Goal: Task Accomplishment & Management: Manage account settings

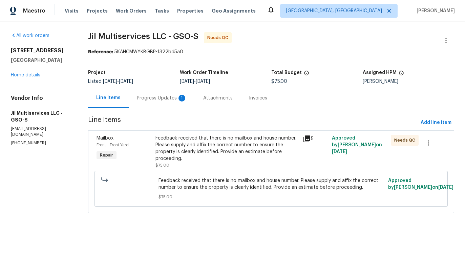
click at [173, 107] on div "Progress Updates 1" at bounding box center [162, 98] width 66 height 20
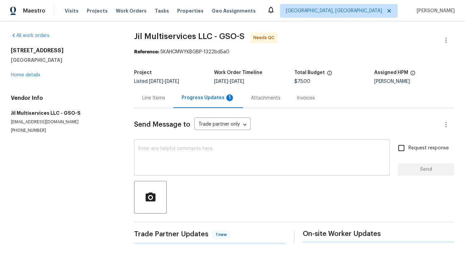
click at [186, 155] on textarea at bounding box center [262, 158] width 248 height 24
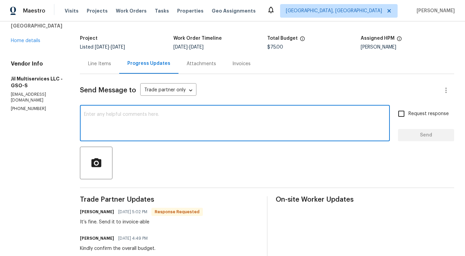
scroll to position [79, 0]
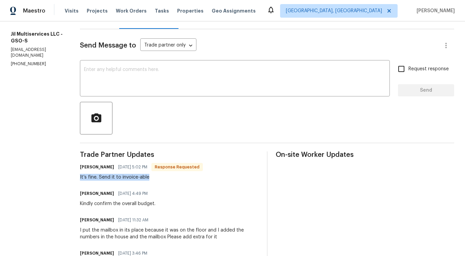
drag, startPoint x: 82, startPoint y: 178, endPoint x: 165, endPoint y: 178, distance: 83.1
click at [165, 178] on div "All work orders 3801 Fig Leaf Ct Greensboro, NC 27406 Home details Vendor Info …" at bounding box center [232, 127] width 465 height 370
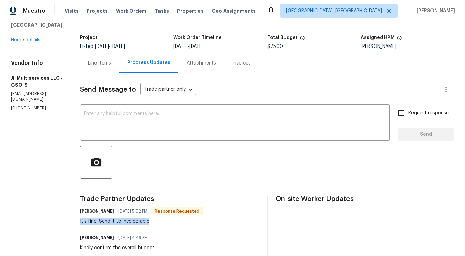
scroll to position [0, 0]
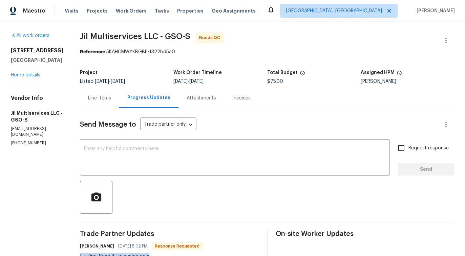
click at [106, 100] on div "Line Items" at bounding box center [99, 98] width 23 height 7
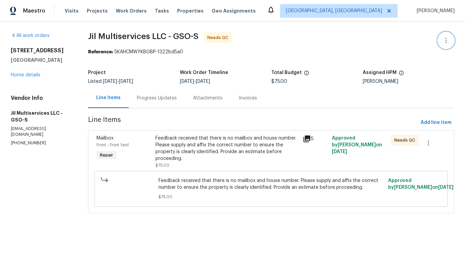
click at [448, 39] on icon "button" at bounding box center [446, 40] width 8 height 8
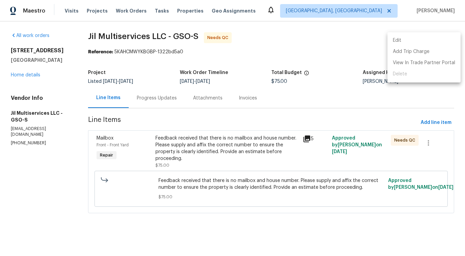
click at [423, 34] on ul "Edit Add Trip Charge View In Trade Partner Portal Delete" at bounding box center [424, 57] width 73 height 50
click at [402, 41] on li "Edit" at bounding box center [424, 40] width 73 height 11
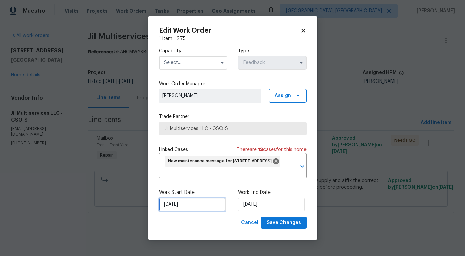
click at [187, 199] on input "9/17/2025" at bounding box center [192, 204] width 67 height 14
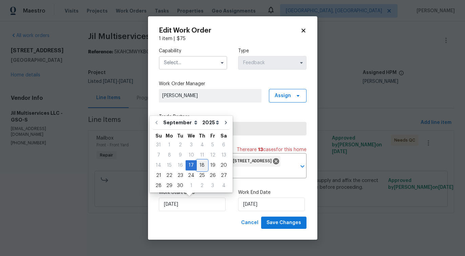
click at [203, 165] on div "18" at bounding box center [202, 164] width 11 height 9
type input "9/18/2025"
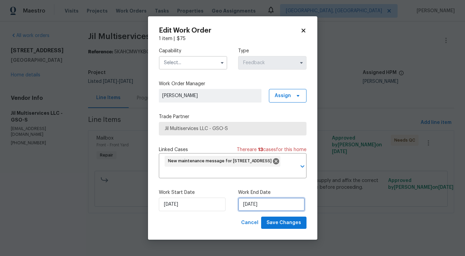
click at [256, 202] on input "[DATE]" at bounding box center [271, 204] width 67 height 14
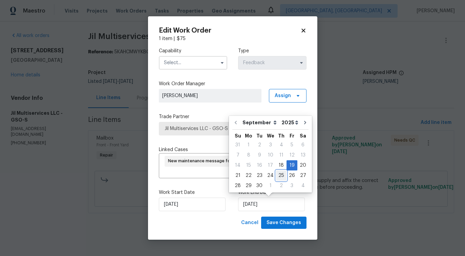
click at [278, 170] on div "25" at bounding box center [281, 175] width 11 height 10
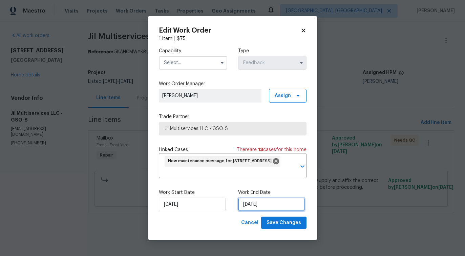
click at [252, 203] on input "9/25/2025" at bounding box center [271, 204] width 67 height 14
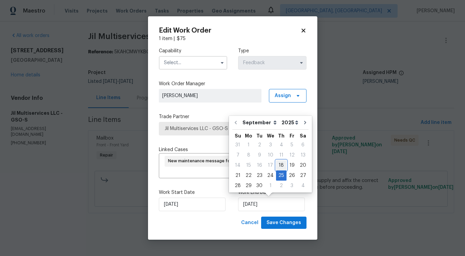
click at [278, 169] on div "18" at bounding box center [281, 164] width 11 height 9
type input "9/18/2025"
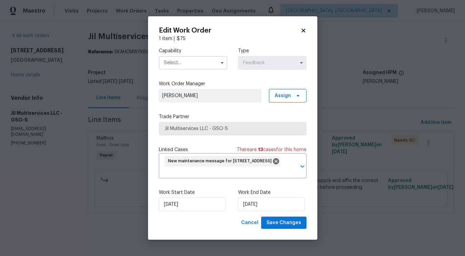
click at [195, 63] on input "text" at bounding box center [193, 63] width 68 height 14
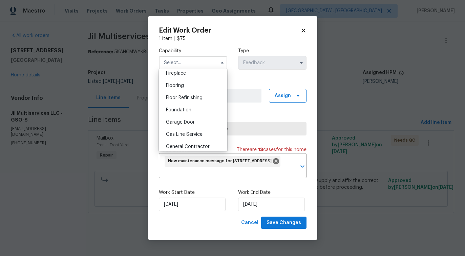
click at [201, 104] on div "Foundation" at bounding box center [193, 110] width 65 height 12
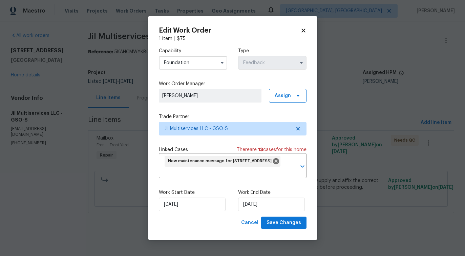
click at [204, 65] on input "Foundation" at bounding box center [193, 63] width 68 height 14
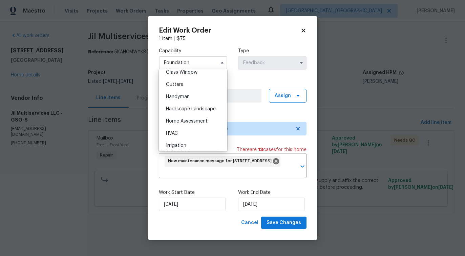
scroll to position [361, 0]
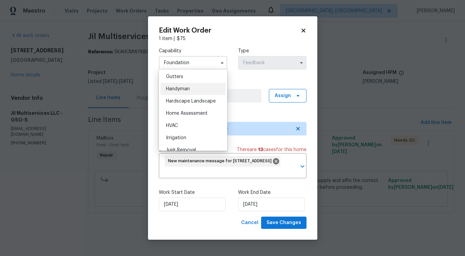
click at [193, 92] on div "Handyman" at bounding box center [193, 89] width 65 height 12
type input "Handyman"
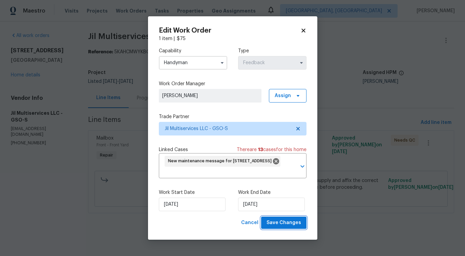
click at [278, 225] on span "Save Changes" at bounding box center [284, 222] width 35 height 8
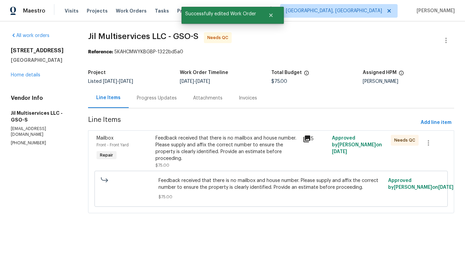
click at [24, 213] on section "All work orders 3801 Fig Leaf Ct Greensboro, NC 27406 Home details Vendor Info …" at bounding box center [41, 126] width 61 height 189
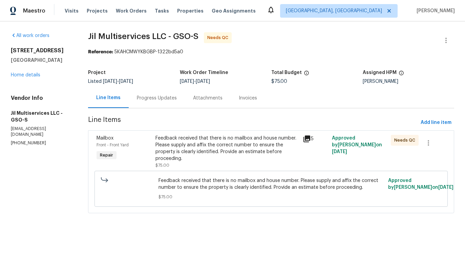
click at [180, 150] on div "Feedback received that there is no mailbox and house number. Please supply and …" at bounding box center [227, 148] width 143 height 27
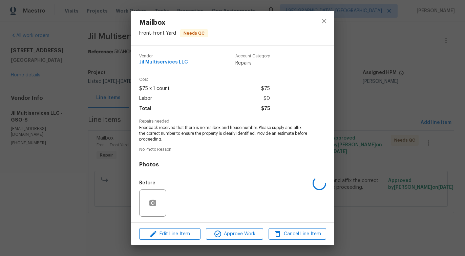
scroll to position [45, 0]
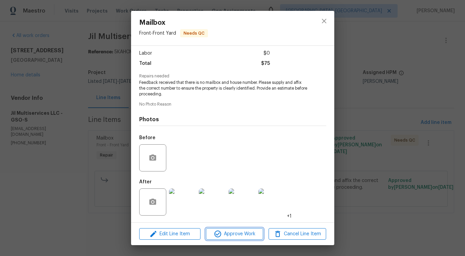
click at [237, 230] on span "Approve Work" at bounding box center [234, 234] width 53 height 8
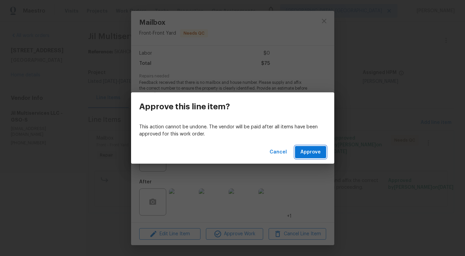
click at [309, 157] on button "Approve" at bounding box center [310, 152] width 31 height 13
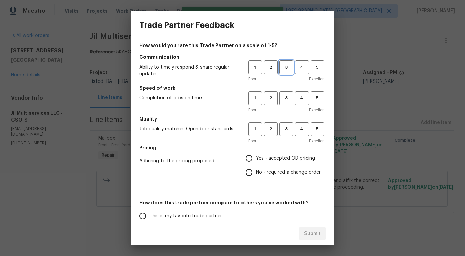
click at [283, 71] on button "3" at bounding box center [287, 67] width 14 height 14
click at [286, 99] on span "3" at bounding box center [286, 98] width 13 height 8
click at [287, 137] on div "Poor Excellent" at bounding box center [288, 140] width 78 height 7
click at [288, 132] on span "3" at bounding box center [286, 129] width 13 height 8
click at [269, 169] on span "No - required a change order" at bounding box center [288, 172] width 65 height 7
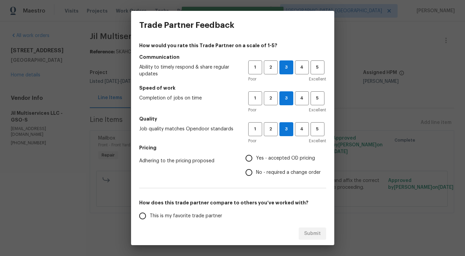
click at [256, 169] on input "No - required a change order" at bounding box center [249, 172] width 14 height 14
radio input "true"
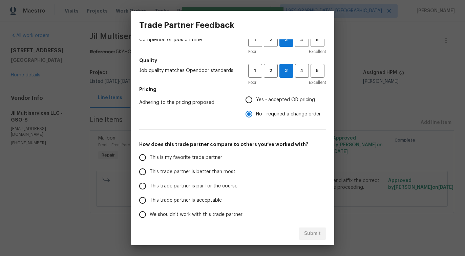
click at [233, 168] on label "This trade partner is better than most" at bounding box center [189, 171] width 107 height 14
click at [150, 168] on input "This trade partner is better than most" at bounding box center [143, 171] width 14 height 14
click at [311, 228] on button "Submit" at bounding box center [312, 233] width 27 height 13
radio input "true"
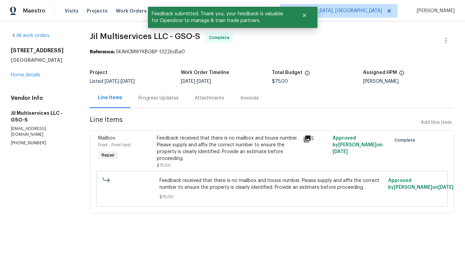
click at [159, 101] on div "Progress Updates" at bounding box center [159, 98] width 40 height 7
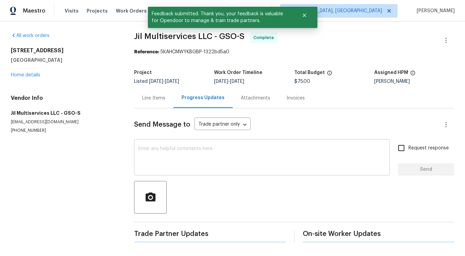
click at [183, 156] on textarea at bounding box center [262, 158] width 248 height 24
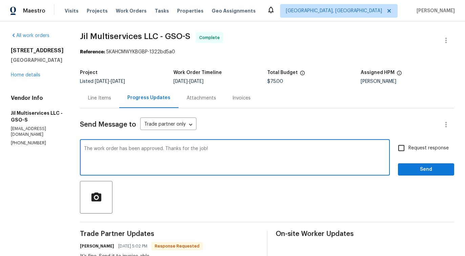
type textarea "The work order has been approved. Thanks for the job!"
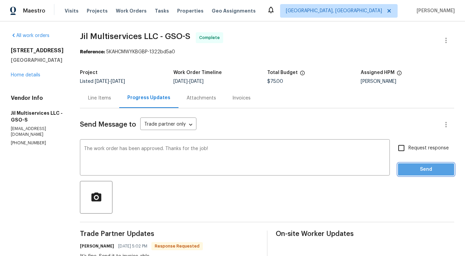
click at [426, 168] on span "Send" at bounding box center [426, 169] width 45 height 8
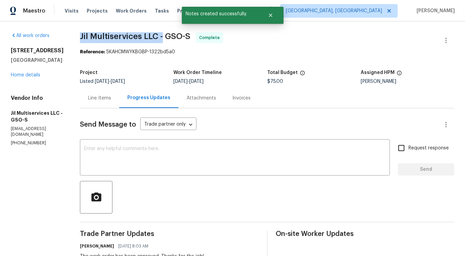
drag, startPoint x: 80, startPoint y: 36, endPoint x: 167, endPoint y: 37, distance: 87.1
click at [167, 37] on div "All work orders 3801 Fig Leaf Ct Greensboro, NC 27406 Home details Vendor Info …" at bounding box center [232, 219] width 465 height 397
copy span "Jil Multiservices LLC -"
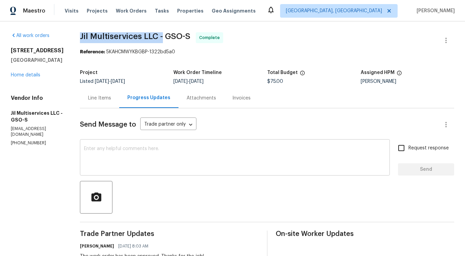
click at [248, 162] on textarea at bounding box center [235, 158] width 302 height 24
drag, startPoint x: 84, startPoint y: 37, endPoint x: 168, endPoint y: 34, distance: 83.8
click at [168, 34] on span "Jil Multiservices LLC - GSO-S" at bounding box center [135, 36] width 111 height 8
copy span "Jil Multiservices LLC -"
click at [28, 73] on link "Home details" at bounding box center [25, 75] width 29 height 5
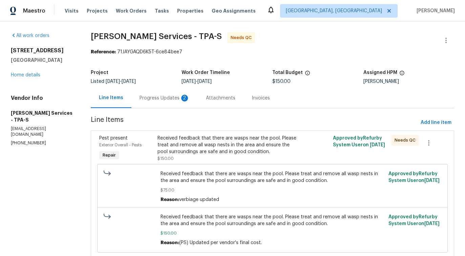
click at [174, 99] on div "Progress Updates 2" at bounding box center [165, 98] width 50 height 7
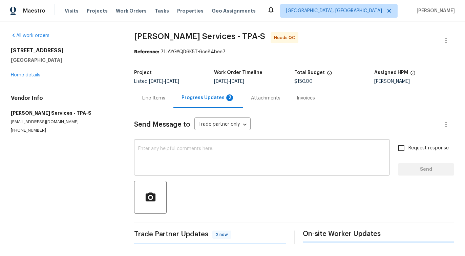
click at [201, 159] on textarea at bounding box center [262, 158] width 248 height 24
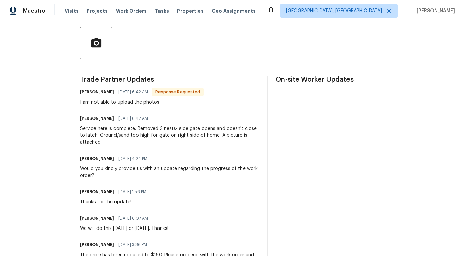
scroll to position [174, 0]
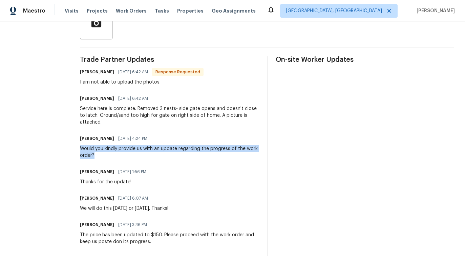
drag, startPoint x: 97, startPoint y: 151, endPoint x: 132, endPoint y: 156, distance: 35.0
click at [132, 156] on div "All work orders 1427 E Gate Dr Venice, FL 34285 Home details Vendor Info Massey…" at bounding box center [232, 125] width 465 height 556
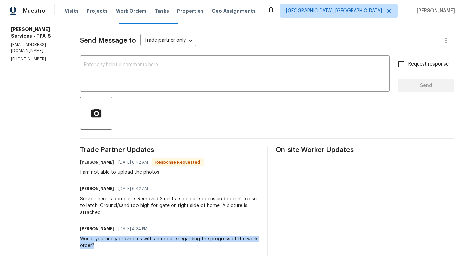
scroll to position [17, 0]
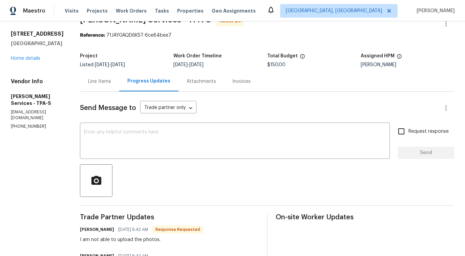
click at [119, 87] on div "Line Items" at bounding box center [99, 81] width 39 height 20
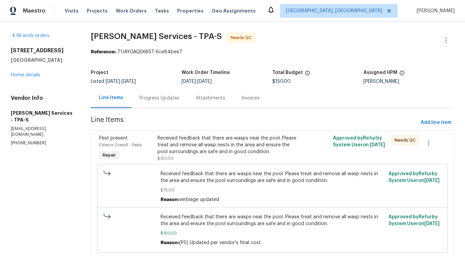
click at [171, 99] on div "Progress Updates" at bounding box center [160, 98] width 40 height 7
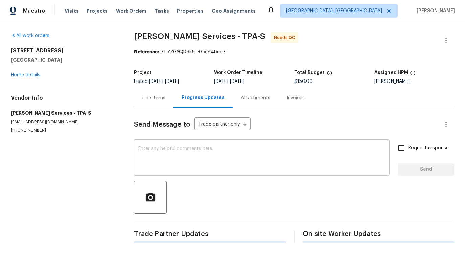
click at [184, 148] on textarea at bounding box center [262, 158] width 248 height 24
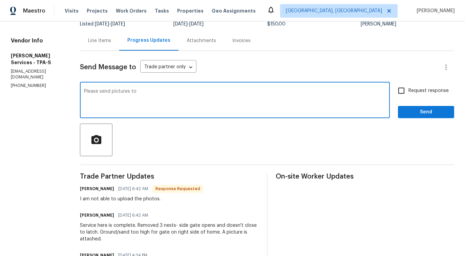
scroll to position [58, 0]
click at [204, 107] on textarea "Please send pictures to" at bounding box center [235, 100] width 302 height 24
paste textarea "pavithra.sekar@opendoor.com"
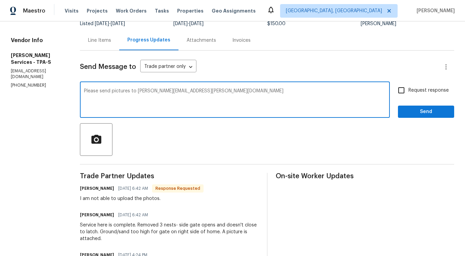
type textarea "Please send pictures to pavithra.sekar@opendoor.com"
click at [400, 89] on input "Request response" at bounding box center [402, 90] width 14 height 14
checkbox input "true"
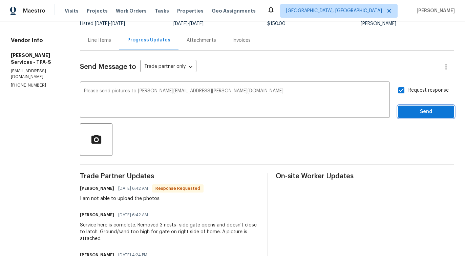
click at [412, 112] on span "Send" at bounding box center [426, 111] width 45 height 8
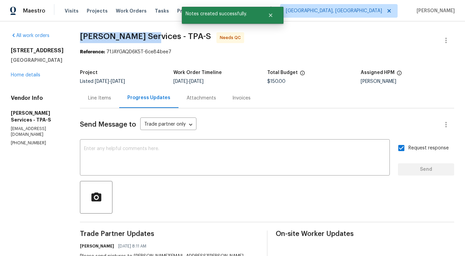
drag, startPoint x: 100, startPoint y: 36, endPoint x: 171, endPoint y: 35, distance: 70.2
copy span "Massey Services -"
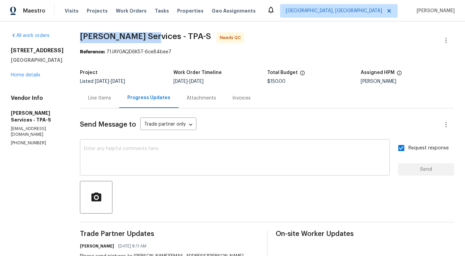
click at [270, 166] on textarea at bounding box center [235, 158] width 302 height 24
drag, startPoint x: 103, startPoint y: 35, endPoint x: 173, endPoint y: 37, distance: 69.9
click at [173, 37] on span "Massey Services - TPA-S" at bounding box center [145, 36] width 131 height 8
copy span "Massey Services -"
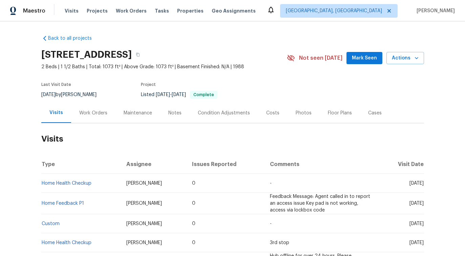
click at [96, 116] on div "Work Orders" at bounding box center [93, 113] width 28 height 7
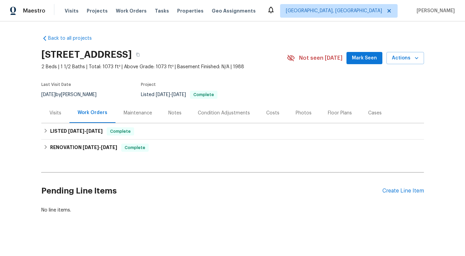
scroll to position [8, 0]
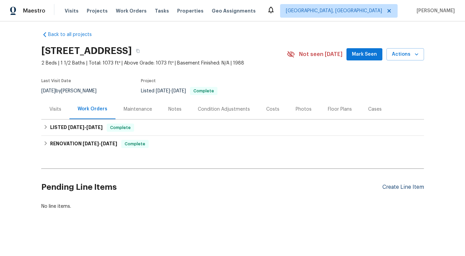
click at [395, 184] on div "Create Line Item" at bounding box center [404, 187] width 42 height 6
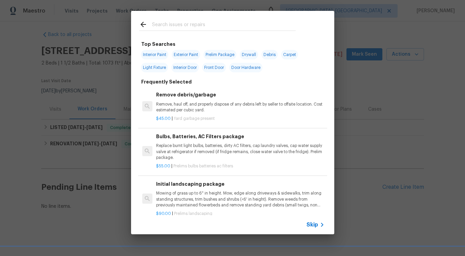
click at [315, 225] on span "Skip" at bounding box center [313, 224] width 12 height 7
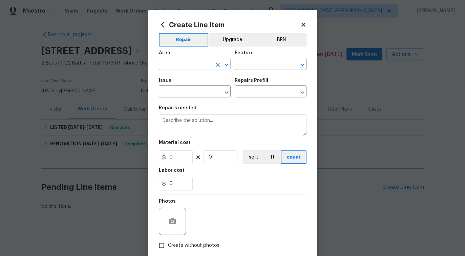
click at [180, 68] on input "text" at bounding box center [185, 64] width 53 height 11
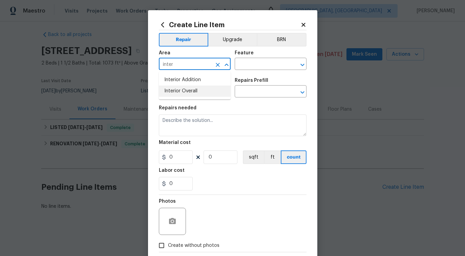
click at [180, 95] on li "Interior Overall" at bounding box center [195, 90] width 72 height 11
type input "Interior Overall"
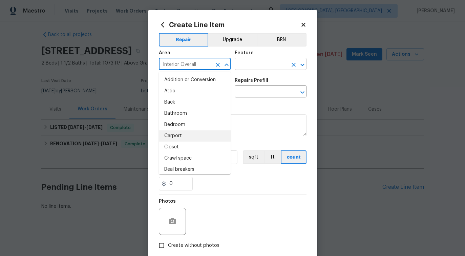
click at [262, 66] on input "text" at bounding box center [261, 64] width 53 height 11
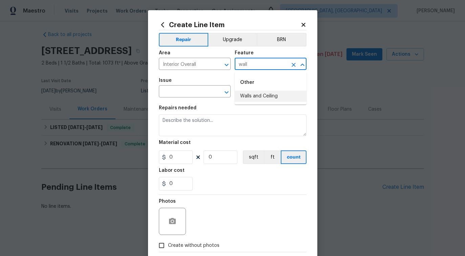
click li "Walls and Ceiling"
type input "Walls and Ceiling"
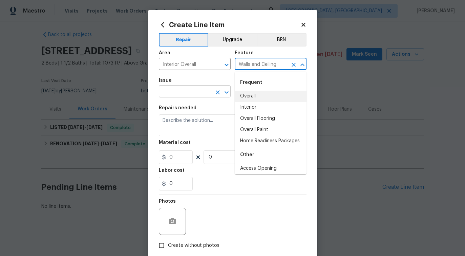
click input "text"
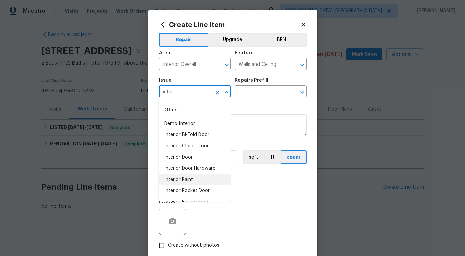
click li "Interior Paint"
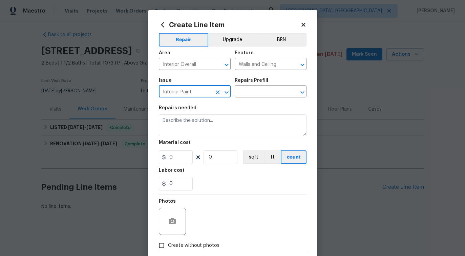
type input "Interior Paint"
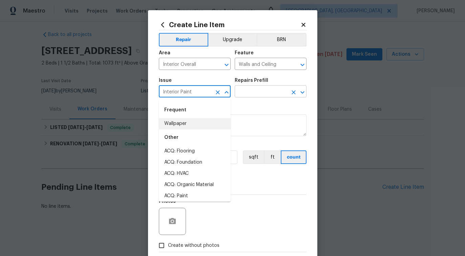
click input "text"
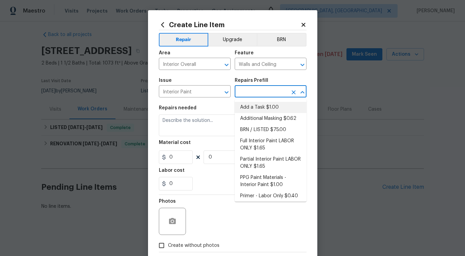
click li "Add a Task $1.00"
type input "Overall Paint"
type input "Add a Task $1.00"
type textarea "HPM to detail"
type input "1"
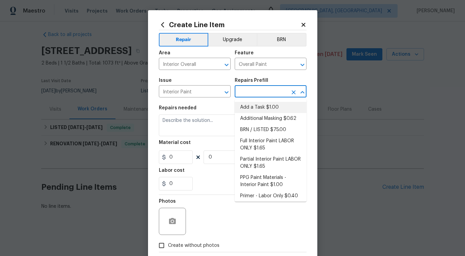
type input "1"
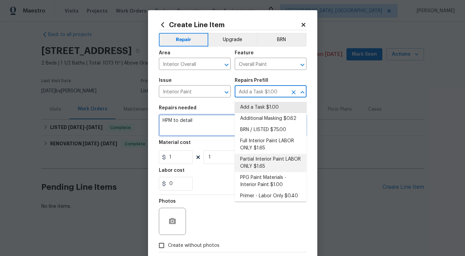
click textarea "HPM to detail"
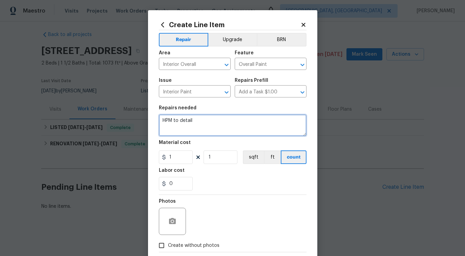
click textarea "HPM to detail"
paste textarea "Feedback received that there is a crack and discoloration in the ceiling, possi…"
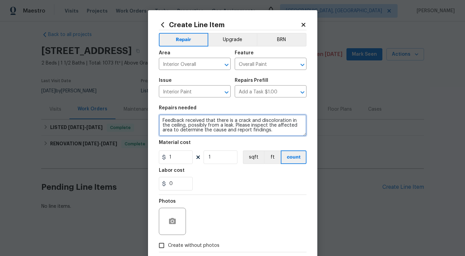
scroll to position [19, 0]
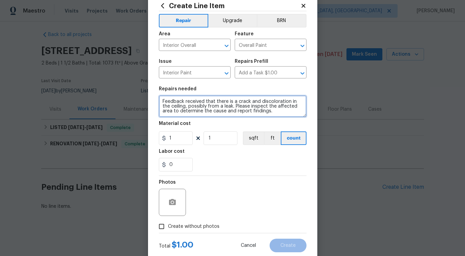
type textarea "Feedback received that there is a crack and discoloration in the ceiling, possi…"
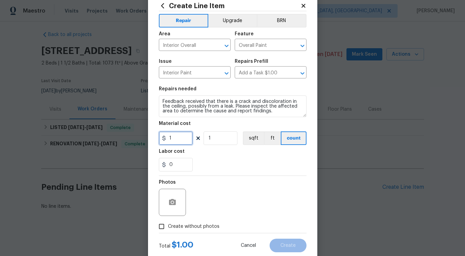
click input "1"
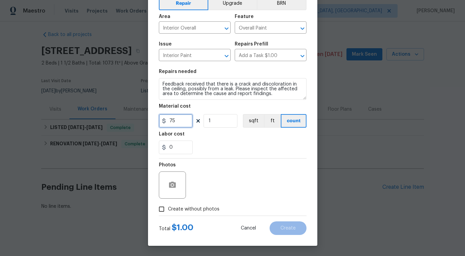
type input "75"
click div "Photos"
click span "Create without photos"
click input "Create without photos"
checkbox input "true"
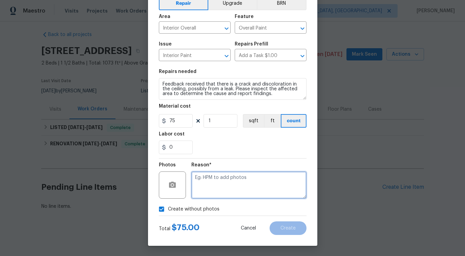
click textarea
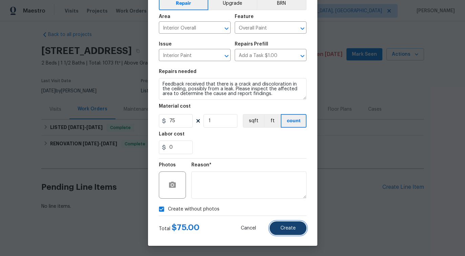
click button "Create"
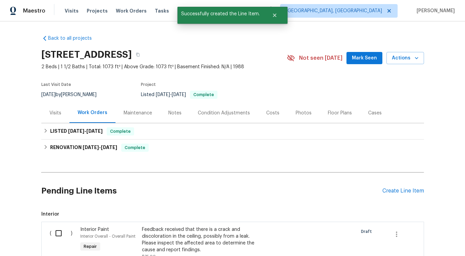
scroll to position [99, 0]
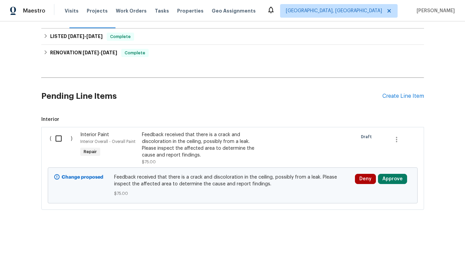
click input "checkbox"
checkbox input "true"
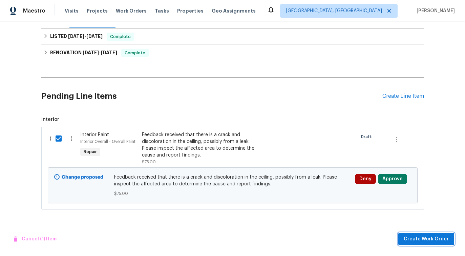
click span "Create Work Order"
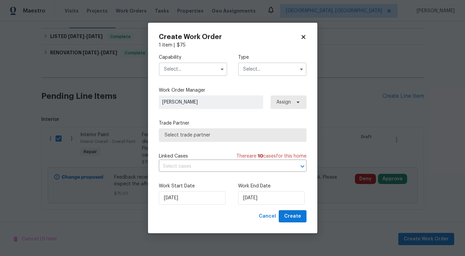
click input "text"
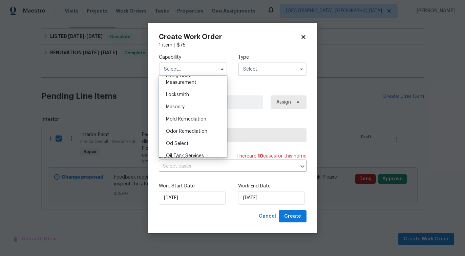
scroll to position [482, 0]
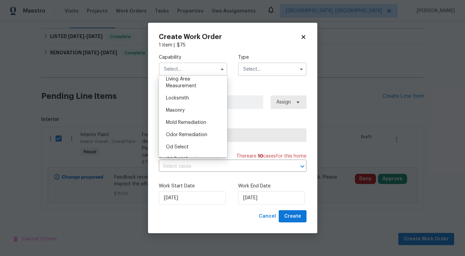
click div "Work Order Manager Pavithra Sekar Assign"
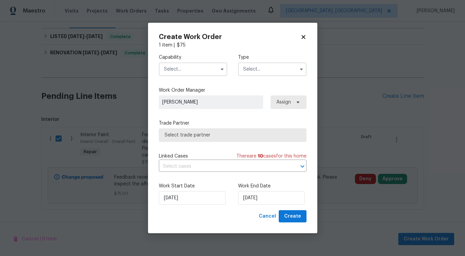
click input "text"
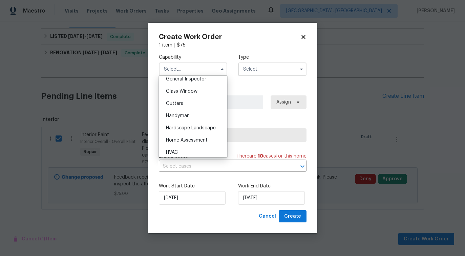
scroll to position [342, 0]
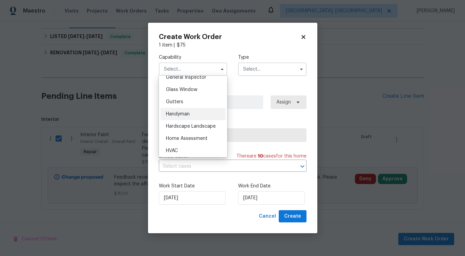
click div "Handyman"
type input "Handyman"
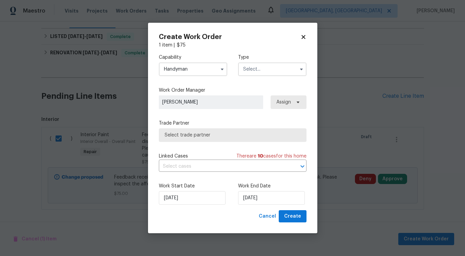
click input "text"
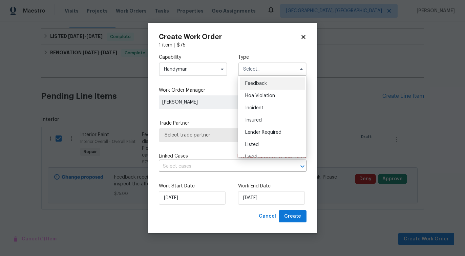
click span "Feedback"
type input "Feedback"
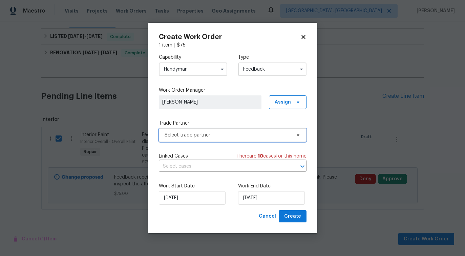
click span "Select trade partner"
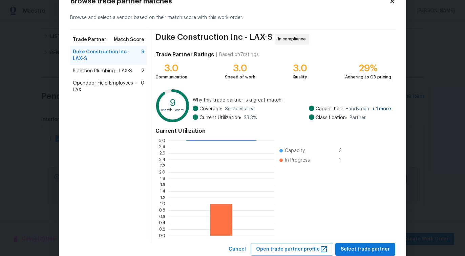
scroll to position [0, 0]
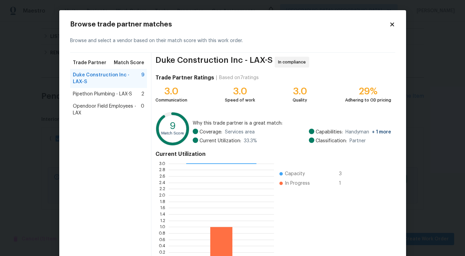
click span "Pipethon Plumbing - LAX-S"
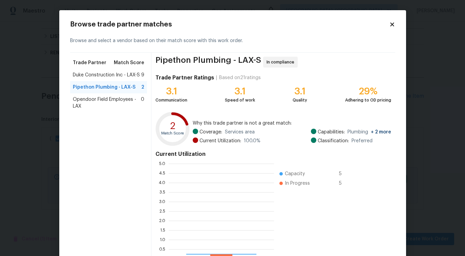
scroll to position [95, 105]
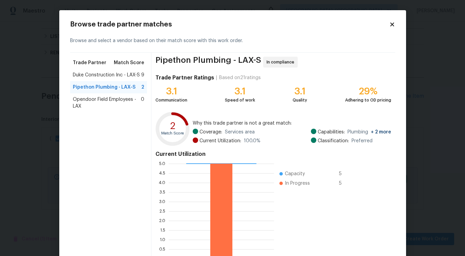
click span "Opendoor Field Employees - LAX"
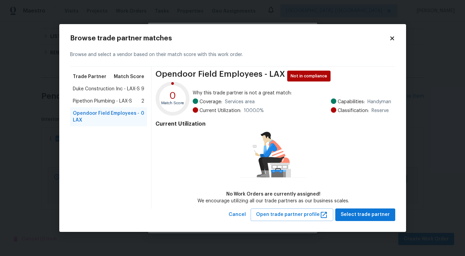
click span "Pipethon Plumbing - LAX-S"
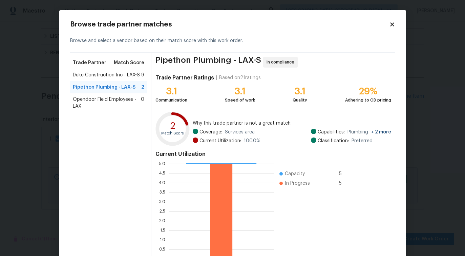
click div "Duke Construction Inc - LAX-S 9"
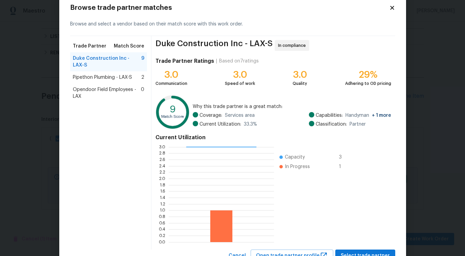
scroll to position [0, 0]
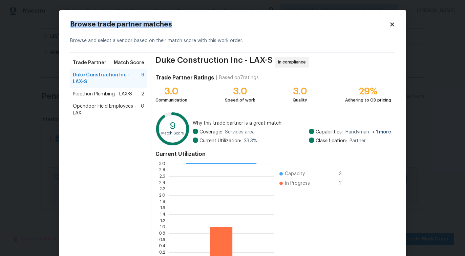
drag, startPoint x: 69, startPoint y: 24, endPoint x: 201, endPoint y: 24, distance: 131.5
click div "Browse trade partner matches Browse and select a vendor based on their match sc…"
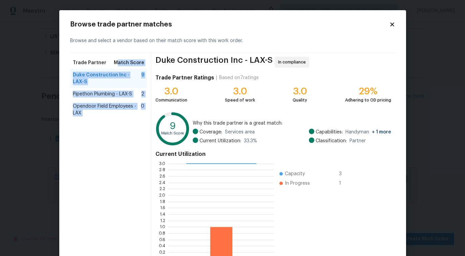
drag, startPoint x: 119, startPoint y: 62, endPoint x: 152, endPoint y: 62, distance: 33.6
click div "Trade Partner Match Score Duke Construction Inc - LAX-S 9 Pipethon Plumbing - L…"
click span "Match Score"
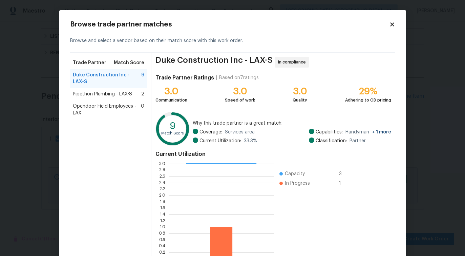
click div "Pipethon Plumbing - LAX-S 2"
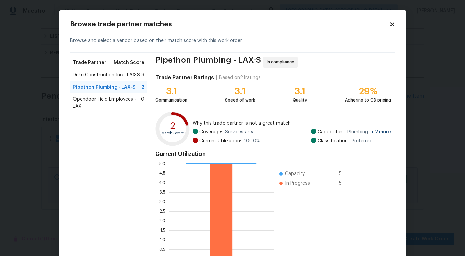
scroll to position [43, 0]
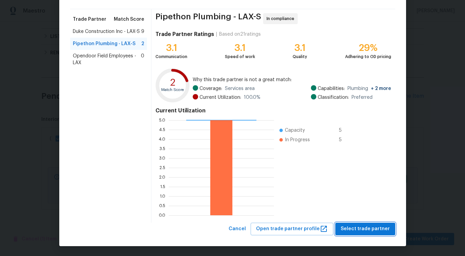
click span "Select trade partner"
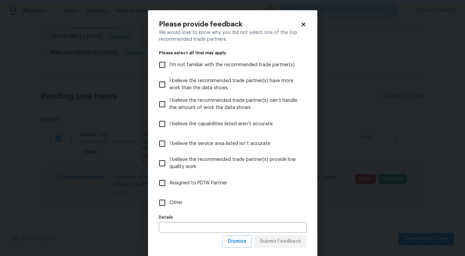
scroll to position [0, 0]
click label "Other"
click input "Other"
checkbox input "true"
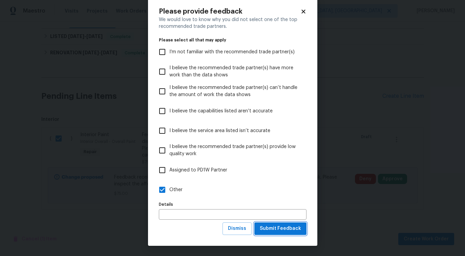
click span "Submit Feedback"
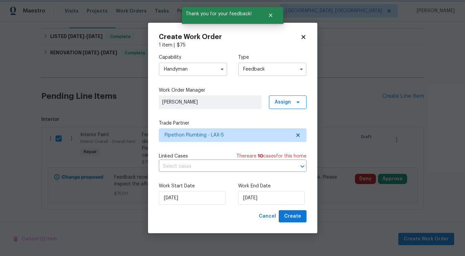
scroll to position [0, 0]
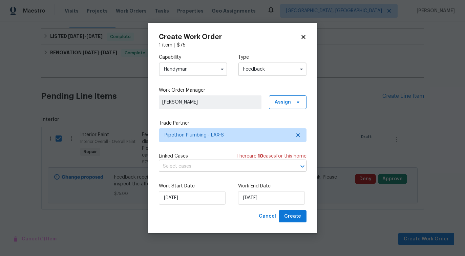
click input "text"
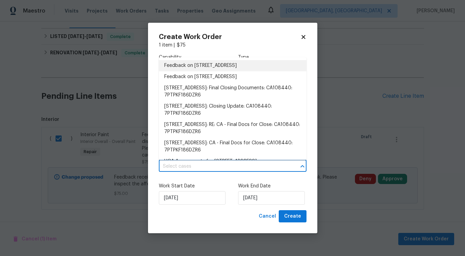
click li "Feedback on 22333 Golden Canyon Cir, Chatsworth, CA 91311"
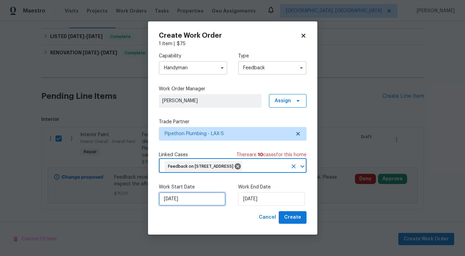
click input "[DATE]"
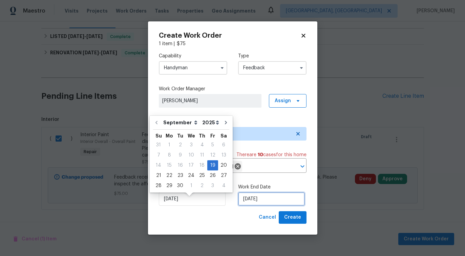
click input "[DATE]"
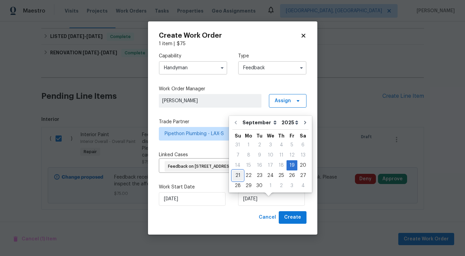
click div "21"
type input "9/21/2025"
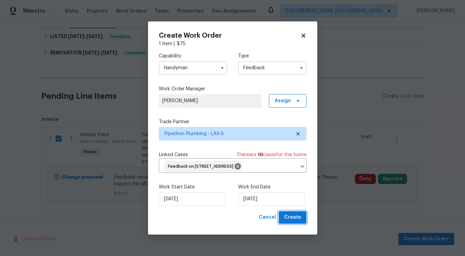
click span "Create"
checkbox input "false"
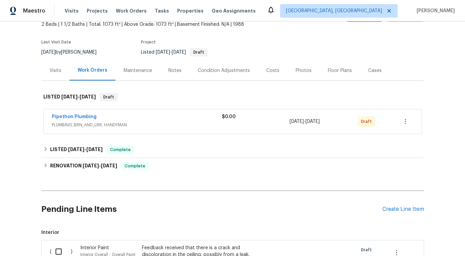
scroll to position [45, 0]
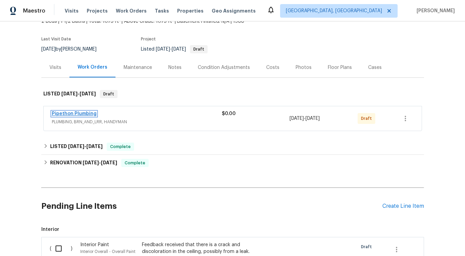
click at [85, 116] on link "Pipethon Plumbing" at bounding box center [74, 113] width 45 height 5
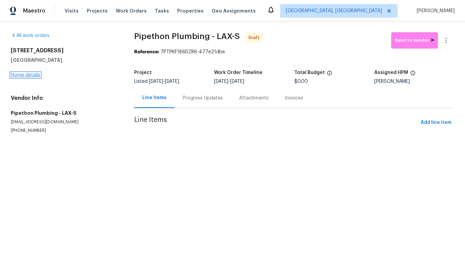
click at [31, 77] on link "Home details" at bounding box center [25, 75] width 29 height 5
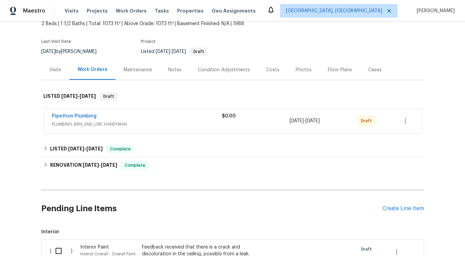
scroll to position [51, 0]
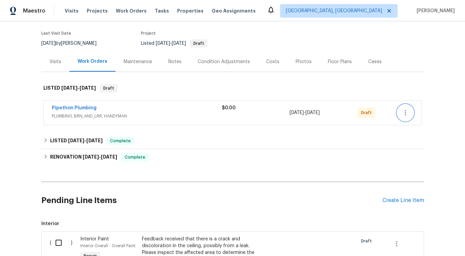
click at [410, 117] on button "button" at bounding box center [406, 112] width 16 height 16
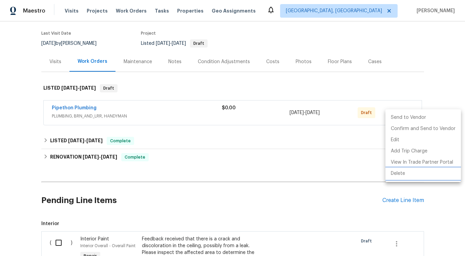
click at [402, 174] on li "Delete" at bounding box center [424, 173] width 76 height 11
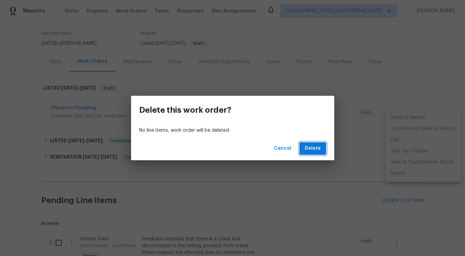
click at [311, 151] on span "Delete" at bounding box center [313, 148] width 16 height 8
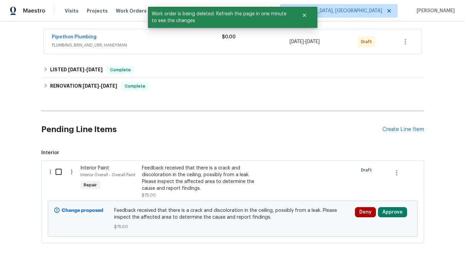
scroll to position [160, 0]
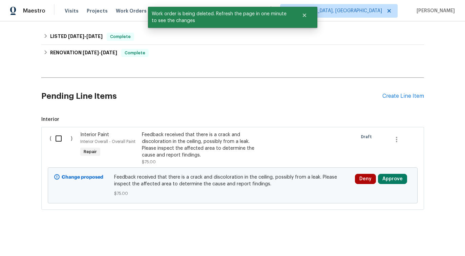
click at [60, 138] on input "checkbox" at bounding box center [61, 138] width 19 height 14
checkbox input "true"
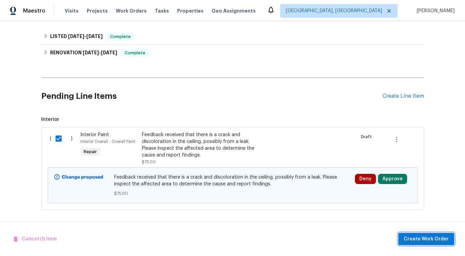
click at [419, 236] on span "Create Work Order" at bounding box center [426, 239] width 45 height 8
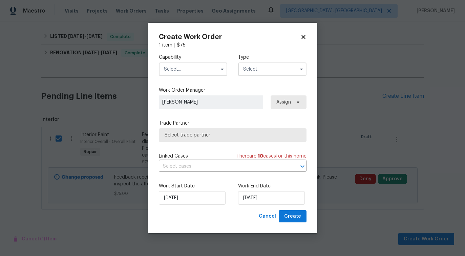
click at [188, 70] on input "text" at bounding box center [193, 69] width 68 height 14
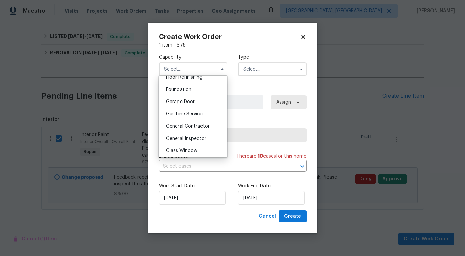
scroll to position [345, 0]
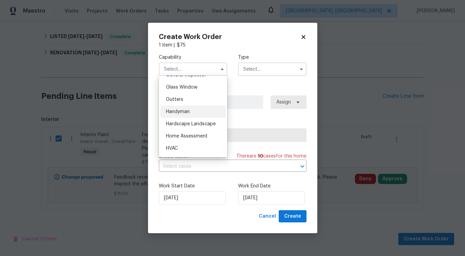
click at [193, 113] on div "Handyman" at bounding box center [193, 111] width 65 height 12
type input "Handyman"
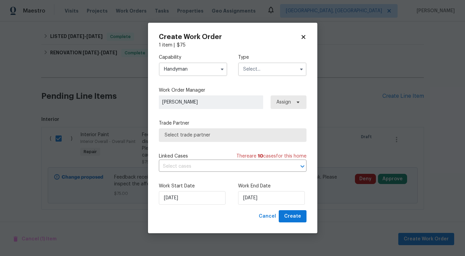
click at [259, 69] on input "text" at bounding box center [272, 69] width 68 height 14
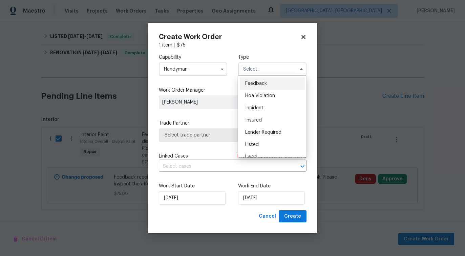
click at [257, 81] on span "Feedback" at bounding box center [256, 83] width 22 height 5
type input "Feedback"
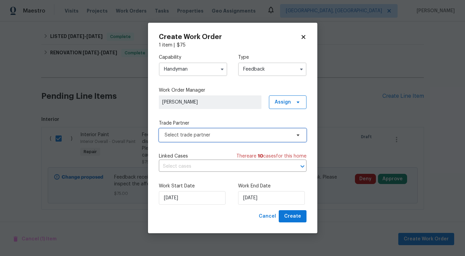
click at [212, 137] on span "Select trade partner" at bounding box center [228, 135] width 126 height 7
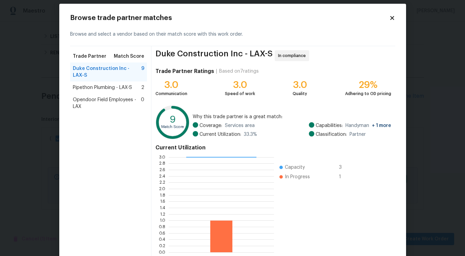
scroll to position [0, 0]
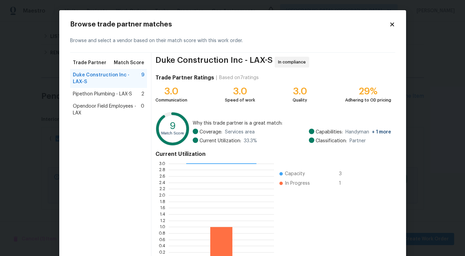
click at [115, 91] on span "Pipethon Plumbing - LAX-S" at bounding box center [102, 94] width 59 height 7
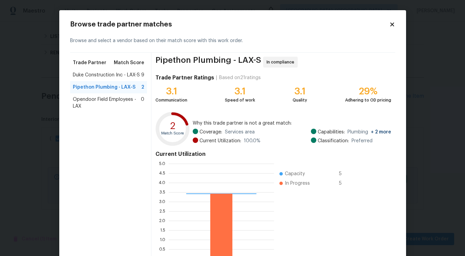
scroll to position [43, 0]
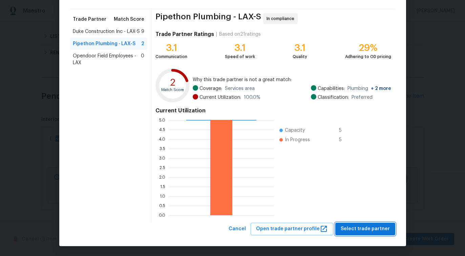
click at [362, 233] on button "Select trade partner" at bounding box center [366, 228] width 60 height 13
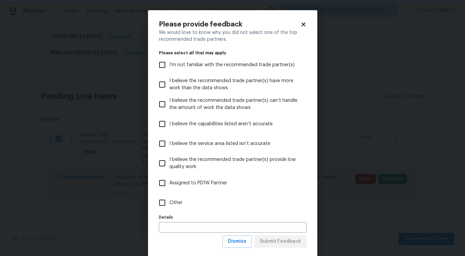
scroll to position [0, 0]
click at [175, 195] on label "Other" at bounding box center [228, 203] width 146 height 20
click at [170, 195] on input "Other" at bounding box center [162, 202] width 14 height 14
checkbox input "true"
click at [273, 243] on span "Submit Feedback" at bounding box center [280, 241] width 41 height 8
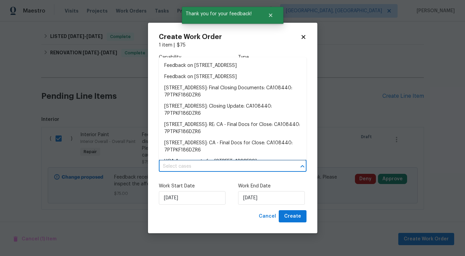
click at [186, 165] on input "text" at bounding box center [223, 166] width 129 height 11
click at [175, 199] on input "[DATE]" at bounding box center [192, 198] width 67 height 14
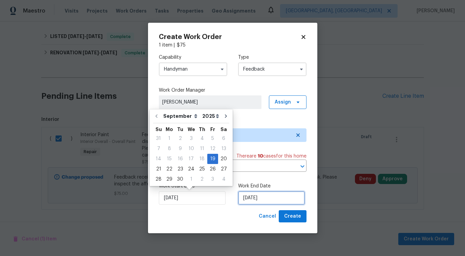
click at [248, 202] on input "[DATE]" at bounding box center [271, 198] width 67 height 14
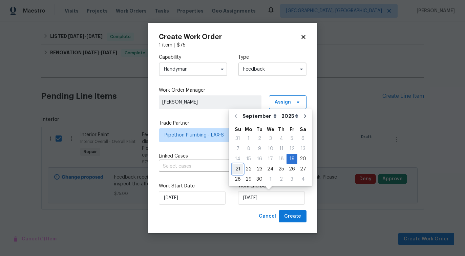
click at [237, 170] on div "21" at bounding box center [238, 168] width 11 height 9
type input "9/21/2025"
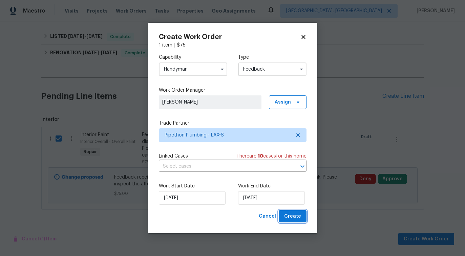
click at [288, 215] on span "Create" at bounding box center [292, 216] width 17 height 8
checkbox input "false"
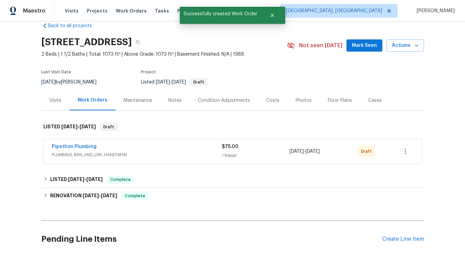
scroll to position [0, 0]
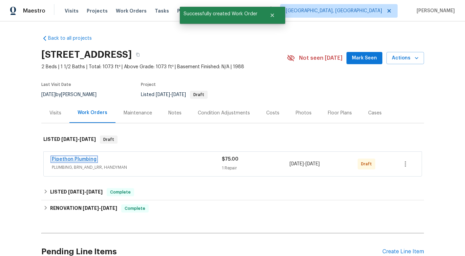
click at [79, 161] on link "Pipethon Plumbing" at bounding box center [74, 159] width 45 height 5
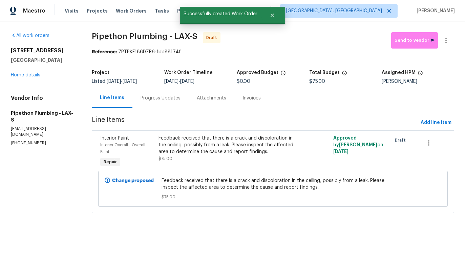
click at [168, 94] on div "Progress Updates" at bounding box center [161, 98] width 56 height 20
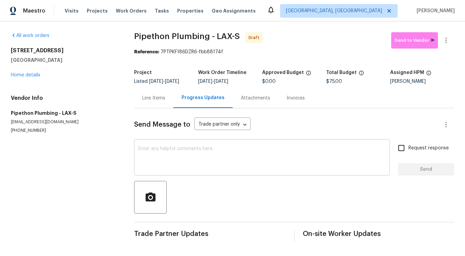
click at [177, 161] on textarea at bounding box center [262, 158] width 248 height 24
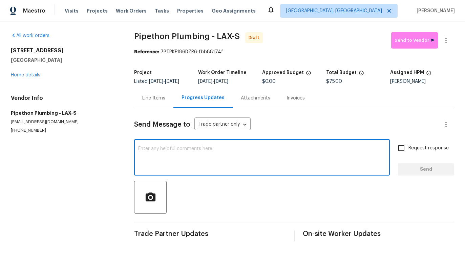
click at [202, 154] on textarea at bounding box center [262, 158] width 248 height 24
paste textarea "Hi this is Pavithra with Opendoor. I’m confirming you received the WO for the p…"
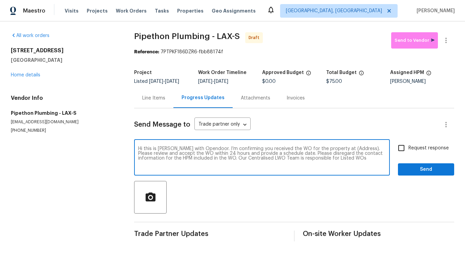
click at [343, 149] on textarea "Hi this is Pavithra with Opendoor. I’m confirming you received the WO for the p…" at bounding box center [262, 158] width 248 height 24
paste textarea "22333 Golden Canyon Cir, Chatsworth, CA 91311"
type textarea "Hi this is Pavithra with Opendoor. I’m confirming you received the WO for the p…"
click at [416, 152] on label "Request response" at bounding box center [422, 148] width 55 height 14
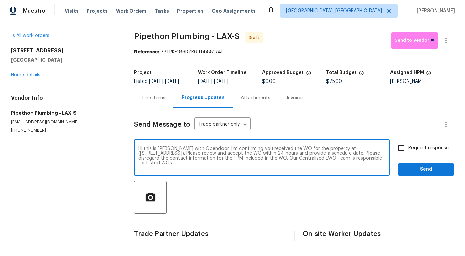
click at [409, 152] on input "Request response" at bounding box center [402, 148] width 14 height 14
checkbox input "true"
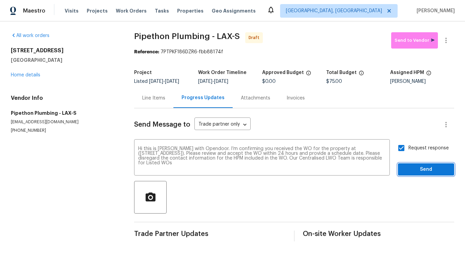
click at [418, 164] on button "Send" at bounding box center [426, 169] width 56 height 13
click at [449, 41] on icon "button" at bounding box center [446, 40] width 8 height 8
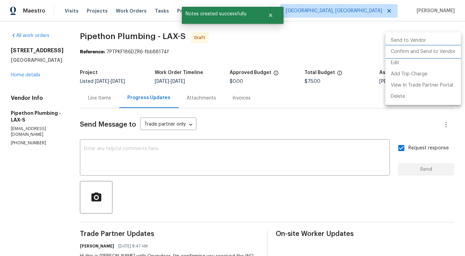
click at [415, 55] on li "Confirm and Send to Vendor" at bounding box center [424, 51] width 76 height 11
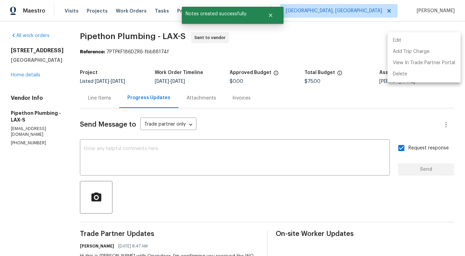
click at [222, 157] on div at bounding box center [232, 128] width 465 height 256
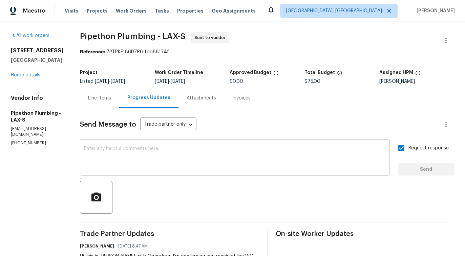
click at [183, 164] on textarea at bounding box center [235, 158] width 302 height 24
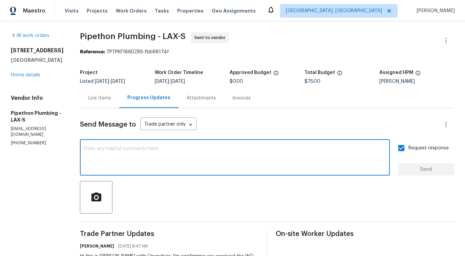
click at [131, 146] on textarea at bounding box center [235, 158] width 302 height 24
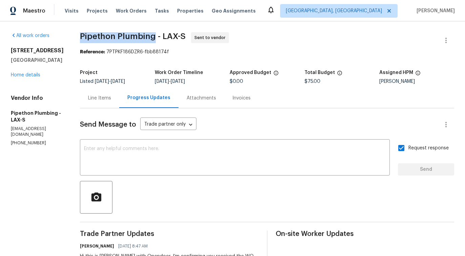
drag, startPoint x: 89, startPoint y: 35, endPoint x: 162, endPoint y: 36, distance: 73.2
click at [162, 36] on div "All work orders 22333 Golden Canyon Cir Chatsworth, CA 91311 Home details Vendo…" at bounding box center [232, 163] width 465 height 284
copy span "Pipethon Plumbing"
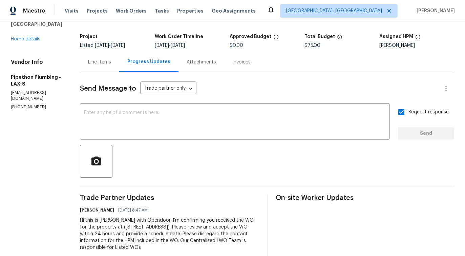
scroll to position [30, 0]
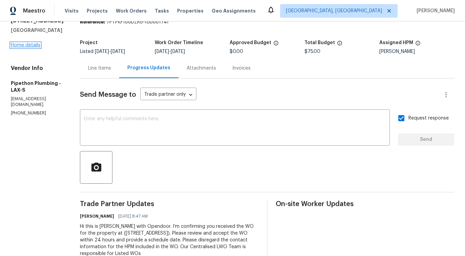
click at [27, 47] on link "Home details" at bounding box center [25, 45] width 29 height 5
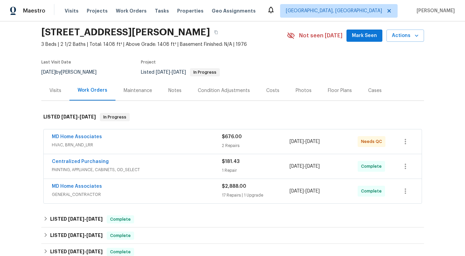
scroll to position [23, 0]
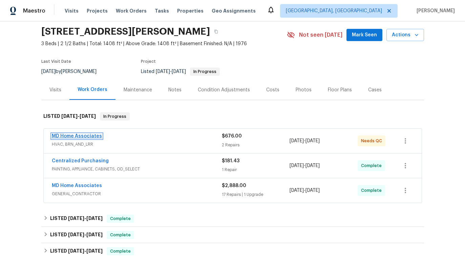
click at [69, 136] on link "MD Home Associates" at bounding box center [77, 136] width 50 height 5
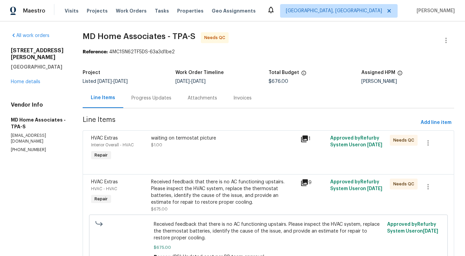
scroll to position [37, 0]
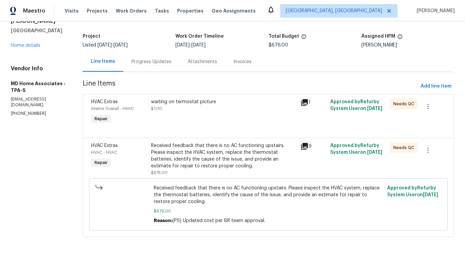
click at [196, 115] on div "waiting on termostat picture $1.00" at bounding box center [224, 111] width 150 height 31
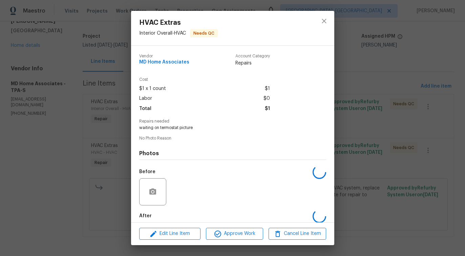
scroll to position [34, 0]
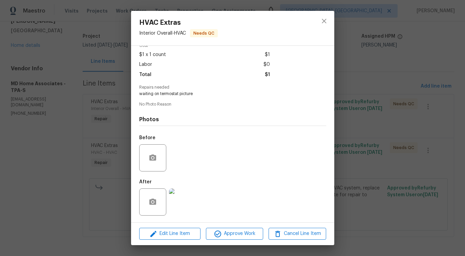
click at [190, 197] on img at bounding box center [182, 201] width 27 height 27
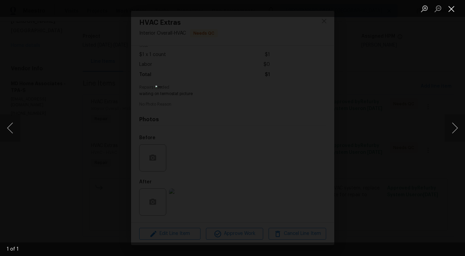
click at [455, 12] on button "Close lightbox" at bounding box center [452, 9] width 14 height 12
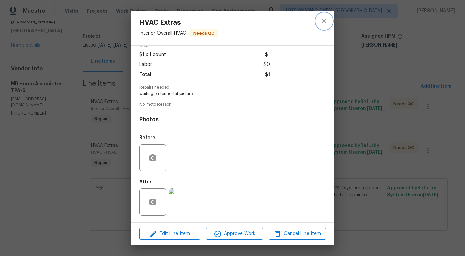
click at [323, 26] on button "close" at bounding box center [324, 21] width 16 height 16
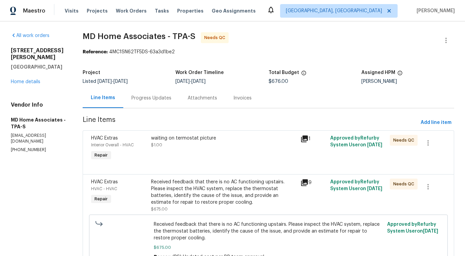
scroll to position [37, 0]
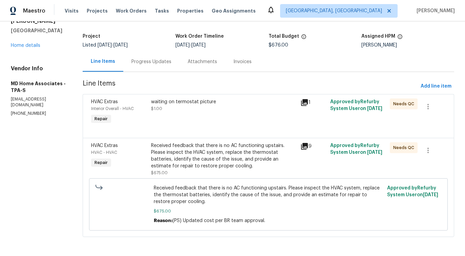
click at [241, 150] on div "Received feedback that there is no AC functioning upstairs. Please inspect the …" at bounding box center [223, 155] width 145 height 27
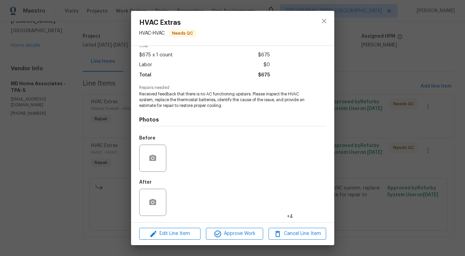
scroll to position [34, 0]
click at [187, 156] on img at bounding box center [182, 157] width 27 height 27
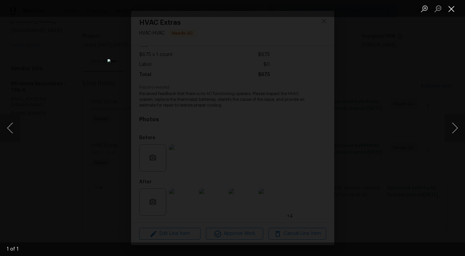
click at [456, 8] on button "Close lightbox" at bounding box center [452, 9] width 14 height 12
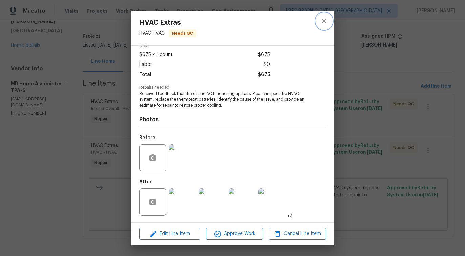
click at [322, 22] on icon "close" at bounding box center [324, 21] width 8 height 8
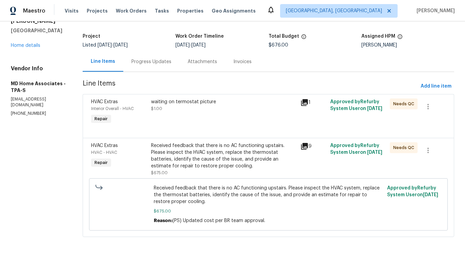
click at [224, 114] on div "waiting on termostat picture $1.00" at bounding box center [224, 111] width 150 height 31
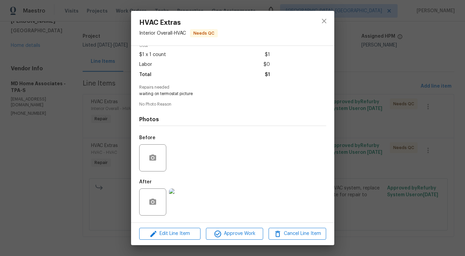
click at [177, 207] on img at bounding box center [182, 201] width 27 height 27
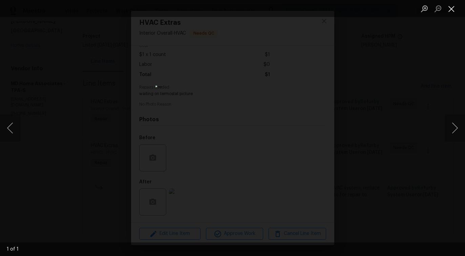
click at [454, 6] on button "Close lightbox" at bounding box center [452, 9] width 14 height 12
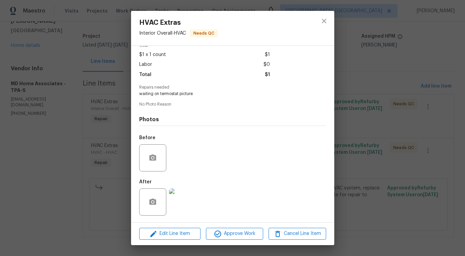
click at [187, 196] on img at bounding box center [182, 201] width 27 height 27
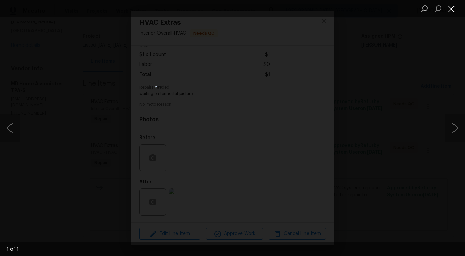
click at [452, 11] on button "Close lightbox" at bounding box center [452, 9] width 14 height 12
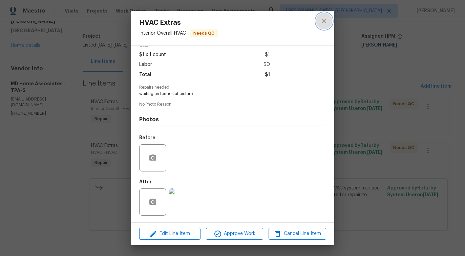
click at [323, 22] on icon "close" at bounding box center [324, 21] width 4 height 4
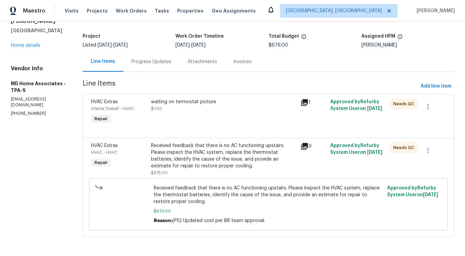
click at [220, 154] on div "Received feedback that there is no AC functioning upstairs. Please inspect the …" at bounding box center [223, 155] width 145 height 27
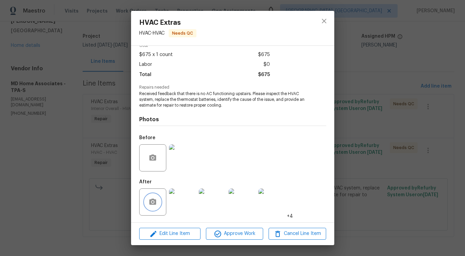
click at [153, 203] on icon "button" at bounding box center [153, 202] width 8 height 8
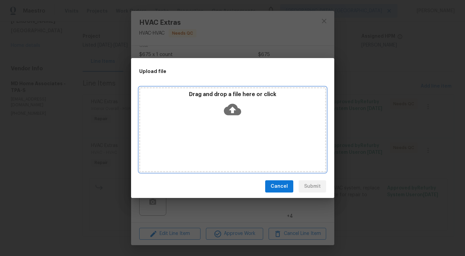
click at [234, 113] on icon at bounding box center [232, 110] width 17 height 12
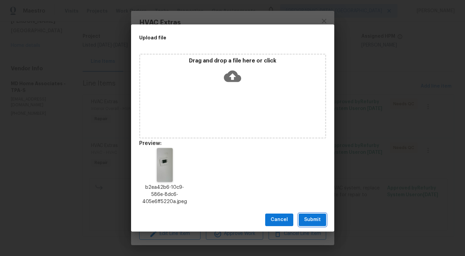
click at [311, 215] on span "Submit" at bounding box center [312, 219] width 17 height 8
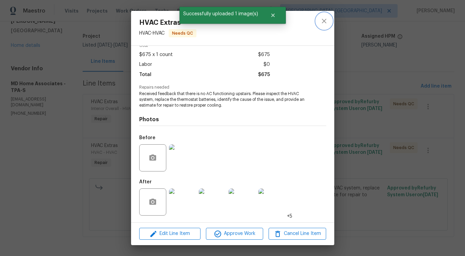
click at [324, 24] on icon "close" at bounding box center [324, 21] width 8 height 8
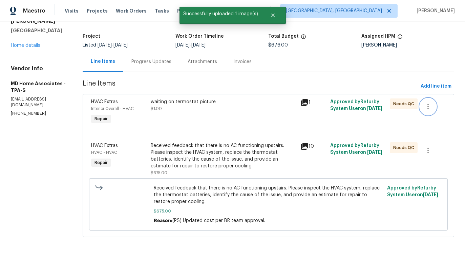
click at [428, 103] on icon "button" at bounding box center [428, 106] width 8 height 8
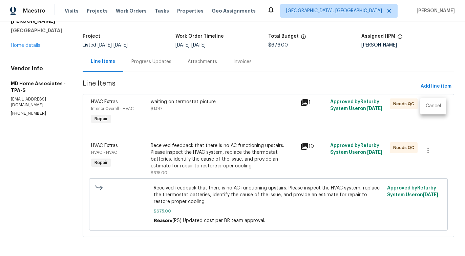
click at [436, 100] on li "Cancel" at bounding box center [434, 105] width 26 height 11
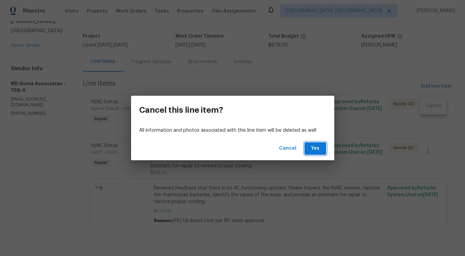
click at [314, 152] on span "Yes" at bounding box center [315, 148] width 11 height 8
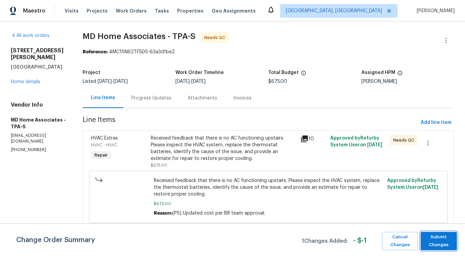
click at [438, 248] on button "Submit Changes" at bounding box center [439, 241] width 36 height 18
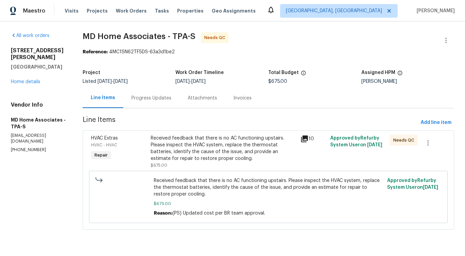
click at [189, 152] on div "Received feedback that there is no AC functioning upstairs. Please inspect the …" at bounding box center [223, 148] width 145 height 27
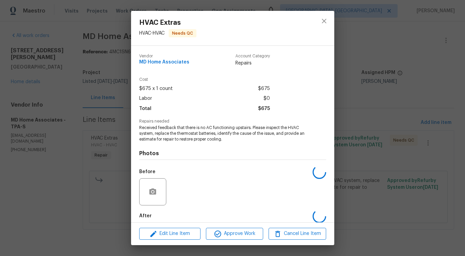
scroll to position [34, 0]
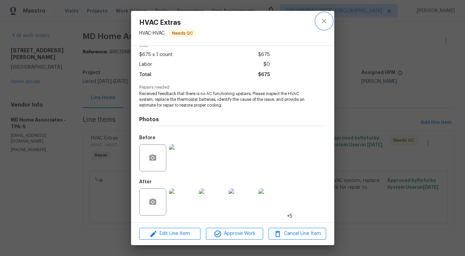
click at [324, 20] on icon "close" at bounding box center [324, 21] width 4 height 4
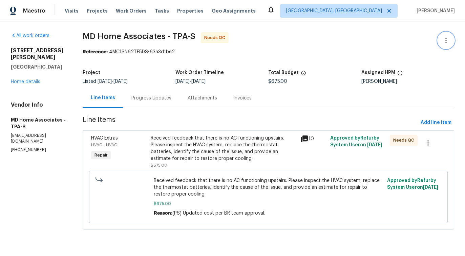
click at [445, 40] on icon "button" at bounding box center [446, 40] width 8 height 8
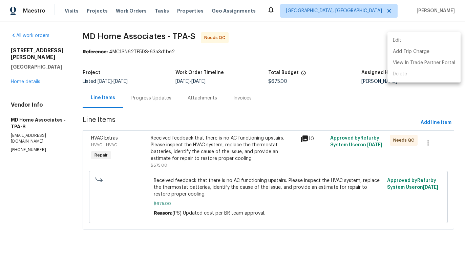
click at [404, 35] on li "Edit" at bounding box center [424, 40] width 73 height 11
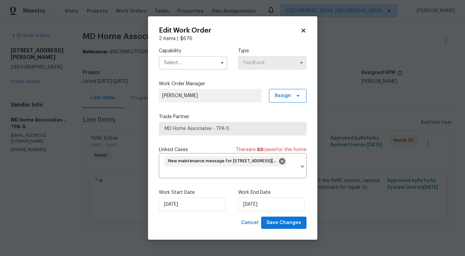
click at [201, 60] on input "text" at bounding box center [193, 63] width 68 height 14
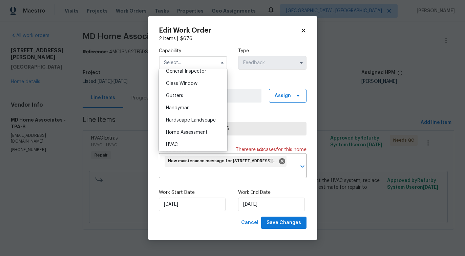
scroll to position [349, 0]
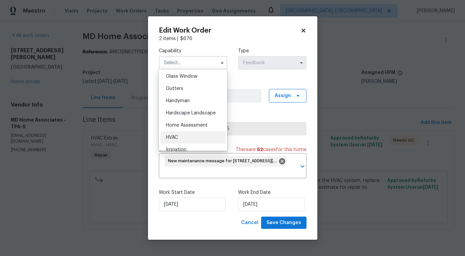
click at [171, 140] on div "HVAC" at bounding box center [193, 137] width 65 height 12
type input "HVAC"
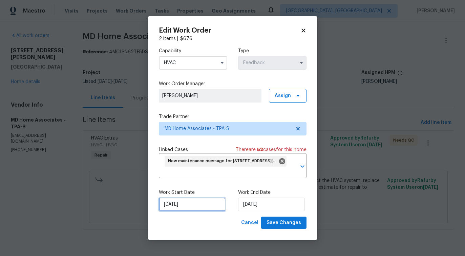
click at [203, 203] on input "[DATE]" at bounding box center [192, 204] width 67 height 14
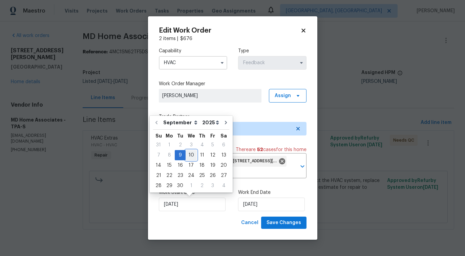
click at [189, 153] on div "10" at bounding box center [191, 154] width 11 height 9
type input "[DATE]"
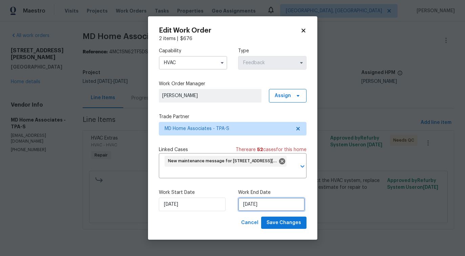
click at [250, 206] on input "[DATE]" at bounding box center [271, 204] width 67 height 14
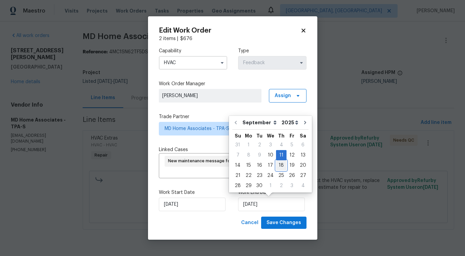
click at [276, 167] on div "18" at bounding box center [281, 164] width 11 height 9
type input "[DATE]"
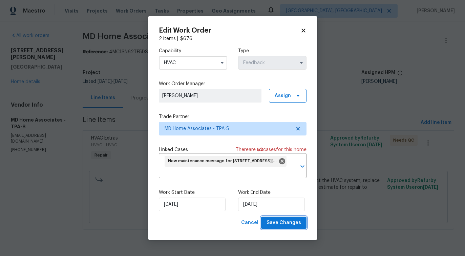
click at [281, 222] on span "Save Changes" at bounding box center [284, 222] width 35 height 8
click at [337, 93] on body "Maestro Visits Projects Work Orders Tasks Properties Geo Assignments Albuquerqu…" at bounding box center [232, 124] width 465 height 248
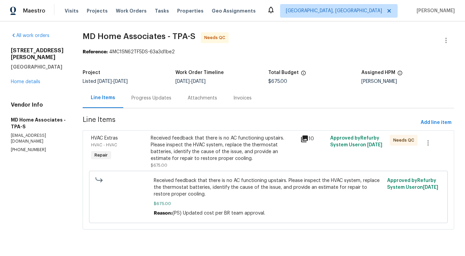
click at [219, 154] on div "Received feedback that there is no AC functioning upstairs. Please inspect the …" at bounding box center [223, 148] width 145 height 27
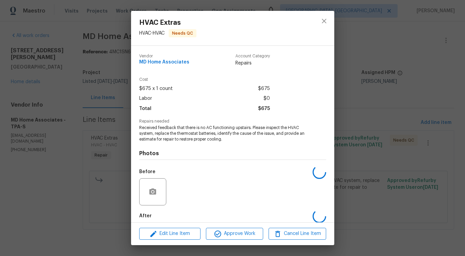
scroll to position [34, 0]
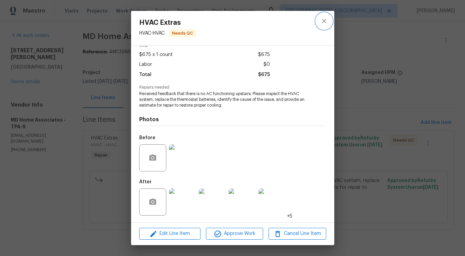
click at [325, 20] on icon "close" at bounding box center [324, 21] width 4 height 4
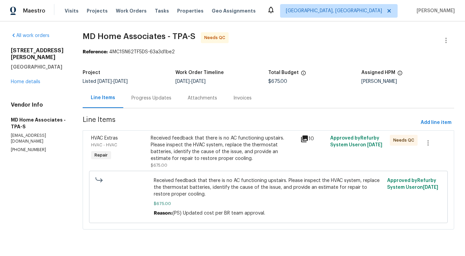
click at [231, 163] on div "Received feedback that there is no AC functioning upstairs. Please inspect the …" at bounding box center [223, 152] width 145 height 34
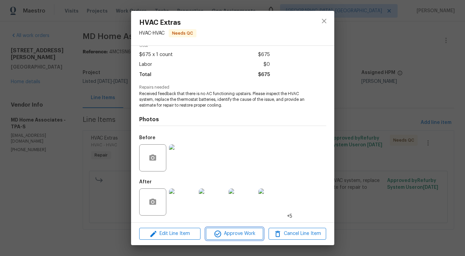
click at [227, 238] on button "Approve Work" at bounding box center [234, 233] width 57 height 12
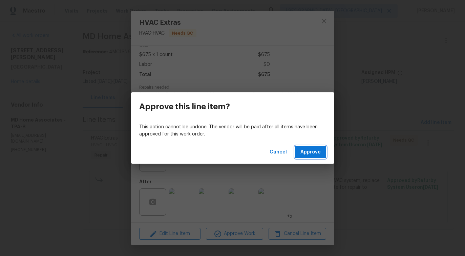
click at [315, 155] on span "Approve" at bounding box center [311, 152] width 20 height 8
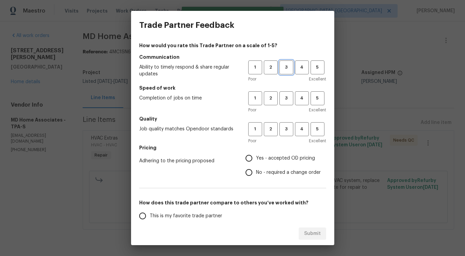
click at [283, 64] on span "3" at bounding box center [286, 67] width 13 height 8
click at [287, 98] on span "3" at bounding box center [286, 98] width 13 height 8
click at [282, 130] on span "3" at bounding box center [286, 129] width 13 height 8
click at [267, 170] on span "No - required a change order" at bounding box center [288, 172] width 65 height 7
click at [256, 170] on input "No - required a change order" at bounding box center [249, 172] width 14 height 14
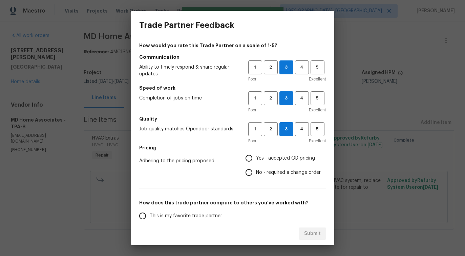
radio input "true"
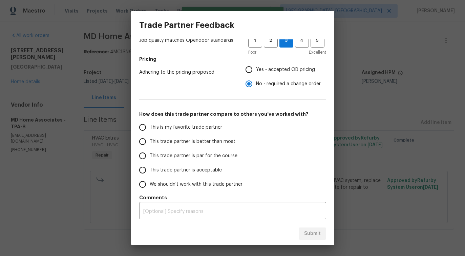
click at [208, 141] on span "This trade partner is better than most" at bounding box center [193, 141] width 86 height 7
click at [150, 141] on input "This trade partner is better than most" at bounding box center [143, 141] width 14 height 14
click at [306, 233] on span "Submit" at bounding box center [312, 233] width 17 height 8
radio input "true"
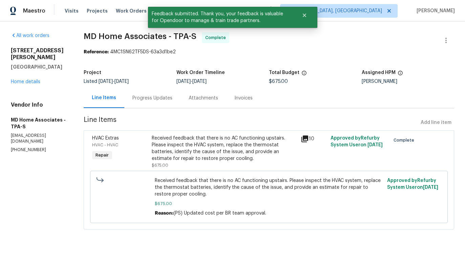
click at [158, 99] on div "Progress Updates" at bounding box center [153, 98] width 40 height 7
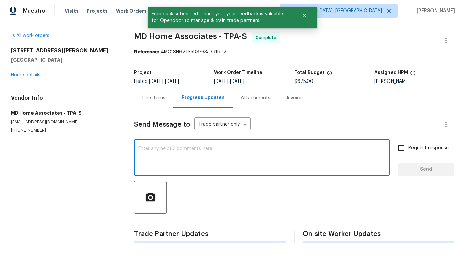
click at [174, 157] on textarea at bounding box center [262, 158] width 248 height 24
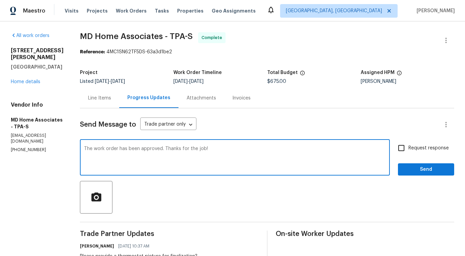
type textarea "The work order has been approved. Thanks for the job!"
click at [433, 168] on span "Send" at bounding box center [426, 169] width 45 height 8
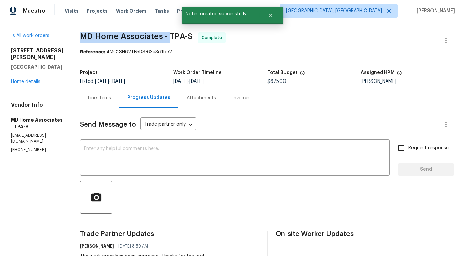
drag, startPoint x: 87, startPoint y: 35, endPoint x: 178, endPoint y: 36, distance: 91.5
copy span "MD Home Associates -"
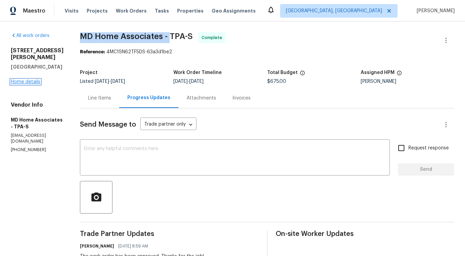
click at [30, 79] on link "Home details" at bounding box center [25, 81] width 29 height 5
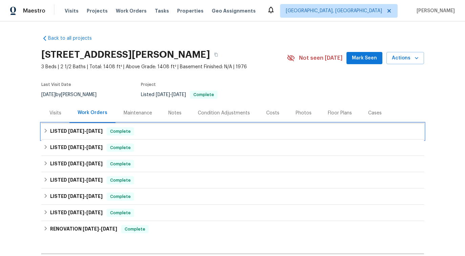
click at [84, 133] on span "9/5/25 - 9/19/25" at bounding box center [85, 130] width 35 height 5
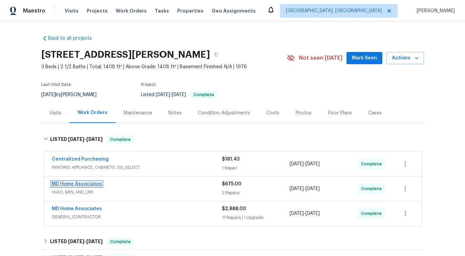
click at [79, 183] on link "MD Home Associates" at bounding box center [77, 183] width 50 height 5
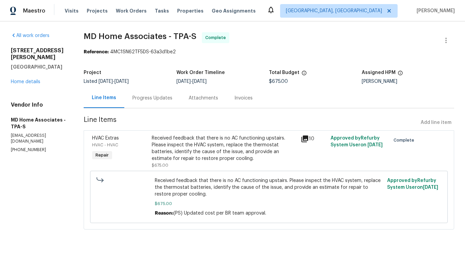
click at [159, 95] on div "Progress Updates" at bounding box center [153, 98] width 40 height 7
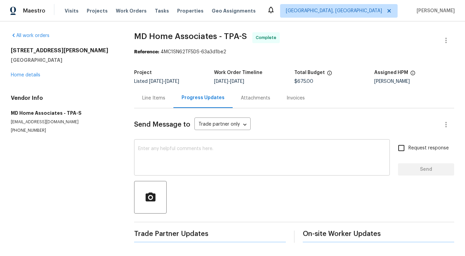
click at [176, 152] on textarea at bounding box center [262, 158] width 248 height 24
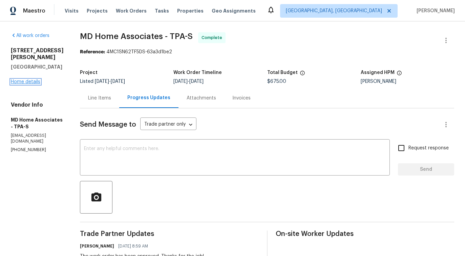
click at [27, 79] on link "Home details" at bounding box center [25, 81] width 29 height 5
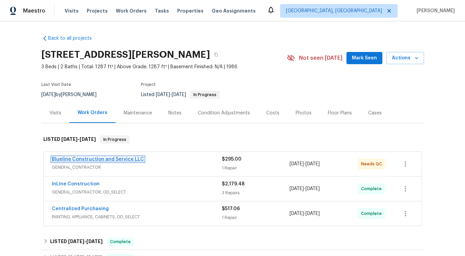
click at [97, 158] on link "Blueline Construction and Service LLC" at bounding box center [98, 159] width 92 height 5
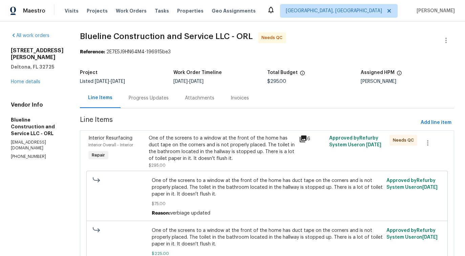
click at [163, 104] on div "Progress Updates" at bounding box center [149, 98] width 56 height 20
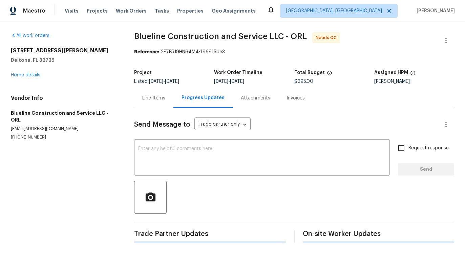
click at [173, 136] on div "Send Message to Trade partner only Trade partner only ​ x ​ Request response Se…" at bounding box center [294, 175] width 320 height 134
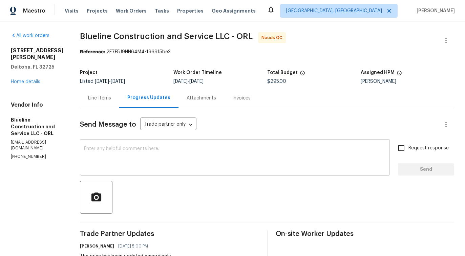
click at [172, 158] on textarea at bounding box center [235, 158] width 302 height 24
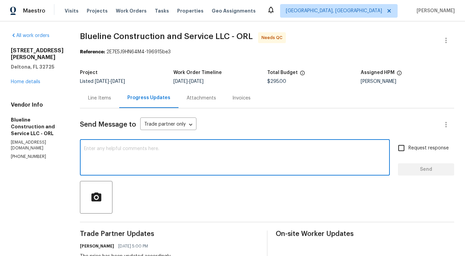
click at [111, 99] on div "Line Items" at bounding box center [99, 98] width 23 height 7
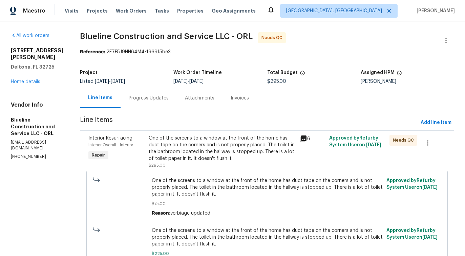
scroll to position [93, 0]
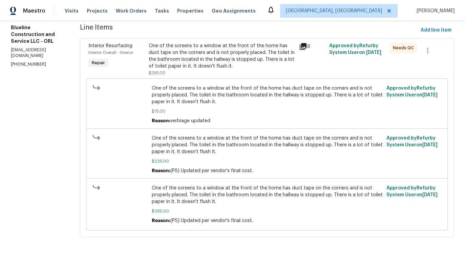
click at [259, 64] on div "One of the screens to a window at the front of the home has duct tape on the co…" at bounding box center [222, 55] width 147 height 27
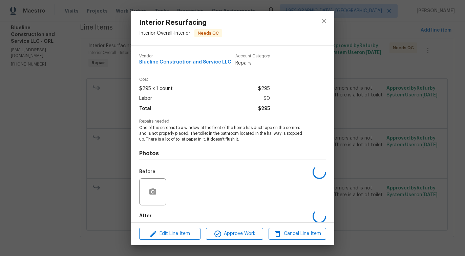
scroll to position [34, 0]
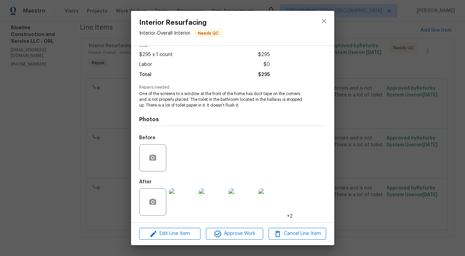
click at [190, 198] on img at bounding box center [182, 201] width 27 height 27
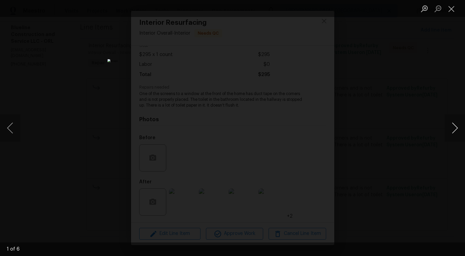
click at [453, 131] on button "Next image" at bounding box center [455, 127] width 20 height 27
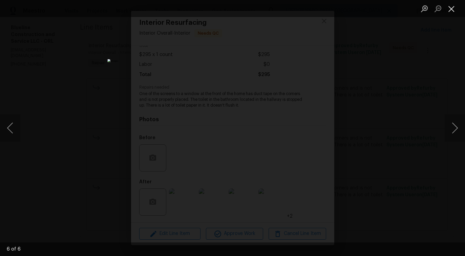
click at [451, 9] on button "Close lightbox" at bounding box center [452, 9] width 14 height 12
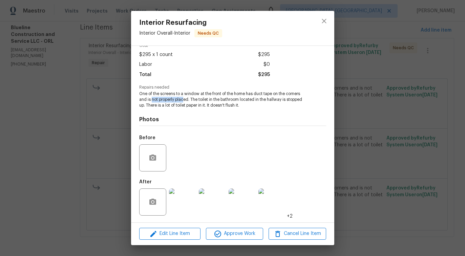
drag, startPoint x: 152, startPoint y: 99, endPoint x: 183, endPoint y: 100, distance: 30.9
click at [183, 100] on span "One of the screens to a window at the front of the home has duct tape on the co…" at bounding box center [223, 99] width 168 height 17
drag, startPoint x: 192, startPoint y: 98, endPoint x: 245, endPoint y: 99, distance: 53.6
click at [245, 99] on span "One of the screens to a window at the front of the home has duct tape on the co…" at bounding box center [223, 99] width 168 height 17
click at [233, 108] on div "Photos Before After +2" at bounding box center [232, 164] width 187 height 112
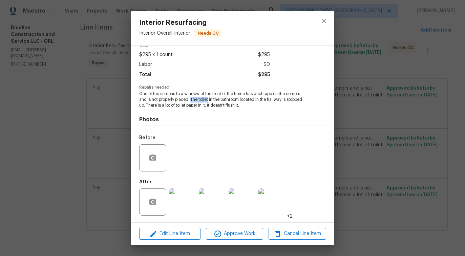
drag, startPoint x: 191, startPoint y: 99, endPoint x: 209, endPoint y: 99, distance: 18.0
click at [209, 99] on span "One of the screens to a window at the front of the home has duct tape on the co…" at bounding box center [223, 99] width 168 height 17
click at [216, 105] on span "One of the screens to a window at the front of the home has duct tape on the co…" at bounding box center [223, 99] width 168 height 17
drag, startPoint x: 192, startPoint y: 100, endPoint x: 208, endPoint y: 100, distance: 16.3
click at [208, 100] on span "One of the screens to a window at the front of the home has duct tape on the co…" at bounding box center [223, 99] width 168 height 17
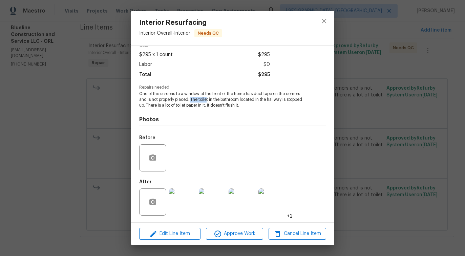
scroll to position [0, 0]
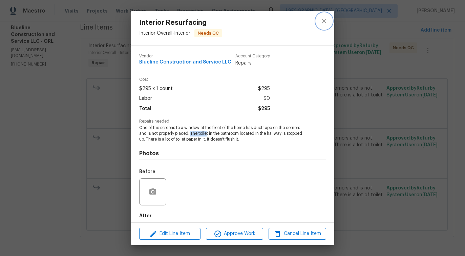
click at [326, 21] on icon "close" at bounding box center [324, 21] width 8 height 8
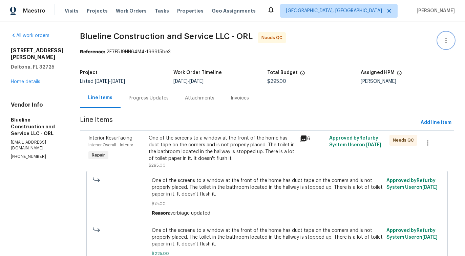
click at [447, 41] on icon "button" at bounding box center [446, 40] width 8 height 8
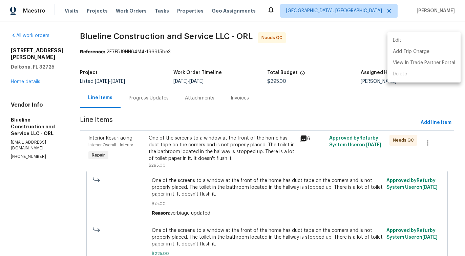
click at [416, 36] on li "Edit" at bounding box center [424, 40] width 73 height 11
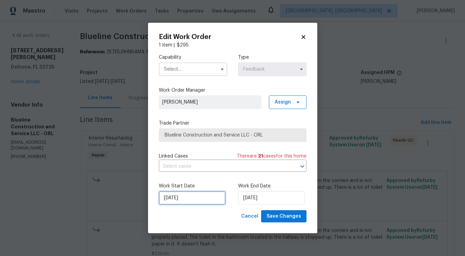
click at [195, 199] on input "[DATE]" at bounding box center [192, 198] width 67 height 14
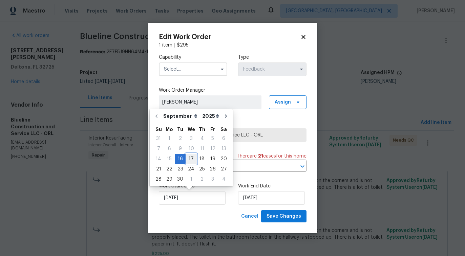
click at [191, 158] on div "17" at bounding box center [191, 158] width 11 height 9
type input "[DATE]"
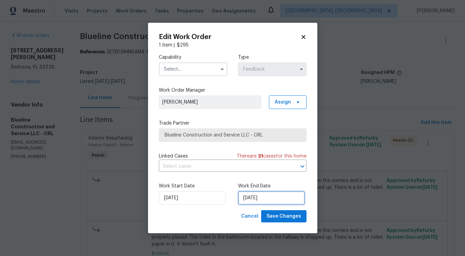
click at [257, 198] on input "9/18/2025" at bounding box center [271, 198] width 67 height 14
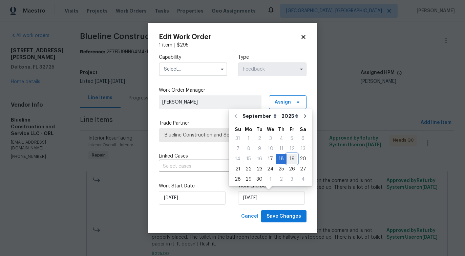
click at [289, 160] on div "19" at bounding box center [292, 158] width 11 height 9
type input "[DATE]"
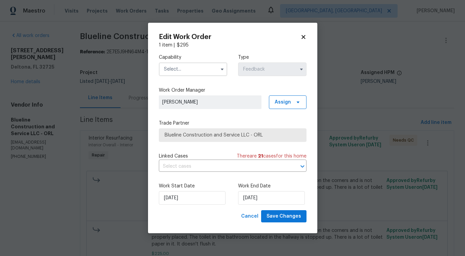
click at [200, 69] on input "text" at bounding box center [193, 69] width 68 height 14
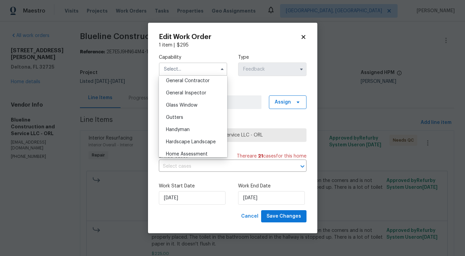
scroll to position [328, 0]
click at [180, 128] on span "Handyman" at bounding box center [178, 128] width 24 height 5
type input "Handyman"
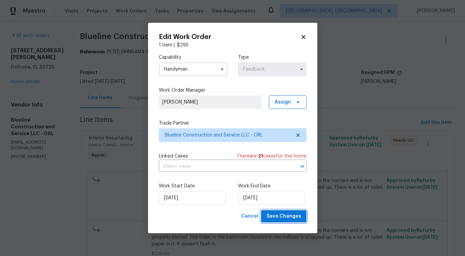
click at [274, 218] on span "Save Changes" at bounding box center [284, 216] width 35 height 8
click at [49, 174] on body "Maestro Visits Projects Work Orders Tasks Properties Geo Assignments Albuquerqu…" at bounding box center [232, 128] width 465 height 256
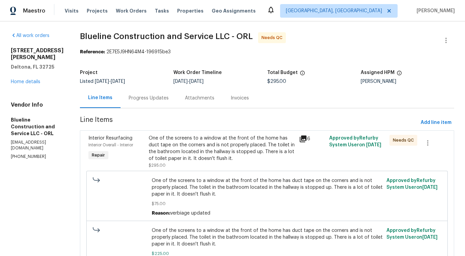
click at [211, 150] on div "One of the screens to a window at the front of the home has duct tape on the co…" at bounding box center [222, 148] width 147 height 27
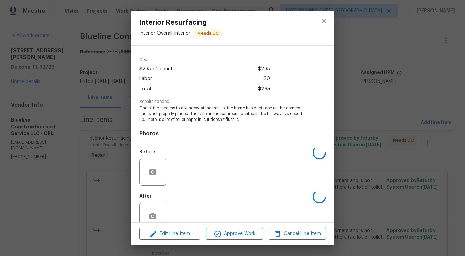
scroll to position [34, 0]
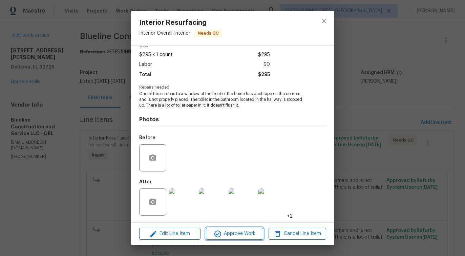
click at [237, 233] on span "Approve Work" at bounding box center [234, 233] width 53 height 8
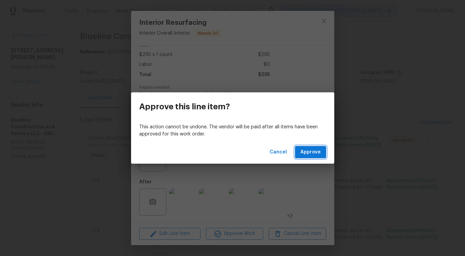
click at [314, 149] on span "Approve" at bounding box center [311, 152] width 20 height 8
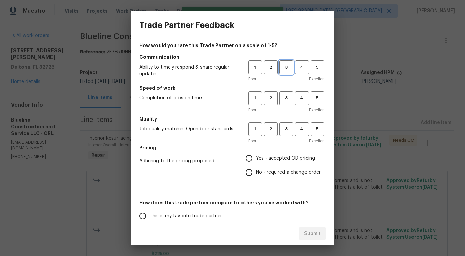
click at [287, 66] on span "3" at bounding box center [286, 67] width 13 height 8
click at [285, 91] on button "3" at bounding box center [287, 98] width 14 height 14
click at [285, 128] on span "3" at bounding box center [286, 129] width 13 height 8
click at [256, 176] on input "No - required a change order" at bounding box center [249, 172] width 14 height 14
radio input "true"
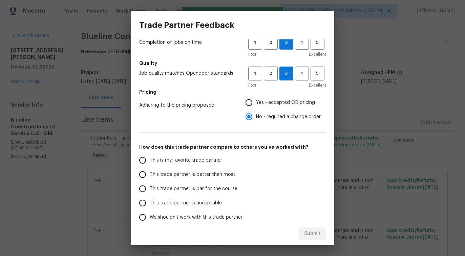
click at [197, 179] on label "This trade partner is better than most" at bounding box center [189, 174] width 107 height 14
click at [150, 179] on input "This trade partner is better than most" at bounding box center [143, 174] width 14 height 14
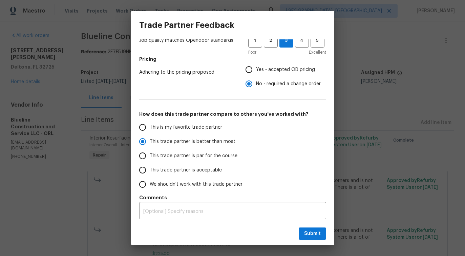
click at [314, 242] on div "Submit" at bounding box center [232, 233] width 203 height 23
click at [313, 232] on span "Submit" at bounding box center [312, 233] width 17 height 8
radio input "true"
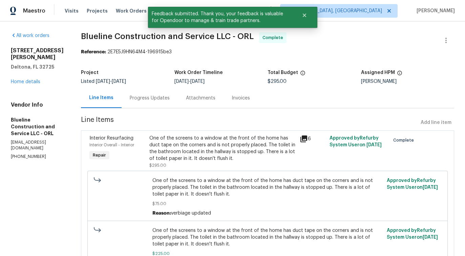
click at [159, 103] on div "Progress Updates" at bounding box center [150, 98] width 56 height 20
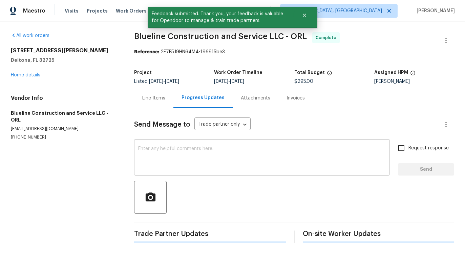
click at [192, 167] on textarea at bounding box center [262, 158] width 248 height 24
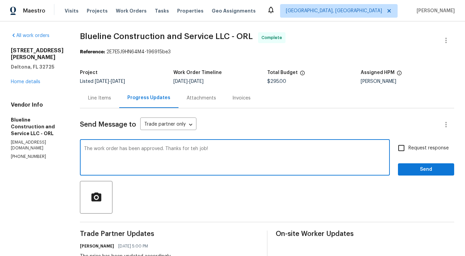
type textarea "The work order has been approved. Thanks for teh job!"
click at [436, 170] on span "Send" at bounding box center [426, 169] width 45 height 8
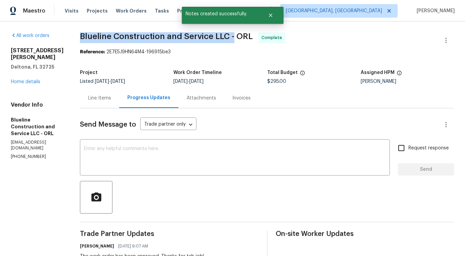
drag, startPoint x: 88, startPoint y: 34, endPoint x: 246, endPoint y: 37, distance: 158.7
copy span "Blueline Construction and Service LLC -"
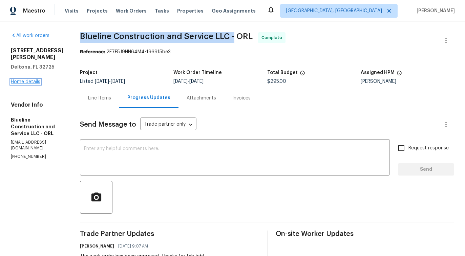
click at [38, 79] on link "Home details" at bounding box center [25, 81] width 29 height 5
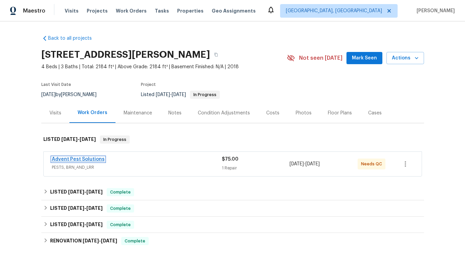
click at [74, 160] on link "Advent Pest Solutions" at bounding box center [78, 159] width 53 height 5
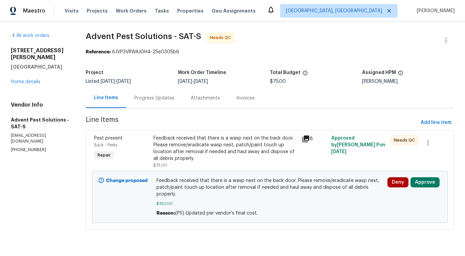
click at [170, 105] on div "Progress Updates" at bounding box center [154, 98] width 56 height 20
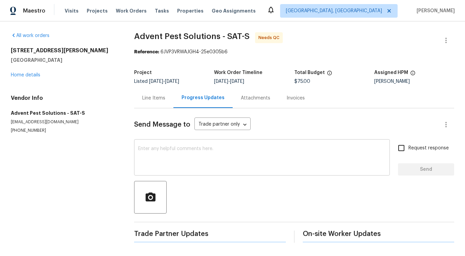
click at [179, 160] on textarea at bounding box center [262, 158] width 248 height 24
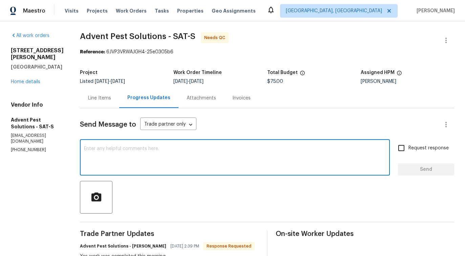
click at [111, 101] on div "Line Items" at bounding box center [99, 98] width 23 height 7
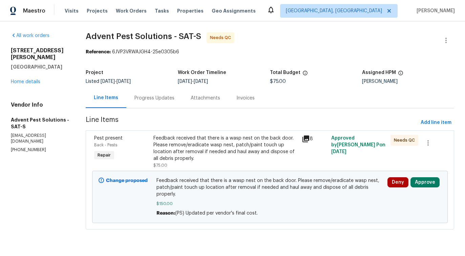
click at [161, 102] on div "Progress Updates" at bounding box center [154, 98] width 56 height 20
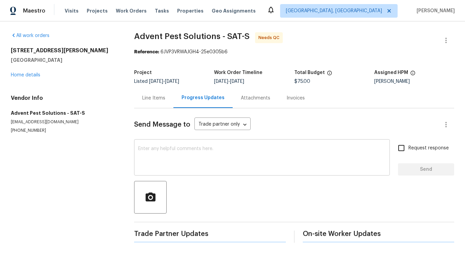
click at [190, 148] on textarea at bounding box center [262, 158] width 248 height 24
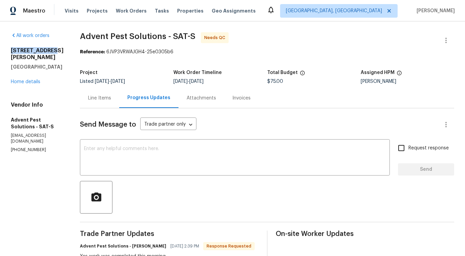
drag, startPoint x: 10, startPoint y: 51, endPoint x: 50, endPoint y: 51, distance: 40.0
click at [50, 51] on div "All work orders [STREET_ADDRESS][PERSON_NAME] Home details Vendor Info Advent P…" at bounding box center [232, 229] width 465 height 417
copy h2 "10335 [PERSON_NAME]"
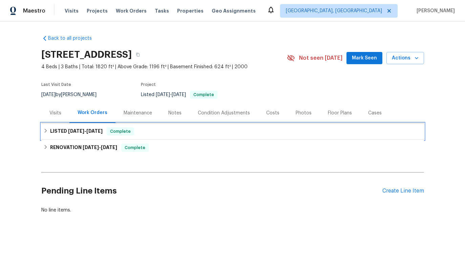
click at [160, 130] on div "LISTED [DATE] - [DATE] Complete" at bounding box center [232, 131] width 379 height 8
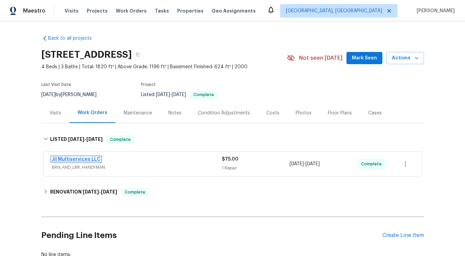
click at [87, 157] on link "Jil Multiservices LLC" at bounding box center [76, 159] width 49 height 5
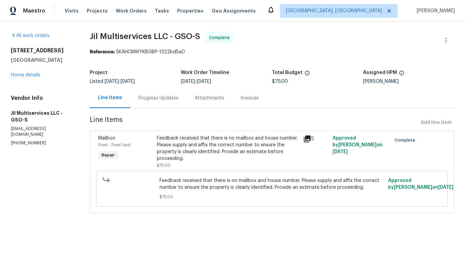
click at [153, 100] on div "Progress Updates" at bounding box center [159, 98] width 40 height 7
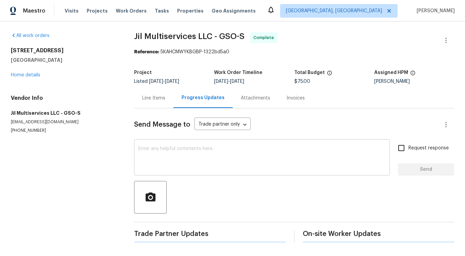
click at [181, 164] on textarea at bounding box center [262, 158] width 248 height 24
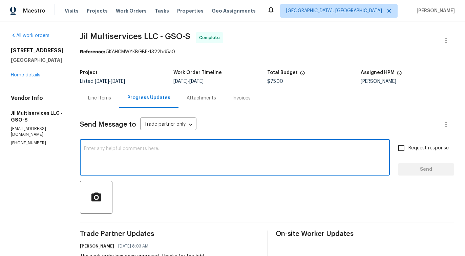
scroll to position [126, 0]
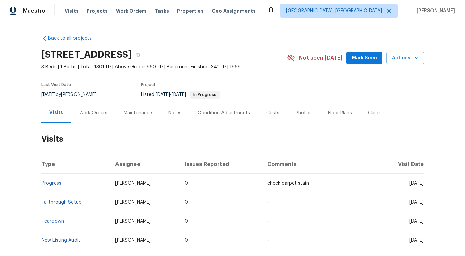
click at [109, 113] on div "Work Orders" at bounding box center [93, 113] width 44 height 20
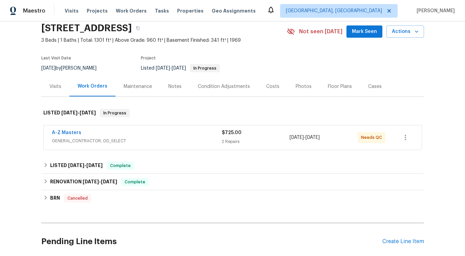
scroll to position [29, 0]
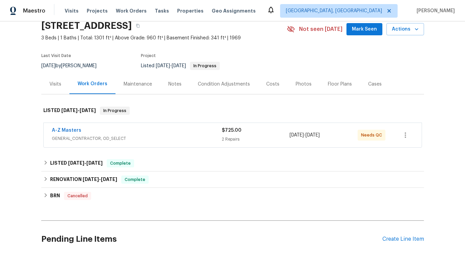
click at [71, 127] on span "A-Z Masters" at bounding box center [66, 130] width 29 height 7
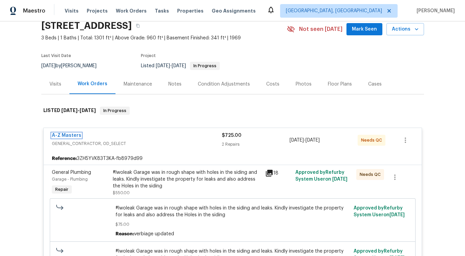
click at [64, 134] on link "A-Z Masters" at bounding box center [66, 135] width 29 height 5
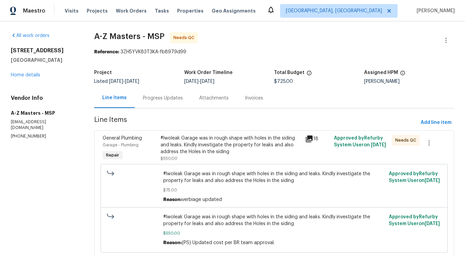
click at [157, 100] on div "Progress Updates" at bounding box center [163, 98] width 40 height 7
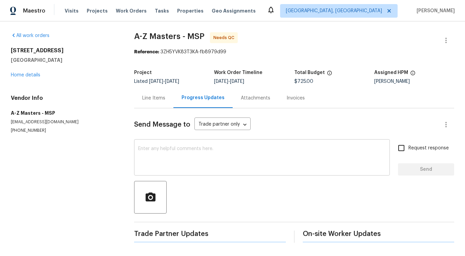
click at [171, 170] on div "x ​" at bounding box center [262, 158] width 256 height 35
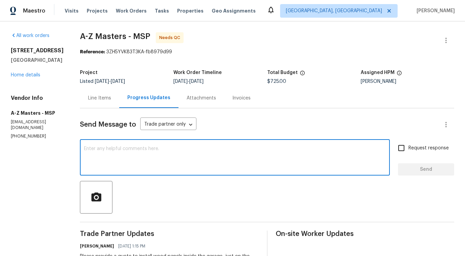
click at [101, 99] on div "Line Items" at bounding box center [99, 98] width 23 height 7
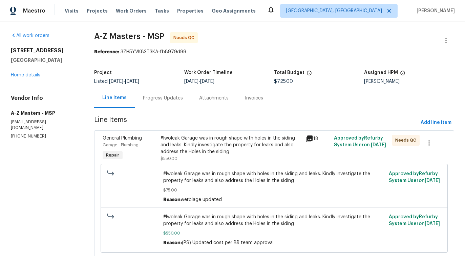
click at [162, 99] on div "Progress Updates" at bounding box center [163, 98] width 40 height 7
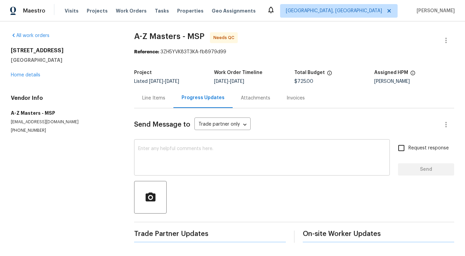
click at [181, 146] on div "x ​" at bounding box center [262, 158] width 256 height 35
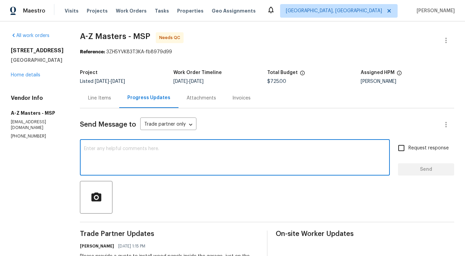
click at [26, 126] on div "Vendor Info A-Z Masters - MSP [EMAIL_ADDRESS][DOMAIN_NAME] [PHONE_NUMBER]" at bounding box center [37, 117] width 53 height 44
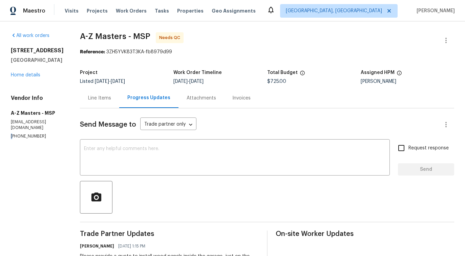
click at [26, 126] on div "Vendor Info A-Z Masters - MSP hello@a-zmasters.com (612) 532-9803" at bounding box center [37, 117] width 53 height 44
copy p "(612) 532-9803"
click at [97, 98] on div "Line Items" at bounding box center [99, 98] width 23 height 7
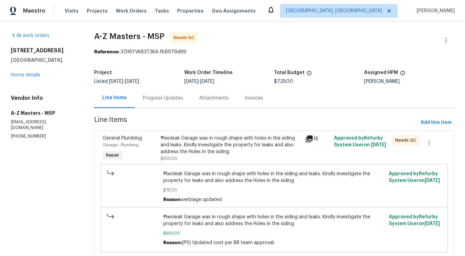
scroll to position [109, 0]
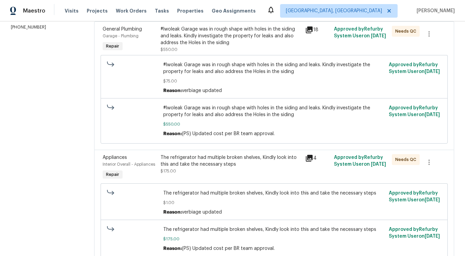
click at [219, 47] on div "#lwoleak Garage was in rough shape with holes in the siding and leaks. Kindly i…" at bounding box center [231, 39] width 141 height 27
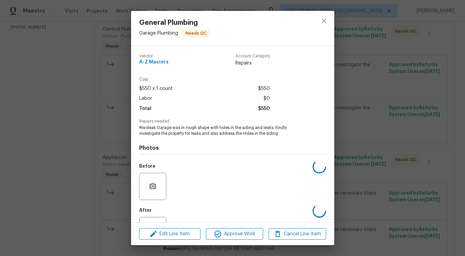
scroll to position [28, 0]
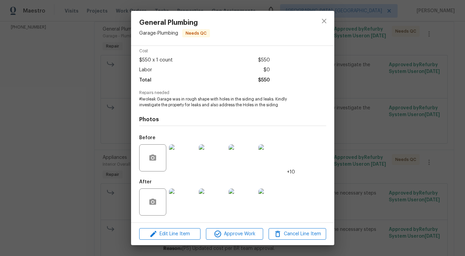
click at [185, 155] on img at bounding box center [182, 157] width 27 height 27
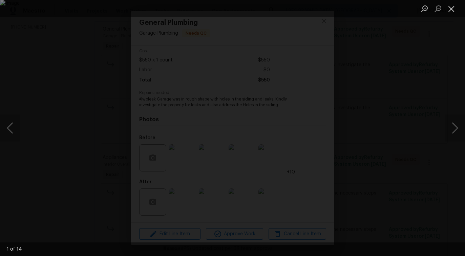
click at [451, 8] on button "Close lightbox" at bounding box center [452, 9] width 14 height 12
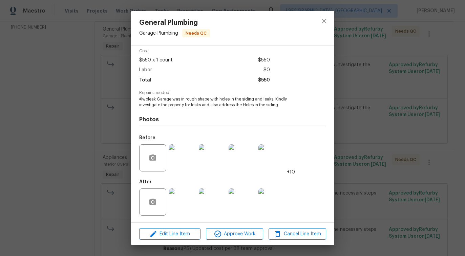
click at [179, 204] on img at bounding box center [182, 201] width 27 height 27
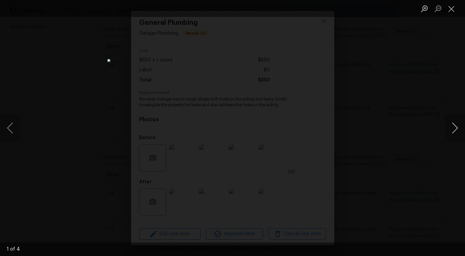
click at [455, 131] on button "Next image" at bounding box center [455, 127] width 20 height 27
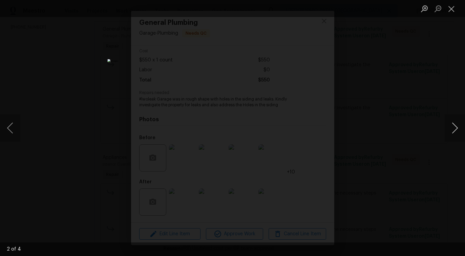
click at [455, 131] on button "Next image" at bounding box center [455, 127] width 20 height 27
click at [451, 13] on button "Close lightbox" at bounding box center [452, 9] width 14 height 12
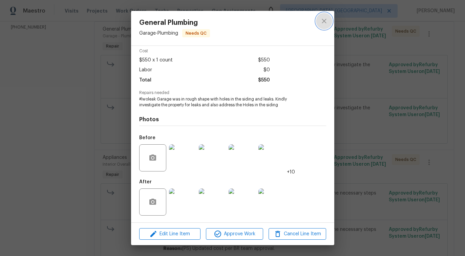
click at [319, 24] on button "close" at bounding box center [324, 21] width 16 height 16
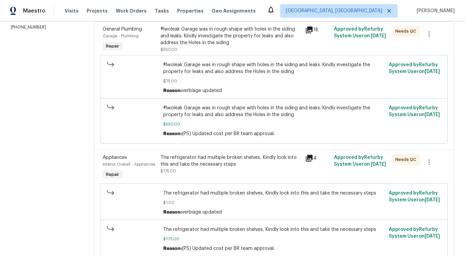
scroll to position [138, 0]
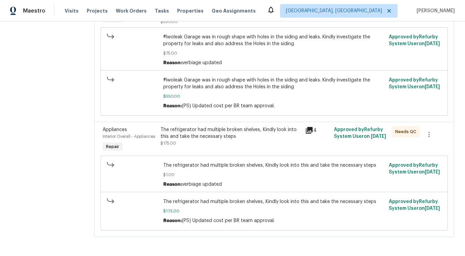
click at [238, 142] on div "The refrigerator had multiple broken shelves, Kindly look into this and take th…" at bounding box center [231, 136] width 141 height 20
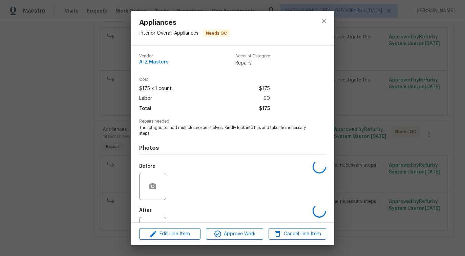
scroll to position [28, 0]
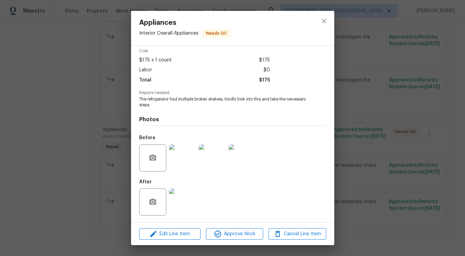
click at [186, 204] on img at bounding box center [182, 201] width 27 height 27
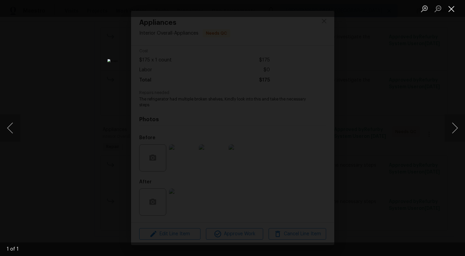
click at [447, 10] on button "Close lightbox" at bounding box center [452, 9] width 14 height 12
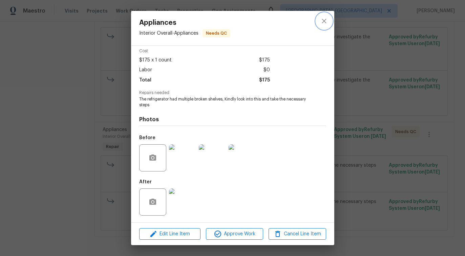
click at [329, 19] on button "close" at bounding box center [324, 21] width 16 height 16
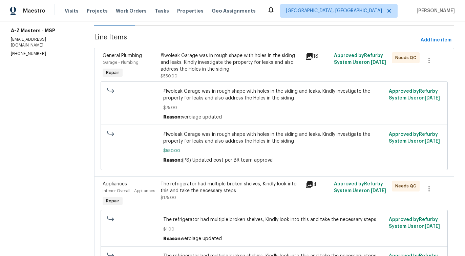
scroll to position [2, 0]
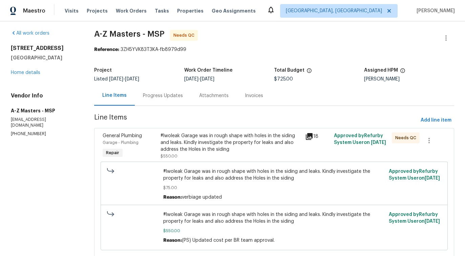
click at [170, 103] on div "Progress Updates" at bounding box center [163, 95] width 56 height 20
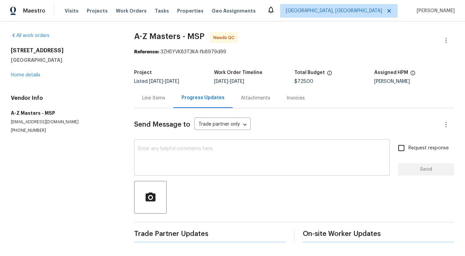
click at [180, 160] on textarea at bounding box center [262, 158] width 248 height 24
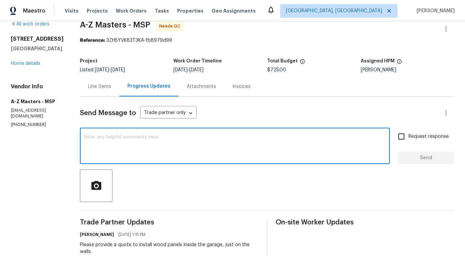
scroll to position [11, 0]
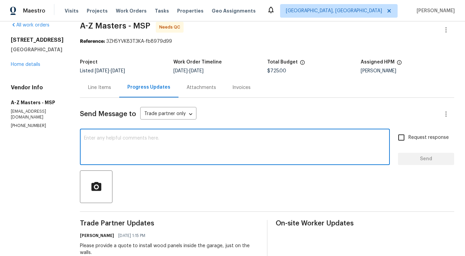
click at [101, 96] on div "Line Items" at bounding box center [99, 87] width 39 height 20
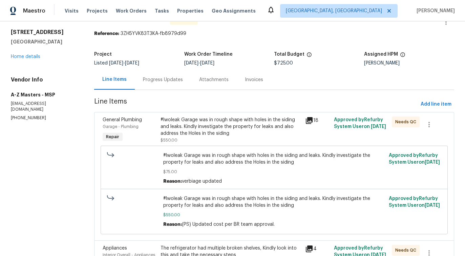
scroll to position [17, 0]
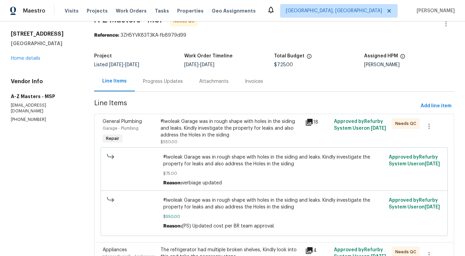
click at [219, 132] on div "#lwoleak Garage was in rough shape with holes in the siding and leaks. Kindly i…" at bounding box center [231, 128] width 141 height 20
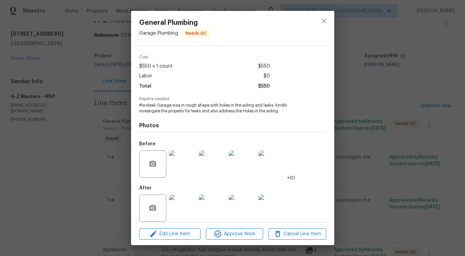
scroll to position [28, 0]
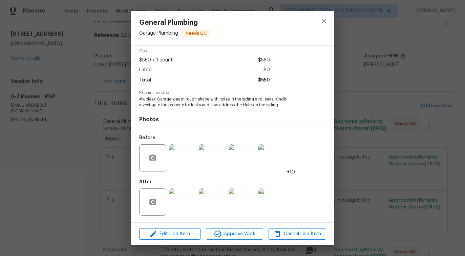
click at [184, 157] on img at bounding box center [182, 157] width 27 height 27
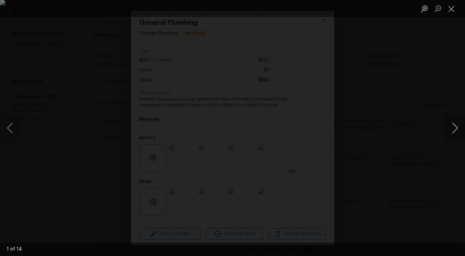
click at [453, 129] on button "Next image" at bounding box center [455, 127] width 20 height 27
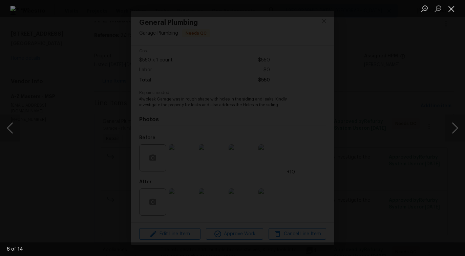
click at [445, 12] on button "Close lightbox" at bounding box center [452, 9] width 14 height 12
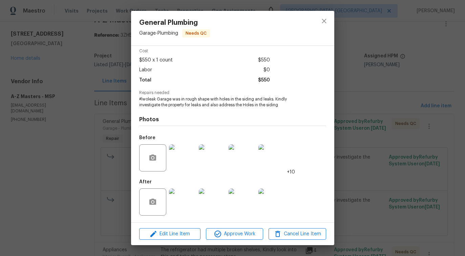
click at [177, 205] on img at bounding box center [182, 201] width 27 height 27
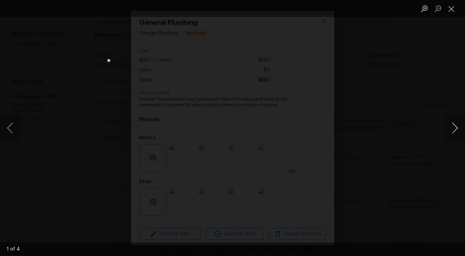
click at [455, 129] on button "Next image" at bounding box center [455, 127] width 20 height 27
click at [457, 133] on button "Next image" at bounding box center [455, 127] width 20 height 27
click at [450, 5] on button "Close lightbox" at bounding box center [452, 9] width 14 height 12
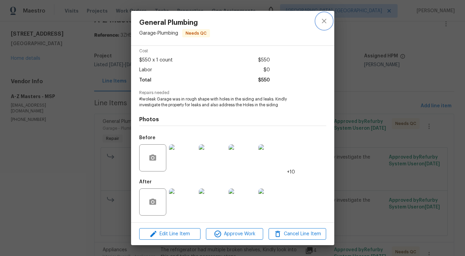
click at [324, 23] on icon "close" at bounding box center [324, 21] width 8 height 8
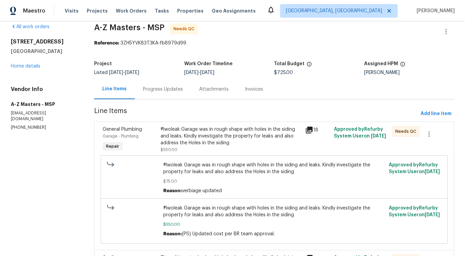
scroll to position [0, 0]
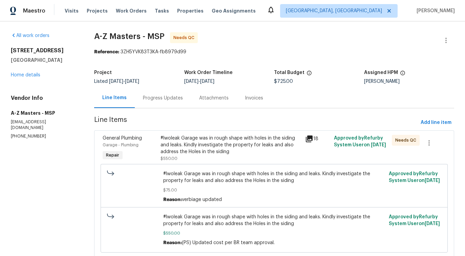
click at [25, 134] on section "All work orders 926 38th Ave Anoka, MN 55303 Home details Vendor Info A-Z Maste…" at bounding box center [44, 206] width 67 height 349
copy p "(612) 532-9803"
click at [159, 99] on div "Progress Updates" at bounding box center [163, 98] width 40 height 7
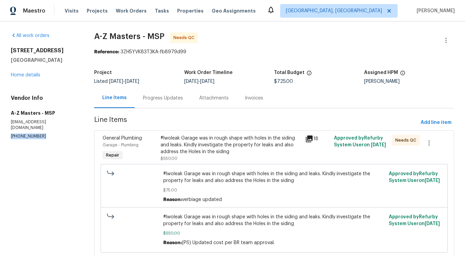
click at [127, 99] on div "Line Items" at bounding box center [114, 97] width 24 height 7
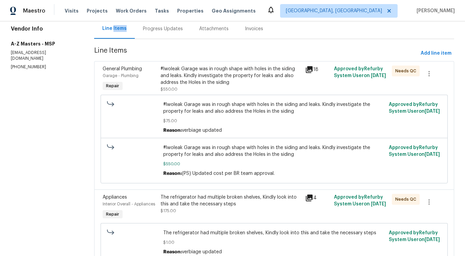
scroll to position [32, 0]
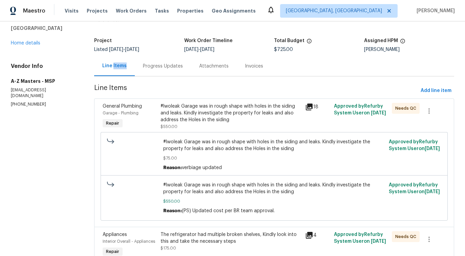
click at [164, 73] on div "Progress Updates" at bounding box center [163, 66] width 56 height 20
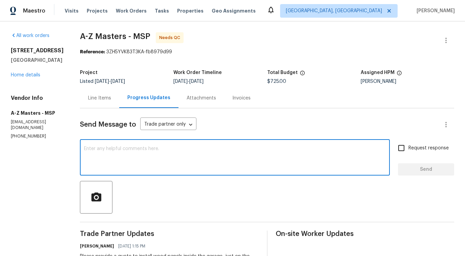
click at [190, 167] on textarea at bounding box center [235, 158] width 302 height 24
click at [166, 190] on div at bounding box center [267, 197] width 375 height 33
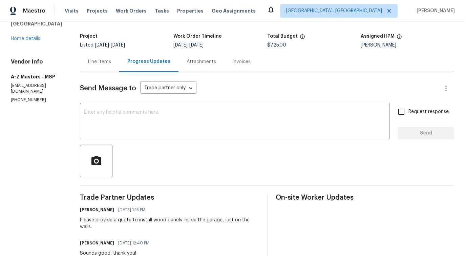
scroll to position [55, 0]
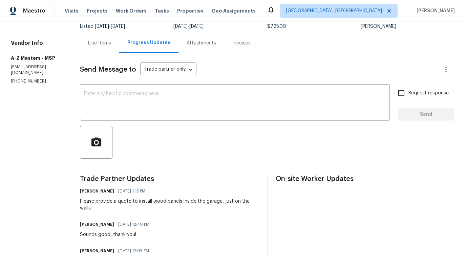
click at [144, 203] on div "Please provide a quote to install wood panels inside the garage, just on the wa…" at bounding box center [169, 205] width 179 height 14
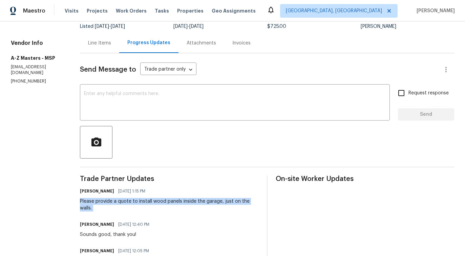
copy div "Please provide a quote to install wood panels inside the garage, just on the wa…"
click at [194, 100] on textarea at bounding box center [235, 103] width 302 height 24
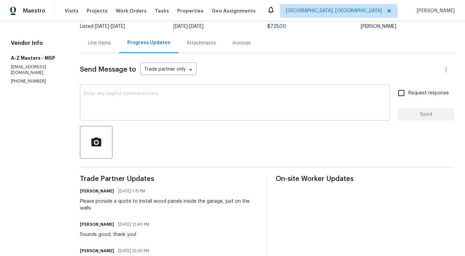
paste textarea "Please provide a quote to install wood panels inside the garage, just on the wa…"
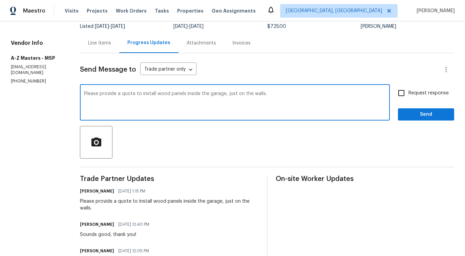
type textarea "Please provide a quote to install wood panels inside the garage, just on the wa…"
click at [420, 98] on label "Request response" at bounding box center [422, 93] width 55 height 14
click at [409, 98] on input "Request response" at bounding box center [402, 93] width 14 height 14
checkbox input "true"
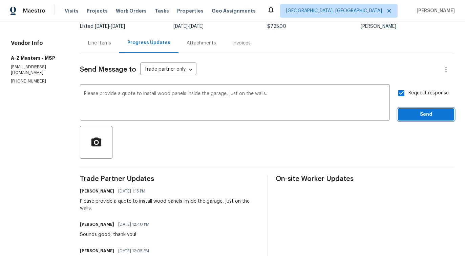
click at [422, 114] on span "Send" at bounding box center [426, 114] width 45 height 8
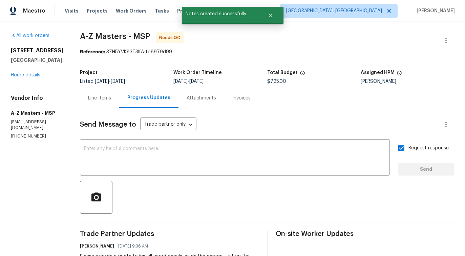
click at [88, 98] on div "Line Items" at bounding box center [99, 98] width 23 height 7
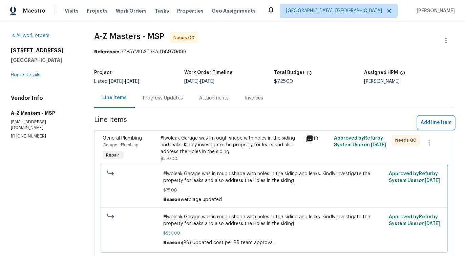
click at [436, 122] on span "Add line item" at bounding box center [436, 122] width 31 height 8
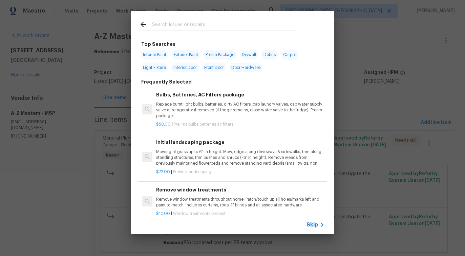
click at [310, 228] on div "Skip" at bounding box center [317, 224] width 20 height 8
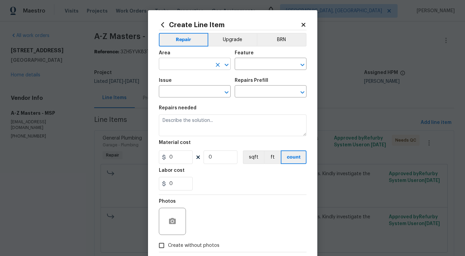
click at [202, 62] on input "text" at bounding box center [185, 64] width 53 height 11
type input "gen"
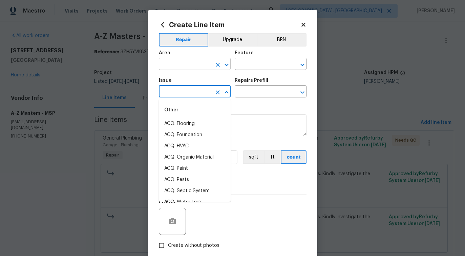
click at [199, 61] on input "text" at bounding box center [185, 64] width 53 height 11
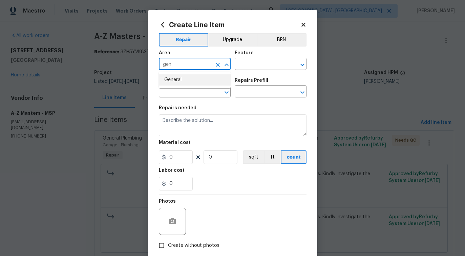
click at [191, 83] on li "General" at bounding box center [195, 79] width 72 height 11
type input "General"
click at [254, 67] on input "text" at bounding box center [261, 64] width 53 height 11
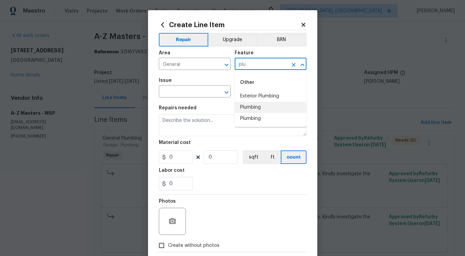
click at [258, 104] on li "Plumbing" at bounding box center [271, 107] width 72 height 11
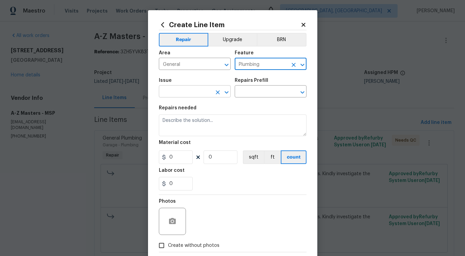
type input "Plumbing"
click at [207, 92] on input "text" at bounding box center [185, 92] width 53 height 11
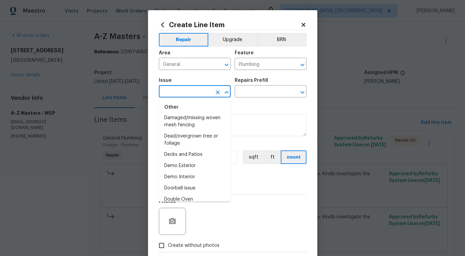
scroll to position [378, 0]
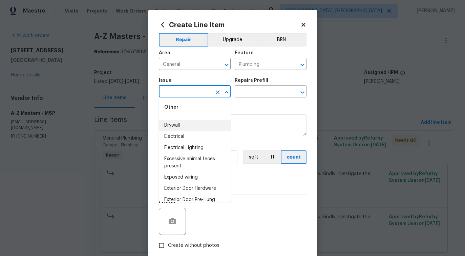
click at [184, 92] on input "text" at bounding box center [185, 92] width 53 height 11
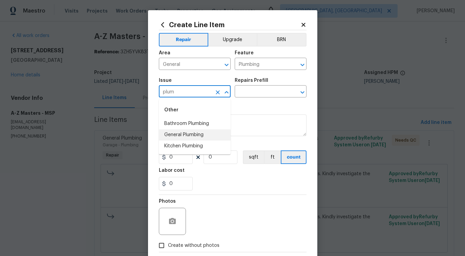
click at [183, 132] on li "General Plumbing" at bounding box center [195, 134] width 72 height 11
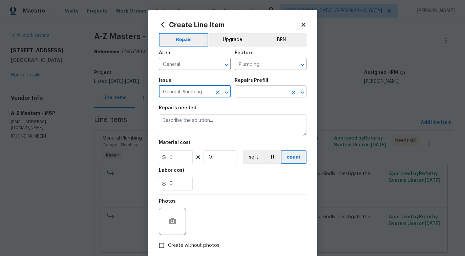
type input "General Plumbing"
click at [264, 90] on input "text" at bounding box center [261, 92] width 53 height 11
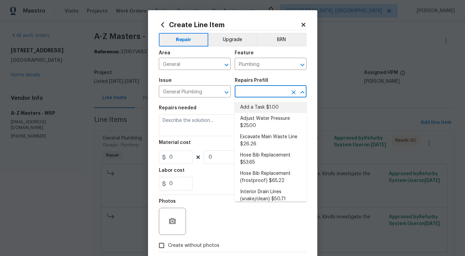
click at [255, 110] on li "Add a Task $1.00" at bounding box center [271, 107] width 72 height 11
type input "Add a Task $1.00"
type textarea "HPM to detail"
type input "1"
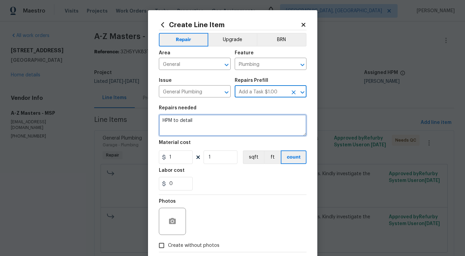
click at [189, 121] on textarea "HPM to detail" at bounding box center [233, 125] width 148 height 22
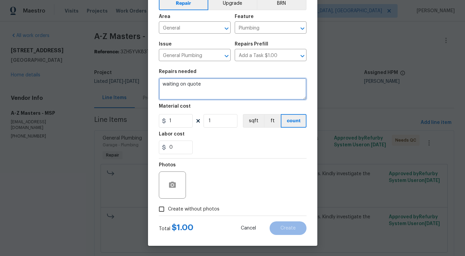
type textarea "waiting on quote"
click at [199, 210] on span "Create without photos" at bounding box center [194, 208] width 52 height 7
click at [168, 210] on input "Create without photos" at bounding box center [161, 208] width 13 height 13
checkbox input "true"
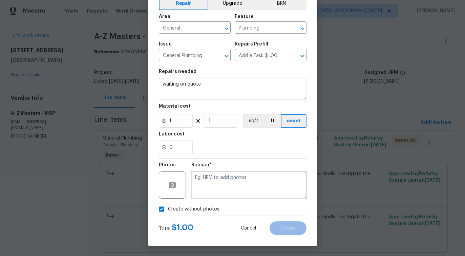
click at [228, 196] on textarea at bounding box center [249, 184] width 115 height 27
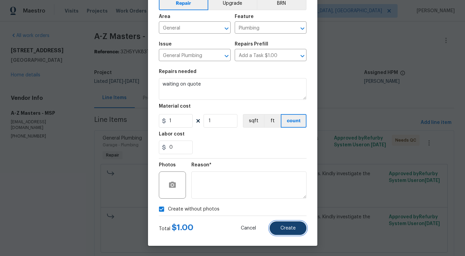
click at [291, 229] on span "Create" at bounding box center [288, 227] width 15 height 5
type input "0"
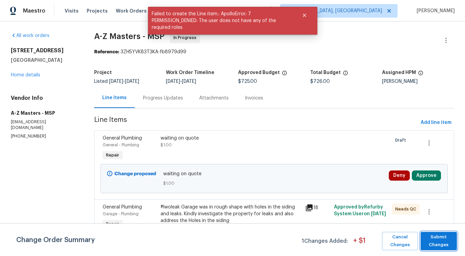
click at [445, 239] on span "Submit Changes" at bounding box center [438, 241] width 29 height 16
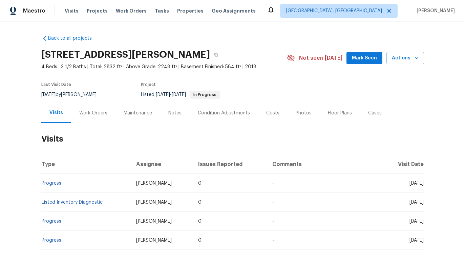
click at [97, 116] on div "Work Orders" at bounding box center [93, 113] width 44 height 20
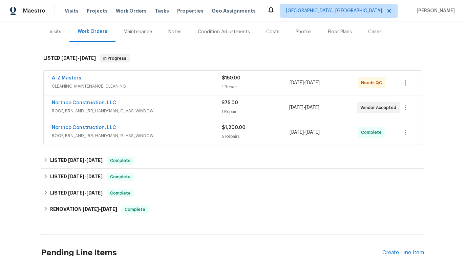
scroll to position [83, 0]
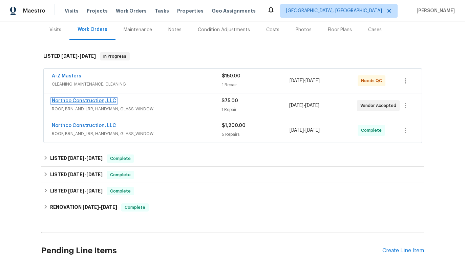
click at [93, 101] on link "Northco Construction, LLC" at bounding box center [84, 100] width 64 height 5
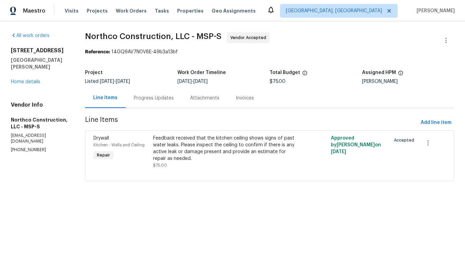
click at [148, 103] on div "Progress Updates" at bounding box center [154, 98] width 56 height 20
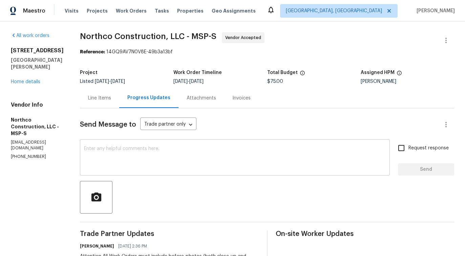
click at [168, 160] on textarea at bounding box center [235, 158] width 302 height 24
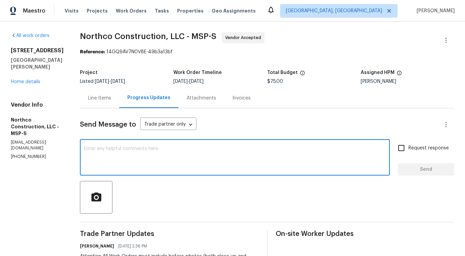
click at [168, 143] on div "x ​" at bounding box center [235, 158] width 310 height 35
click at [125, 155] on textarea at bounding box center [235, 158] width 302 height 24
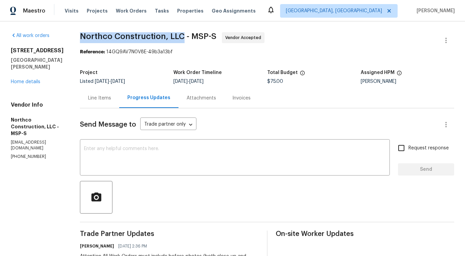
drag, startPoint x: 71, startPoint y: 38, endPoint x: 176, endPoint y: 34, distance: 104.5
click at [176, 34] on div "All work orders 1447 Juliet Ave St. Paul, MN 55105 Home details Vendor Info Nor…" at bounding box center [232, 190] width 465 height 338
click at [206, 153] on textarea at bounding box center [235, 158] width 302 height 24
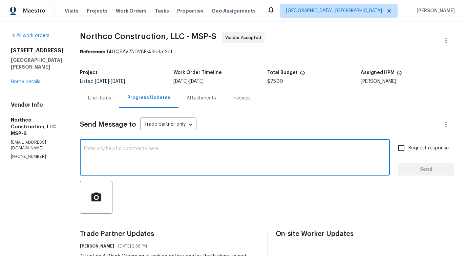
click at [133, 154] on textarea at bounding box center [235, 158] width 302 height 24
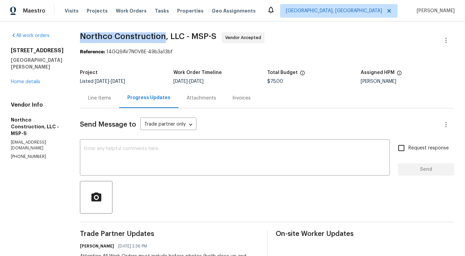
drag, startPoint x: 74, startPoint y: 33, endPoint x: 157, endPoint y: 37, distance: 83.8
click at [157, 38] on span "Northco Construction, LLC - MSP-S" at bounding box center [148, 36] width 137 height 8
drag, startPoint x: 164, startPoint y: 35, endPoint x: 177, endPoint y: 36, distance: 12.6
click at [177, 36] on span "Northco Construction, LLC - MSP-S" at bounding box center [148, 36] width 137 height 8
click at [133, 150] on textarea at bounding box center [235, 158] width 302 height 24
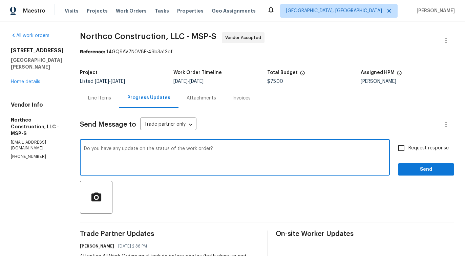
type textarea "Do you have any update on the status of the work order?"
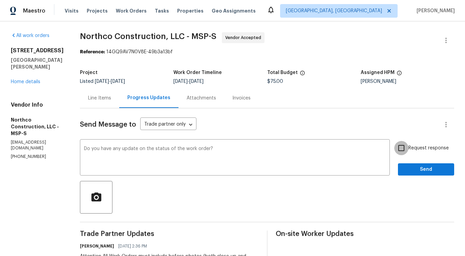
click at [404, 145] on input "Request response" at bounding box center [402, 148] width 14 height 14
checkbox input "true"
click at [412, 166] on span "Send" at bounding box center [426, 169] width 45 height 8
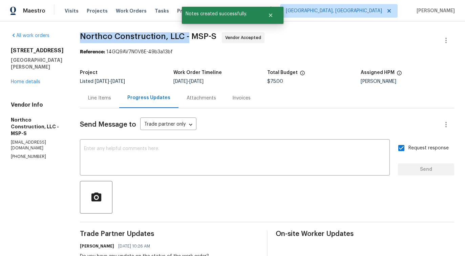
drag, startPoint x: 71, startPoint y: 35, endPoint x: 182, endPoint y: 34, distance: 110.9
click at [182, 34] on div "All work orders 1447 Juliet Ave St. Paul, MN 55105 Home details Vendor Info Nor…" at bounding box center [232, 203] width 465 height 364
copy span "Northco Construction, LLC -"
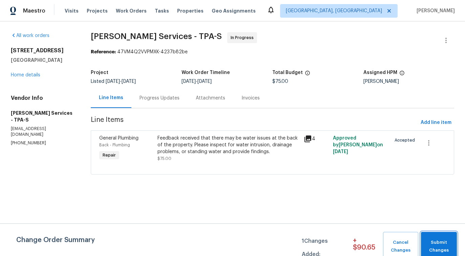
click at [434, 247] on span "Submit Changes" at bounding box center [439, 246] width 29 height 16
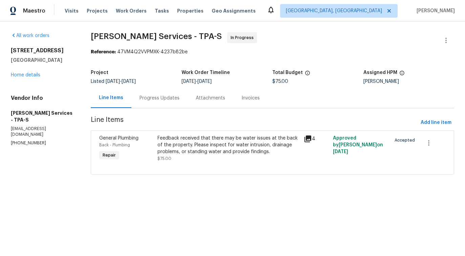
click at [193, 164] on div at bounding box center [272, 166] width 347 height 8
click at [198, 153] on div "Feedback received that there may be water issues at the back of the property. P…" at bounding box center [229, 145] width 142 height 20
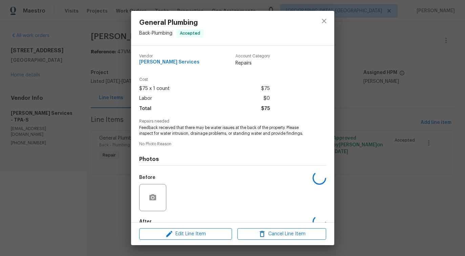
scroll to position [40, 0]
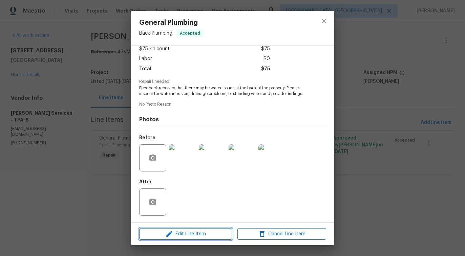
click at [173, 230] on icon "button" at bounding box center [169, 234] width 8 height 8
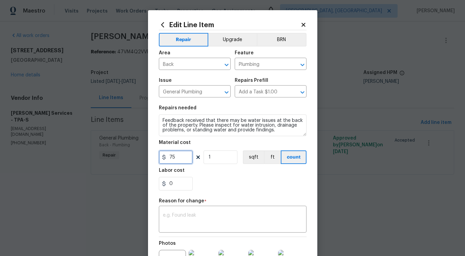
click at [180, 153] on input "75" at bounding box center [176, 157] width 34 height 14
type input "450"
click at [200, 215] on textarea at bounding box center [233, 220] width 140 height 14
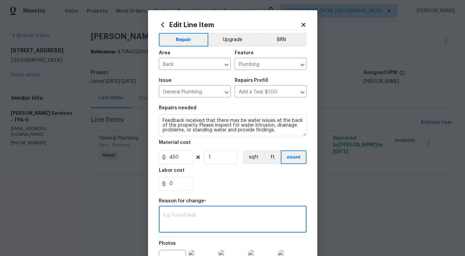
click at [211, 214] on textarea at bounding box center [233, 220] width 140 height 14
paste textarea "(PS) Updated cost per BR team approval."
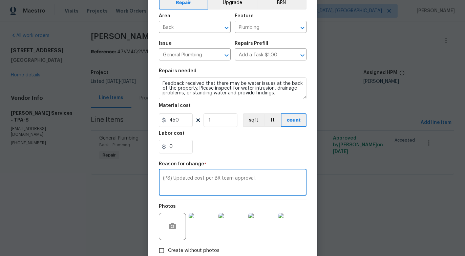
scroll to position [79, 0]
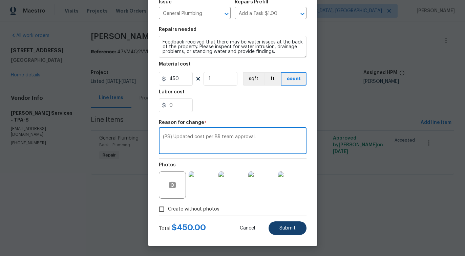
type textarea "(PS) Updated cost per BR team approval."
click at [282, 234] on button "Submit" at bounding box center [288, 228] width 38 height 14
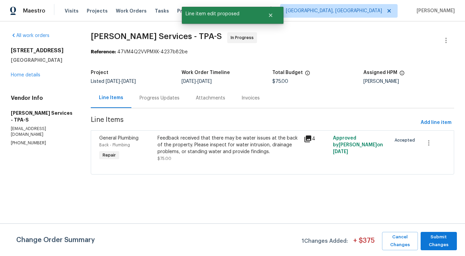
scroll to position [0, 0]
click at [440, 234] on span "Submit Changes" at bounding box center [438, 241] width 29 height 16
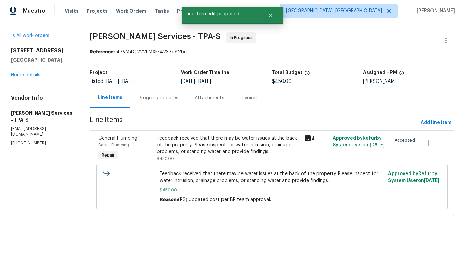
click at [161, 99] on div "Progress Updates" at bounding box center [159, 98] width 40 height 7
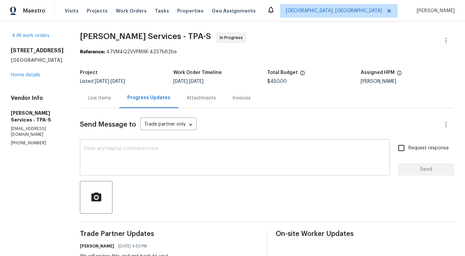
click at [140, 150] on textarea at bounding box center [235, 158] width 302 height 24
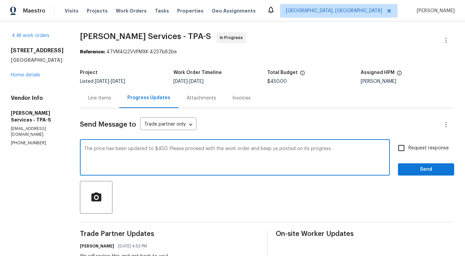
click at [200, 155] on textarea "The price has been updated to $450. Please proceed with the work order and keep…" at bounding box center [235, 158] width 302 height 24
type textarea "The price has been updated to $450. Please proceed with the work order and keep…"
click at [425, 147] on span "Request response" at bounding box center [429, 147] width 40 height 7
click at [409, 147] on input "Request response" at bounding box center [402, 148] width 14 height 14
checkbox input "true"
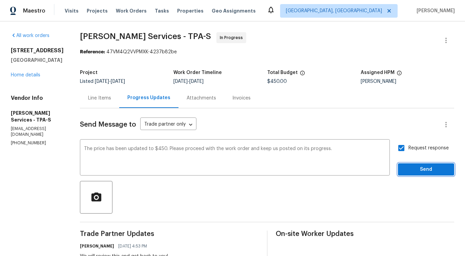
click at [422, 173] on span "Send" at bounding box center [426, 169] width 45 height 8
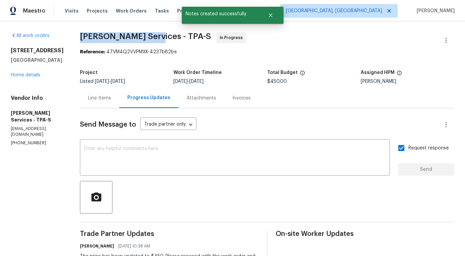
drag, startPoint x: 81, startPoint y: 38, endPoint x: 151, endPoint y: 37, distance: 69.8
copy span "[PERSON_NAME] Services -"
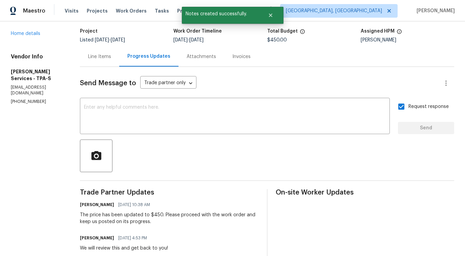
scroll to position [49, 0]
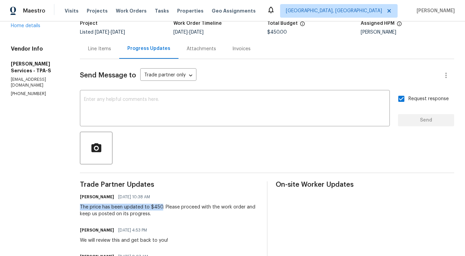
drag, startPoint x: 83, startPoint y: 206, endPoint x: 163, endPoint y: 208, distance: 80.4
click at [163, 208] on div "The price has been updated to $450. Please proceed with the work order and keep…" at bounding box center [169, 210] width 179 height 14
copy div "The price has been updated to $450"
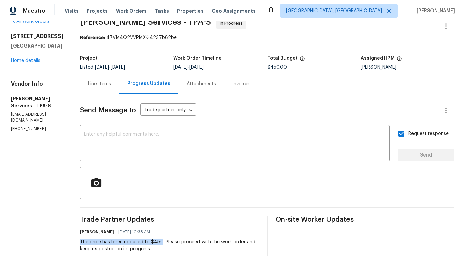
scroll to position [0, 0]
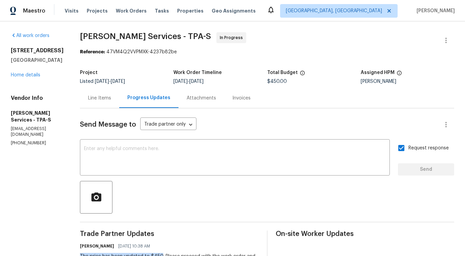
click at [35, 72] on div "[STREET_ADDRESS] Home details" at bounding box center [37, 62] width 53 height 31
click at [34, 74] on link "Home details" at bounding box center [25, 75] width 29 height 5
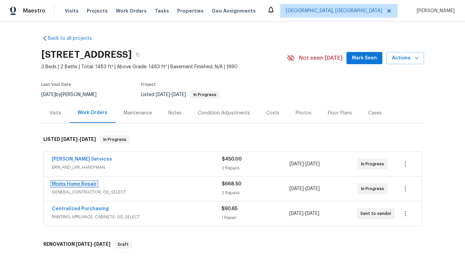
click at [66, 183] on link "Mnms Home Repair" at bounding box center [74, 183] width 45 height 5
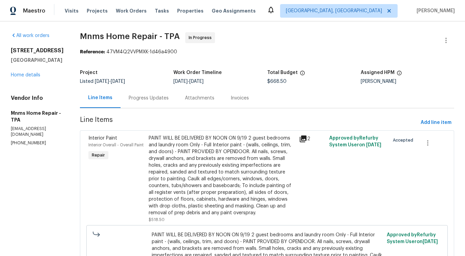
click at [157, 100] on div "Progress Updates" at bounding box center [149, 98] width 40 height 7
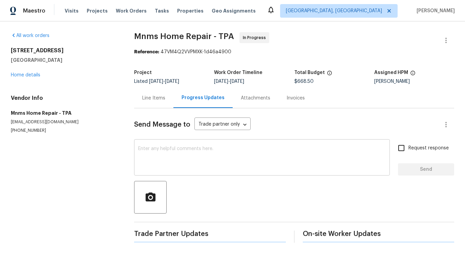
click at [185, 173] on div "x ​" at bounding box center [262, 158] width 256 height 35
click at [30, 74] on link "Home details" at bounding box center [25, 75] width 29 height 5
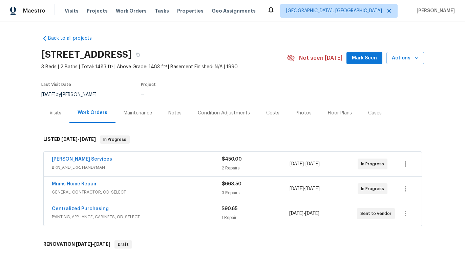
scroll to position [36, 0]
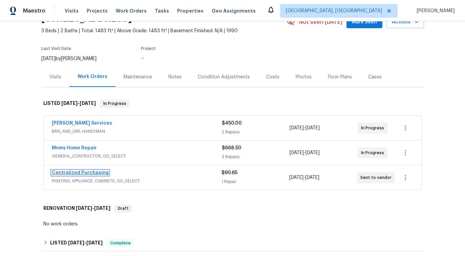
click at [77, 171] on link "Centralized Purchasing" at bounding box center [80, 172] width 57 height 5
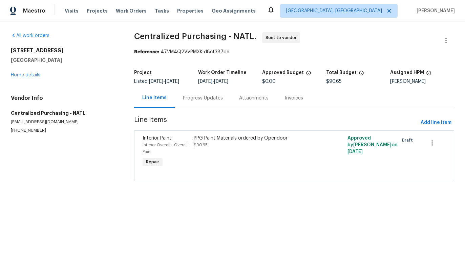
click at [191, 98] on div "Progress Updates" at bounding box center [203, 98] width 40 height 7
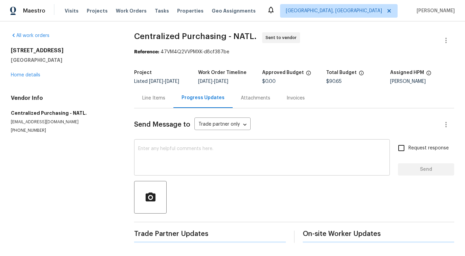
click at [201, 162] on textarea at bounding box center [262, 158] width 248 height 24
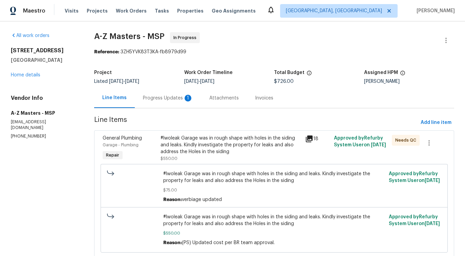
click at [157, 106] on div "Progress Updates 1" at bounding box center [168, 98] width 66 height 20
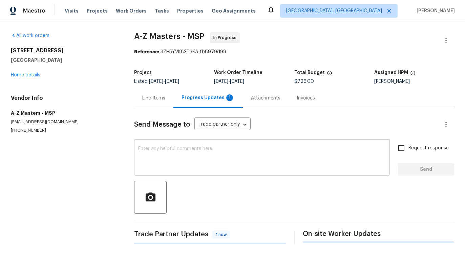
click at [171, 161] on textarea at bounding box center [262, 158] width 248 height 24
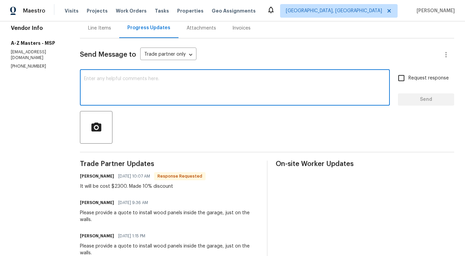
scroll to position [89, 0]
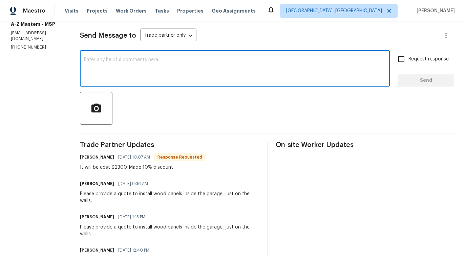
click at [119, 170] on div "It will be cost $2300. Made 10% discount" at bounding box center [143, 167] width 126 height 7
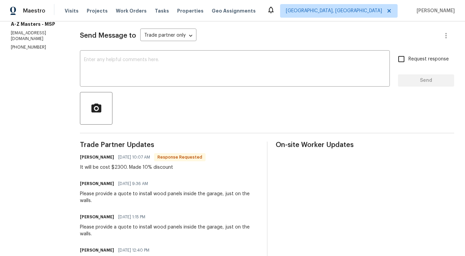
click at [119, 170] on div "It will be cost $2300. Made 10% discount" at bounding box center [143, 167] width 126 height 7
copy div "It will be cost $2300. Made 10% discount"
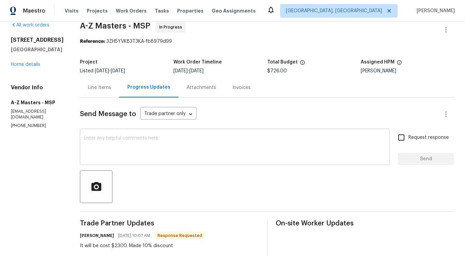
scroll to position [13, 0]
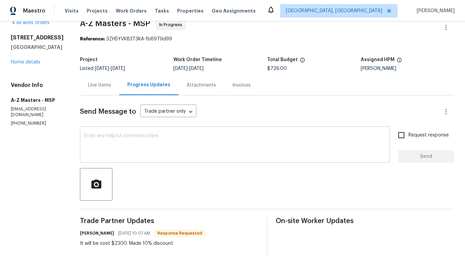
click at [193, 145] on textarea at bounding box center [235, 145] width 302 height 24
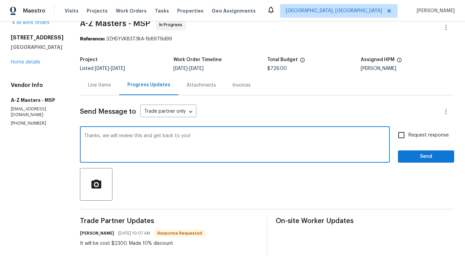
type textarea "Thanks, we will review this and get back to you!"
click at [417, 154] on span "Send" at bounding box center [426, 156] width 45 height 8
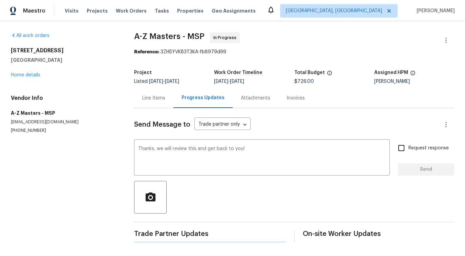
scroll to position [0, 0]
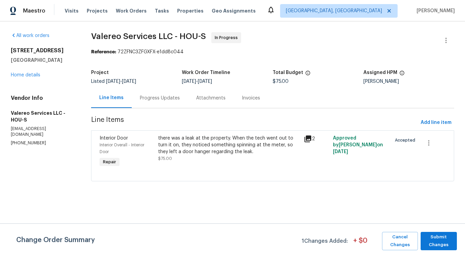
click at [162, 101] on div "Progress Updates" at bounding box center [160, 98] width 56 height 20
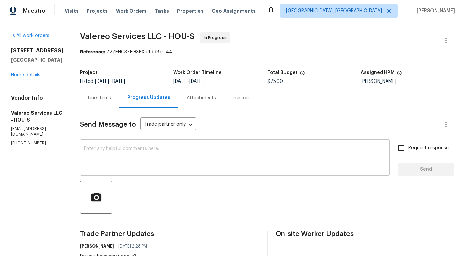
click at [174, 157] on textarea at bounding box center [235, 158] width 302 height 24
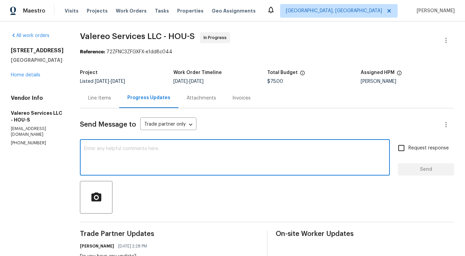
click at [36, 145] on p "[PHONE_NUMBER]" at bounding box center [37, 143] width 53 height 6
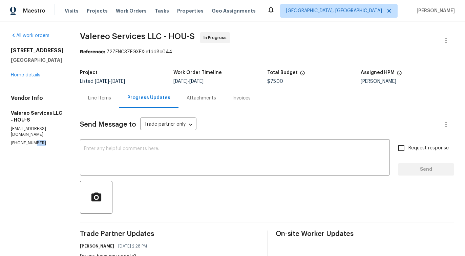
click at [36, 145] on p "[PHONE_NUMBER]" at bounding box center [37, 143] width 53 height 6
copy p "[PHONE_NUMBER]"
click at [33, 132] on div "Vendor Info Valereo Services LLC - HOU-S [EMAIL_ADDRESS][DOMAIN_NAME] [PHONE_NU…" at bounding box center [37, 120] width 53 height 51
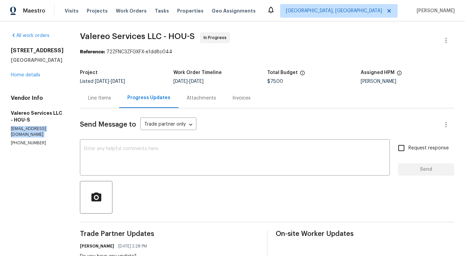
copy p "[EMAIL_ADDRESS][DOMAIN_NAME]"
click at [259, 155] on textarea at bounding box center [235, 158] width 302 height 24
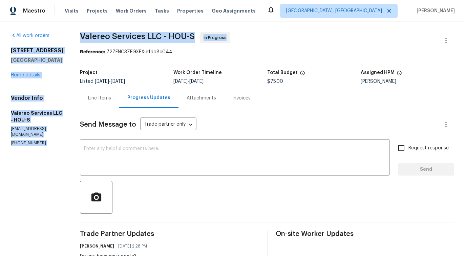
drag, startPoint x: 11, startPoint y: 51, endPoint x: 74, endPoint y: 49, distance: 62.7
click at [74, 49] on div "All work orders [STREET_ADDRESS] Home details Vendor Info Valereo Services LLC …" at bounding box center [232, 242] width 465 height 443
click at [37, 48] on h2 "[STREET_ADDRESS]" at bounding box center [37, 50] width 53 height 7
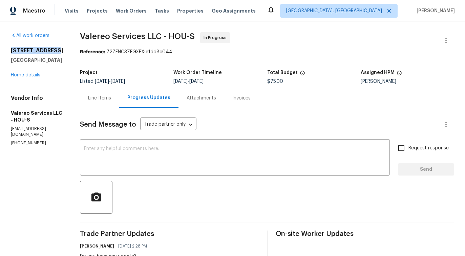
drag, startPoint x: 12, startPoint y: 49, endPoint x: 56, endPoint y: 49, distance: 44.4
click at [56, 49] on h2 "[STREET_ADDRESS]" at bounding box center [37, 50] width 53 height 7
copy h2 "3403 Satin Leaf"
click at [101, 91] on div "Line Items" at bounding box center [99, 98] width 39 height 20
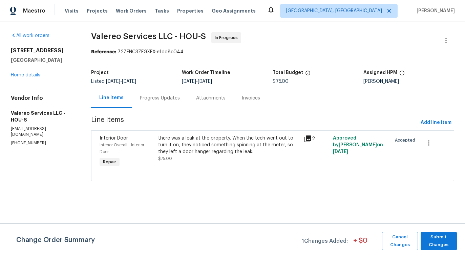
click at [228, 145] on div "there was a leak at the property. When the tech went out to turn it on, they no…" at bounding box center [229, 145] width 142 height 20
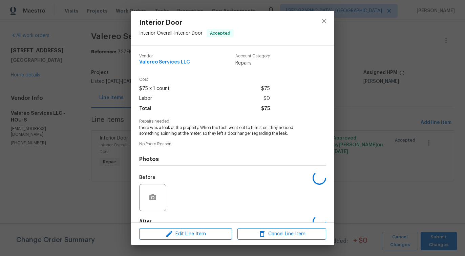
scroll to position [40, 0]
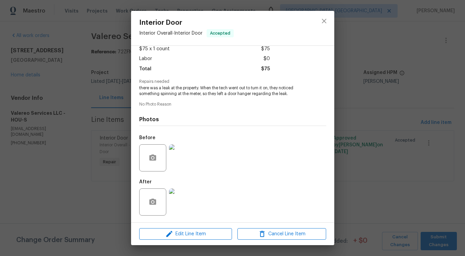
click at [185, 158] on img at bounding box center [182, 157] width 27 height 27
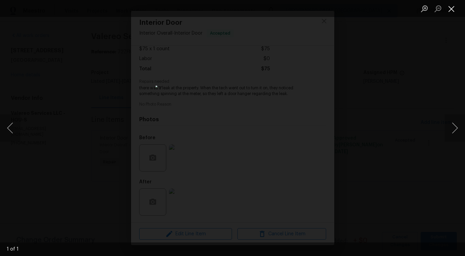
click at [451, 8] on button "Close lightbox" at bounding box center [452, 9] width 14 height 12
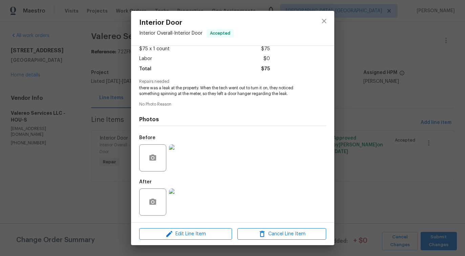
click at [183, 202] on img at bounding box center [182, 201] width 27 height 27
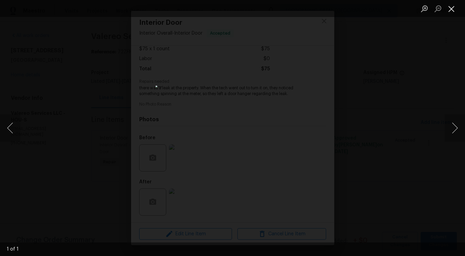
click at [453, 12] on button "Close lightbox" at bounding box center [452, 9] width 14 height 12
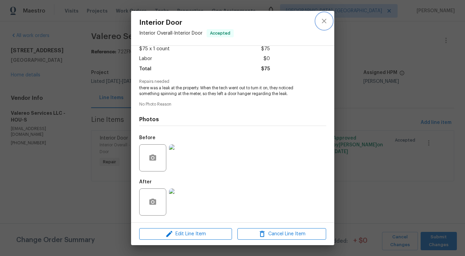
click at [328, 25] on icon "close" at bounding box center [324, 21] width 8 height 8
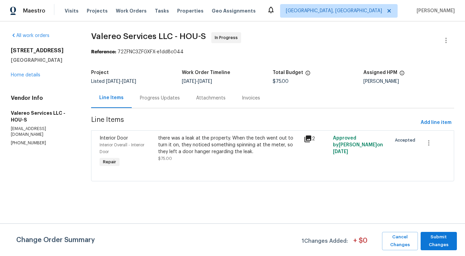
click at [168, 103] on div "Progress Updates" at bounding box center [160, 98] width 56 height 20
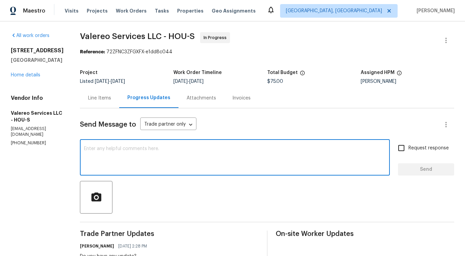
click at [185, 163] on textarea at bounding box center [235, 158] width 302 height 24
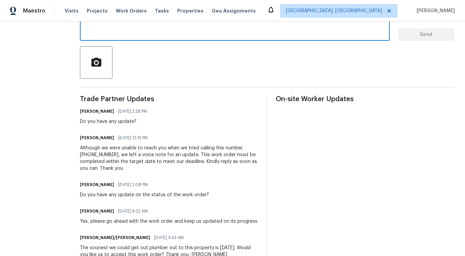
click at [138, 160] on div "Although we were unable to reach you when we tried calling this number (512) 41…" at bounding box center [169, 157] width 179 height 27
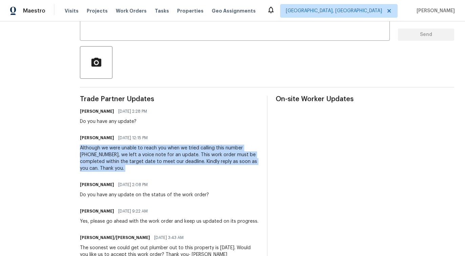
click at [138, 160] on div "Although we were unable to reach you when we tried calling this number (512) 41…" at bounding box center [169, 157] width 179 height 27
copy div "Although we were unable to reach you when we tried calling this number (512) 41…"
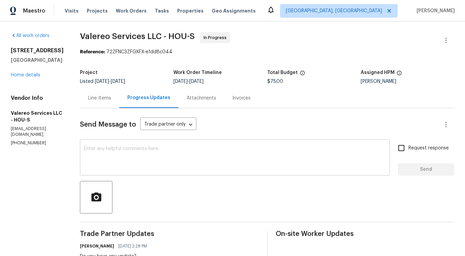
click at [144, 151] on textarea at bounding box center [235, 158] width 302 height 24
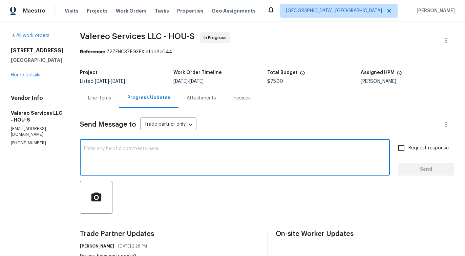
paste textarea "Although we were unable to reach you when we tried calling this number (512) 41…"
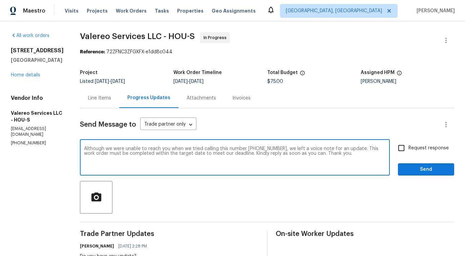
type textarea "Although we were unable to reach you when we tried calling this number (512) 41…"
click at [420, 150] on span "Request response" at bounding box center [429, 147] width 40 height 7
click at [409, 150] on input "Request response" at bounding box center [402, 148] width 14 height 14
click at [420, 150] on span "Request response" at bounding box center [429, 147] width 40 height 7
click at [409, 150] on input "Request response" at bounding box center [402, 148] width 14 height 14
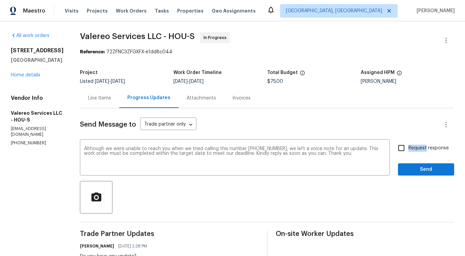
click at [420, 150] on span "Request response" at bounding box center [429, 147] width 40 height 7
click at [409, 150] on input "Request response" at bounding box center [402, 148] width 14 height 14
checkbox input "true"
click at [418, 170] on span "Send" at bounding box center [426, 169] width 45 height 8
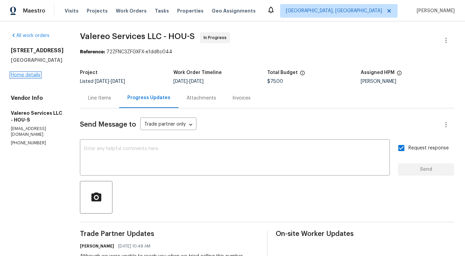
click at [25, 77] on link "Home details" at bounding box center [25, 75] width 29 height 5
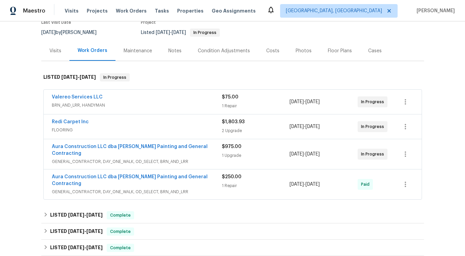
scroll to position [67, 0]
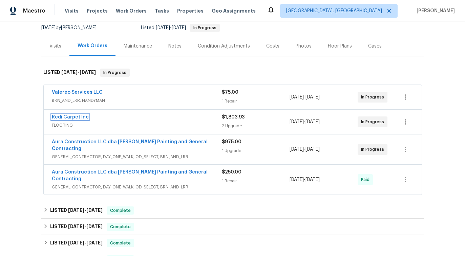
click at [68, 118] on link "Redi Carpet Inc" at bounding box center [70, 117] width 37 height 5
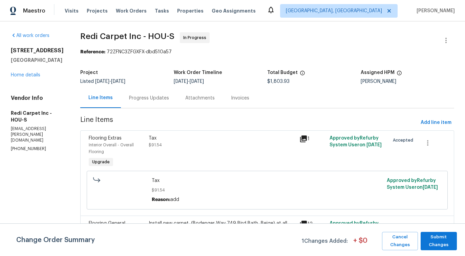
click at [190, 103] on div "Attachments" at bounding box center [200, 98] width 46 height 20
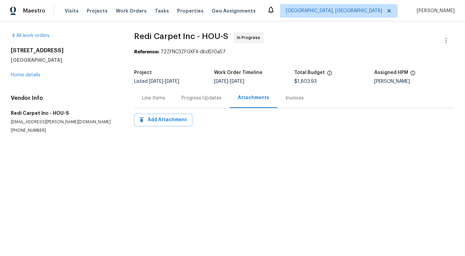
click at [205, 97] on div "Progress Updates" at bounding box center [202, 98] width 40 height 7
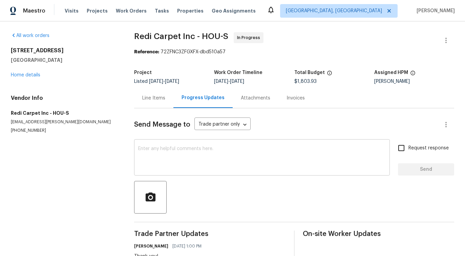
click at [184, 151] on textarea at bounding box center [262, 158] width 248 height 24
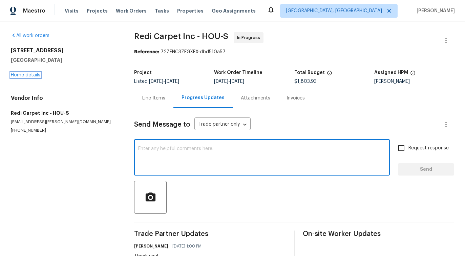
click at [36, 73] on link "Home details" at bounding box center [25, 75] width 29 height 5
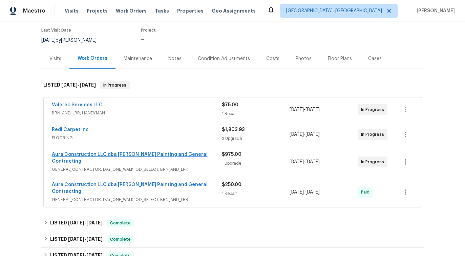
scroll to position [77, 0]
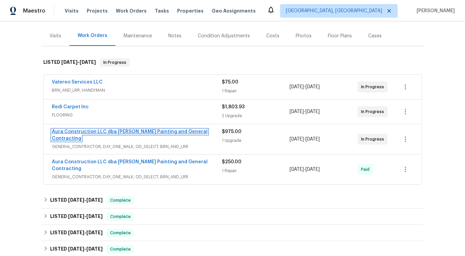
click at [85, 131] on link "Aura Construction LLC dba Logan's Painting and General Contracting" at bounding box center [130, 135] width 156 height 12
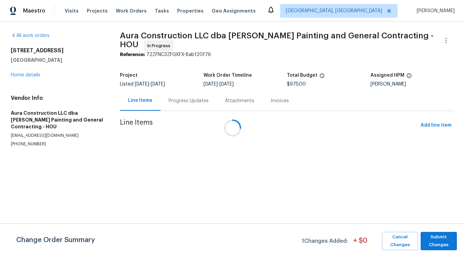
click at [200, 98] on div at bounding box center [232, 128] width 465 height 256
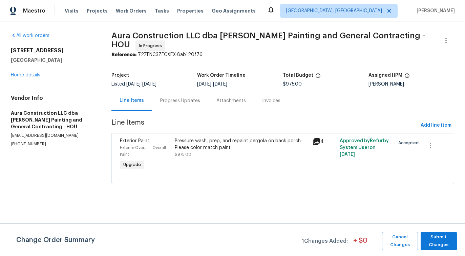
click at [183, 97] on div "Progress Updates" at bounding box center [180, 100] width 40 height 7
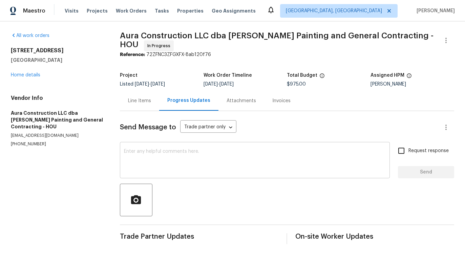
click at [180, 157] on textarea at bounding box center [255, 161] width 262 height 24
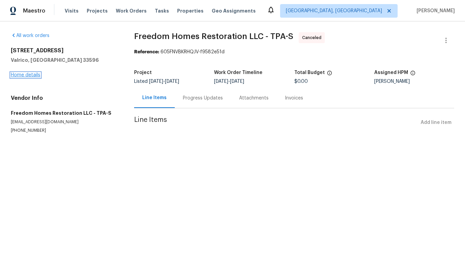
click at [28, 76] on link "Home details" at bounding box center [25, 75] width 29 height 5
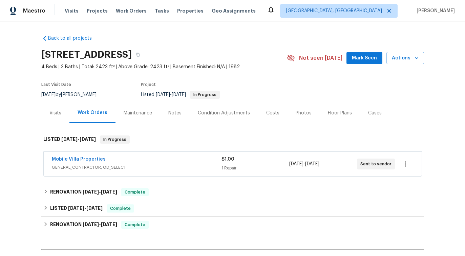
click at [67, 161] on span "Mobile Villa Properties" at bounding box center [79, 159] width 54 height 7
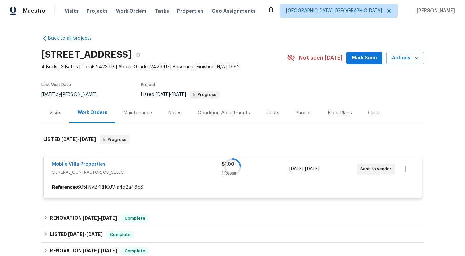
click at [67, 164] on div at bounding box center [232, 166] width 383 height 76
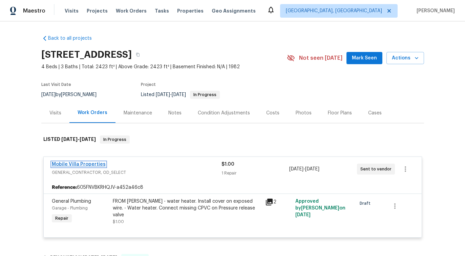
click at [71, 162] on link "Mobile Villa Properties" at bounding box center [79, 164] width 54 height 5
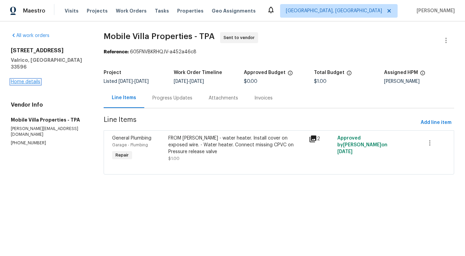
click at [28, 79] on link "Home details" at bounding box center [25, 81] width 29 height 5
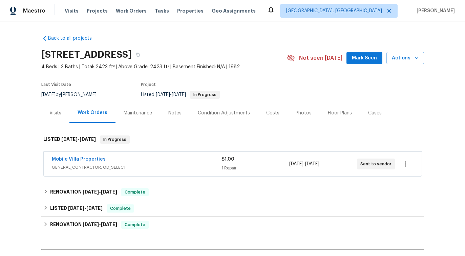
scroll to position [41, 0]
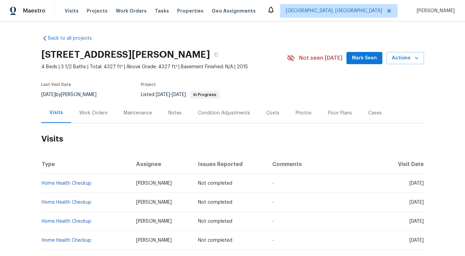
click at [99, 119] on div "Work Orders" at bounding box center [93, 113] width 44 height 20
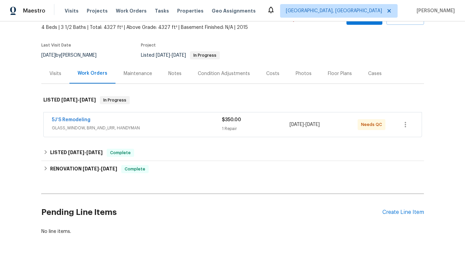
scroll to position [53, 0]
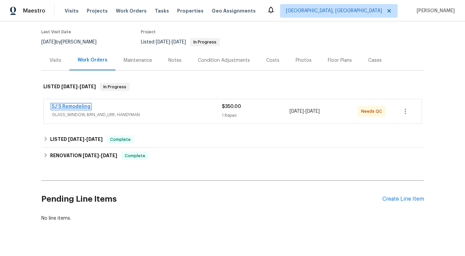
click at [75, 105] on link "5J’S Remodeling" at bounding box center [71, 106] width 39 height 5
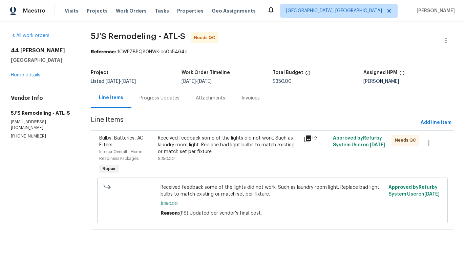
click at [148, 96] on div "Progress Updates" at bounding box center [160, 98] width 40 height 7
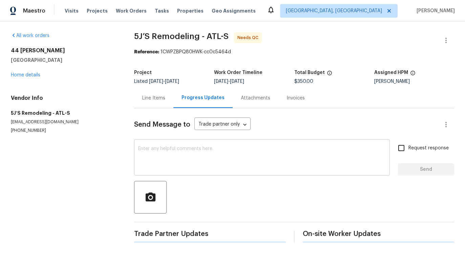
click at [162, 162] on textarea at bounding box center [262, 158] width 248 height 24
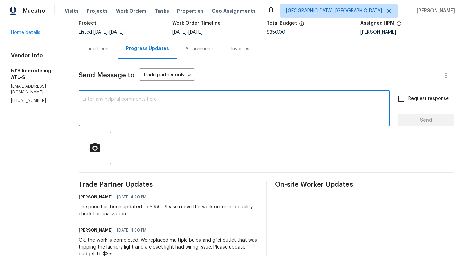
scroll to position [96, 0]
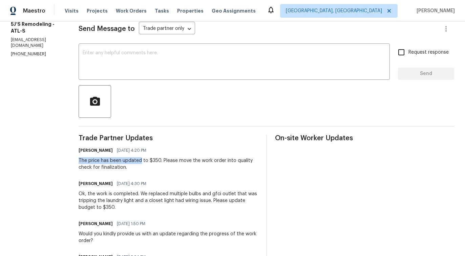
drag, startPoint x: 81, startPoint y: 160, endPoint x: 141, endPoint y: 162, distance: 60.7
click at [141, 162] on div "The price has been updated to $350. Please move the work order into quality che…" at bounding box center [169, 164] width 180 height 14
click at [136, 172] on div "Trade Partner Updates [PERSON_NAME] [DATE] 4:20 PM The price has been updated t…" at bounding box center [169, 260] width 180 height 250
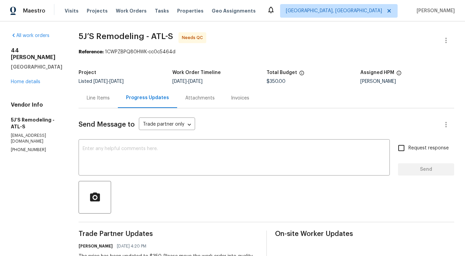
click at [102, 103] on div "Line Items" at bounding box center [98, 98] width 39 height 20
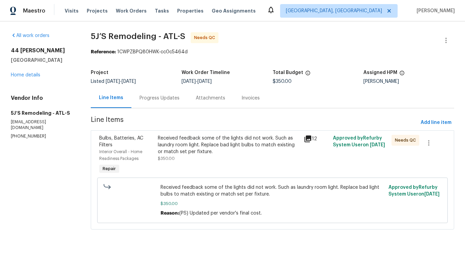
click at [219, 150] on div "Received feedback some of the lights did not work. Such as laundry room light. …" at bounding box center [229, 145] width 142 height 20
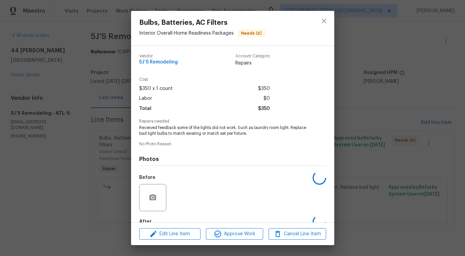
scroll to position [40, 0]
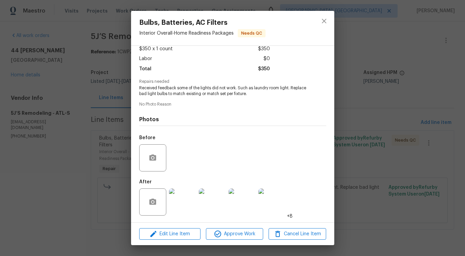
click at [191, 202] on img at bounding box center [182, 201] width 27 height 27
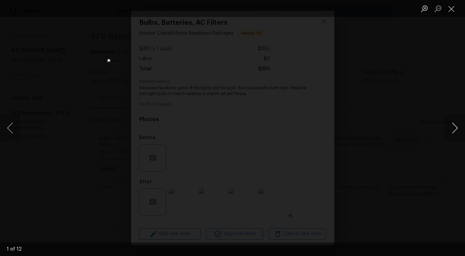
click at [456, 128] on button "Next image" at bounding box center [455, 127] width 20 height 27
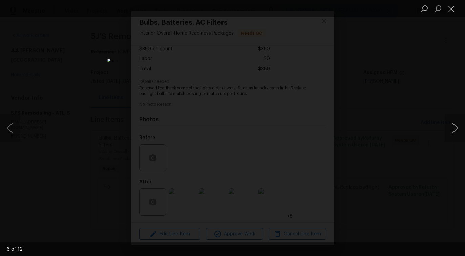
click at [456, 128] on button "Next image" at bounding box center [455, 127] width 20 height 27
click at [454, 10] on button "Close lightbox" at bounding box center [452, 9] width 14 height 12
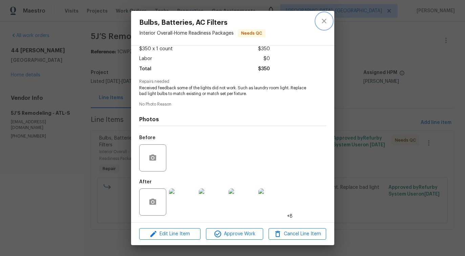
click at [320, 22] on icon "close" at bounding box center [324, 21] width 8 height 8
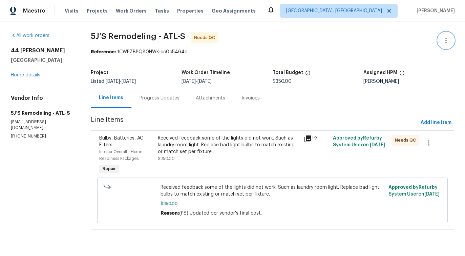
click at [448, 38] on icon "button" at bounding box center [446, 40] width 8 height 8
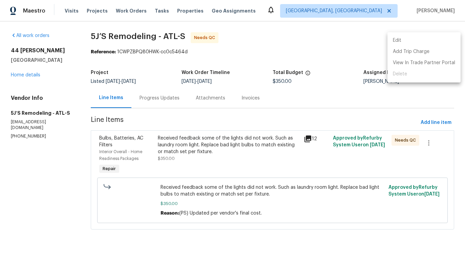
click at [421, 40] on li "Edit" at bounding box center [424, 40] width 73 height 11
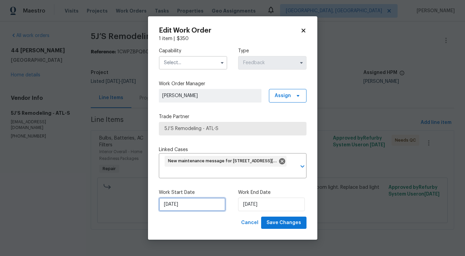
click at [176, 210] on input "[DATE]" at bounding box center [192, 204] width 67 height 14
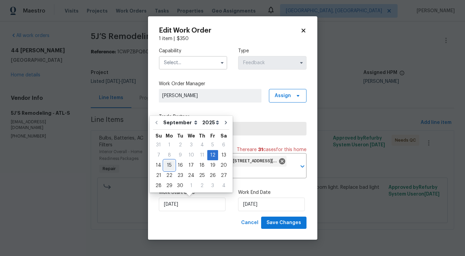
click at [169, 168] on div "15" at bounding box center [169, 164] width 11 height 9
type input "[DATE]"
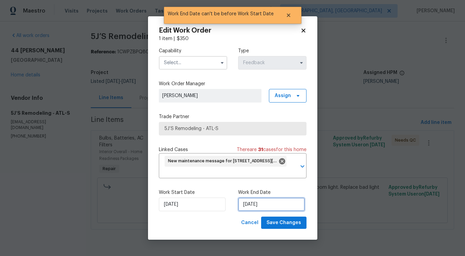
click at [250, 208] on input "[DATE]" at bounding box center [271, 204] width 67 height 14
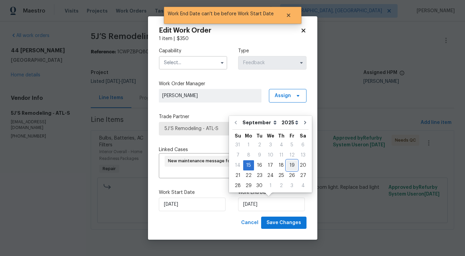
click at [290, 166] on div "19" at bounding box center [292, 164] width 11 height 9
type input "[DATE]"
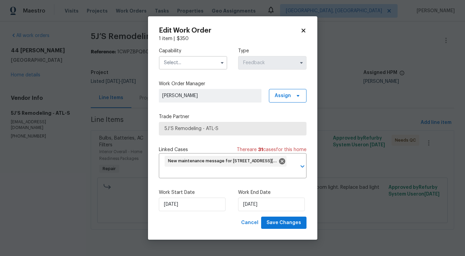
click at [212, 63] on input "text" at bounding box center [193, 63] width 68 height 14
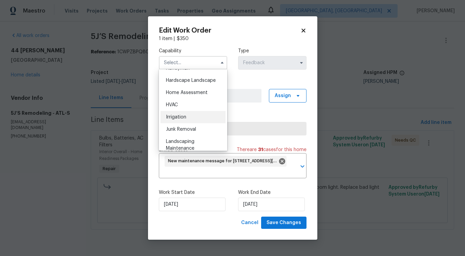
scroll to position [362, 0]
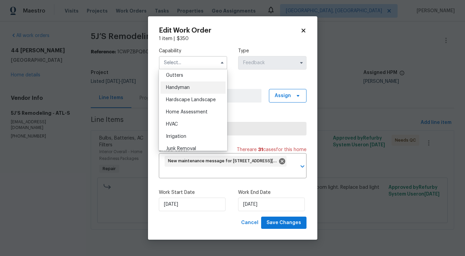
click at [192, 90] on div "Handyman" at bounding box center [193, 87] width 65 height 12
type input "Handyman"
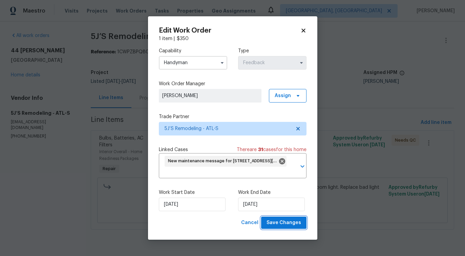
click at [274, 226] on span "Save Changes" at bounding box center [284, 222] width 35 height 8
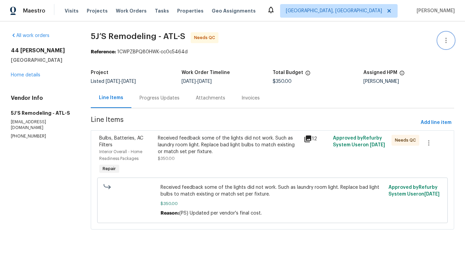
click at [447, 43] on icon "button" at bounding box center [446, 40] width 8 height 8
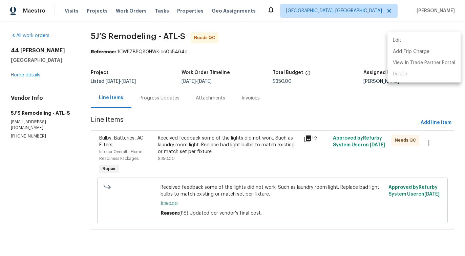
click at [421, 37] on li "Edit" at bounding box center [424, 40] width 73 height 11
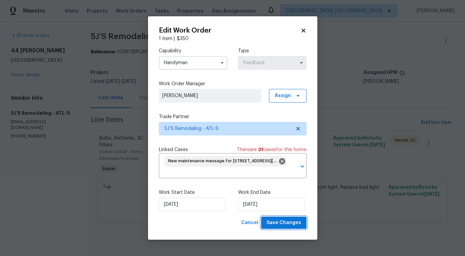
click at [283, 222] on span "Save Changes" at bounding box center [284, 222] width 35 height 8
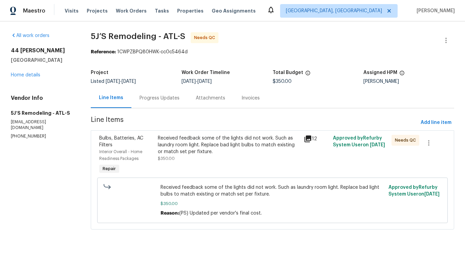
click at [212, 157] on div "Received feedback some of the lights did not work. Such as laundry room light. …" at bounding box center [229, 148] width 142 height 27
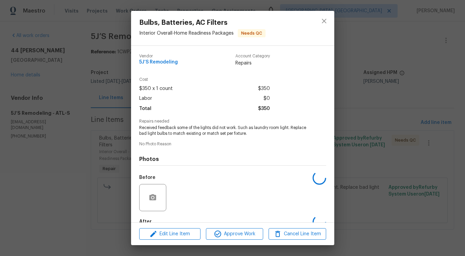
scroll to position [40, 0]
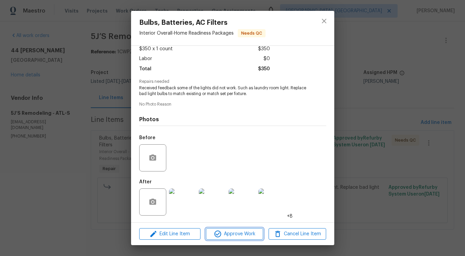
click at [236, 232] on span "Approve Work" at bounding box center [234, 234] width 53 height 8
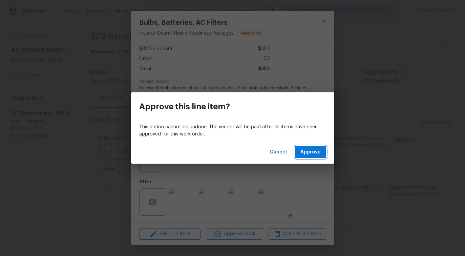
click at [314, 155] on span "Approve" at bounding box center [311, 152] width 20 height 8
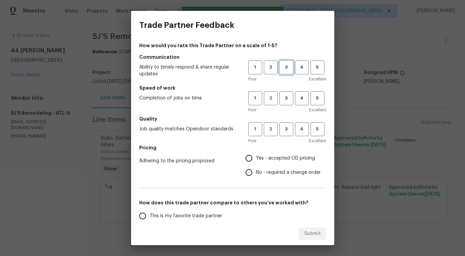
click at [290, 65] on span "3" at bounding box center [286, 67] width 13 height 8
click at [290, 96] on span "3" at bounding box center [286, 98] width 13 height 8
click at [288, 129] on span "3" at bounding box center [286, 129] width 13 height 8
click at [267, 173] on span "No - required a change order" at bounding box center [288, 172] width 65 height 7
click at [256, 173] on input "No - required a change order" at bounding box center [249, 172] width 14 height 14
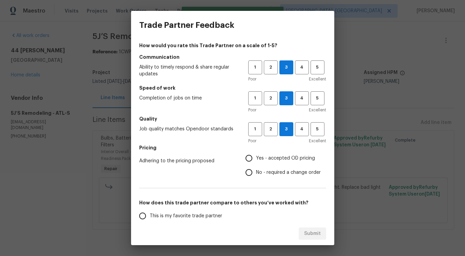
radio input "true"
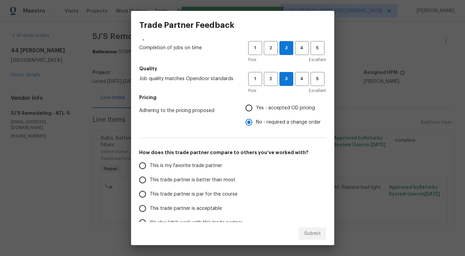
click at [216, 182] on span "This trade partner is better than most" at bounding box center [193, 179] width 86 height 7
click at [150, 182] on input "This trade partner is better than most" at bounding box center [143, 180] width 14 height 14
click at [312, 232] on span "Submit" at bounding box center [312, 233] width 17 height 8
radio input "true"
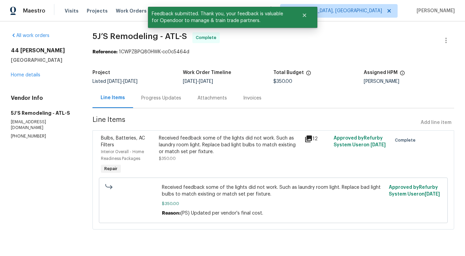
click at [168, 97] on div "Progress Updates" at bounding box center [161, 98] width 40 height 7
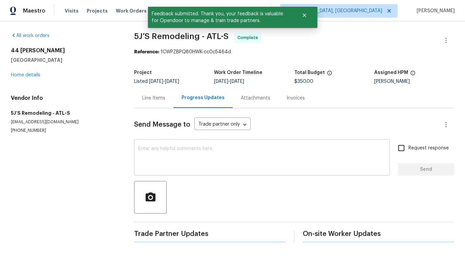
click at [181, 151] on textarea at bounding box center [262, 158] width 248 height 24
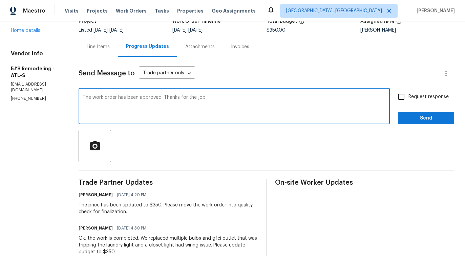
scroll to position [51, 0]
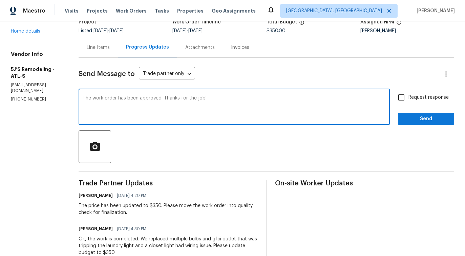
type textarea "The work order has been approved. Thanks for the job!"
click at [410, 115] on span "Send" at bounding box center [426, 119] width 45 height 8
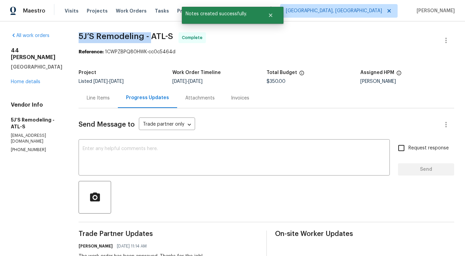
drag, startPoint x: 81, startPoint y: 35, endPoint x: 153, endPoint y: 35, distance: 71.9
click at [153, 35] on span "5J’S Remodeling - ATL-S" at bounding box center [126, 36] width 95 height 8
copy span "5J’S Remodeling -"
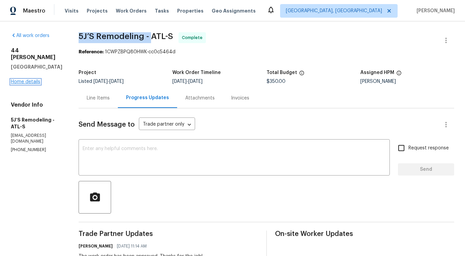
click at [26, 79] on link "Home details" at bounding box center [25, 81] width 29 height 5
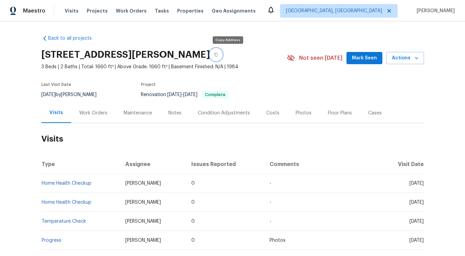
click at [218, 53] on icon "button" at bounding box center [216, 55] width 3 height 4
click at [92, 119] on div "Work Orders" at bounding box center [93, 113] width 44 height 20
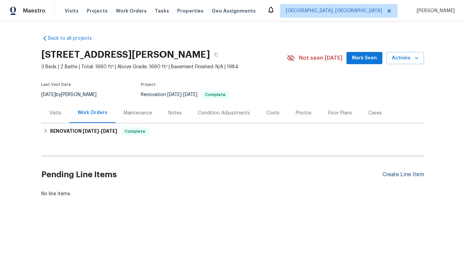
click at [401, 177] on div "Create Line Item" at bounding box center [404, 174] width 42 height 6
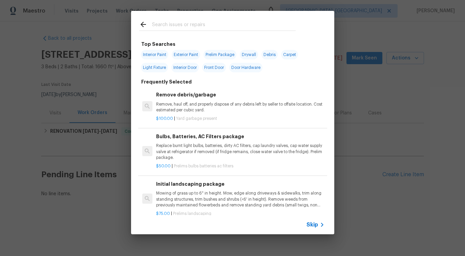
click at [316, 219] on div "Skip" at bounding box center [232, 224] width 203 height 19
click at [314, 225] on span "Skip" at bounding box center [313, 224] width 12 height 7
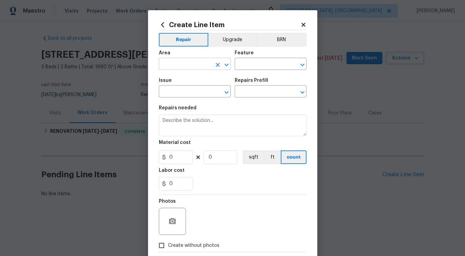
click at [199, 68] on input "text" at bounding box center [185, 64] width 53 height 11
type input "o"
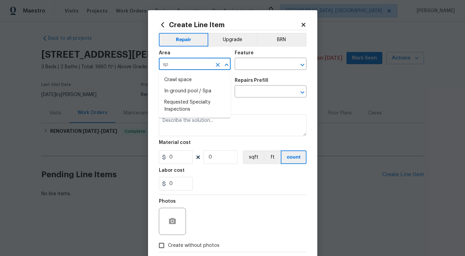
type input "s"
type input "o"
click at [199, 95] on li "Exterior Overall" at bounding box center [195, 90] width 72 height 11
type input "Exterior Overall"
click at [250, 63] on input "text" at bounding box center [261, 64] width 53 height 11
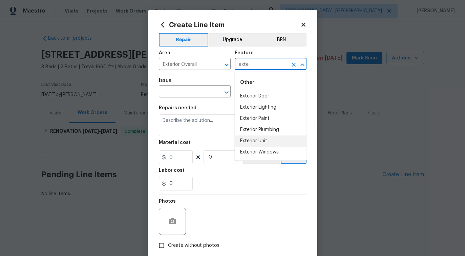
click at [251, 136] on li "Exterior Unit" at bounding box center [271, 140] width 72 height 11
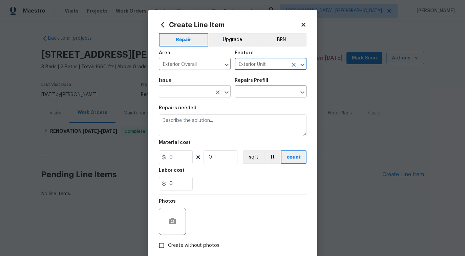
type input "Exterior Unit"
click at [199, 92] on input "text" at bounding box center [185, 92] width 53 height 11
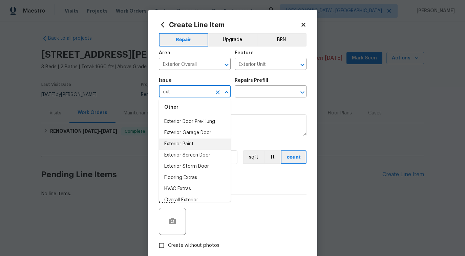
scroll to position [31, 0]
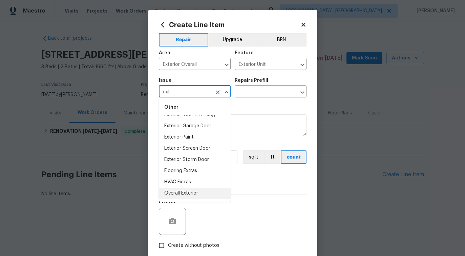
click at [192, 192] on li "Overall Exterior" at bounding box center [195, 192] width 72 height 11
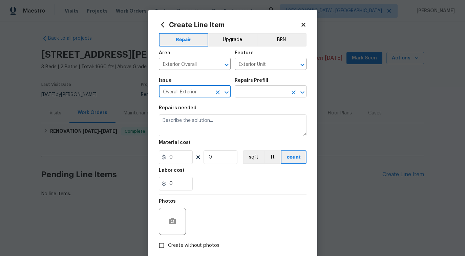
type input "Overall Exterior"
click at [253, 97] on input "text" at bounding box center [261, 92] width 53 height 11
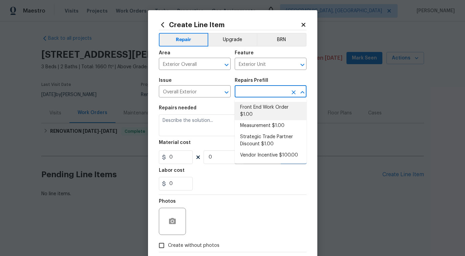
click at [258, 114] on li "Front End Work Order $1.00" at bounding box center [271, 111] width 72 height 18
type input "Front End Work Order $1.00"
type textarea "Placeholder line item for the creation of front end work orders."
type input "1"
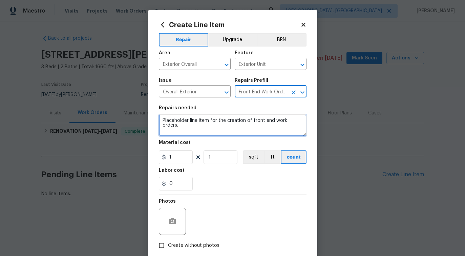
click at [186, 122] on textarea "Placeholder line item for the creation of front end work orders." at bounding box center [233, 125] width 148 height 22
paste textarea "ease investigate report of bees nest on outside spigot Received feedback: There…"
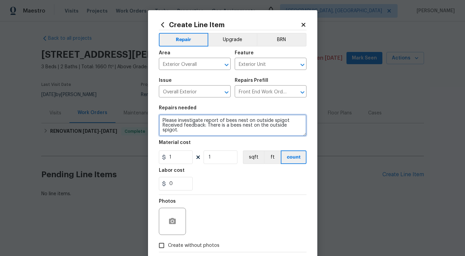
type textarea "Please investigate report of bees nest on outside spigot Received feedback: The…"
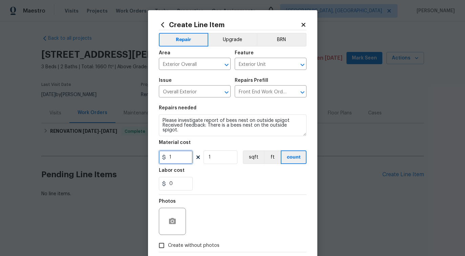
click at [174, 161] on input "1" at bounding box center [176, 157] width 34 height 14
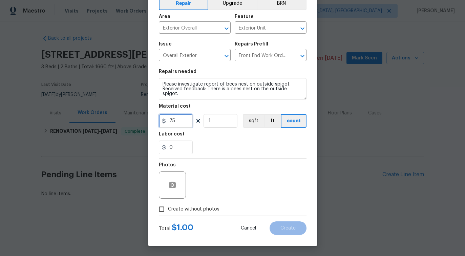
type input "75"
click at [178, 208] on span "Create without photos" at bounding box center [194, 208] width 52 height 7
click at [168, 208] on input "Create without photos" at bounding box center [161, 208] width 13 height 13
checkbox input "true"
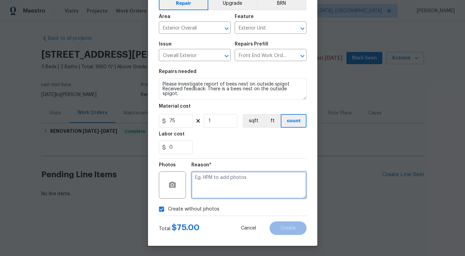
click at [238, 187] on textarea at bounding box center [249, 184] width 115 height 27
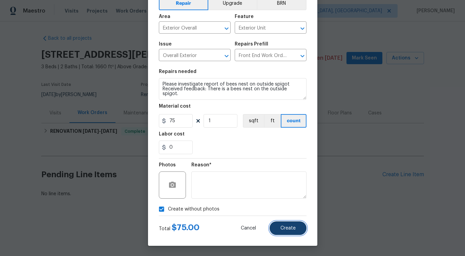
click at [290, 232] on button "Create" at bounding box center [288, 228] width 37 height 14
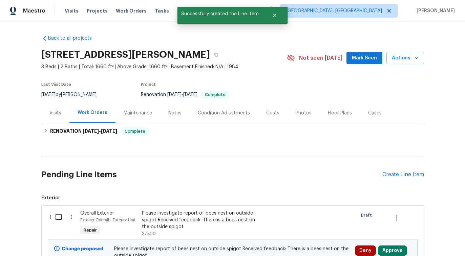
scroll to position [72, 0]
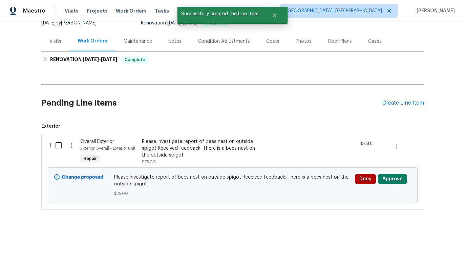
click at [55, 144] on input "checkbox" at bounding box center [61, 145] width 19 height 14
checkbox input "true"
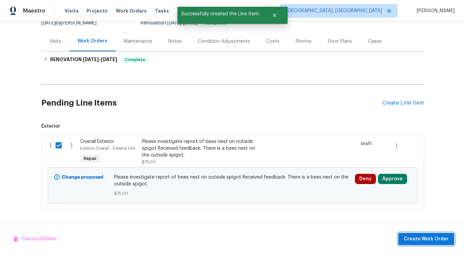
click at [434, 240] on span "Create Work Order" at bounding box center [426, 239] width 45 height 8
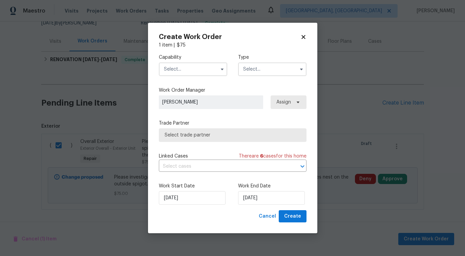
click at [213, 67] on input "text" at bounding box center [193, 69] width 68 height 14
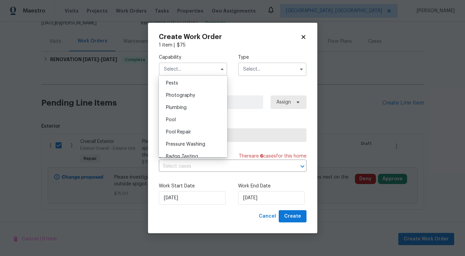
scroll to position [581, 0]
click at [195, 89] on div "Pests" at bounding box center [193, 84] width 65 height 12
type input "Pests"
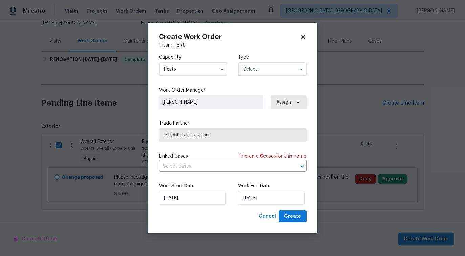
click at [260, 68] on input "text" at bounding box center [272, 69] width 68 height 14
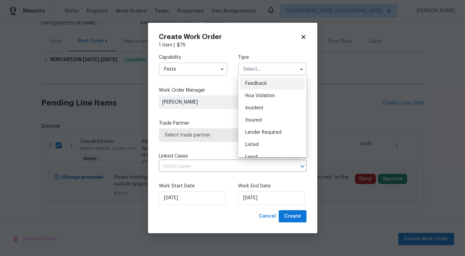
click at [256, 80] on div "Feedback" at bounding box center [272, 83] width 65 height 12
type input "Feedback"
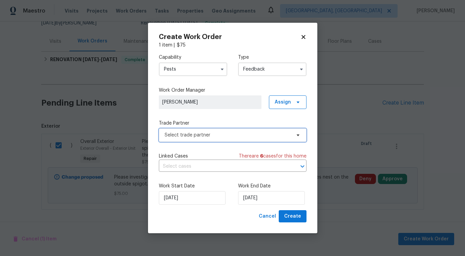
click at [199, 136] on span "Select trade partner" at bounding box center [228, 135] width 126 height 7
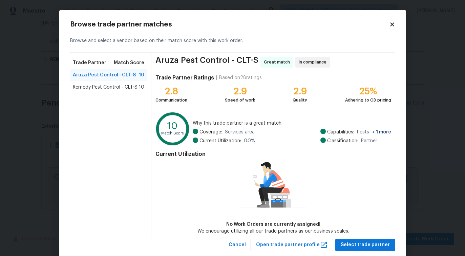
click at [125, 84] on span "Remedy Pest Control - CLT-S" at bounding box center [105, 87] width 65 height 7
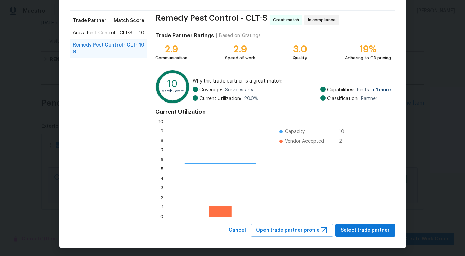
scroll to position [43, 0]
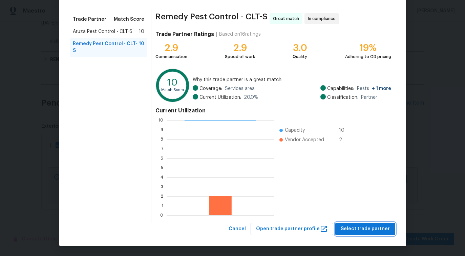
click at [368, 224] on span "Select trade partner" at bounding box center [365, 228] width 49 height 8
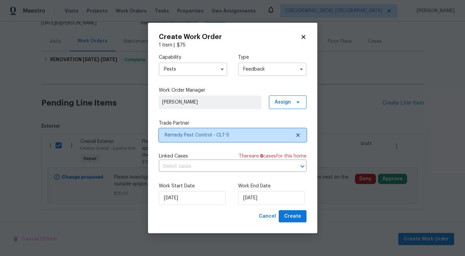
scroll to position [0, 0]
click at [209, 137] on span "Remedy Pest Control - CLT-S" at bounding box center [228, 135] width 126 height 7
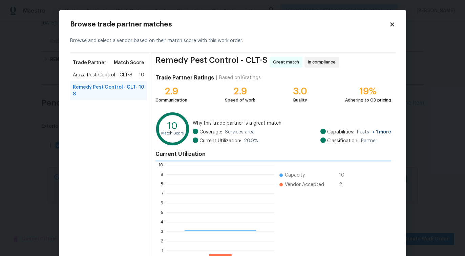
scroll to position [95, 107]
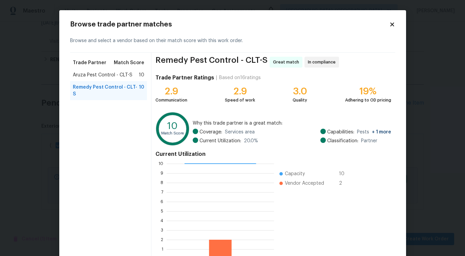
click at [110, 75] on span "Aruza Pest Control - CLT-S" at bounding box center [103, 75] width 60 height 7
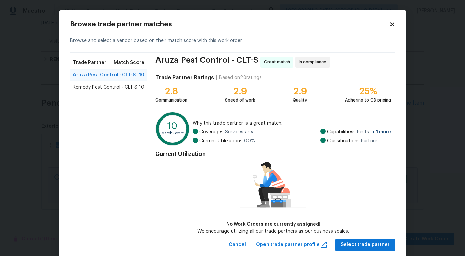
scroll to position [16, 0]
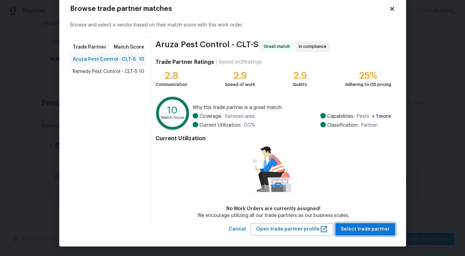
click at [368, 233] on span "Select trade partner" at bounding box center [365, 229] width 49 height 8
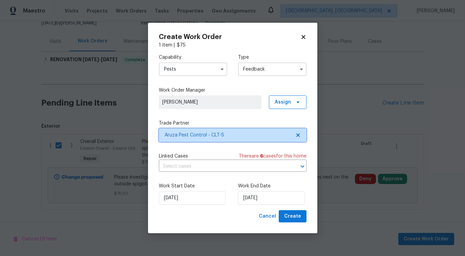
scroll to position [0, 0]
click at [192, 164] on input "text" at bounding box center [223, 166] width 129 height 11
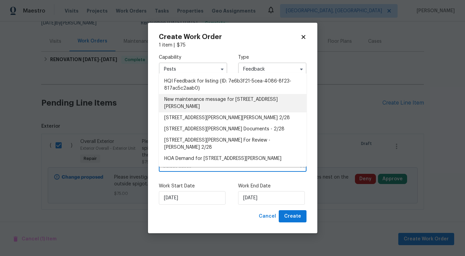
click at [191, 109] on li "New maintenance message for 4700 Misty Hill Ln , Gastonia, NC 28056" at bounding box center [233, 103] width 148 height 18
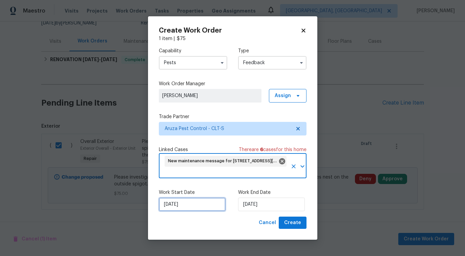
click at [193, 200] on input "[DATE]" at bounding box center [192, 204] width 67 height 14
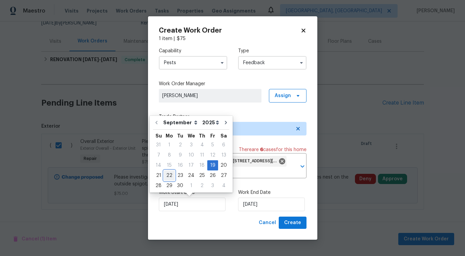
click at [168, 174] on div "22" at bounding box center [169, 175] width 11 height 9
type input "9/22/2025"
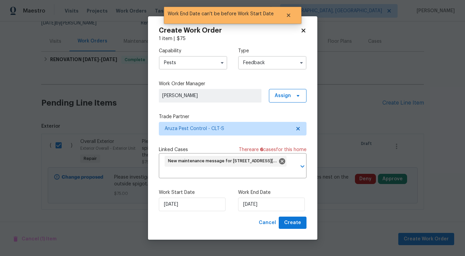
click at [192, 196] on div "Work Start Date 9/22/2025" at bounding box center [193, 200] width 68 height 22
click at [192, 204] on input "9/22/2025" at bounding box center [192, 204] width 67 height 14
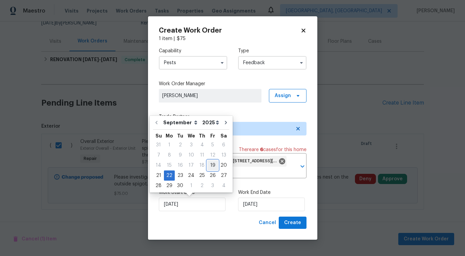
click at [212, 164] on div "19" at bounding box center [212, 164] width 11 height 9
type input "[DATE]"
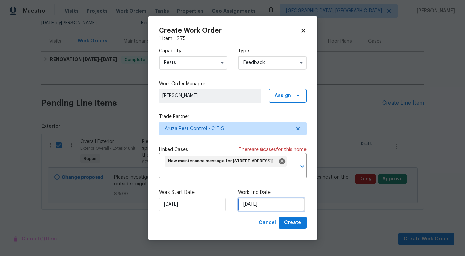
click at [257, 203] on input "9/22/2025" at bounding box center [271, 204] width 67 height 14
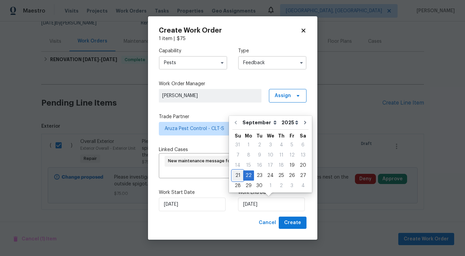
click at [237, 177] on div "21" at bounding box center [238, 175] width 11 height 9
type input "[DATE]"
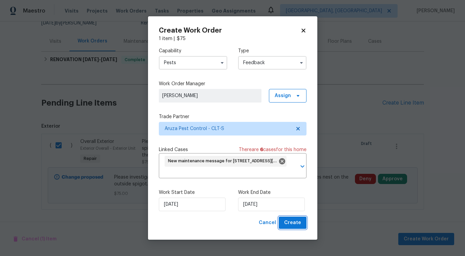
click at [284, 222] on button "Create" at bounding box center [293, 222] width 28 height 13
checkbox input "false"
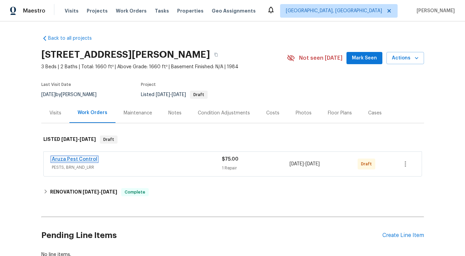
click at [80, 159] on link "Aruza Pest Control" at bounding box center [74, 159] width 45 height 5
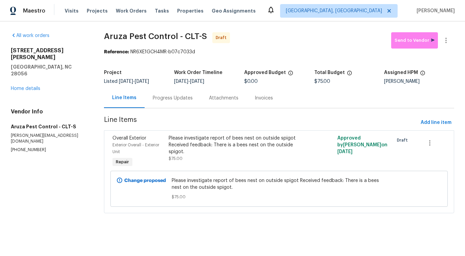
click at [180, 104] on div "Progress Updates" at bounding box center [173, 98] width 56 height 20
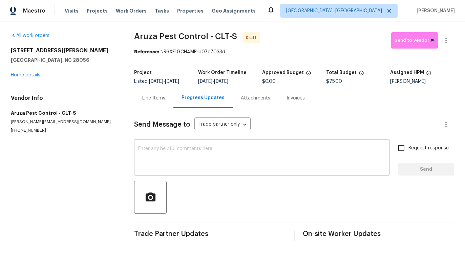
click at [233, 152] on textarea at bounding box center [262, 158] width 248 height 24
paste textarea "Hi this is [PERSON_NAME] with Opendoor. I’m confirming you received the WO for …"
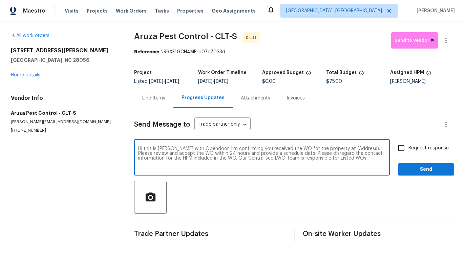
click at [346, 150] on textarea "Hi this is [PERSON_NAME] with Opendoor. I’m confirming you received the WO for …" at bounding box center [262, 158] width 248 height 24
paste textarea "[STREET_ADDRESS][PERSON_NAME]"
type textarea "Hi this is [PERSON_NAME] with Opendoor. I’m confirming you received the WO for …"
click at [406, 151] on input "Request response" at bounding box center [402, 148] width 14 height 14
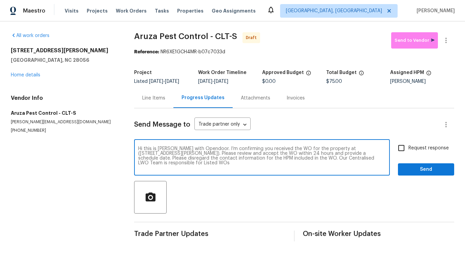
checkbox input "true"
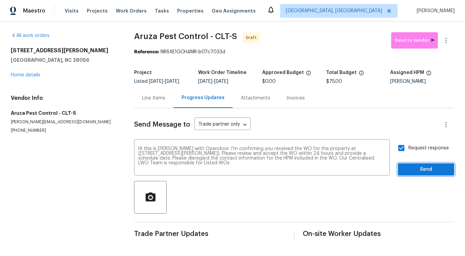
click at [411, 164] on button "Send" at bounding box center [426, 169] width 56 height 13
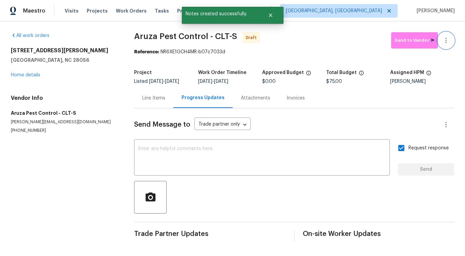
click at [442, 43] on icon "button" at bounding box center [446, 40] width 8 height 8
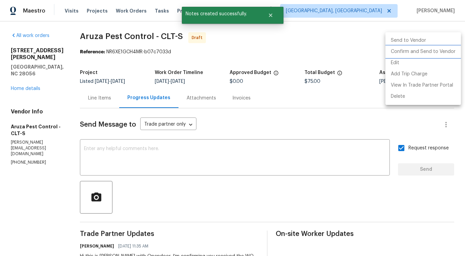
click at [415, 56] on li "Confirm and Send to Vendor" at bounding box center [424, 51] width 76 height 11
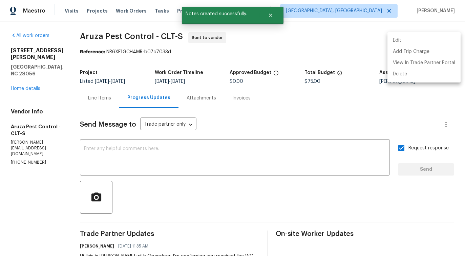
click at [298, 56] on div at bounding box center [232, 128] width 465 height 256
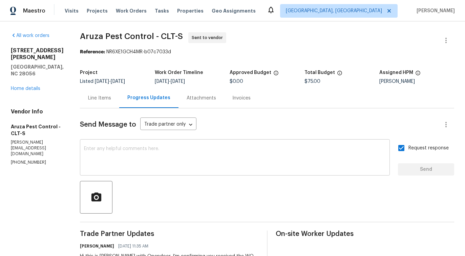
click at [213, 150] on textarea at bounding box center [235, 158] width 302 height 24
paste textarea "Attention All Work Orders must include before-photos (both close-up and wide-an…"
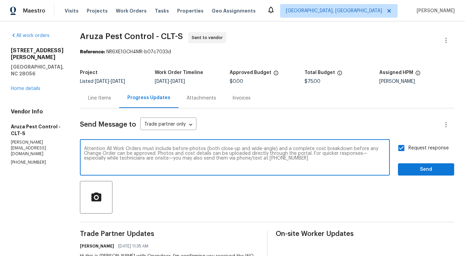
type textarea "Attention All Work Orders must include before-photos (both close-up and wide-an…"
click at [421, 172] on span "Send" at bounding box center [426, 169] width 45 height 8
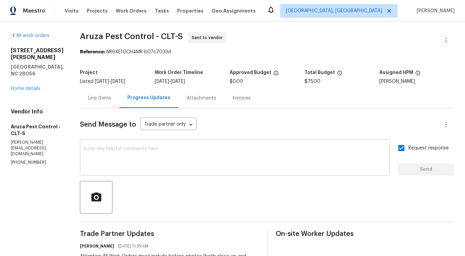
click at [194, 163] on textarea at bounding box center [235, 158] width 302 height 24
drag, startPoint x: 80, startPoint y: 35, endPoint x: 153, endPoint y: 35, distance: 73.2
click at [153, 35] on div "All work orders 4700 Misty Hill Ln Gastonia, NC 28056 Home details Vendor Info …" at bounding box center [232, 190] width 465 height 338
copy span "Aruza Pest Control"
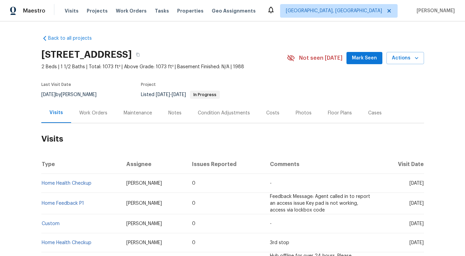
click at [93, 122] on div "Work Orders" at bounding box center [93, 113] width 44 height 20
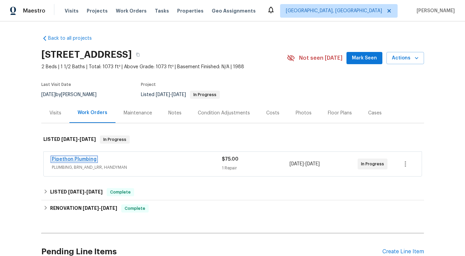
click at [79, 161] on link "Pipethon Plumbing" at bounding box center [74, 159] width 45 height 5
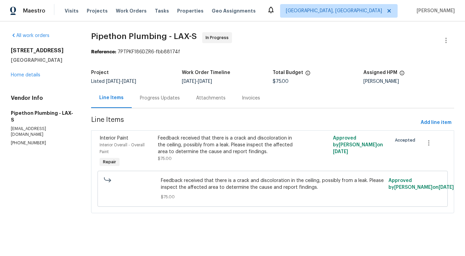
click at [154, 97] on div "Progress Updates" at bounding box center [160, 98] width 40 height 7
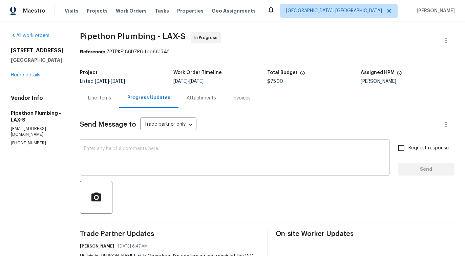
click at [165, 163] on textarea at bounding box center [235, 158] width 302 height 24
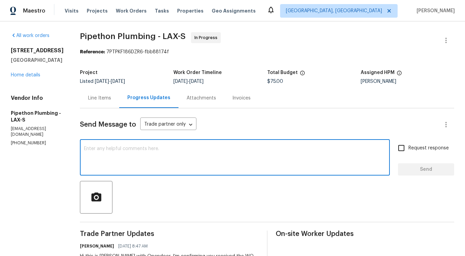
paste textarea "Attention All Work Orders must include before-photos (both close-up and wide-an…"
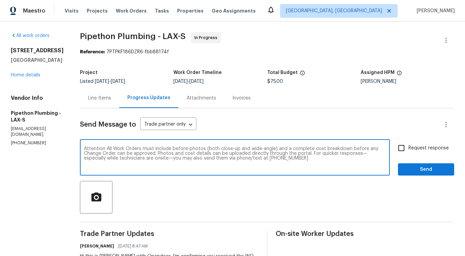
type textarea "Attention All Work Orders must include before-photos (both close-up and wide-an…"
click at [396, 149] on input "Request response" at bounding box center [402, 148] width 14 height 14
checkbox input "true"
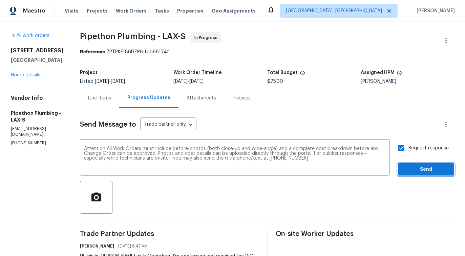
click at [421, 168] on span "Send" at bounding box center [426, 169] width 45 height 8
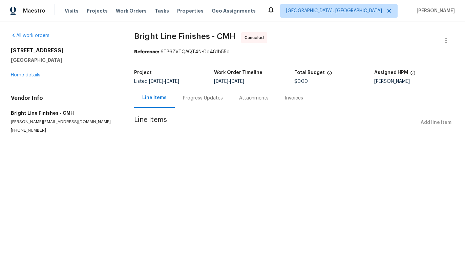
click at [25, 77] on div "[STREET_ADDRESS] Home details" at bounding box center [64, 62] width 107 height 31
click at [28, 75] on link "Home details" at bounding box center [25, 75] width 29 height 5
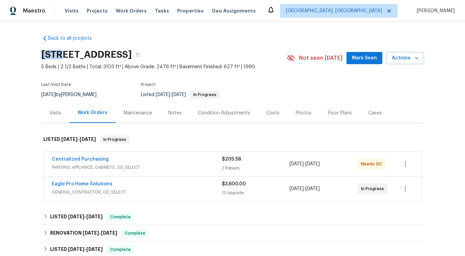
drag, startPoint x: 40, startPoint y: 55, endPoint x: 64, endPoint y: 55, distance: 23.7
click at [64, 55] on div "Back to all projects 3429 Grovepark Dr, Grove City, OH 43123 5 Beds | 2 1/2 Bat…" at bounding box center [232, 138] width 465 height 234
drag, startPoint x: 68, startPoint y: 53, endPoint x: 113, endPoint y: 53, distance: 44.1
click at [113, 53] on h2 "3429 Grovepark Dr, Grove City, OH 43123" at bounding box center [86, 54] width 91 height 7
click at [89, 53] on h2 "3429 Grovepark Dr, Grove City, OH 43123" at bounding box center [86, 54] width 91 height 7
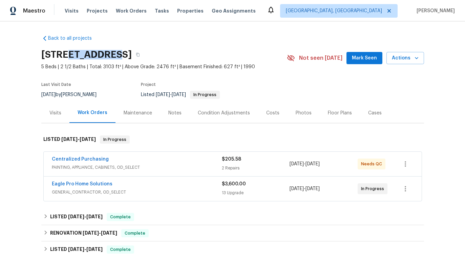
drag, startPoint x: 70, startPoint y: 53, endPoint x: 116, endPoint y: 53, distance: 45.8
click at [116, 53] on h2 "3429 Grovepark Dr, Grove City, OH 43123" at bounding box center [86, 54] width 91 height 7
drag, startPoint x: 120, startPoint y: 53, endPoint x: 126, endPoint y: 54, distance: 6.2
click at [126, 54] on h2 "3429 Grovepark Dr, Grove City, OH 43123" at bounding box center [86, 54] width 91 height 7
drag, startPoint x: 135, startPoint y: 53, endPoint x: 158, endPoint y: 55, distance: 23.5
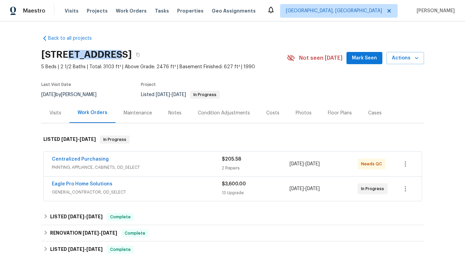
click at [132, 55] on h2 "3429 Grovepark Dr, Grove City, OH 43123" at bounding box center [86, 54] width 91 height 7
drag, startPoint x: 163, startPoint y: 53, endPoint x: 179, endPoint y: 54, distance: 16.0
click at [132, 54] on h2 "3429 Grovepark Dr, Grove City, OH 43123" at bounding box center [86, 54] width 91 height 7
drag, startPoint x: 41, startPoint y: 67, endPoint x: 56, endPoint y: 68, distance: 15.0
click at [56, 68] on span "5 Beds | 2 1/2 Baths | Total: 3103 ft² | Above Grade: 2476 ft² | Basement Finis…" at bounding box center [164, 66] width 246 height 7
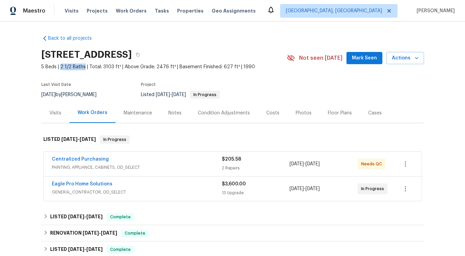
drag, startPoint x: 60, startPoint y: 65, endPoint x: 84, endPoint y: 67, distance: 24.4
click at [84, 67] on span "5 Beds | 2 1/2 Baths | Total: 3103 ft² | Above Grade: 2476 ft² | Basement Finis…" at bounding box center [164, 66] width 246 height 7
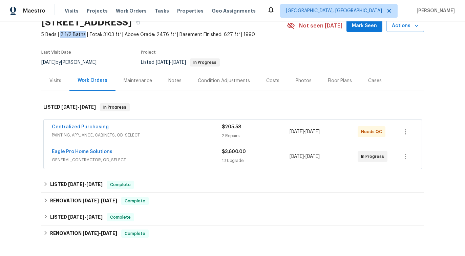
scroll to position [37, 0]
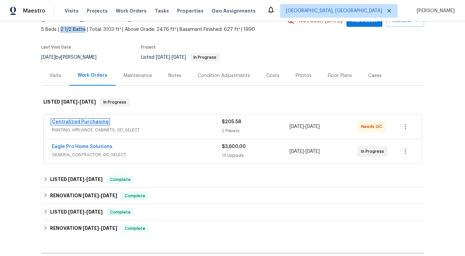
click at [78, 121] on link "Centralized Purchasing" at bounding box center [80, 121] width 57 height 5
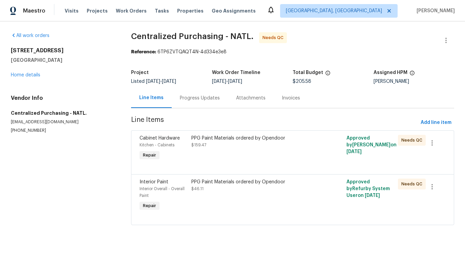
click at [200, 89] on div "Progress Updates" at bounding box center [200, 98] width 56 height 20
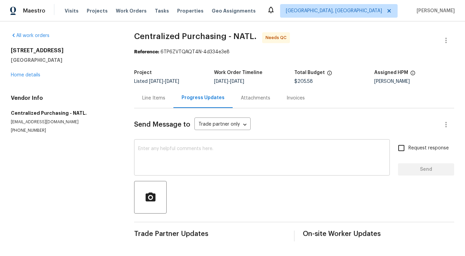
click at [204, 161] on textarea at bounding box center [262, 158] width 248 height 24
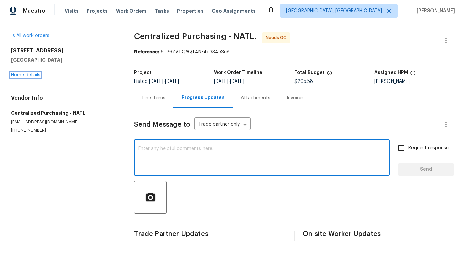
click at [21, 76] on link "Home details" at bounding box center [25, 75] width 29 height 5
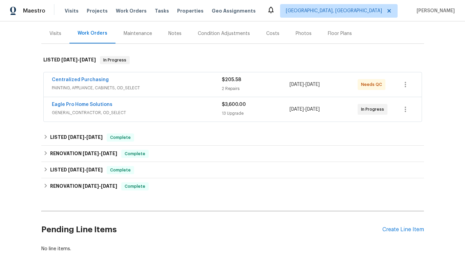
scroll to position [88, 0]
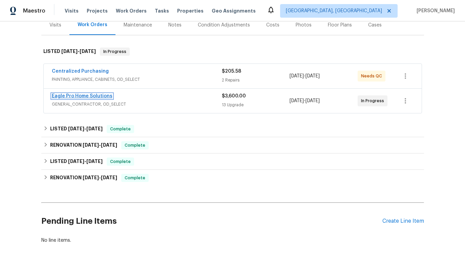
click at [86, 96] on link "Eagle Pro Home Solutions" at bounding box center [82, 96] width 61 height 5
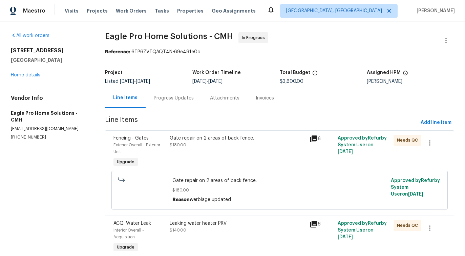
click at [168, 103] on div "Progress Updates" at bounding box center [174, 98] width 56 height 20
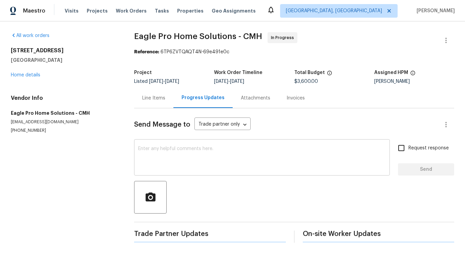
click at [176, 157] on textarea at bounding box center [262, 158] width 248 height 24
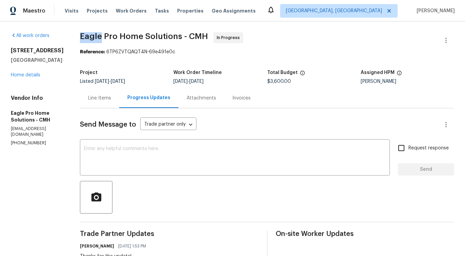
drag, startPoint x: 96, startPoint y: 35, endPoint x: 117, endPoint y: 36, distance: 20.7
drag, startPoint x: 119, startPoint y: 35, endPoint x: 132, endPoint y: 37, distance: 12.7
click at [132, 37] on span "Eagle Pro Home Solutions - CMH" at bounding box center [144, 36] width 128 height 8
drag, startPoint x: 136, startPoint y: 35, endPoint x: 155, endPoint y: 36, distance: 19.4
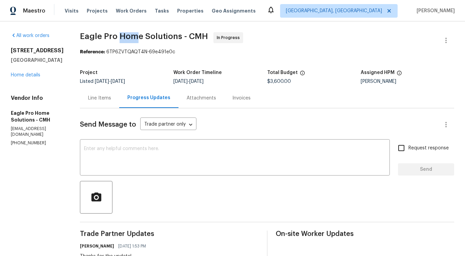
click at [155, 36] on span "Eagle Pro Home Solutions - CMH" at bounding box center [144, 36] width 128 height 8
click at [143, 36] on span "Eagle Pro Home Solutions - CMH" at bounding box center [144, 36] width 128 height 8
drag, startPoint x: 136, startPoint y: 36, endPoint x: 158, endPoint y: 36, distance: 21.7
click at [158, 36] on span "Eagle Pro Home Solutions - CMH" at bounding box center [144, 36] width 128 height 8
drag, startPoint x: 161, startPoint y: 35, endPoint x: 195, endPoint y: 33, distance: 33.3
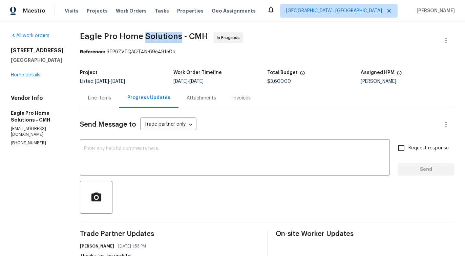
click at [195, 33] on span "Eagle Pro Home Solutions - CMH" at bounding box center [144, 36] width 128 height 8
drag, startPoint x: 205, startPoint y: 34, endPoint x: 221, endPoint y: 34, distance: 15.9
click at [208, 34] on span "Eagle Pro Home Solutions - CMH" at bounding box center [144, 36] width 128 height 8
click at [104, 36] on span "Eagle Pro Home Solutions - CMH" at bounding box center [144, 36] width 128 height 8
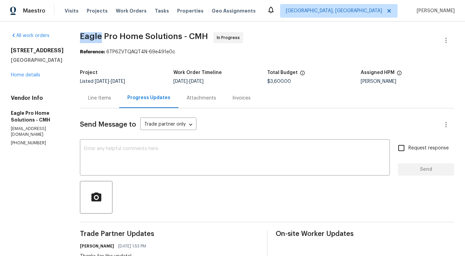
click at [125, 33] on span "Eagle Pro Home Solutions - CMH" at bounding box center [144, 36] width 128 height 8
click at [144, 34] on span "Eagle Pro Home Solutions - CMH" at bounding box center [144, 36] width 128 height 8
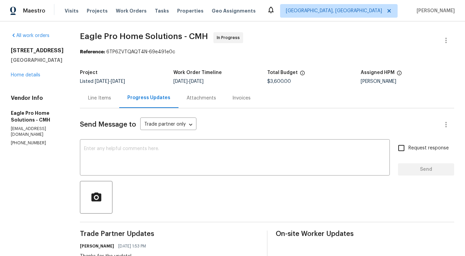
click at [171, 38] on span "Eagle Pro Home Solutions - CMH" at bounding box center [144, 36] width 128 height 8
drag, startPoint x: 205, startPoint y: 36, endPoint x: 223, endPoint y: 36, distance: 18.3
click at [223, 36] on span "Eagle Pro Home Solutions - CMH In Progress" at bounding box center [259, 40] width 358 height 16
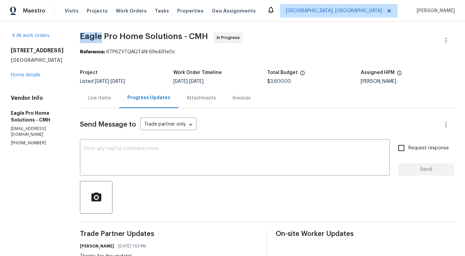
drag, startPoint x: 98, startPoint y: 35, endPoint x: 118, endPoint y: 36, distance: 20.4
click at [118, 36] on span "Eagle Pro Home Solutions - CMH" at bounding box center [144, 36] width 128 height 8
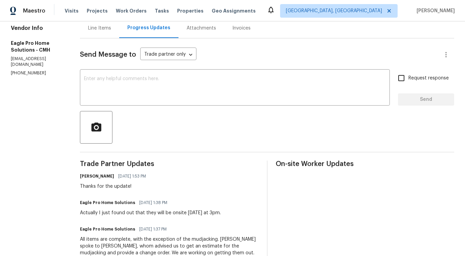
scroll to position [74, 0]
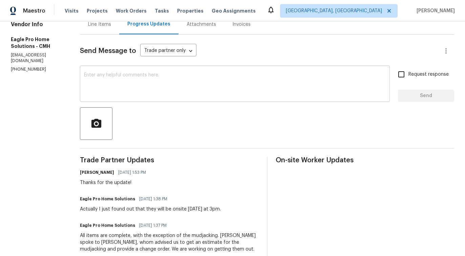
click at [134, 85] on textarea at bounding box center [235, 85] width 302 height 24
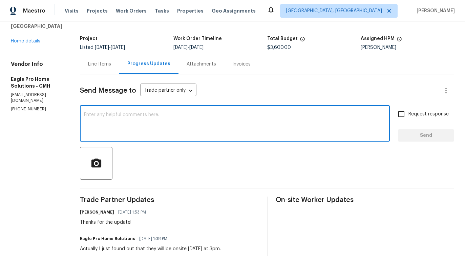
scroll to position [0, 0]
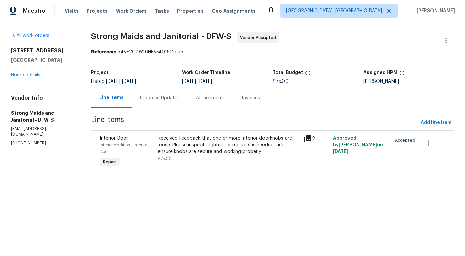
click at [172, 102] on div "Progress Updates" at bounding box center [160, 98] width 56 height 20
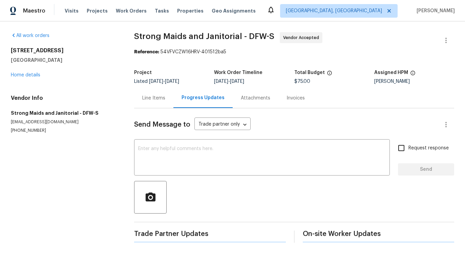
click at [179, 139] on div "Send Message to Trade partner only Trade partner only ​ x ​ Request response Se…" at bounding box center [294, 175] width 320 height 134
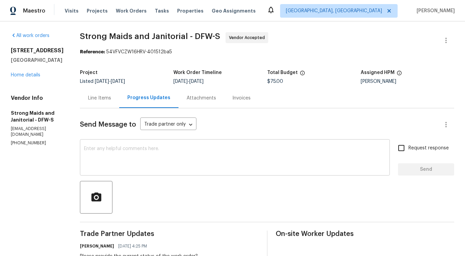
click at [166, 152] on textarea at bounding box center [235, 158] width 302 height 24
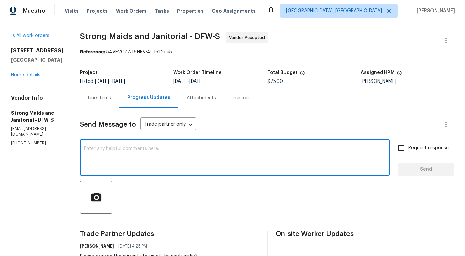
click at [160, 148] on textarea at bounding box center [235, 158] width 302 height 24
click at [98, 100] on div "Line Items" at bounding box center [99, 98] width 23 height 7
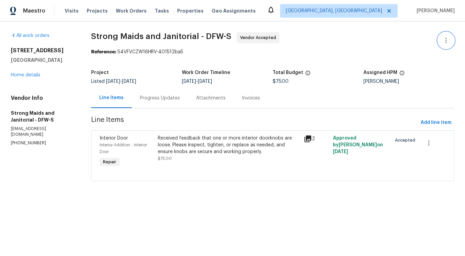
click at [446, 36] on button "button" at bounding box center [446, 40] width 16 height 16
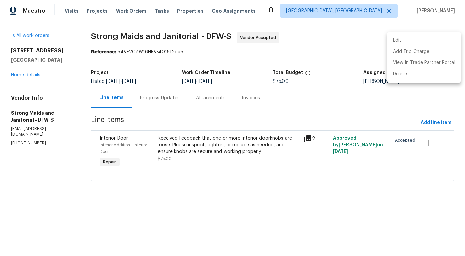
click at [420, 39] on li "Edit" at bounding box center [424, 40] width 73 height 11
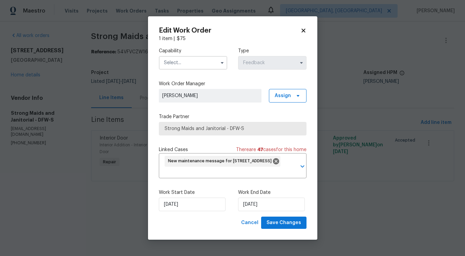
click at [190, 67] on input "text" at bounding box center [193, 63] width 68 height 14
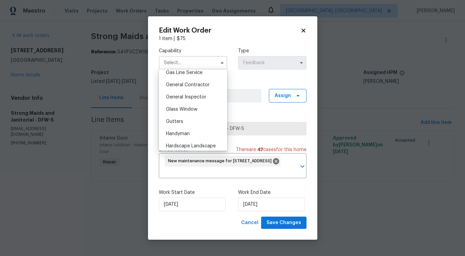
scroll to position [315, 0]
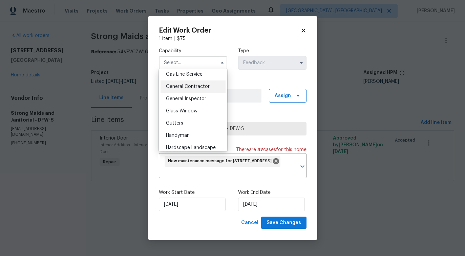
click at [200, 88] on span "General Contractor" at bounding box center [188, 86] width 44 height 5
type input "General Contractor"
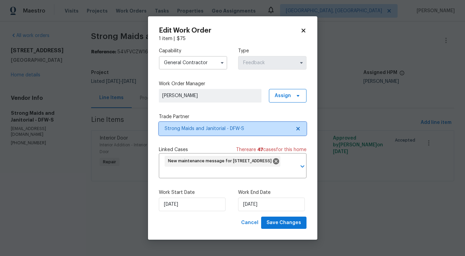
click at [206, 123] on span "Strong Maids and Janitorial - DFW-S" at bounding box center [233, 129] width 148 height 14
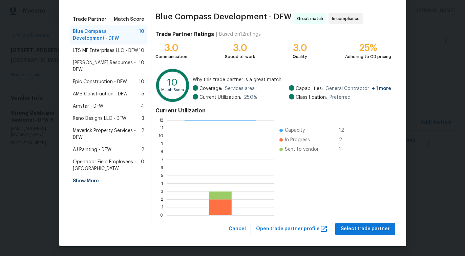
scroll to position [0, 0]
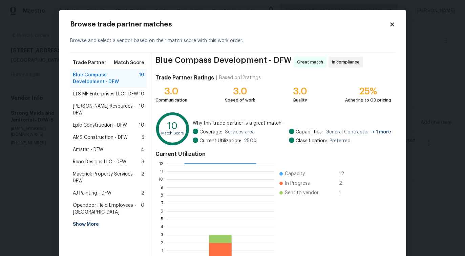
click at [104, 97] on span "LTS MF Enterprises LLC - DFW" at bounding box center [105, 94] width 65 height 7
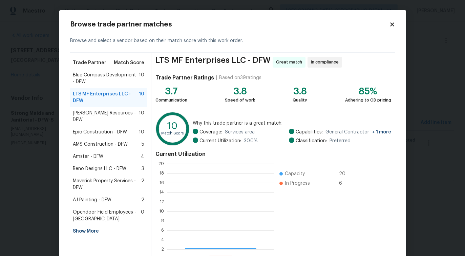
scroll to position [95, 107]
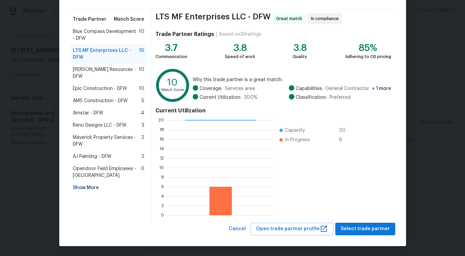
click at [107, 67] on span "[PERSON_NAME] Resources - DFW" at bounding box center [106, 73] width 66 height 14
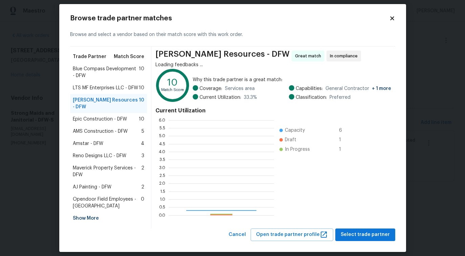
scroll to position [95, 105]
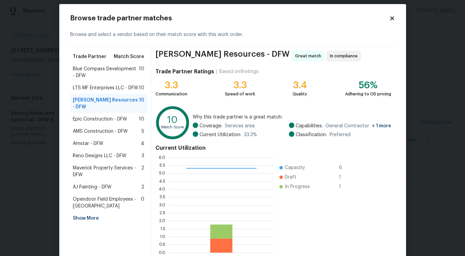
click at [97, 116] on span "Epic Construction - DFW" at bounding box center [100, 119] width 54 height 7
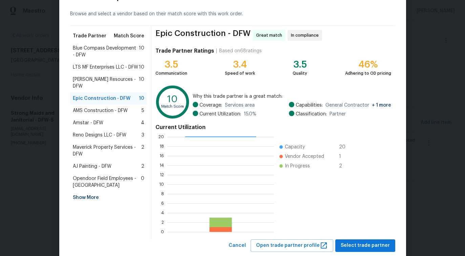
scroll to position [0, 0]
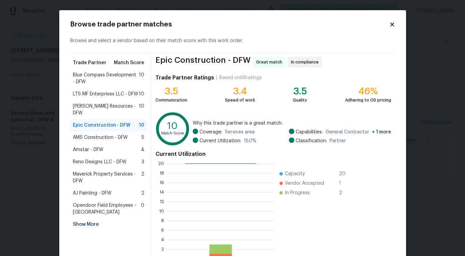
click at [104, 94] on span "LTS MF Enterprises LLC - DFW" at bounding box center [105, 94] width 65 height 7
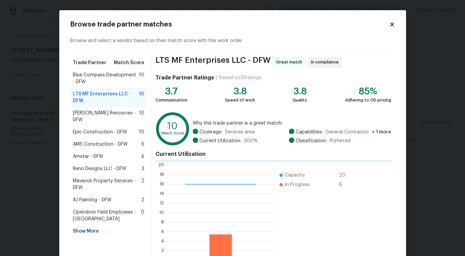
scroll to position [43, 0]
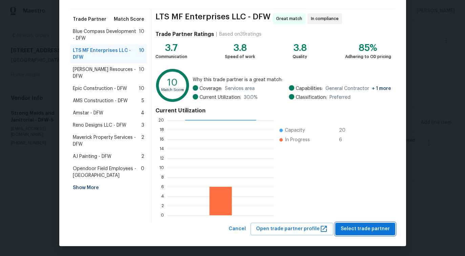
click at [356, 230] on span "Select trade partner" at bounding box center [365, 228] width 49 height 8
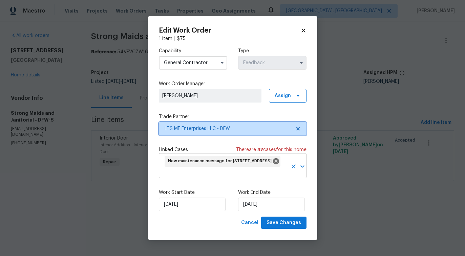
scroll to position [0, 0]
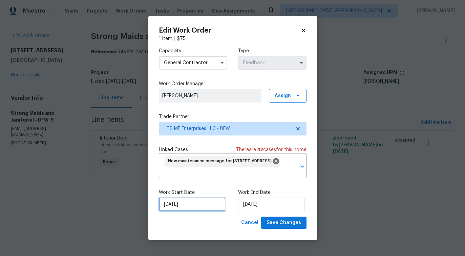
click at [187, 200] on input "9/15/2025" at bounding box center [192, 204] width 67 height 14
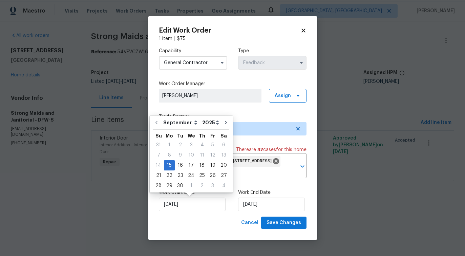
click at [223, 107] on div "Capability General Contractor Type Feedback Work Order Manager Pavithra Sekar A…" at bounding box center [233, 129] width 148 height 174
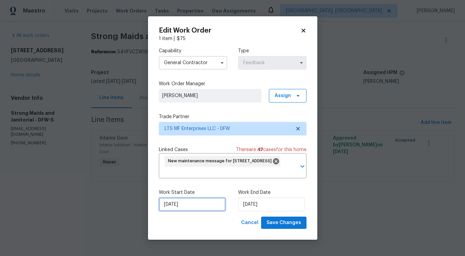
click at [192, 202] on input "9/15/2025" at bounding box center [192, 204] width 67 height 14
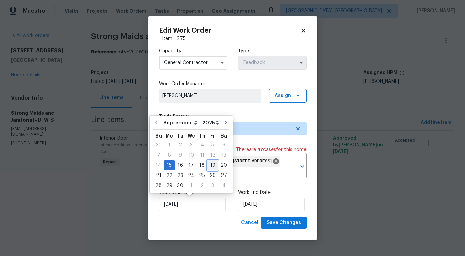
click at [213, 166] on div "19" at bounding box center [212, 164] width 11 height 9
type input "9/19/2025"
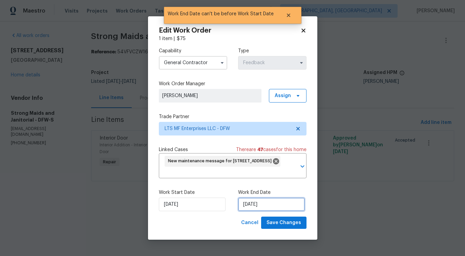
click at [249, 204] on input "9/19/2025" at bounding box center [271, 204] width 67 height 14
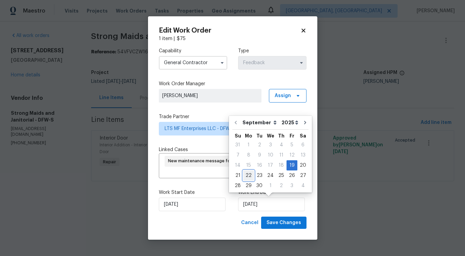
click at [247, 174] on div "22" at bounding box center [248, 175] width 11 height 9
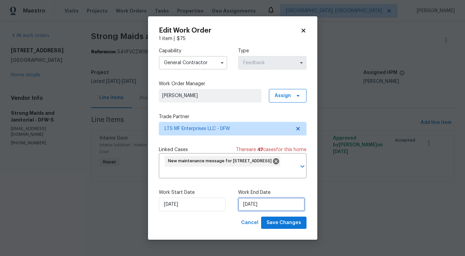
click at [251, 204] on input "9/22/2025" at bounding box center [271, 204] width 67 height 14
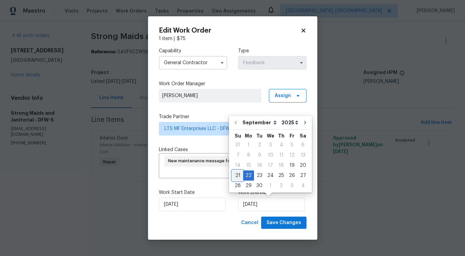
click at [237, 177] on div "21" at bounding box center [238, 175] width 11 height 9
type input "9/21/2025"
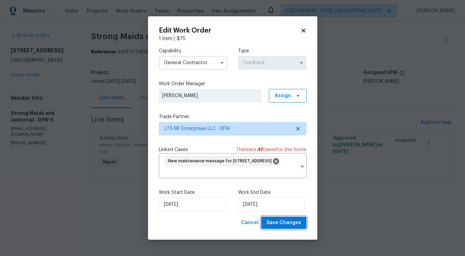
click at [276, 227] on button "Save Changes" at bounding box center [283, 222] width 45 height 13
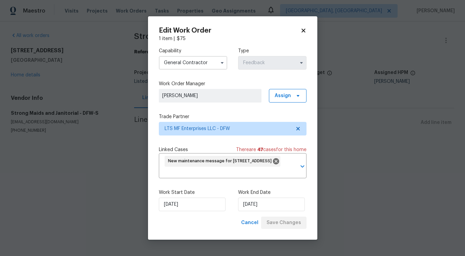
click at [64, 160] on html "Maestro Visits Projects Work Orders Tasks Properties Geo Assignments Detroit, M…" at bounding box center [232, 80] width 465 height 160
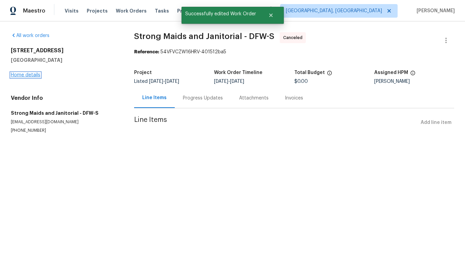
click at [33, 75] on link "Home details" at bounding box center [25, 75] width 29 height 5
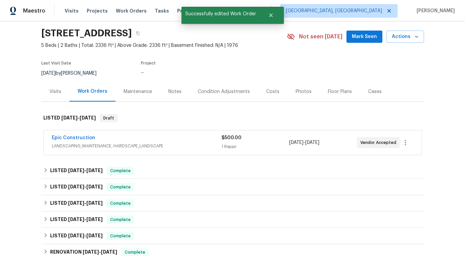
scroll to position [27, 0]
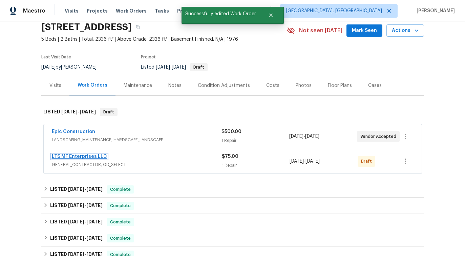
click at [85, 157] on link "LTS MF Enterprises LLC" at bounding box center [79, 156] width 55 height 5
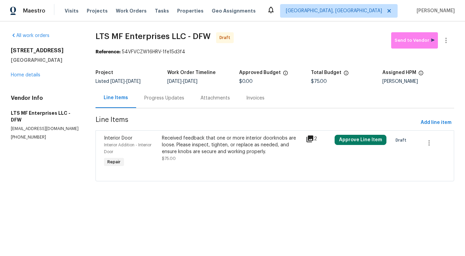
click at [278, 156] on div "Received feedback that one or more interior doorknobs are loose. Please inspect…" at bounding box center [232, 148] width 140 height 27
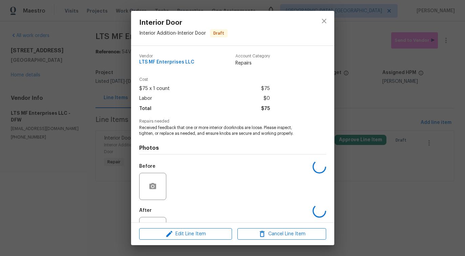
scroll to position [28, 0]
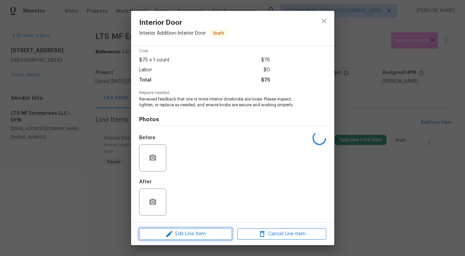
click at [195, 236] on span "Edit Line Item" at bounding box center [185, 234] width 89 height 8
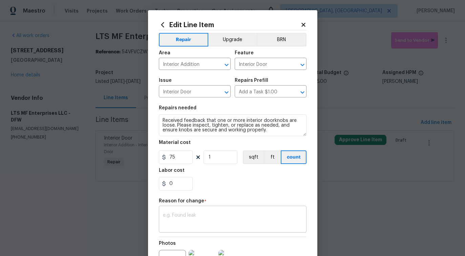
click at [187, 217] on textarea at bounding box center [233, 220] width 140 height 14
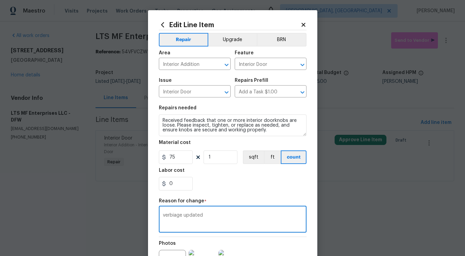
scroll to position [78, 0]
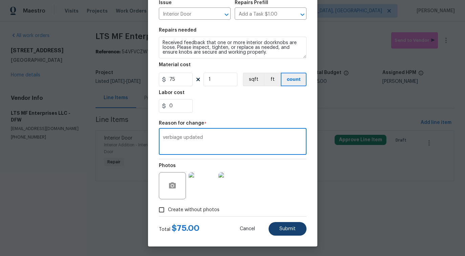
type textarea "verbiage updated"
click at [282, 230] on span "Submit" at bounding box center [288, 228] width 16 height 5
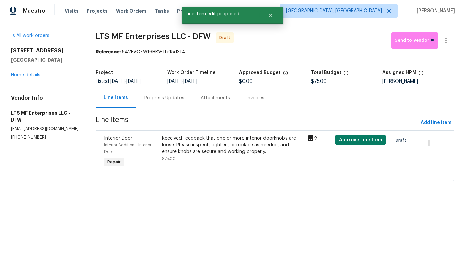
scroll to position [0, 0]
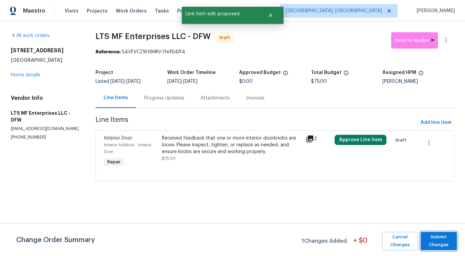
click at [432, 246] on span "Submit Changes" at bounding box center [438, 241] width 29 height 16
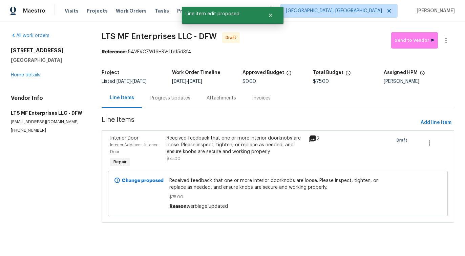
click at [183, 98] on div "Progress Updates" at bounding box center [171, 98] width 40 height 7
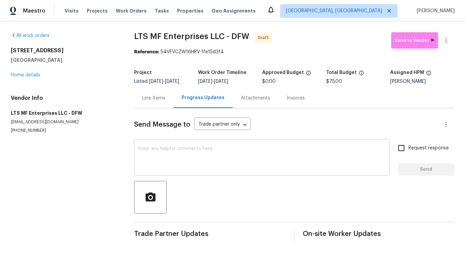
click at [226, 152] on textarea at bounding box center [262, 158] width 248 height 24
paste textarea "Hi this is Pavithra with Opendoor. I’m confirming you received the WO for the p…"
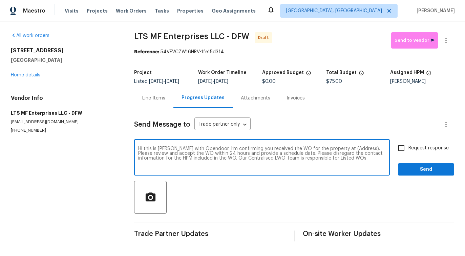
click at [341, 147] on textarea "Hi this is Pavithra with Opendoor. I’m confirming you received the WO for the p…" at bounding box center [262, 158] width 248 height 24
paste textarea "2201 Shady Meadow Ct, Arlington, TX 76013"
type textarea "Hi this is Pavithra with Opendoor. I’m confirming you received the WO for the p…"
click at [435, 147] on span "Request response" at bounding box center [429, 147] width 40 height 7
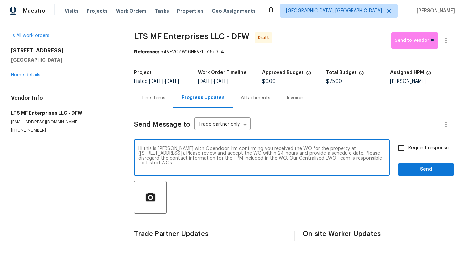
click at [409, 147] on input "Request response" at bounding box center [402, 148] width 14 height 14
checkbox input "true"
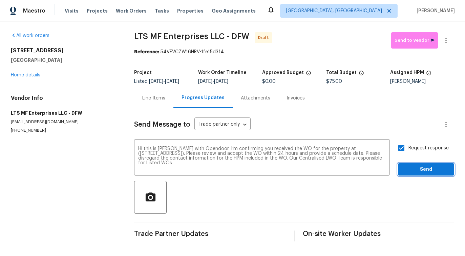
click at [433, 173] on span "Send" at bounding box center [426, 169] width 45 height 8
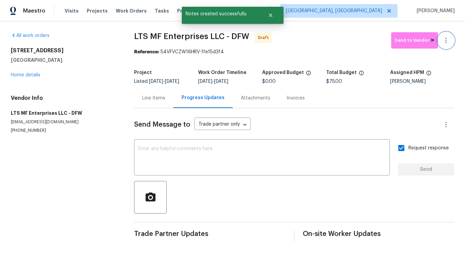
click at [449, 35] on button "button" at bounding box center [446, 40] width 16 height 16
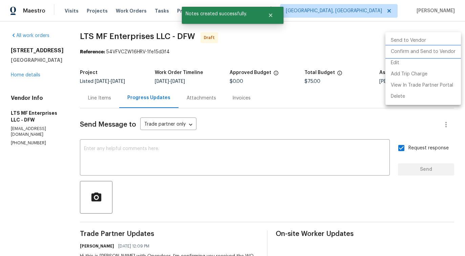
click at [421, 47] on li "Confirm and Send to Vendor" at bounding box center [424, 51] width 76 height 11
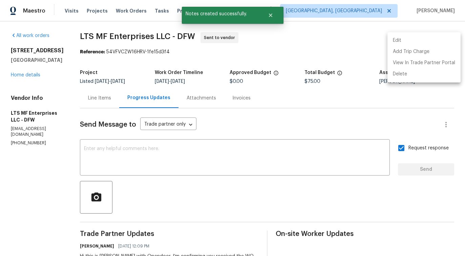
click at [164, 159] on div at bounding box center [232, 128] width 465 height 256
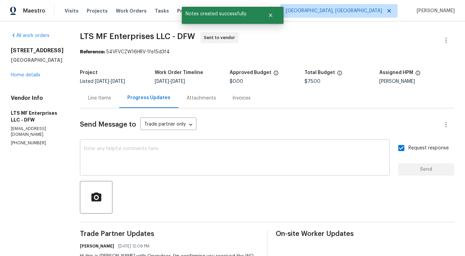
click at [158, 154] on textarea at bounding box center [235, 158] width 302 height 24
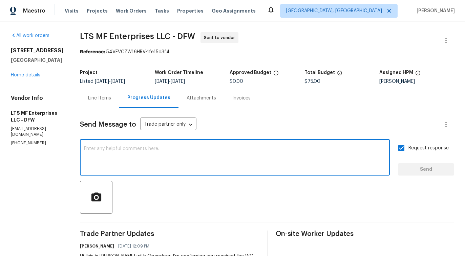
click at [132, 165] on textarea at bounding box center [235, 158] width 302 height 24
click at [137, 156] on textarea at bounding box center [235, 158] width 302 height 24
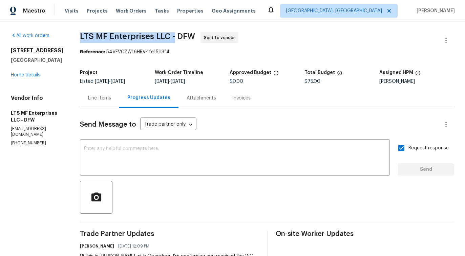
drag, startPoint x: 73, startPoint y: 37, endPoint x: 170, endPoint y: 37, distance: 97.0
click at [170, 37] on div "All work orders 2201 Shady Meadow Ct Arlington, TX 76013 Home details Vendor In…" at bounding box center [232, 163] width 465 height 284
copy span "LTS MF Enterprises LLC -"
click at [128, 39] on span "LTS MF Enterprises LLC - DFW" at bounding box center [137, 36] width 115 height 8
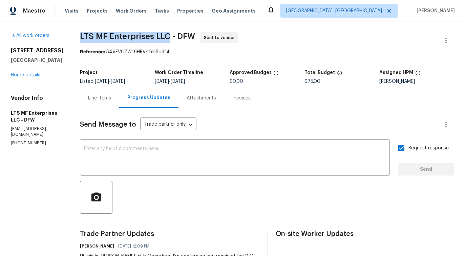
drag, startPoint x: 75, startPoint y: 35, endPoint x: 163, endPoint y: 36, distance: 88.1
click at [163, 36] on span "LTS MF Enterprises LLC - DFW" at bounding box center [137, 36] width 115 height 8
copy span "LTS MF Enterprises LLC"
click at [25, 77] on link "Home details" at bounding box center [25, 75] width 29 height 5
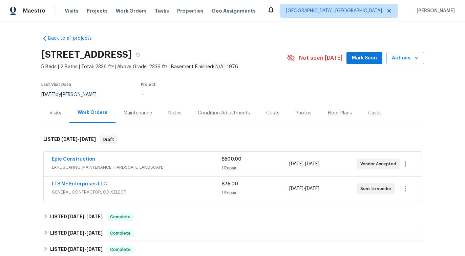
scroll to position [25, 0]
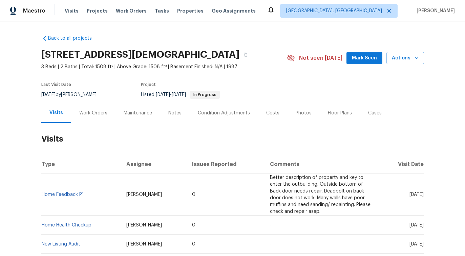
click at [90, 116] on div "Work Orders" at bounding box center [93, 113] width 28 height 7
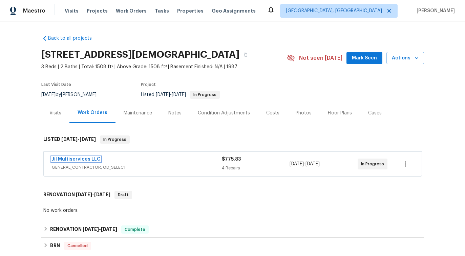
click at [83, 161] on link "Jil Multiservices LLC" at bounding box center [76, 159] width 49 height 5
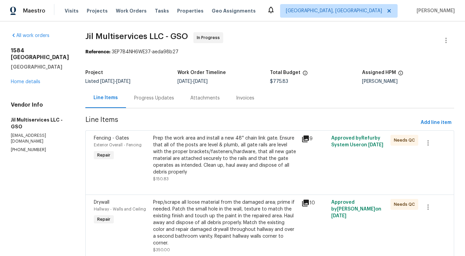
click at [162, 100] on div "Progress Updates" at bounding box center [154, 98] width 40 height 7
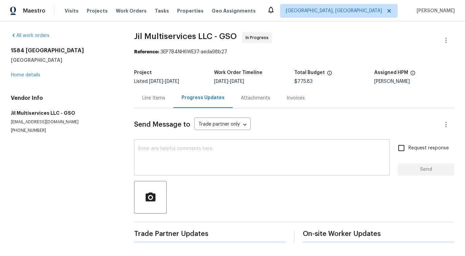
click at [197, 162] on textarea at bounding box center [262, 158] width 248 height 24
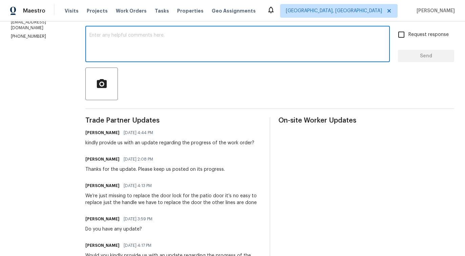
scroll to position [126, 0]
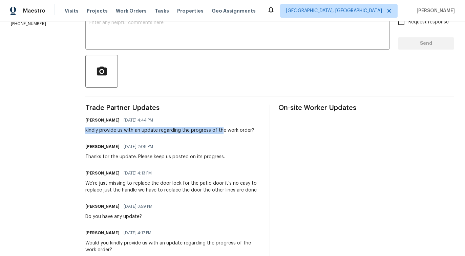
drag, startPoint x: 84, startPoint y: 130, endPoint x: 220, endPoint y: 131, distance: 136.3
click at [220, 131] on div "kindly provide us with an update regarding the progress of the work order?" at bounding box center [169, 130] width 169 height 7
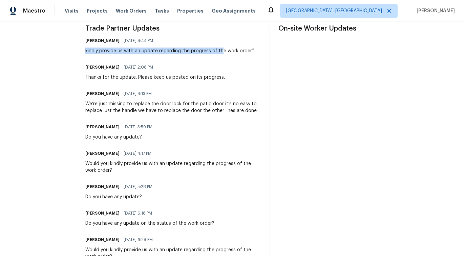
scroll to position [207, 0]
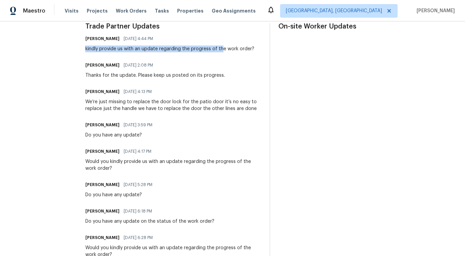
click at [191, 220] on div "Do you have any update on the status of the work order?" at bounding box center [149, 221] width 129 height 7
click at [190, 220] on div "Do you have any update on the status of the work order?" at bounding box center [149, 221] width 129 height 7
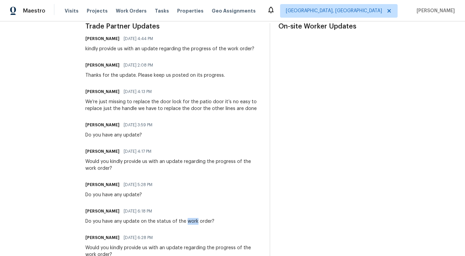
click at [190, 220] on div "Do you have any update on the status of the work order?" at bounding box center [149, 221] width 129 height 7
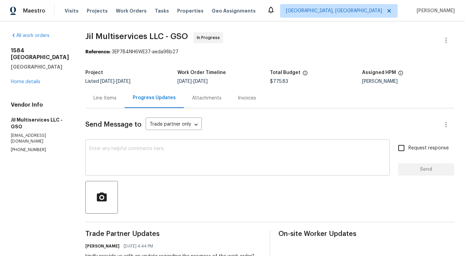
click at [157, 155] on textarea at bounding box center [238, 158] width 297 height 24
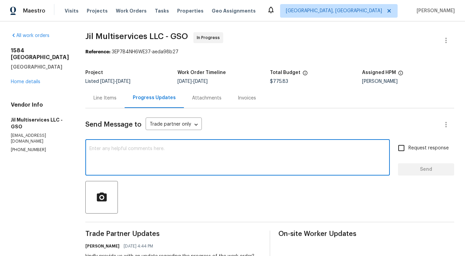
paste textarea "Is the work order completed, or is it still ongoing?"
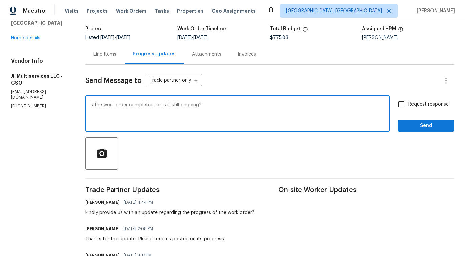
scroll to position [26, 0]
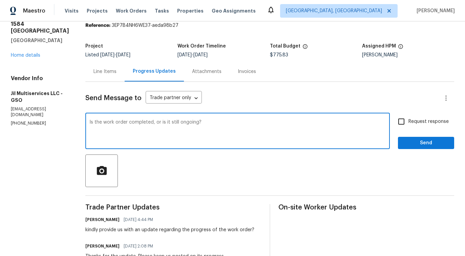
type textarea "Is the work order completed, or is it still ongoing?"
click at [405, 122] on input "Request response" at bounding box center [402, 121] width 14 height 14
checkbox input "true"
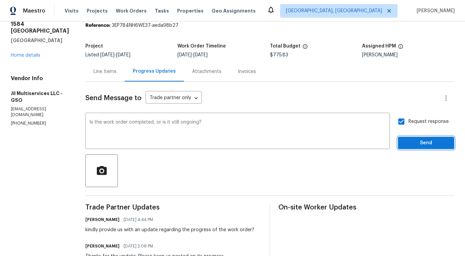
click at [418, 146] on span "Send" at bounding box center [426, 143] width 45 height 8
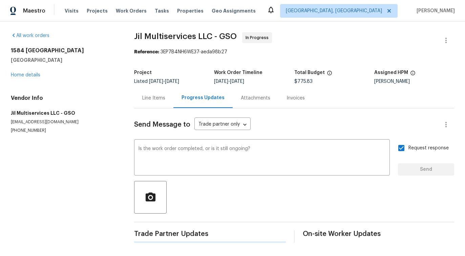
scroll to position [0, 0]
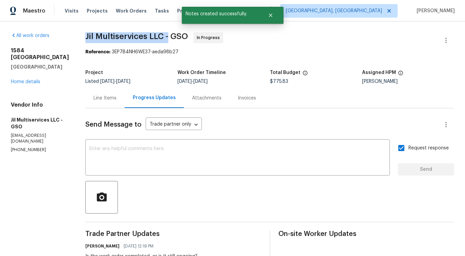
drag, startPoint x: 82, startPoint y: 32, endPoint x: 167, endPoint y: 35, distance: 84.8
copy span "Jil Multiservices LLC -"
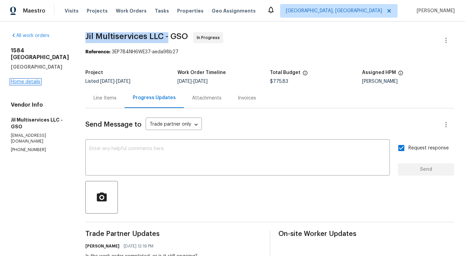
click at [35, 84] on link "Home details" at bounding box center [25, 81] width 29 height 5
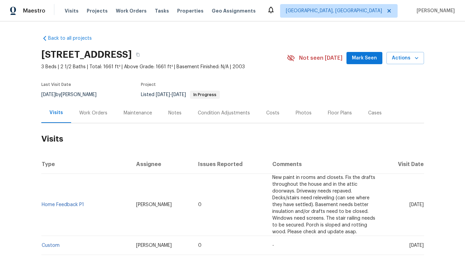
click at [91, 117] on div "Work Orders" at bounding box center [93, 113] width 44 height 20
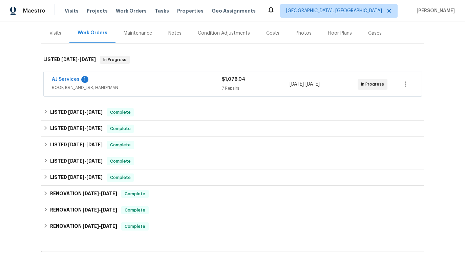
scroll to position [93, 0]
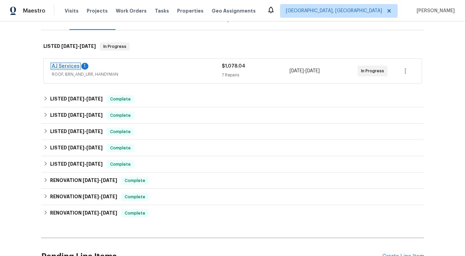
click at [73, 67] on link "AJ Services" at bounding box center [66, 66] width 28 height 5
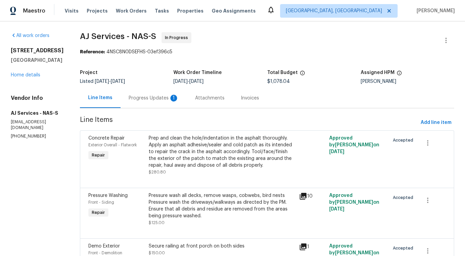
click at [177, 101] on div "Progress Updates 1" at bounding box center [154, 98] width 66 height 20
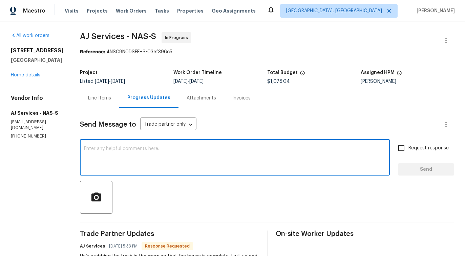
click at [200, 163] on textarea at bounding box center [235, 158] width 302 height 24
click at [109, 100] on div "Line Items" at bounding box center [99, 98] width 23 height 7
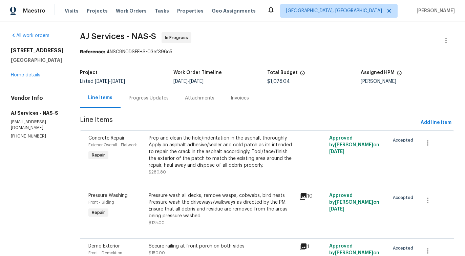
click at [146, 100] on div "Progress Updates" at bounding box center [149, 98] width 40 height 7
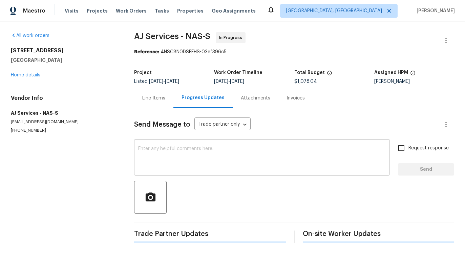
click at [181, 164] on textarea at bounding box center [262, 158] width 248 height 24
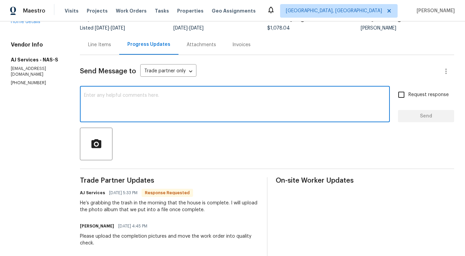
scroll to position [33, 0]
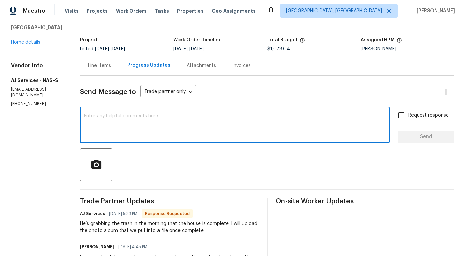
click at [170, 127] on textarea at bounding box center [235, 126] width 302 height 24
drag, startPoint x: 170, startPoint y: 127, endPoint x: 173, endPoint y: 132, distance: 5.6
click at [173, 132] on textarea "Do" at bounding box center [235, 126] width 302 height 24
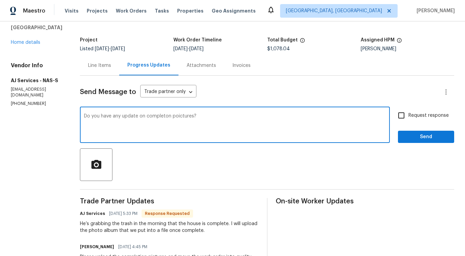
click at [0, 0] on span "update" at bounding box center [0, 0] width 0 height 0
click at [0, 0] on span "completion pictures?" at bounding box center [0, 0] width 0 height 0
click at [140, 116] on textarea "Do you have any update? on completion pictures?" at bounding box center [235, 126] width 302 height 24
type textarea "Do you have any update on completion pictures?"
click at [0, 0] on div "FLUENCY Improve fluency Upgrade to Premium Ignore Don't show again" at bounding box center [0, 0] width 0 height 0
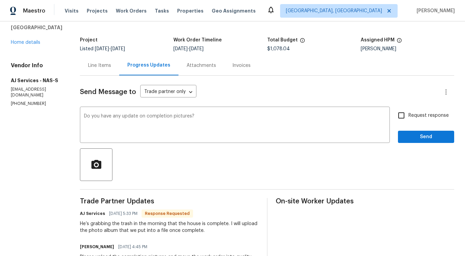
click at [153, 115] on textarea "Do you have any update on completion pictures?" at bounding box center [235, 126] width 302 height 24
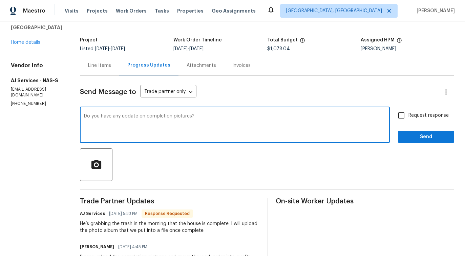
click at [153, 115] on textarea "Do you have any update on completion pictures?" at bounding box center [235, 126] width 302 height 24
click at [236, 129] on textarea at bounding box center [235, 126] width 302 height 24
paste textarea "Do you have any updates regarding the completion photos?"
type textarea "Do you have any updates regarding the completion photos?"
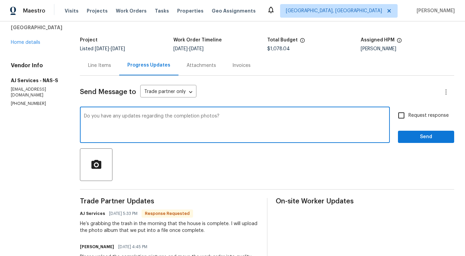
click at [432, 120] on label "Request response" at bounding box center [422, 115] width 55 height 14
click at [409, 120] on input "Request response" at bounding box center [402, 115] width 14 height 14
checkbox input "true"
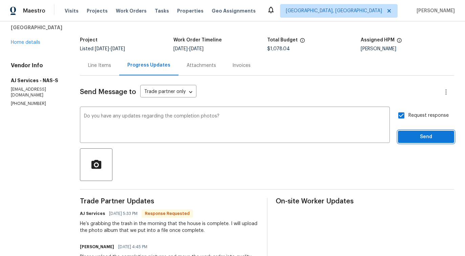
click at [429, 138] on span "Send" at bounding box center [426, 137] width 45 height 8
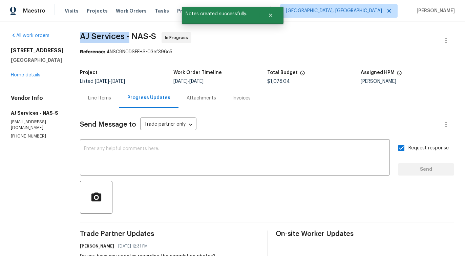
drag, startPoint x: 77, startPoint y: 35, endPoint x: 129, endPoint y: 35, distance: 51.9
copy span "AJ Services -"
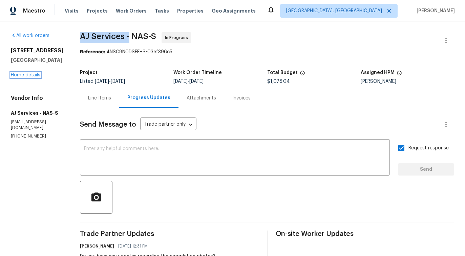
click at [26, 74] on link "Home details" at bounding box center [25, 75] width 29 height 5
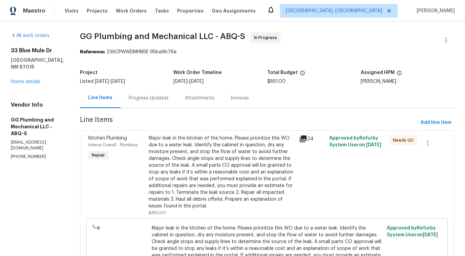
click at [165, 105] on div "Progress Updates" at bounding box center [149, 98] width 56 height 20
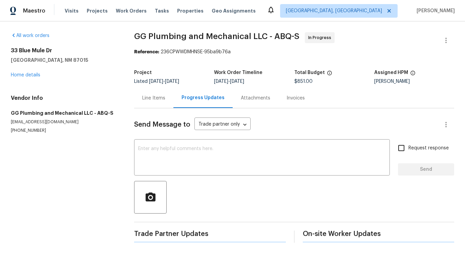
click at [177, 138] on div "Send Message to Trade partner only Trade partner only ​ x ​ Request response Se…" at bounding box center [294, 175] width 320 height 134
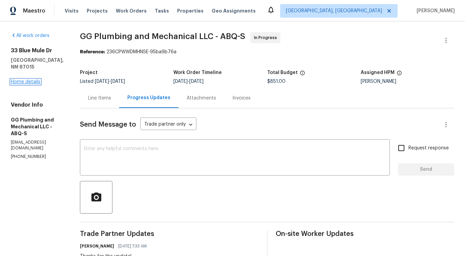
click at [25, 79] on link "Home details" at bounding box center [25, 81] width 29 height 5
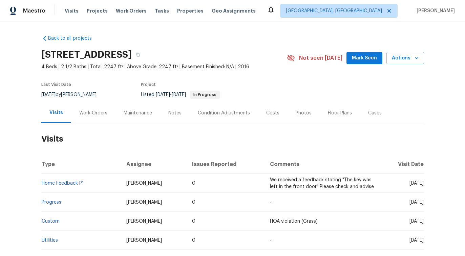
click at [93, 118] on div "Work Orders" at bounding box center [93, 113] width 44 height 20
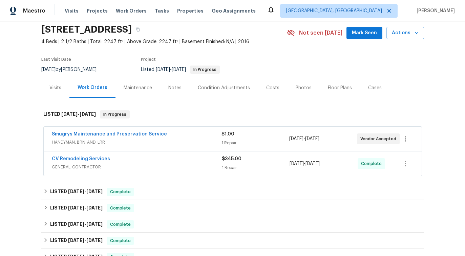
scroll to position [32, 0]
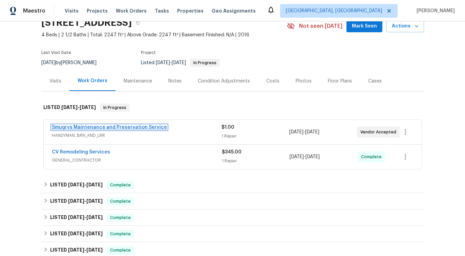
click at [124, 128] on link "Smugrys Maintenance and Preservation Service" at bounding box center [109, 127] width 115 height 5
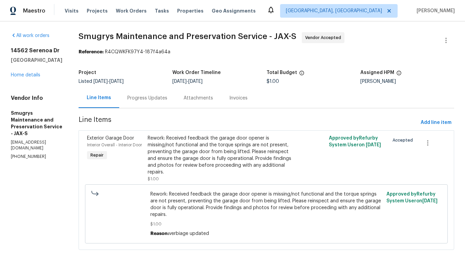
click at [144, 99] on div "Progress Updates" at bounding box center [147, 98] width 40 height 7
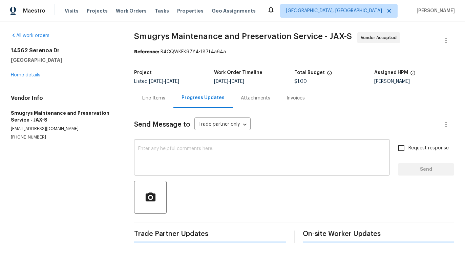
click at [159, 157] on textarea at bounding box center [262, 158] width 248 height 24
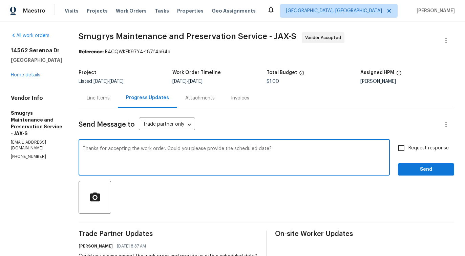
type textarea "Thanks for accepting the work order. Could you please provide the scheduled dat…"
click at [409, 152] on input "Request response" at bounding box center [402, 148] width 14 height 14
checkbox input "true"
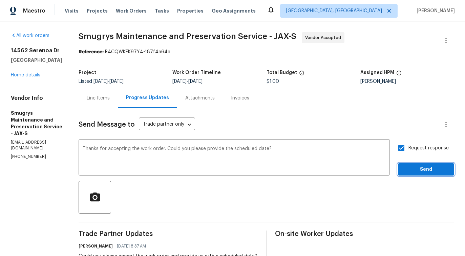
click at [415, 175] on button "Send" at bounding box center [426, 169] width 56 height 13
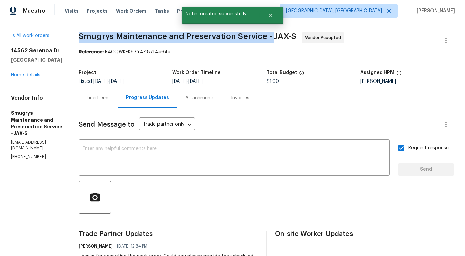
drag, startPoint x: 71, startPoint y: 35, endPoint x: 267, endPoint y: 35, distance: 196.6
copy span "Smugrys Maintenance and Preservation Service -"
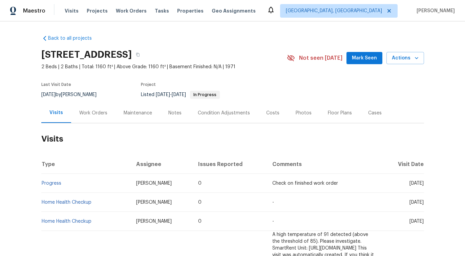
click at [88, 114] on div "Work Orders" at bounding box center [93, 113] width 28 height 7
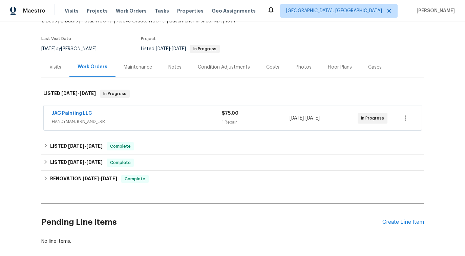
scroll to position [62, 0]
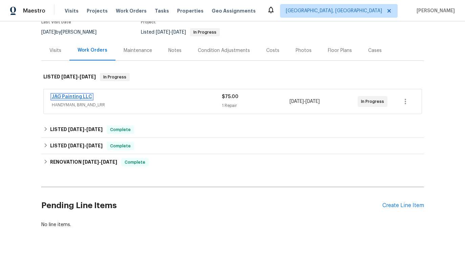
click at [80, 97] on link "JAG Painting LLC" at bounding box center [72, 96] width 40 height 5
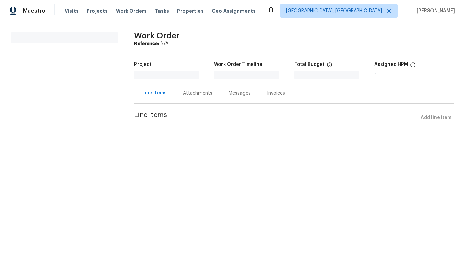
click at [80, 97] on section "All work orders" at bounding box center [64, 82] width 107 height 100
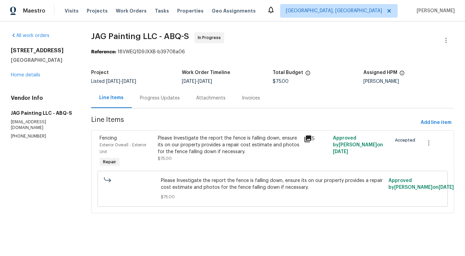
click at [169, 100] on div "Progress Updates" at bounding box center [160, 98] width 40 height 7
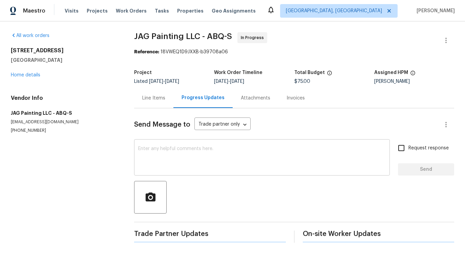
click at [178, 153] on textarea at bounding box center [262, 158] width 248 height 24
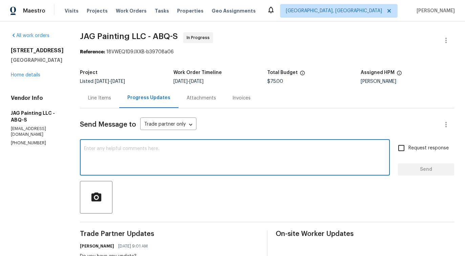
scroll to position [97, 0]
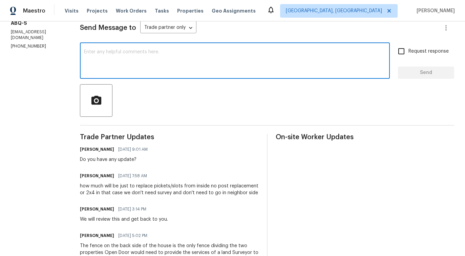
click at [116, 190] on div "how much will be just to replace pickets/slots from inside no post replacement …" at bounding box center [169, 189] width 179 height 14
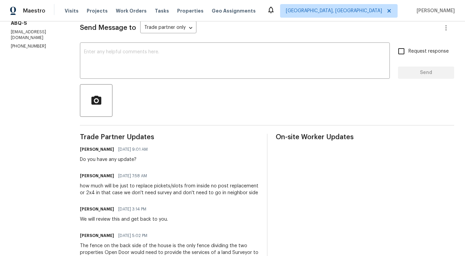
click at [116, 190] on div "how much will be just to replace pickets/slots from inside no post replacement …" at bounding box center [169, 189] width 179 height 14
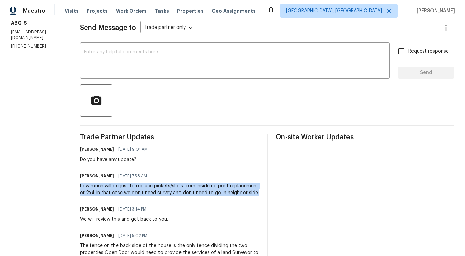
copy div "how much will be just to replace pickets/slots from inside no post replacement …"
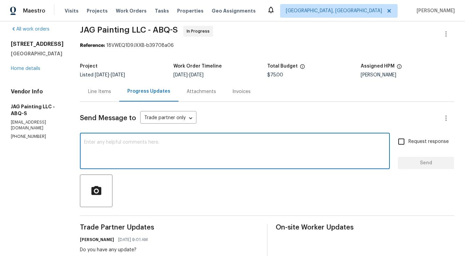
click at [151, 146] on textarea at bounding box center [235, 152] width 302 height 24
paste textarea "how much will be just to replace pickets/slots from inside no post replacement …"
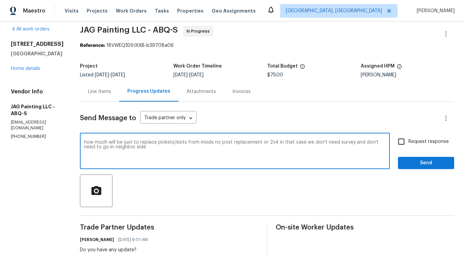
type textarea "how much will be just to replace pickets/slots from inside no post replacement …"
click at [418, 140] on span "Request response" at bounding box center [429, 141] width 40 height 7
click at [409, 140] on input "Request response" at bounding box center [402, 141] width 14 height 14
checkbox input "true"
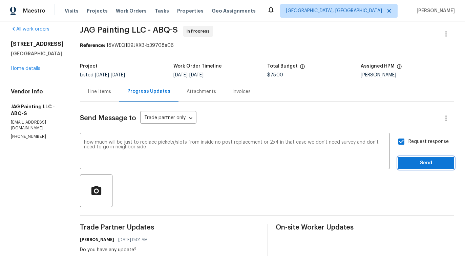
click at [419, 158] on button "Send" at bounding box center [426, 163] width 56 height 13
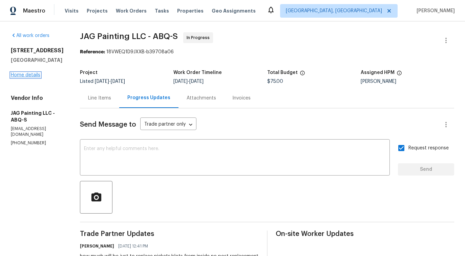
click at [20, 77] on link "Home details" at bounding box center [25, 75] width 29 height 5
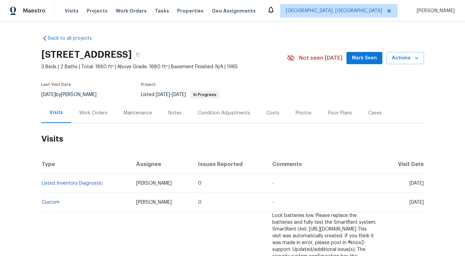
click at [88, 115] on div "Work Orders" at bounding box center [93, 113] width 28 height 7
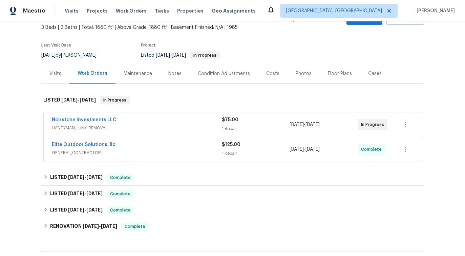
scroll to position [44, 0]
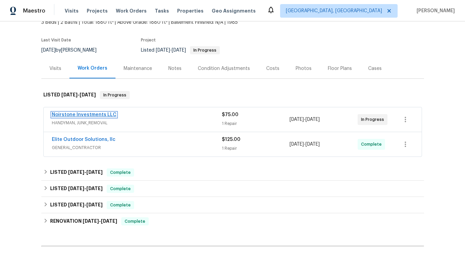
click at [73, 116] on link "Noirstone Investments LLC" at bounding box center [84, 114] width 65 height 5
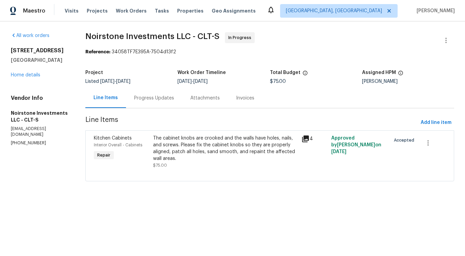
click at [154, 101] on div "Progress Updates" at bounding box center [154, 98] width 56 height 20
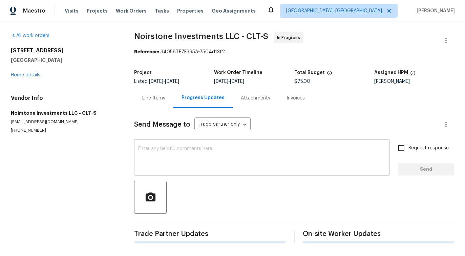
click at [171, 164] on textarea at bounding box center [262, 158] width 248 height 24
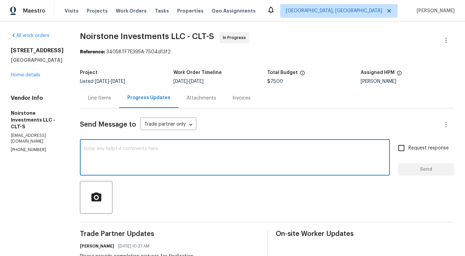
scroll to position [122, 0]
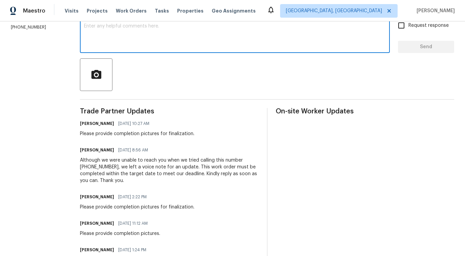
click at [100, 150] on h6 "[PERSON_NAME]" at bounding box center [97, 149] width 34 height 7
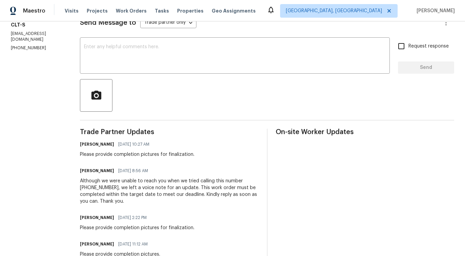
scroll to position [0, 0]
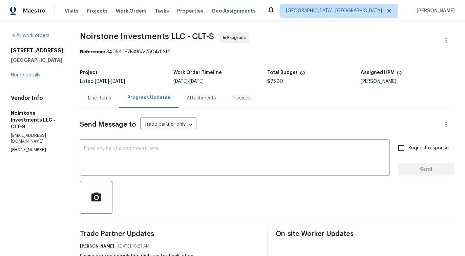
click at [23, 147] on p "(571) 215-1239" at bounding box center [37, 150] width 53 height 6
copy p "(571) 215-1239"
click at [106, 100] on div "Line Items" at bounding box center [99, 98] width 23 height 7
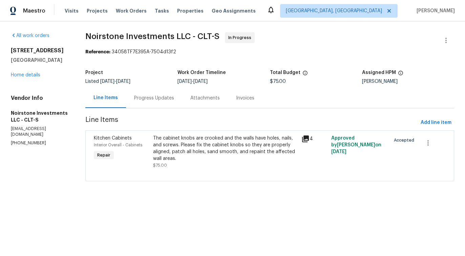
click at [282, 141] on div "The cabinet knobs are crooked and the walls have holes, nails, and screws. Plea…" at bounding box center [225, 148] width 144 height 27
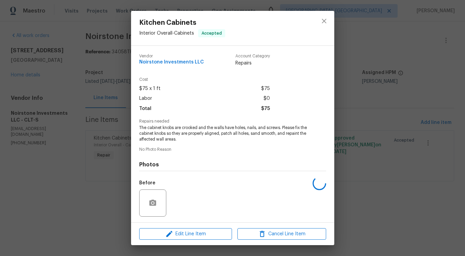
scroll to position [45, 0]
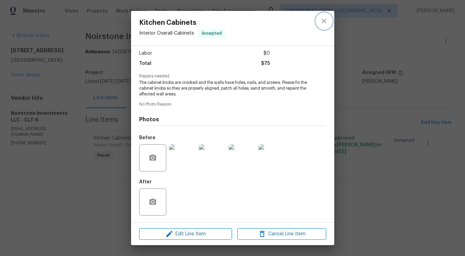
click at [326, 22] on icon "close" at bounding box center [324, 21] width 8 height 8
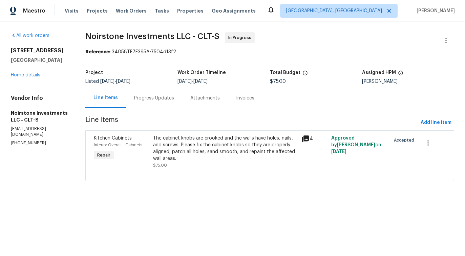
click at [160, 106] on div "Progress Updates" at bounding box center [154, 98] width 56 height 20
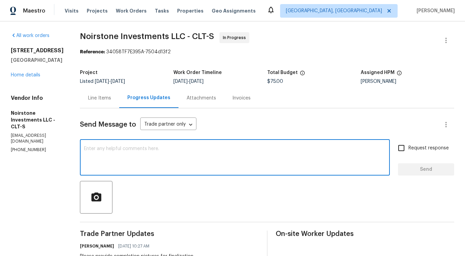
click at [105, 156] on textarea at bounding box center [235, 158] width 302 height 24
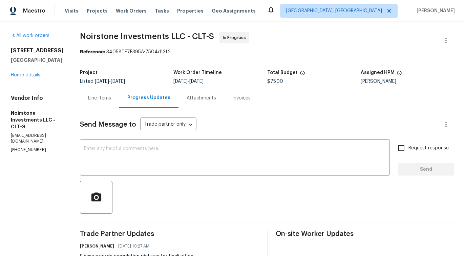
click at [56, 133] on p "noirstoneinvest@gmail.com" at bounding box center [37, 139] width 53 height 12
copy p "noirstoneinvest@gmail.com"
click at [24, 133] on div "Vendor Info Noirstone Investments LLC - CLT-S noirstoneinvest@gmail.com (571) 2…" at bounding box center [37, 124] width 53 height 58
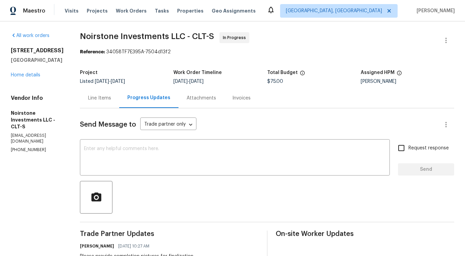
click at [24, 133] on div "Vendor Info Noirstone Investments LLC - CLT-S noirstoneinvest@gmail.com (571) 2…" at bounding box center [37, 124] width 53 height 58
click at [22, 147] on p "(571) 215-1239" at bounding box center [37, 150] width 53 height 6
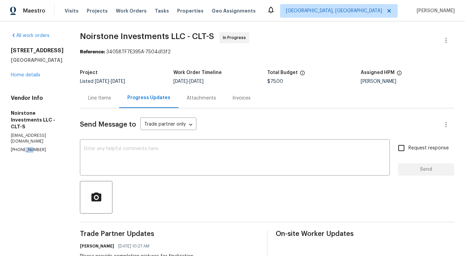
click at [22, 147] on p "(571) 215-1239" at bounding box center [37, 150] width 53 height 6
click at [204, 154] on textarea at bounding box center [235, 158] width 302 height 24
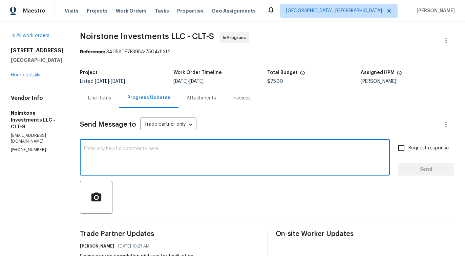
paste textarea "Although we were unable to reach you when we tried calling this number (404) 21…"
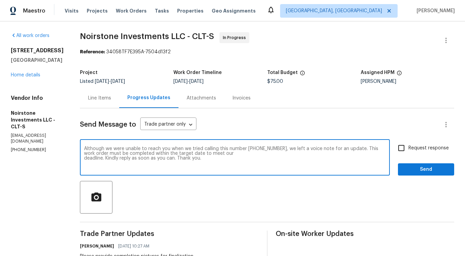
click at [14, 147] on p "(571) 215-1239" at bounding box center [37, 150] width 53 height 6
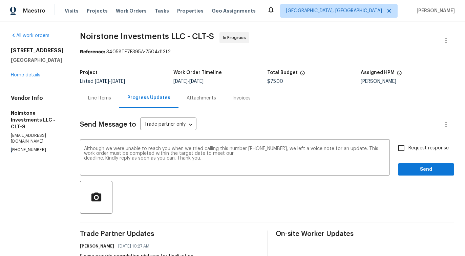
click at [14, 147] on p "(571) 215-1239" at bounding box center [37, 150] width 53 height 6
copy p "(571) 215-1239"
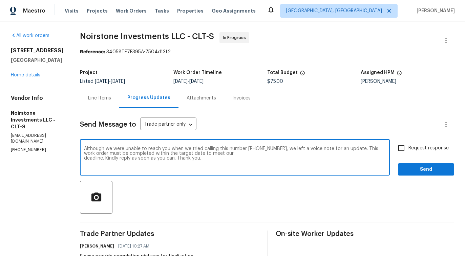
drag, startPoint x: 248, startPoint y: 148, endPoint x: 279, endPoint y: 146, distance: 30.9
click at [279, 146] on textarea "Although we were unable to reach you when we tried calling this number (404) 21…" at bounding box center [235, 158] width 302 height 24
paste textarea "(571) 215-1239"
click at [267, 161] on textarea "Although we were unable to reach you when we tried calling this number (571) 21…" at bounding box center [235, 158] width 302 height 24
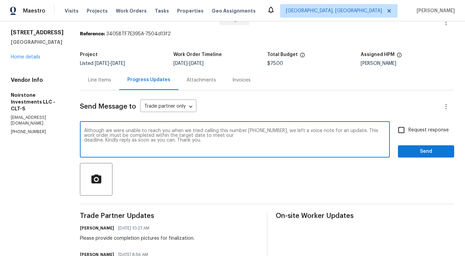
scroll to position [15, 0]
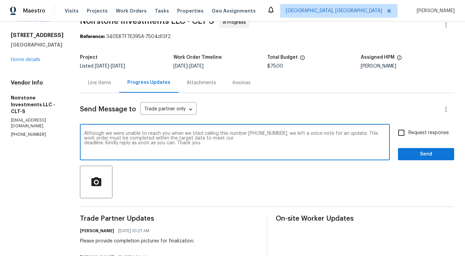
type textarea "Although we were unable to reach you when we tried calling this number (571) 21…"
click at [404, 135] on input "Request response" at bounding box center [402, 132] width 14 height 14
checkbox input "true"
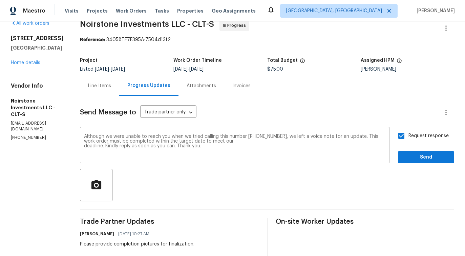
scroll to position [0, 0]
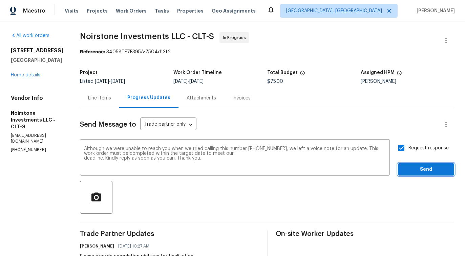
click at [430, 173] on span "Send" at bounding box center [426, 169] width 45 height 8
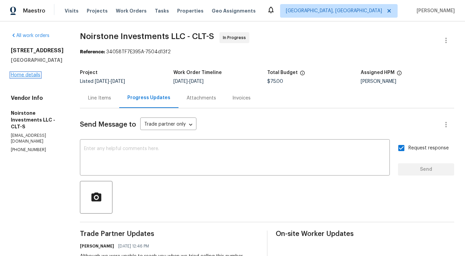
click at [37, 75] on link "Home details" at bounding box center [25, 75] width 29 height 5
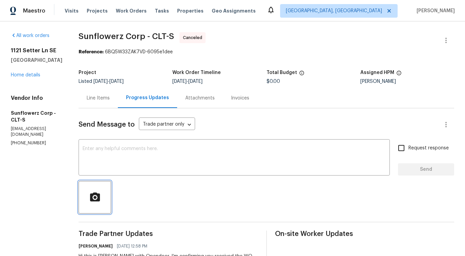
click at [92, 183] on button "button" at bounding box center [95, 197] width 33 height 33
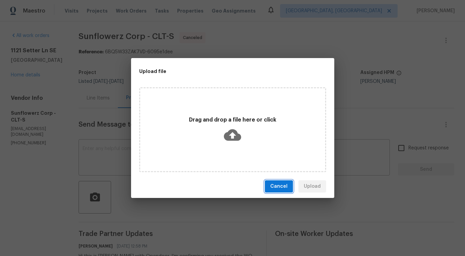
click at [278, 191] on button "Cancel" at bounding box center [279, 186] width 28 height 13
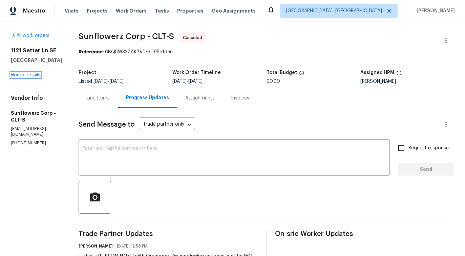
click at [27, 77] on link "Home details" at bounding box center [25, 75] width 29 height 5
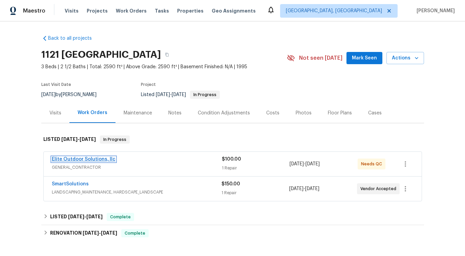
click at [71, 160] on link "Elite Outdoor Solutions, llc" at bounding box center [84, 159] width 64 height 5
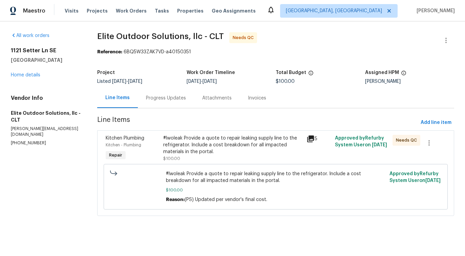
click at [166, 91] on div "Progress Updates" at bounding box center [166, 98] width 56 height 20
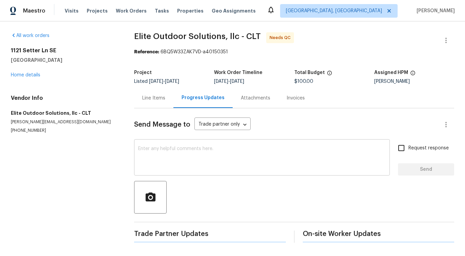
click at [174, 141] on div "x ​" at bounding box center [262, 158] width 256 height 35
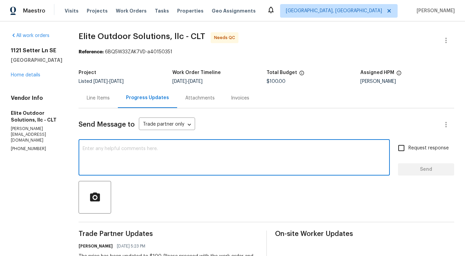
click at [171, 154] on textarea at bounding box center [234, 158] width 303 height 24
click at [94, 96] on div "Line Items" at bounding box center [98, 98] width 23 height 7
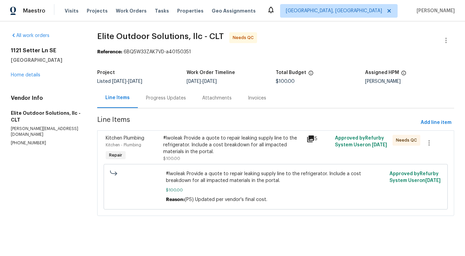
click at [223, 155] on div "#lwoleak Provide a quote to repair leaking supply line to the refrigerator. Inc…" at bounding box center [232, 148] width 139 height 27
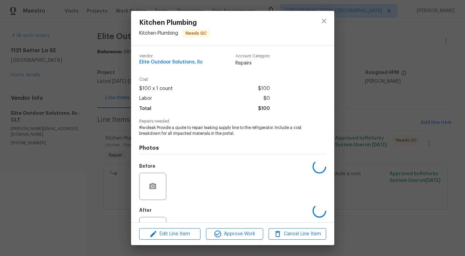
scroll to position [28, 0]
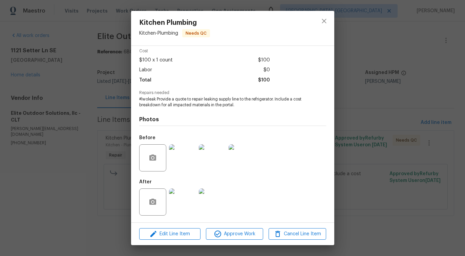
click at [183, 153] on img at bounding box center [182, 157] width 27 height 27
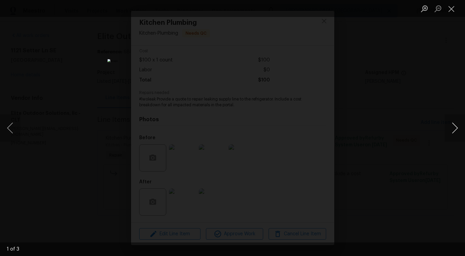
click at [453, 132] on button "Next image" at bounding box center [455, 127] width 20 height 27
click at [450, 12] on button "Close lightbox" at bounding box center [452, 9] width 14 height 12
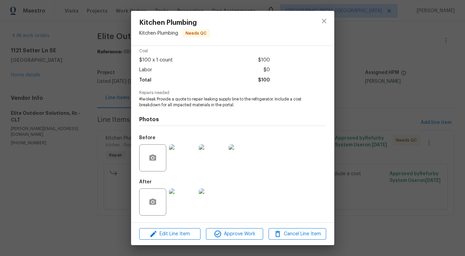
click at [182, 206] on img at bounding box center [182, 201] width 27 height 27
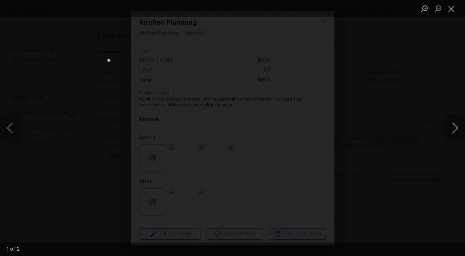
click at [454, 130] on button "Next image" at bounding box center [455, 127] width 20 height 27
click at [450, 7] on button "Close lightbox" at bounding box center [452, 9] width 14 height 12
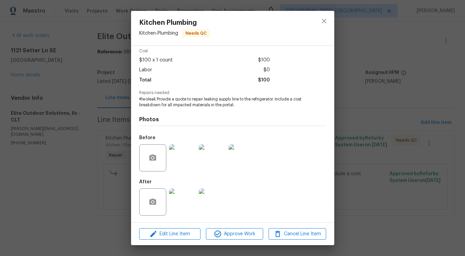
click at [210, 160] on img at bounding box center [212, 157] width 27 height 27
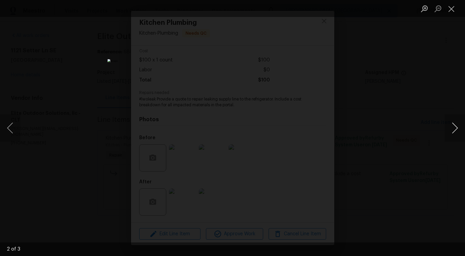
click at [454, 131] on button "Next image" at bounding box center [455, 127] width 20 height 27
click at [454, 7] on button "Close lightbox" at bounding box center [452, 9] width 14 height 12
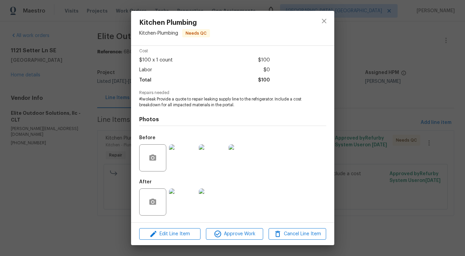
click at [219, 199] on img at bounding box center [212, 201] width 27 height 27
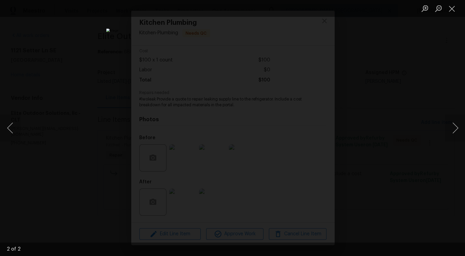
scroll to position [0, 0]
click at [423, 44] on div "Lightbox" at bounding box center [232, 128] width 465 height 256
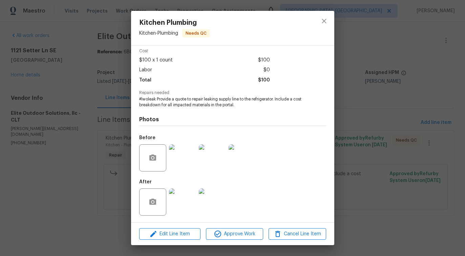
click at [217, 203] on img at bounding box center [212, 201] width 27 height 27
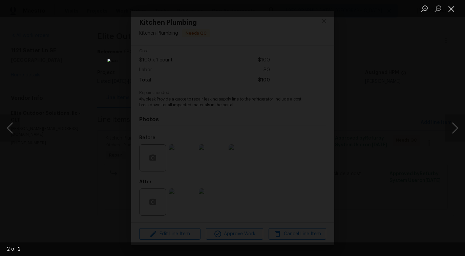
click at [448, 6] on button "Close lightbox" at bounding box center [452, 9] width 14 height 12
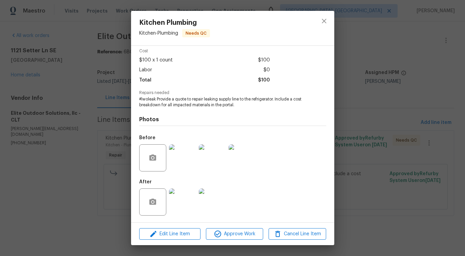
click at [249, 159] on img at bounding box center [242, 157] width 27 height 27
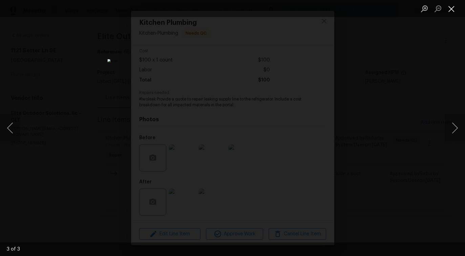
click at [453, 9] on button "Close lightbox" at bounding box center [452, 9] width 14 height 12
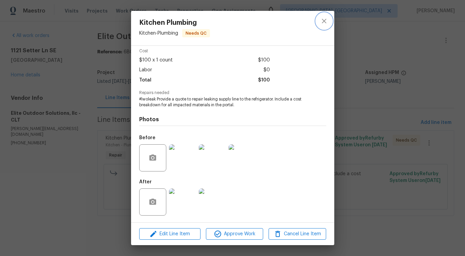
click at [323, 25] on button "close" at bounding box center [324, 21] width 16 height 16
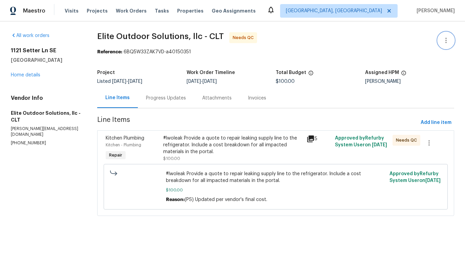
click at [444, 40] on icon "button" at bounding box center [446, 40] width 8 height 8
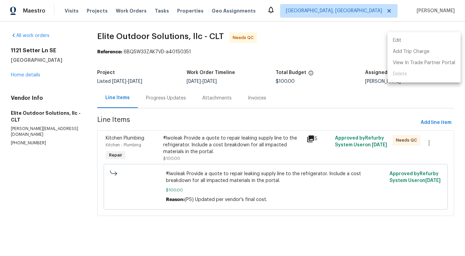
click at [420, 38] on li "Edit" at bounding box center [424, 40] width 73 height 11
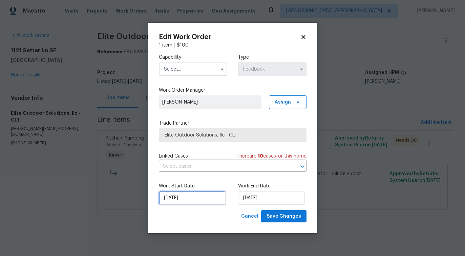
click at [179, 200] on input "[DATE]" at bounding box center [192, 198] width 67 height 14
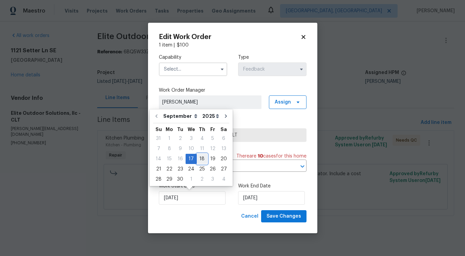
click at [200, 157] on div "18" at bounding box center [202, 158] width 11 height 9
type input "[DATE]"
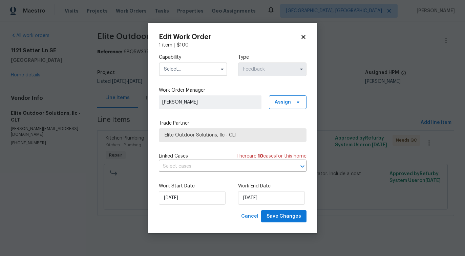
click at [192, 73] on input "text" at bounding box center [193, 69] width 68 height 14
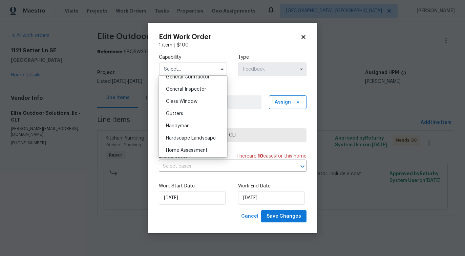
scroll to position [339, 0]
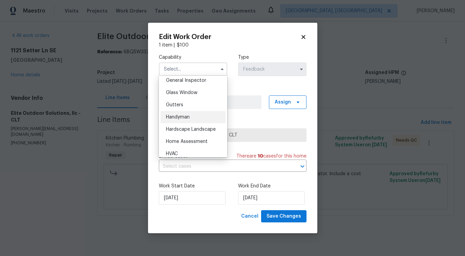
click at [194, 116] on div "Handyman" at bounding box center [193, 117] width 65 height 12
type input "Handyman"
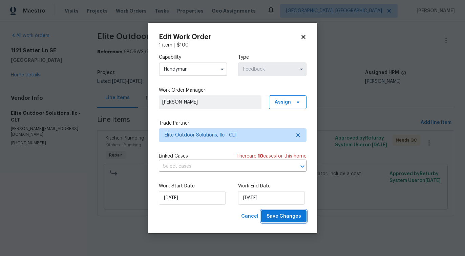
click at [287, 215] on span "Save Changes" at bounding box center [284, 216] width 35 height 8
click at [48, 185] on body "Maestro Visits Projects Work Orders Tasks Properties Geo Assignments [GEOGRAPHI…" at bounding box center [232, 117] width 465 height 235
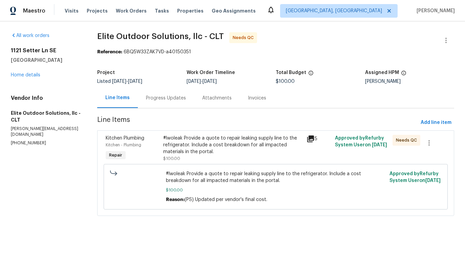
click at [261, 148] on div "#lwoleak Provide a quote to repair leaking supply line to the refrigerator. Inc…" at bounding box center [232, 145] width 139 height 20
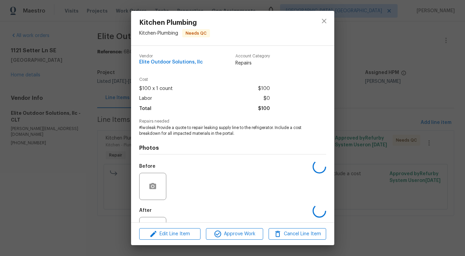
scroll to position [28, 0]
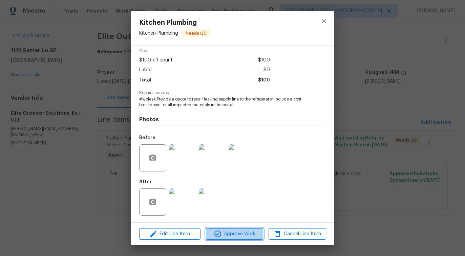
click at [231, 238] on button "Approve Work" at bounding box center [234, 234] width 57 height 12
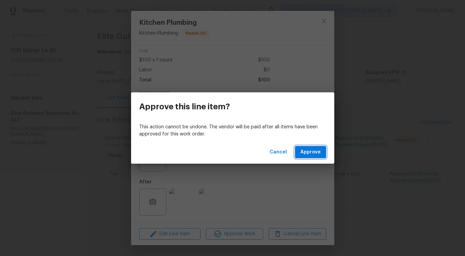
click at [313, 156] on span "Approve" at bounding box center [311, 152] width 20 height 8
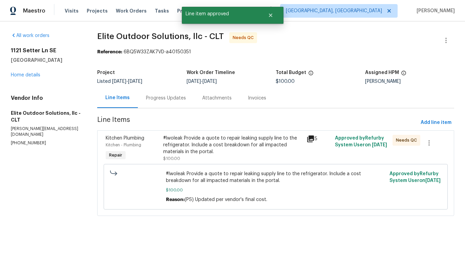
click at [299, 104] on div "Line Items Progress Updates Attachments Invoices" at bounding box center [275, 98] width 357 height 20
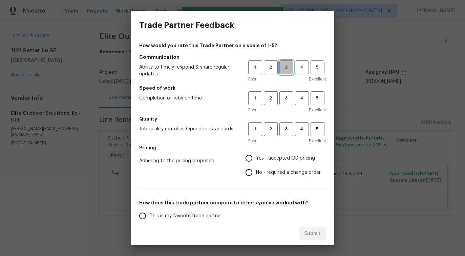
click at [286, 70] on span "3" at bounding box center [286, 67] width 13 height 8
click at [284, 100] on span "3" at bounding box center [286, 98] width 13 height 8
click at [288, 127] on span "3" at bounding box center [286, 129] width 13 height 8
click at [262, 175] on span "No - required a change order" at bounding box center [288, 172] width 65 height 7
click at [256, 175] on input "No - required a change order" at bounding box center [249, 172] width 14 height 14
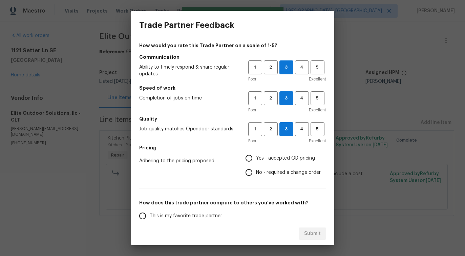
radio input "true"
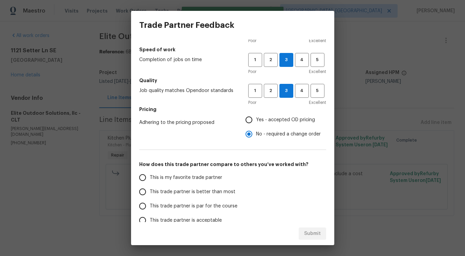
click at [208, 190] on span "This trade partner is better than most" at bounding box center [193, 191] width 86 height 7
click at [150, 190] on input "This trade partner is better than most" at bounding box center [143, 191] width 14 height 14
click at [306, 232] on span "Submit" at bounding box center [312, 233] width 17 height 8
radio input "true"
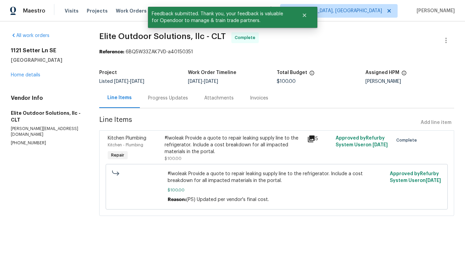
click at [175, 107] on div "Progress Updates" at bounding box center [168, 98] width 56 height 20
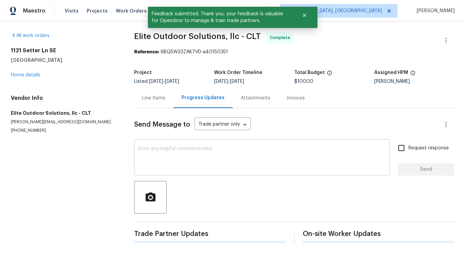
click at [193, 154] on textarea at bounding box center [262, 158] width 248 height 24
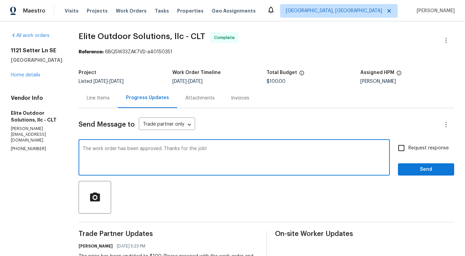
type textarea "The work order has been approved. Thanks for the job!"
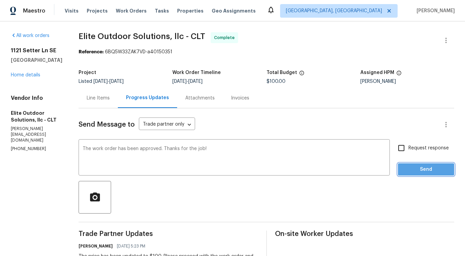
click at [411, 171] on span "Send" at bounding box center [426, 169] width 45 height 8
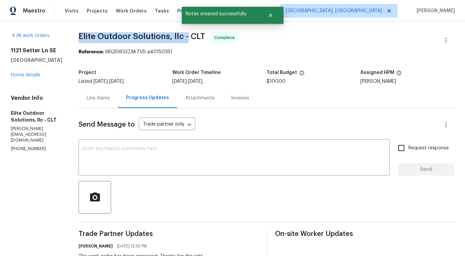
drag, startPoint x: 75, startPoint y: 35, endPoint x: 182, endPoint y: 37, distance: 107.8
click at [182, 37] on div "All work orders 1121 Setter Ln SE Concord, NC 28025 Home details Vendor Info El…" at bounding box center [232, 242] width 465 height 443
copy span "Elite Outdoor Solutions, llc -"
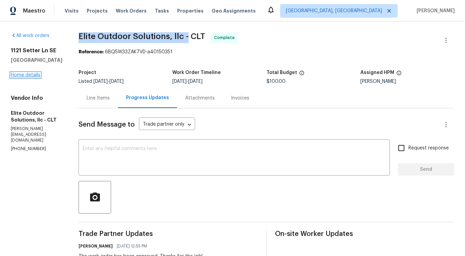
click at [31, 73] on link "Home details" at bounding box center [25, 75] width 29 height 5
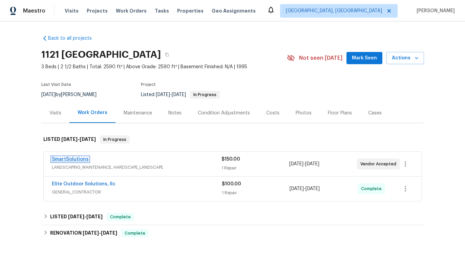
click at [67, 159] on link "SmartSolutions" at bounding box center [70, 159] width 37 height 5
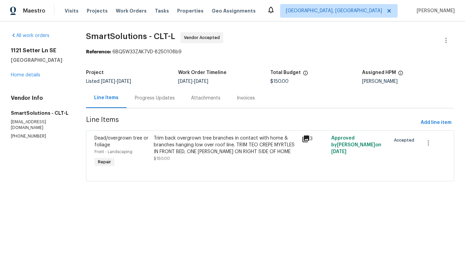
click at [144, 106] on div "Progress Updates" at bounding box center [155, 98] width 56 height 20
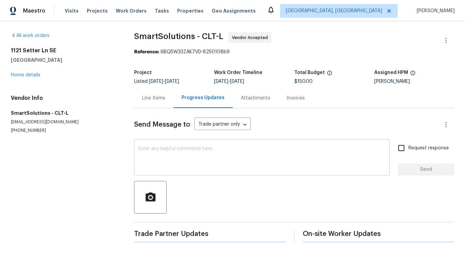
click at [158, 157] on textarea at bounding box center [262, 158] width 248 height 24
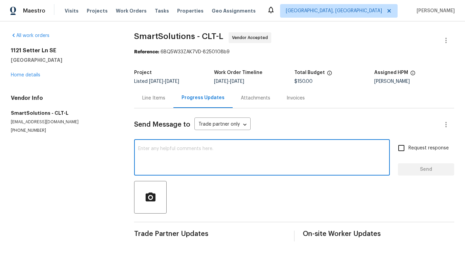
click at [267, 153] on textarea at bounding box center [262, 158] width 248 height 24
click at [270, 173] on div "x ​" at bounding box center [262, 158] width 256 height 35
click at [39, 76] on link "Home details" at bounding box center [25, 75] width 29 height 5
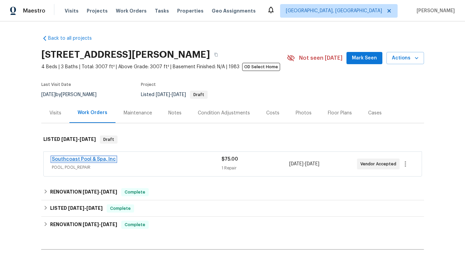
click at [98, 157] on link "Southcoast Pool & Spa, Inc" at bounding box center [84, 159] width 64 height 5
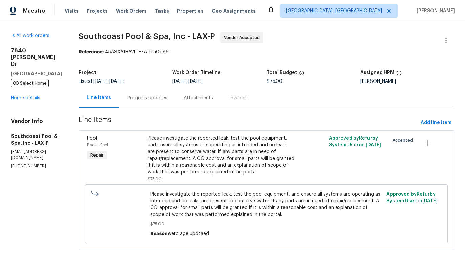
click at [158, 98] on div "Progress Updates" at bounding box center [147, 98] width 40 height 7
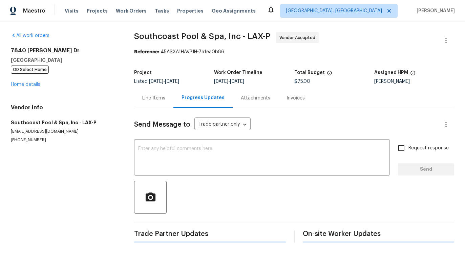
click at [164, 132] on div "Send Message to Trade partner only Trade partner only ​" at bounding box center [286, 124] width 304 height 16
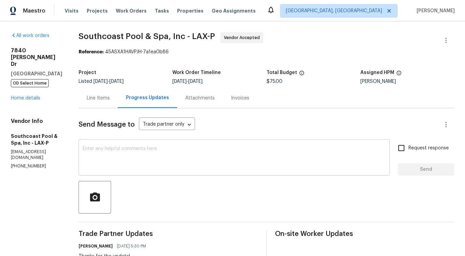
click at [165, 148] on textarea at bounding box center [234, 158] width 303 height 24
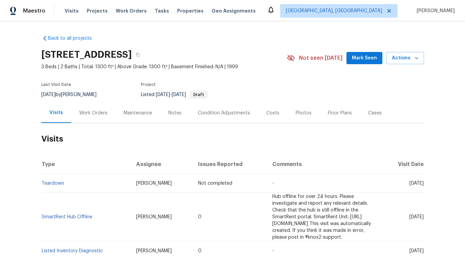
click at [83, 108] on div "Work Orders" at bounding box center [93, 113] width 44 height 20
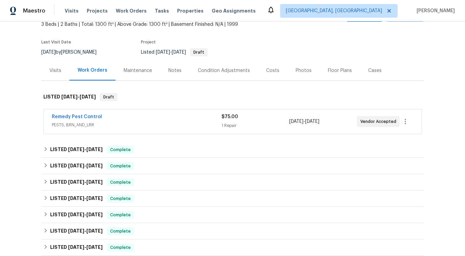
scroll to position [51, 0]
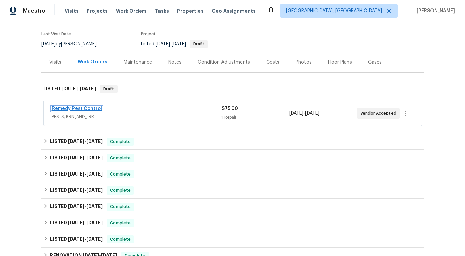
click at [79, 107] on link "Remedy Pest Control" at bounding box center [77, 108] width 50 height 5
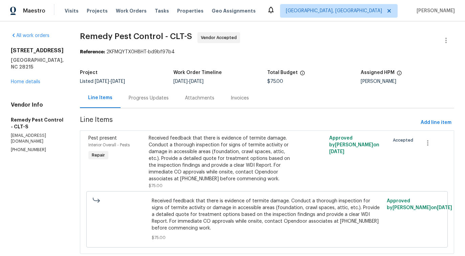
click at [153, 102] on div "Progress Updates" at bounding box center [149, 98] width 56 height 20
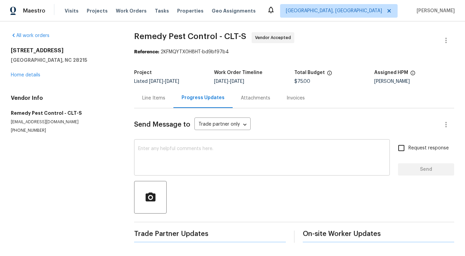
click at [191, 165] on textarea at bounding box center [262, 158] width 248 height 24
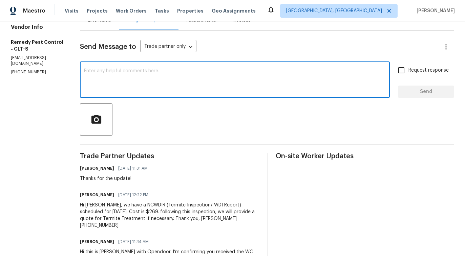
scroll to position [123, 0]
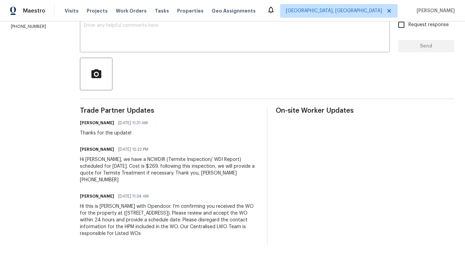
drag, startPoint x: 140, startPoint y: 163, endPoint x: 167, endPoint y: 163, distance: 27.8
click at [157, 163] on div "Hi [PERSON_NAME], we have a NCWDIR (Termite Inspection/ WDI Report) scheduled f…" at bounding box center [169, 169] width 179 height 27
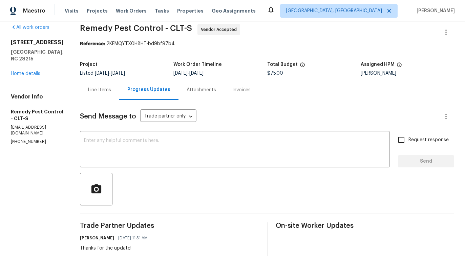
scroll to position [0, 0]
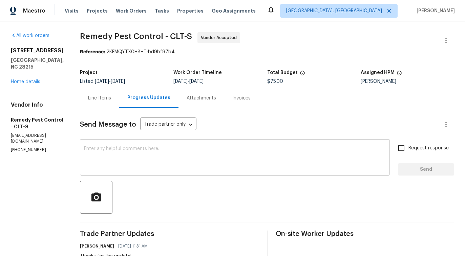
click at [169, 157] on textarea at bounding box center [235, 158] width 302 height 24
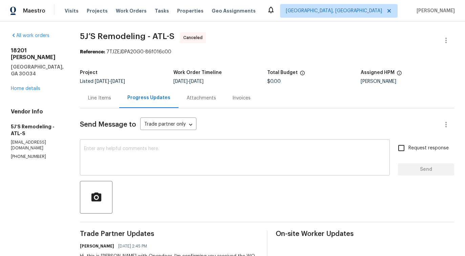
click at [152, 165] on textarea at bounding box center [235, 158] width 302 height 24
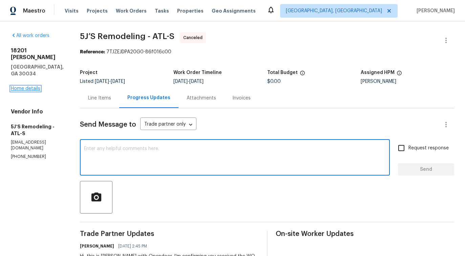
click at [32, 86] on link "Home details" at bounding box center [25, 88] width 29 height 5
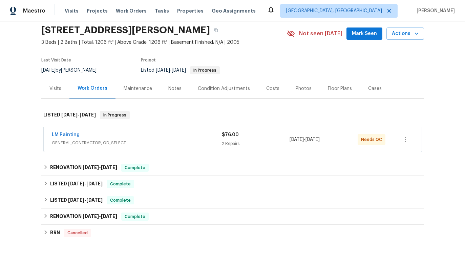
scroll to position [27, 0]
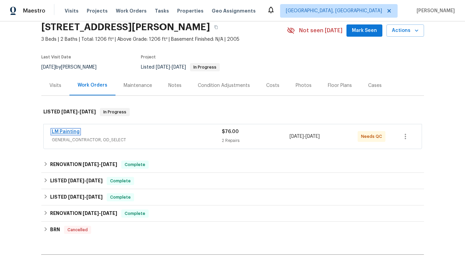
click at [68, 130] on link "LM Painting" at bounding box center [66, 131] width 28 height 5
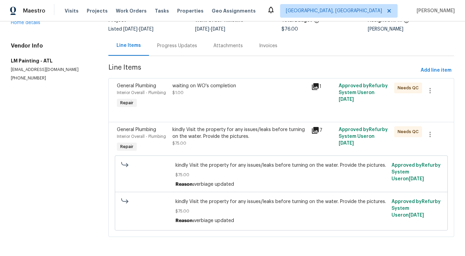
scroll to position [15, 0]
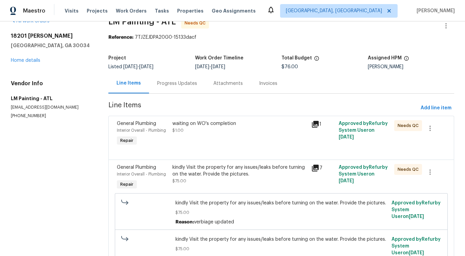
click at [160, 87] on div "Progress Updates" at bounding box center [177, 83] width 56 height 20
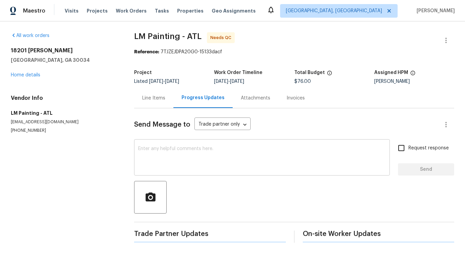
click at [180, 145] on div "x ​" at bounding box center [262, 158] width 256 height 35
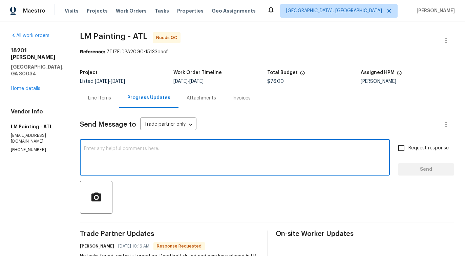
scroll to position [130, 0]
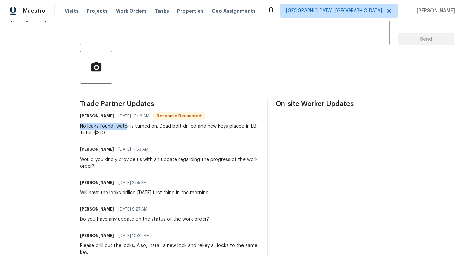
drag, startPoint x: 99, startPoint y: 125, endPoint x: 148, endPoint y: 125, distance: 48.5
click at [148, 125] on div "All work orders 18201 Waldrop Cv Decatur, GA 30034 Home details Vendor Info LM …" at bounding box center [232, 166] width 465 height 549
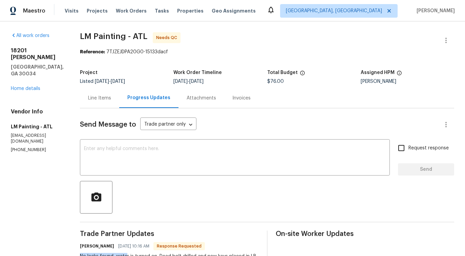
click at [111, 97] on div "Line Items" at bounding box center [99, 98] width 23 height 7
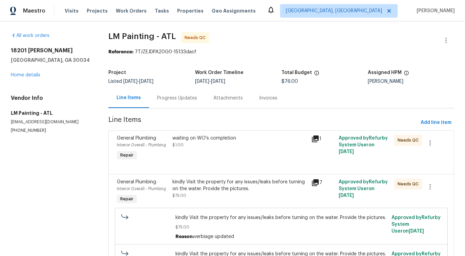
scroll to position [53, 0]
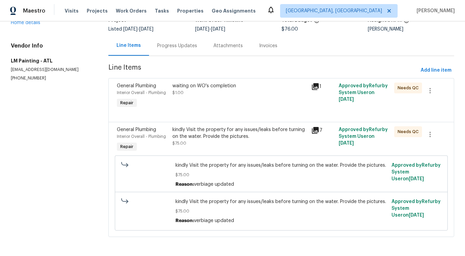
click at [238, 100] on div "waiting on WO's completion $1.00" at bounding box center [240, 95] width 139 height 31
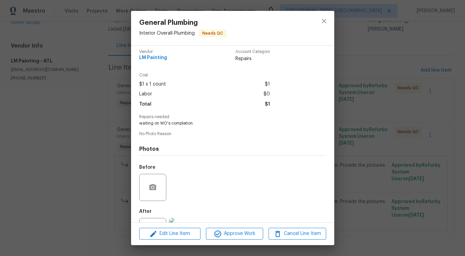
scroll to position [34, 0]
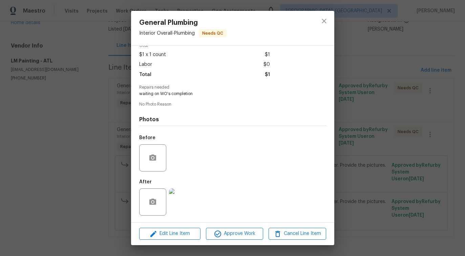
click at [178, 203] on img at bounding box center [182, 201] width 27 height 27
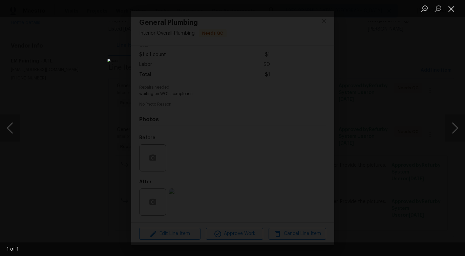
click at [447, 10] on button "Close lightbox" at bounding box center [452, 9] width 14 height 12
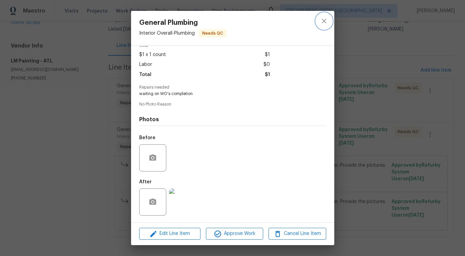
click at [325, 24] on icon "close" at bounding box center [324, 21] width 8 height 8
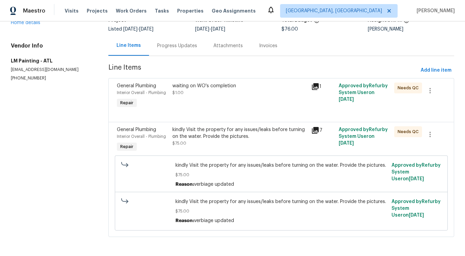
click at [259, 144] on div "kindly Visit the property for any issues/leaks before turning on the water. Pro…" at bounding box center [240, 136] width 135 height 20
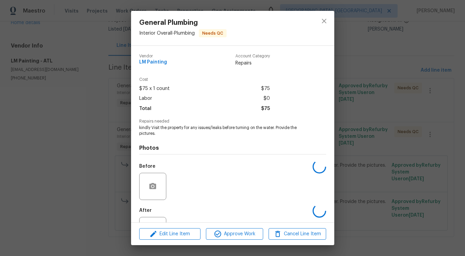
scroll to position [28, 0]
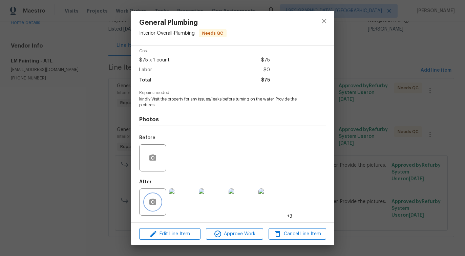
click at [152, 207] on button "button" at bounding box center [153, 202] width 16 height 16
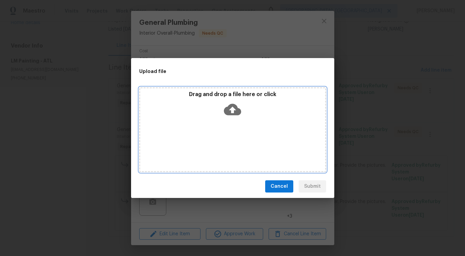
click at [236, 108] on icon at bounding box center [232, 110] width 17 height 12
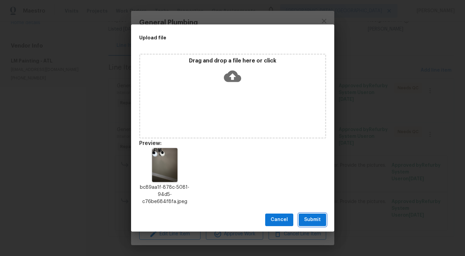
click at [314, 215] on span "Submit" at bounding box center [312, 219] width 17 height 8
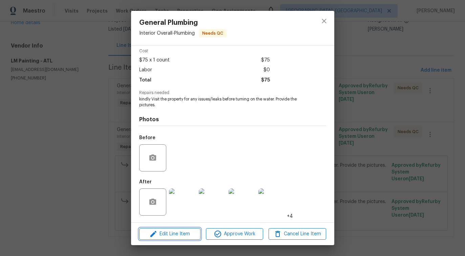
click at [180, 233] on span "Edit Line Item" at bounding box center [169, 234] width 57 height 8
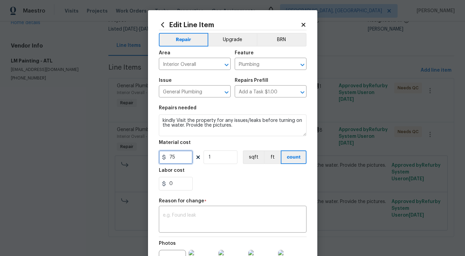
click at [177, 156] on input "75" at bounding box center [176, 157] width 34 height 14
type input "310"
click at [201, 217] on textarea at bounding box center [233, 220] width 140 height 14
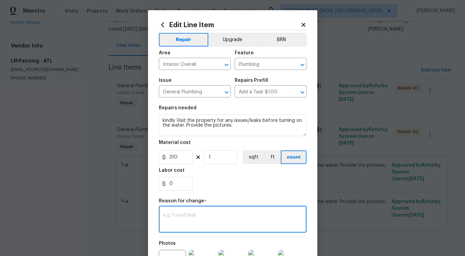
paste textarea "(PS) Updated per vendor's final cost."
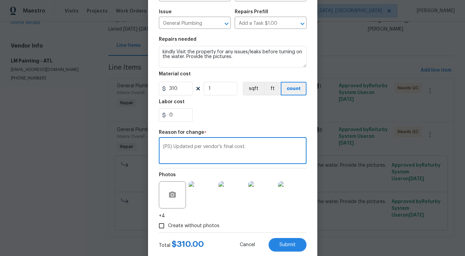
scroll to position [85, 0]
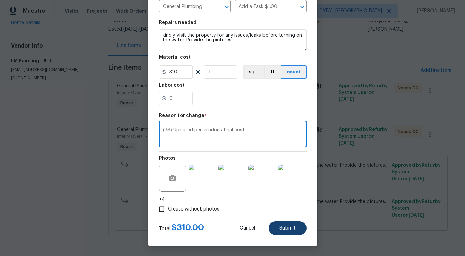
type textarea "(PS) Updated per vendor's final cost."
click at [286, 230] on span "Submit" at bounding box center [288, 227] width 16 height 5
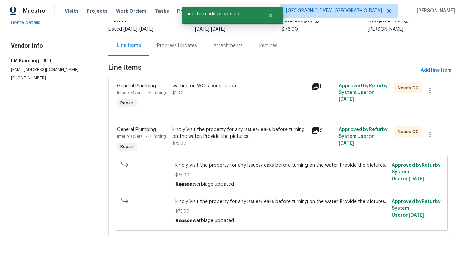
scroll to position [0, 0]
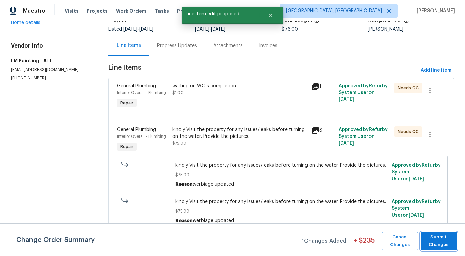
click at [445, 239] on span "Submit Changes" at bounding box center [438, 241] width 29 height 16
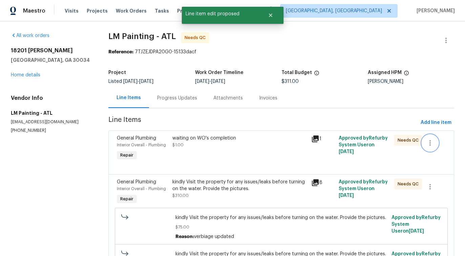
click at [432, 141] on icon "button" at bounding box center [430, 143] width 8 height 8
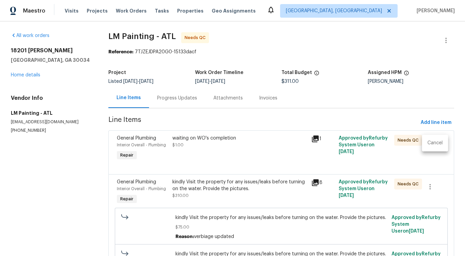
click at [440, 140] on li "Cancel" at bounding box center [435, 142] width 26 height 11
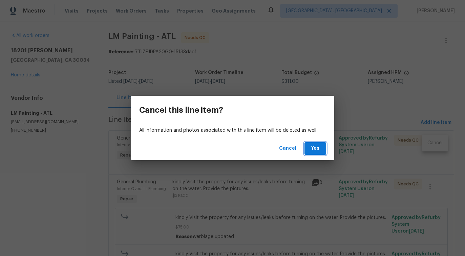
click at [320, 148] on span "Yes" at bounding box center [315, 148] width 11 height 8
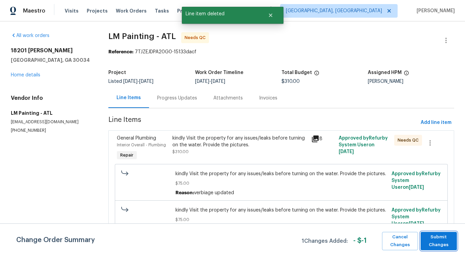
click at [448, 245] on span "Submit Changes" at bounding box center [438, 241] width 29 height 16
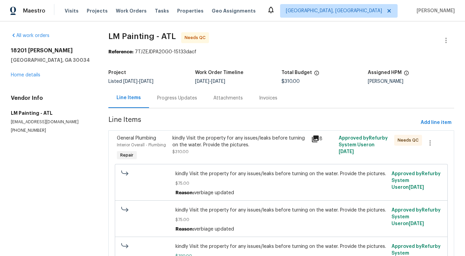
click at [177, 101] on div "Progress Updates" at bounding box center [177, 98] width 40 height 7
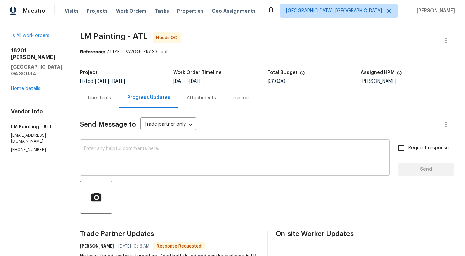
click at [190, 158] on textarea at bounding box center [235, 158] width 302 height 24
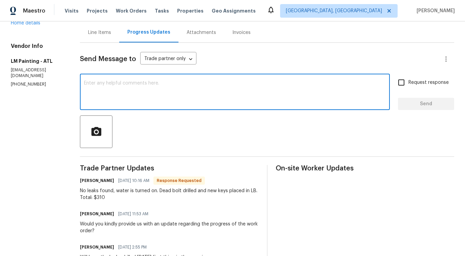
scroll to position [64, 0]
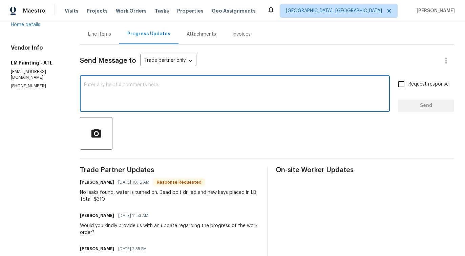
click at [171, 83] on textarea at bounding box center [235, 94] width 302 height 24
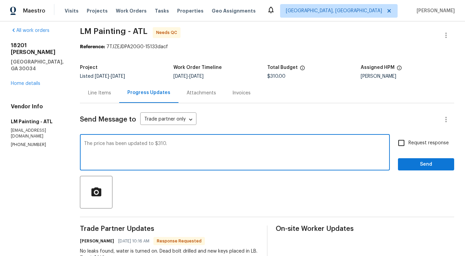
scroll to position [4, 0]
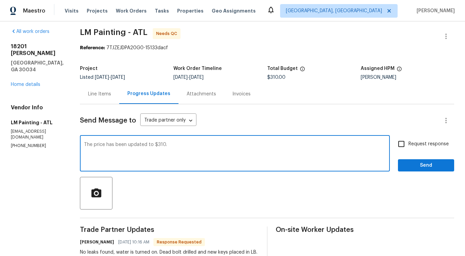
type textarea "The price has been updated to $310."
click at [419, 164] on span "Send" at bounding box center [426, 165] width 45 height 8
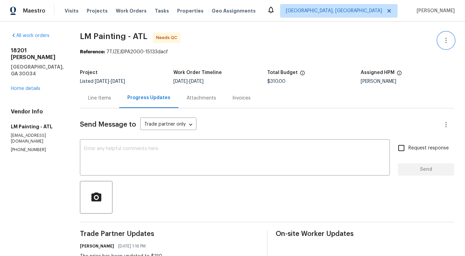
click at [450, 43] on icon "button" at bounding box center [446, 40] width 8 height 8
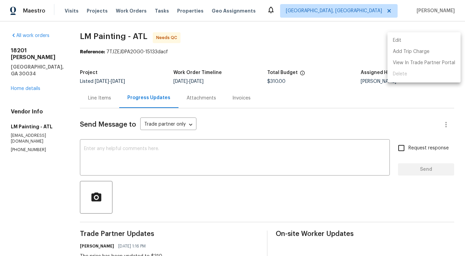
click at [432, 37] on li "Edit" at bounding box center [424, 40] width 73 height 11
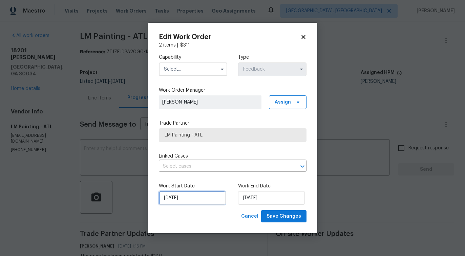
click at [190, 197] on input "9/11/2025" at bounding box center [192, 198] width 67 height 14
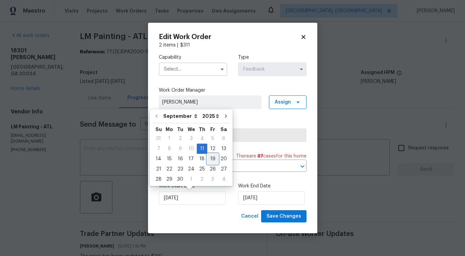
click at [209, 160] on div "19" at bounding box center [212, 158] width 11 height 9
type input "[DATE]"
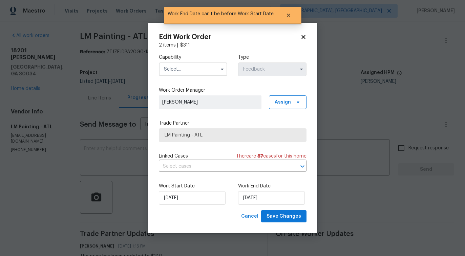
click at [205, 67] on input "text" at bounding box center [193, 69] width 68 height 14
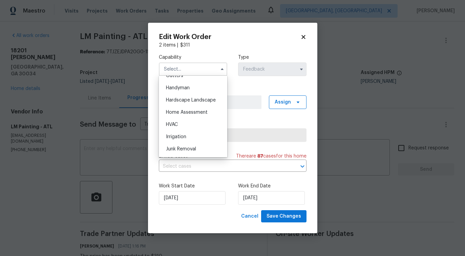
scroll to position [368, 0]
click at [195, 87] on div "Handyman" at bounding box center [193, 88] width 65 height 12
type input "Handyman"
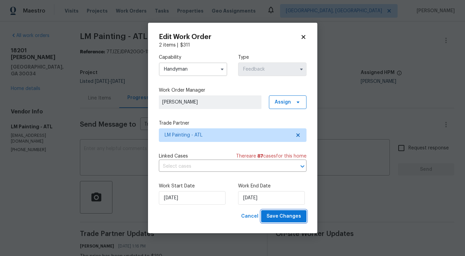
click at [286, 217] on span "Save Changes" at bounding box center [284, 216] width 35 height 8
click at [95, 146] on body "Maestro Visits Projects Work Orders Tasks Properties Geo Assignments Detroit, M…" at bounding box center [232, 128] width 465 height 256
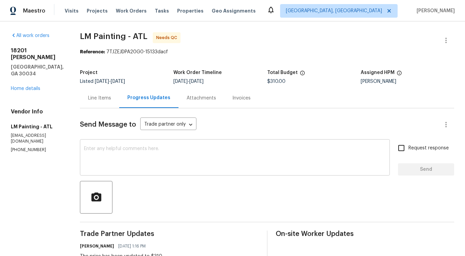
click at [201, 160] on textarea at bounding box center [235, 158] width 302 height 24
drag, startPoint x: 101, startPoint y: 38, endPoint x: 145, endPoint y: 39, distance: 44.1
click at [145, 39] on span "LM Painting - ATL" at bounding box center [113, 36] width 67 height 8
click at [146, 148] on textarea at bounding box center [235, 158] width 302 height 24
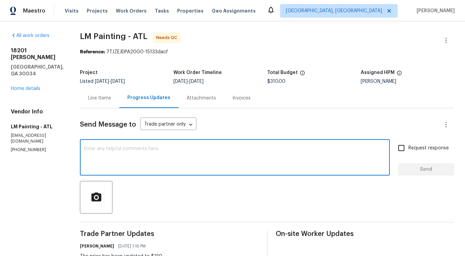
click at [119, 103] on div "Line Items" at bounding box center [99, 98] width 39 height 20
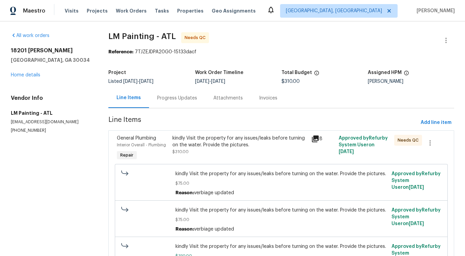
click at [238, 157] on div "kindly Visit the property for any issues/leaks before turning on the water. Pro…" at bounding box center [240, 148] width 139 height 31
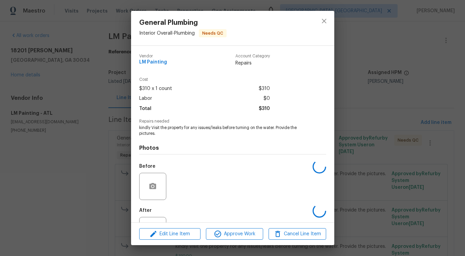
scroll to position [28, 0]
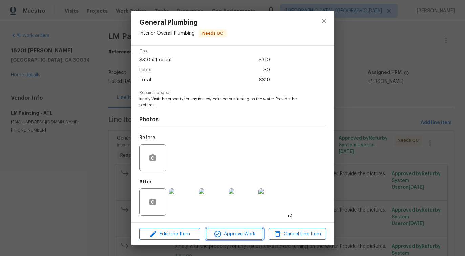
click at [252, 238] on button "Approve Work" at bounding box center [234, 234] width 57 height 12
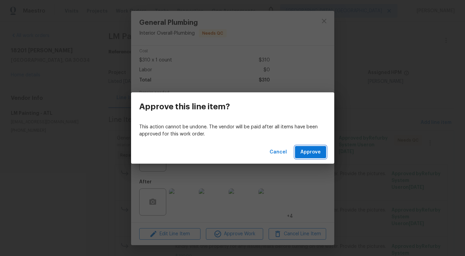
click at [315, 154] on span "Approve" at bounding box center [311, 152] width 20 height 8
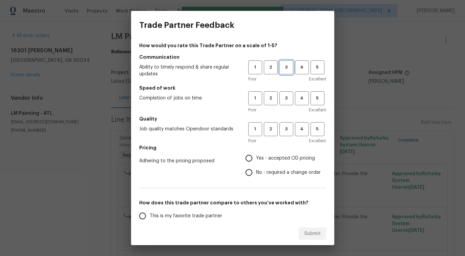
click at [282, 68] on span "3" at bounding box center [286, 67] width 13 height 8
click at [285, 99] on span "3" at bounding box center [286, 98] width 13 height 8
click at [289, 132] on span "3" at bounding box center [286, 129] width 13 height 8
click at [264, 175] on span "No - required a change order" at bounding box center [288, 172] width 65 height 7
click at [256, 175] on input "No - required a change order" at bounding box center [249, 172] width 14 height 14
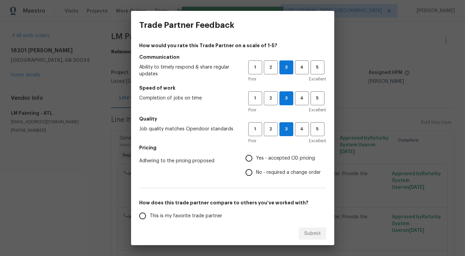
radio input "true"
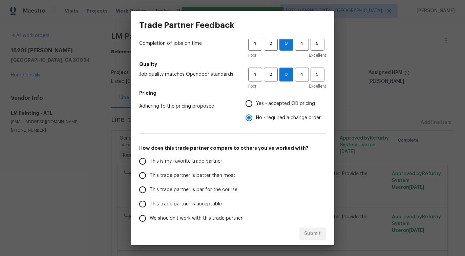
scroll to position [62, 0]
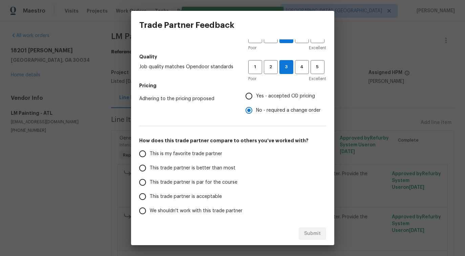
click at [219, 171] on span "This trade partner is better than most" at bounding box center [193, 167] width 86 height 7
click at [150, 171] on input "This trade partner is better than most" at bounding box center [143, 168] width 14 height 14
click at [307, 232] on span "Submit" at bounding box center [312, 233] width 17 height 8
radio input "true"
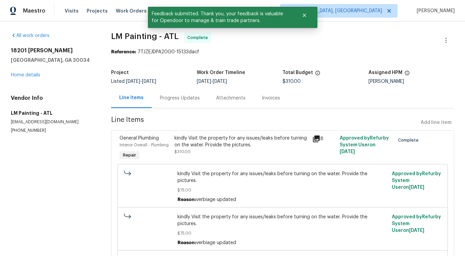
click at [14, 202] on section "All work orders 18201 Waldrop Cv Decatur, GA 30034 Home details Vendor Info LM …" at bounding box center [53, 171] width 84 height 278
click at [176, 100] on div "Progress Updates" at bounding box center [180, 98] width 40 height 7
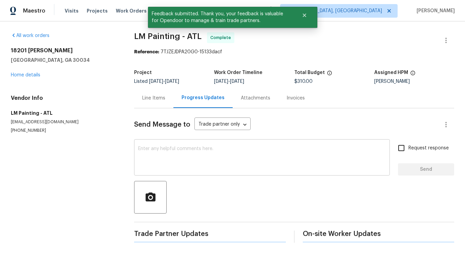
click at [192, 141] on div "x ​" at bounding box center [262, 158] width 256 height 35
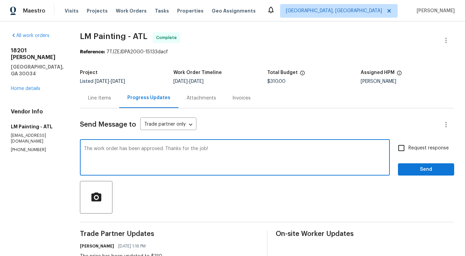
type textarea "The work order has been approved. Thanks for the job!"
click at [423, 165] on span "Send" at bounding box center [426, 169] width 45 height 8
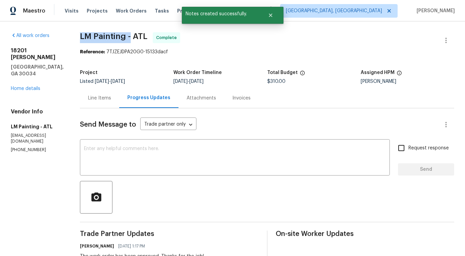
drag, startPoint x: 101, startPoint y: 34, endPoint x: 152, endPoint y: 35, distance: 50.9
copy span "LM Painting -"
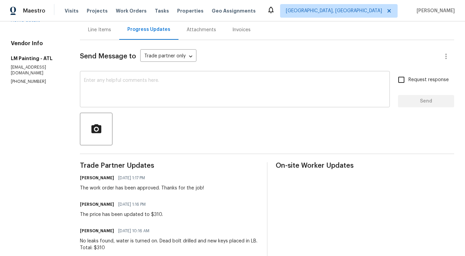
scroll to position [80, 0]
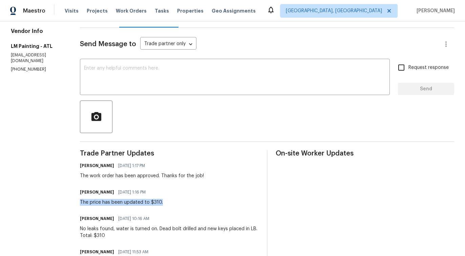
drag, startPoint x: 102, startPoint y: 202, endPoint x: 187, endPoint y: 202, distance: 84.4
click at [187, 202] on div "Pavithra Sekar 09/19/2025 1:16 PM The price has been updated to $310." at bounding box center [169, 196] width 179 height 18
copy div "The price has been updated to $310."
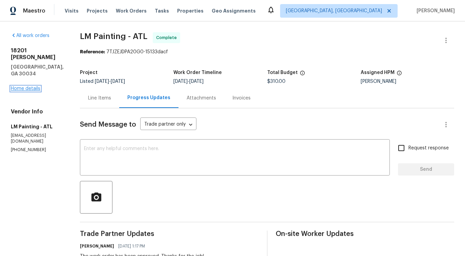
click at [35, 86] on link "Home details" at bounding box center [25, 88] width 29 height 5
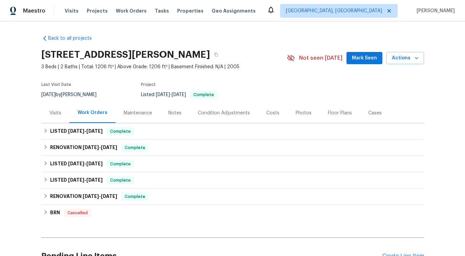
scroll to position [56, 0]
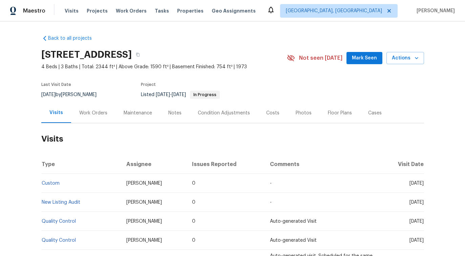
click at [101, 110] on div "Work Orders" at bounding box center [93, 113] width 28 height 7
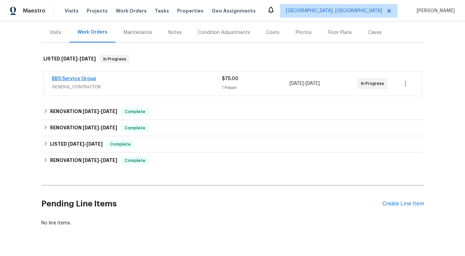
scroll to position [82, 0]
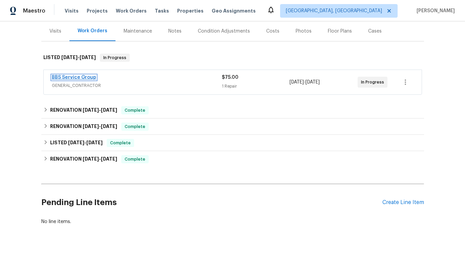
click at [73, 79] on link "BBS Service Group" at bounding box center [74, 77] width 44 height 5
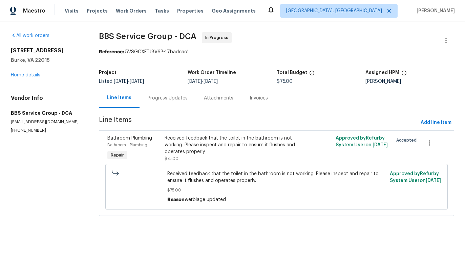
click at [176, 100] on div "Progress Updates" at bounding box center [168, 98] width 40 height 7
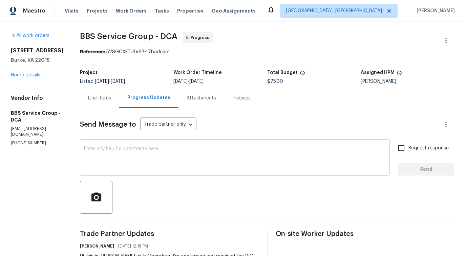
click at [186, 157] on textarea at bounding box center [235, 158] width 302 height 24
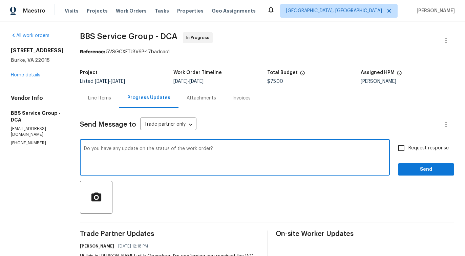
drag, startPoint x: 113, startPoint y: 151, endPoint x: 283, endPoint y: 151, distance: 170.2
click at [283, 151] on textarea "Do you have any update on the status of the work order?" at bounding box center [235, 158] width 302 height 24
type textarea "Do you have any update on the status of the work order?"
click at [396, 146] on input "Request response" at bounding box center [402, 148] width 14 height 14
checkbox input "true"
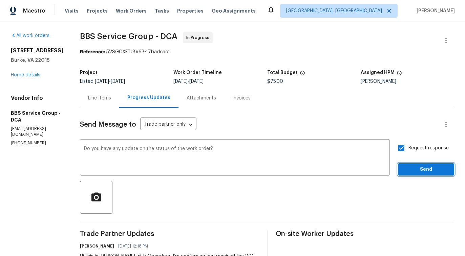
click at [414, 173] on span "Send" at bounding box center [426, 169] width 45 height 8
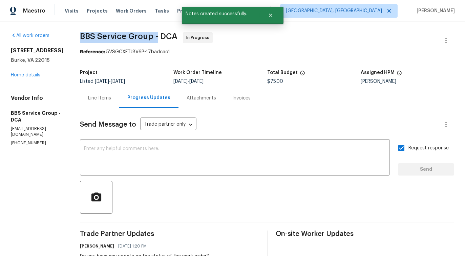
drag, startPoint x: 73, startPoint y: 34, endPoint x: 155, endPoint y: 38, distance: 81.5
click at [155, 38] on div "All work orders [STREET_ADDRESS] Home details Vendor Info BBS Service Group - D…" at bounding box center [232, 176] width 465 height 311
copy span "BBS Service Group -"
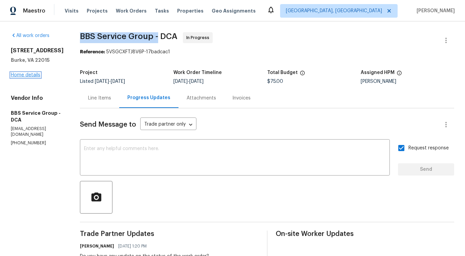
click at [28, 74] on link "Home details" at bounding box center [25, 75] width 29 height 5
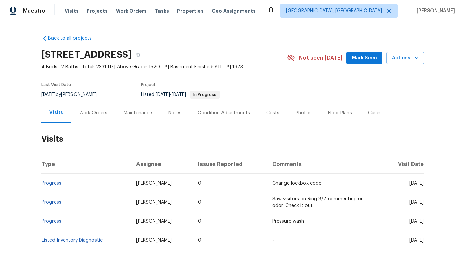
click at [104, 111] on div "Work Orders" at bounding box center [93, 113] width 28 height 7
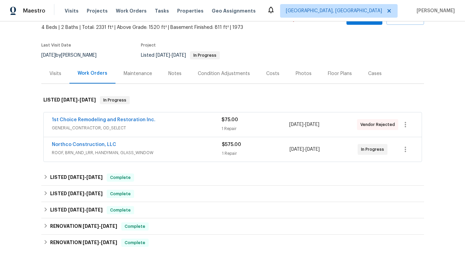
scroll to position [40, 0]
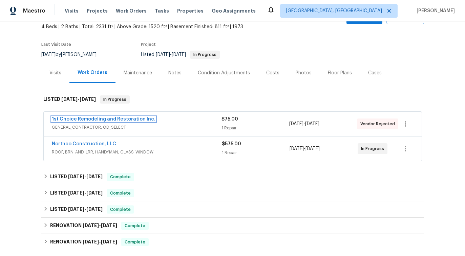
click at [95, 121] on link "1st Choice Remodeling and Restoration Inc." at bounding box center [104, 119] width 104 height 5
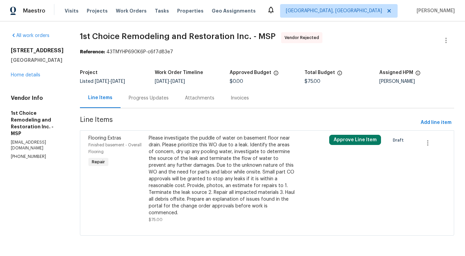
click at [162, 104] on div "Progress Updates" at bounding box center [149, 98] width 56 height 20
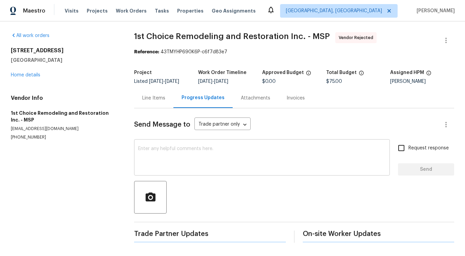
click at [185, 173] on div "x ​" at bounding box center [262, 158] width 256 height 35
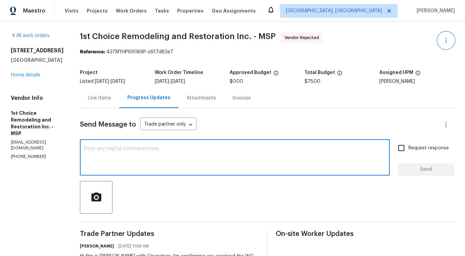
click at [443, 42] on icon "button" at bounding box center [446, 40] width 8 height 8
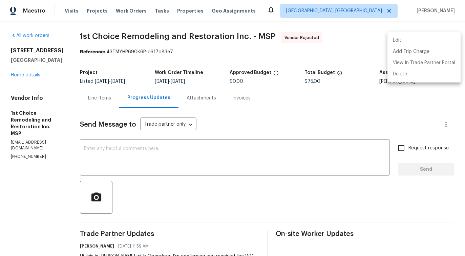
click at [416, 36] on li "Edit" at bounding box center [424, 40] width 73 height 11
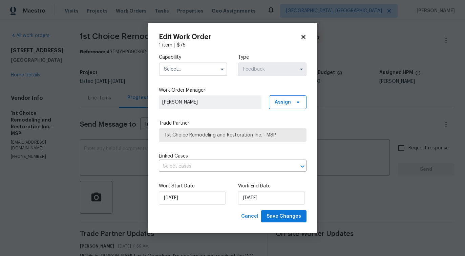
click at [208, 72] on input "text" at bounding box center [193, 69] width 68 height 14
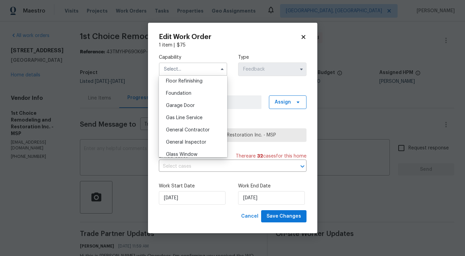
scroll to position [278, 0]
click at [201, 127] on span "General Contractor" at bounding box center [188, 129] width 44 height 5
type input "General Contractor"
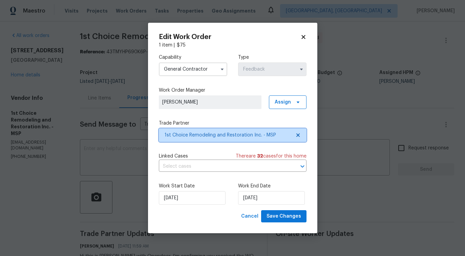
click at [220, 132] on span "1st Choice Remodeling and Restoration Inc. - MSP" at bounding box center [228, 135] width 126 height 7
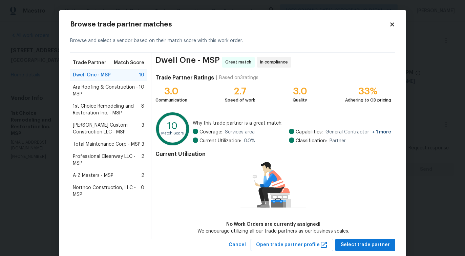
click at [101, 89] on span "Ara Roofing & Construction - MSP" at bounding box center [106, 91] width 66 height 14
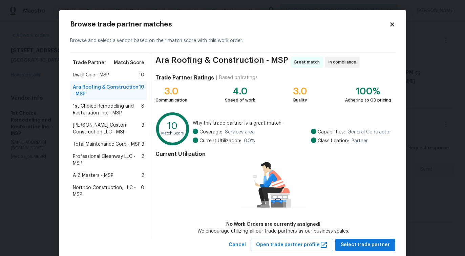
click at [100, 126] on span "Clark Custom Construction LLC - MSP" at bounding box center [107, 129] width 69 height 14
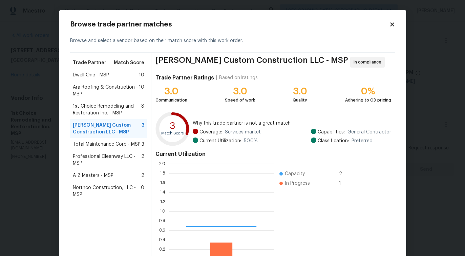
scroll to position [95, 105]
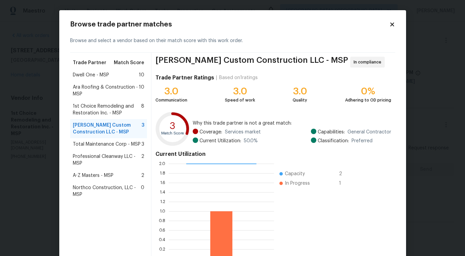
click at [104, 94] on span "Ara Roofing & Construction - MSP" at bounding box center [106, 91] width 66 height 14
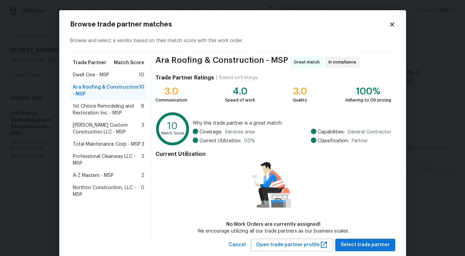
scroll to position [16, 0]
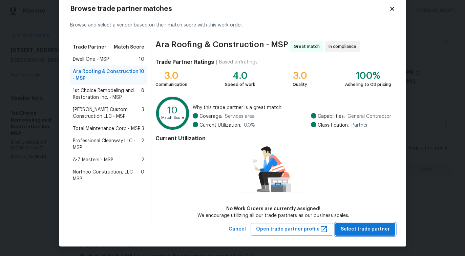
click at [353, 227] on span "Select trade partner" at bounding box center [365, 229] width 49 height 8
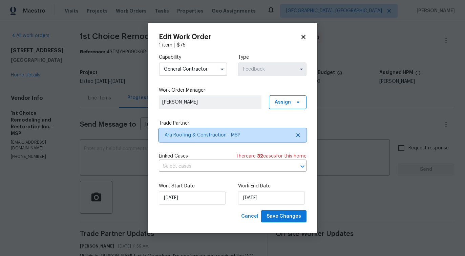
scroll to position [0, 0]
click at [202, 163] on input "text" at bounding box center [223, 166] width 129 height 11
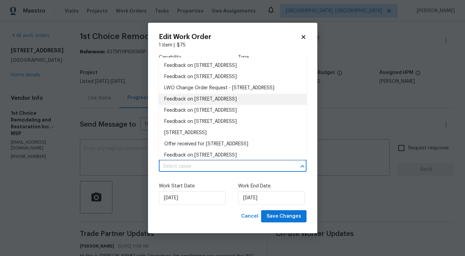
click at [202, 105] on li "Feedback on 5617 220th St N, Forest Lake, MN 55025" at bounding box center [233, 99] width 148 height 11
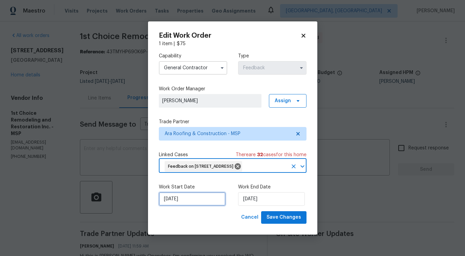
click at [187, 203] on input "9/18/2025" at bounding box center [192, 199] width 67 height 14
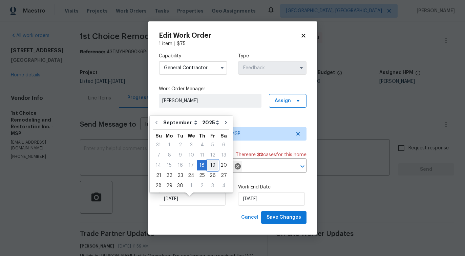
click at [211, 166] on div "19" at bounding box center [212, 164] width 11 height 9
type input "9/19/2025"
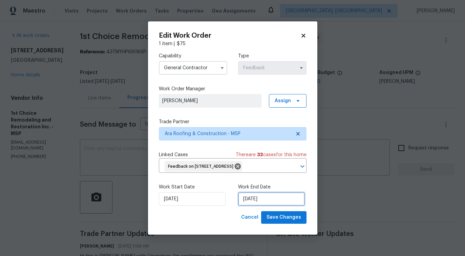
click at [261, 204] on input "9/20/2025" at bounding box center [271, 199] width 67 height 14
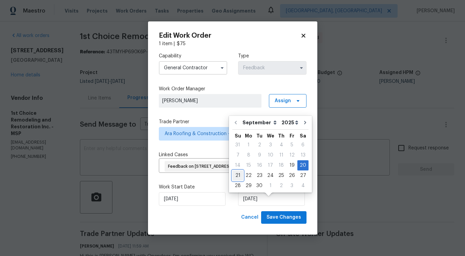
click at [235, 174] on div "21" at bounding box center [238, 175] width 11 height 9
type input "9/21/2025"
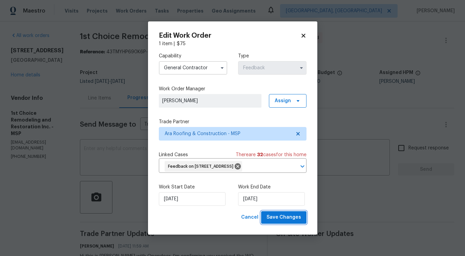
click at [281, 221] on span "Save Changes" at bounding box center [284, 217] width 35 height 8
click at [36, 152] on body "Maestro Visits Projects Work Orders Tasks Properties Geo Assignments Detroit, M…" at bounding box center [232, 128] width 465 height 256
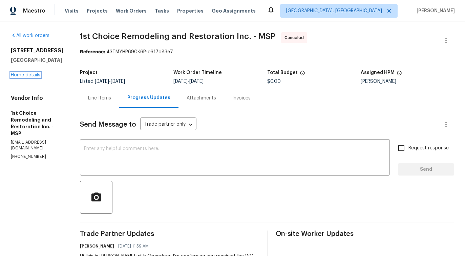
click at [34, 74] on link "Home details" at bounding box center [25, 75] width 29 height 5
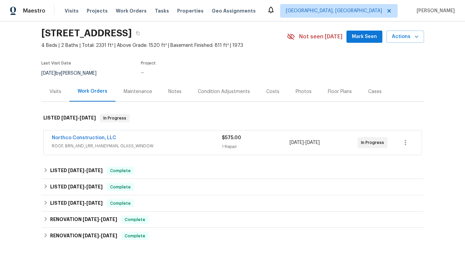
scroll to position [29, 0]
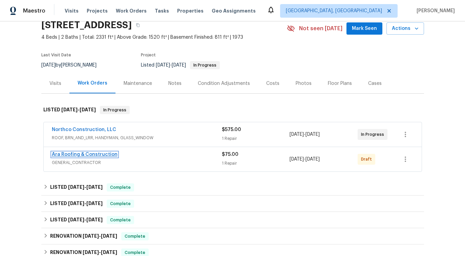
click at [90, 155] on link "Ara Roofing & Construction" at bounding box center [85, 154] width 66 height 5
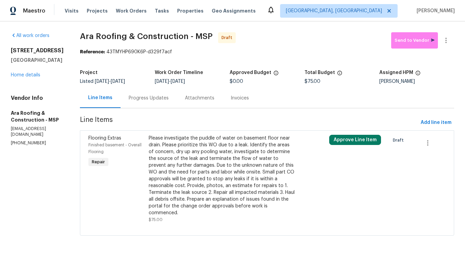
click at [239, 168] on div "Please investigate the puddle of water on basement floor near drain. Please pri…" at bounding box center [222, 175] width 147 height 81
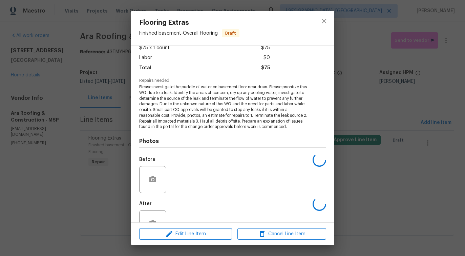
scroll to position [68, 0]
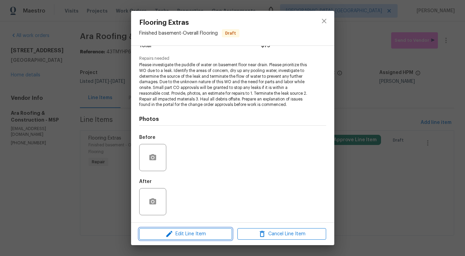
click at [194, 239] on button "Edit Line Item" at bounding box center [185, 234] width 93 height 12
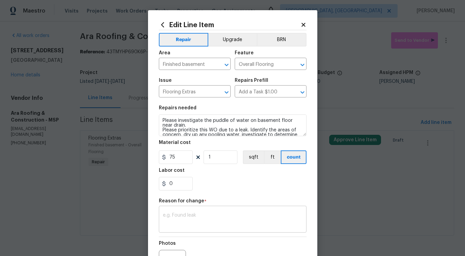
click at [187, 213] on textarea at bounding box center [233, 220] width 140 height 14
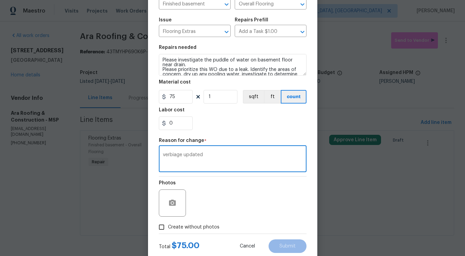
scroll to position [79, 0]
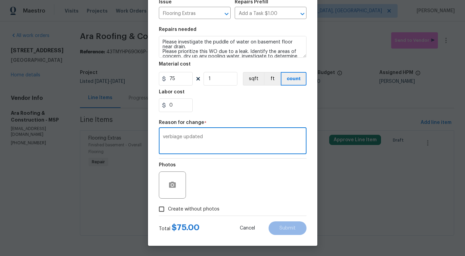
type textarea "verbiage updated"
click at [200, 206] on span "Create without photos" at bounding box center [194, 208] width 52 height 7
click at [168, 206] on input "Create without photos" at bounding box center [161, 208] width 13 height 13
checkbox input "true"
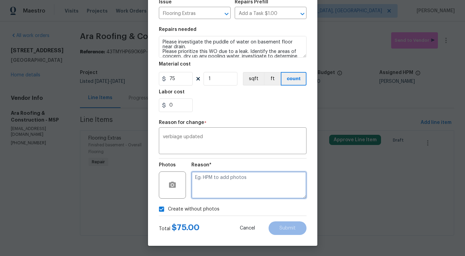
click at [228, 191] on textarea at bounding box center [249, 184] width 115 height 27
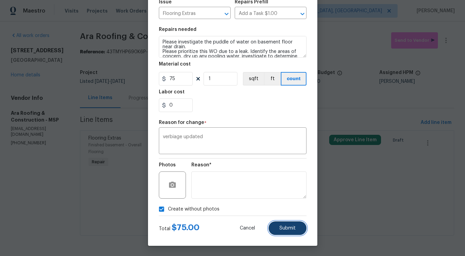
click at [297, 232] on button "Submit" at bounding box center [288, 228] width 38 height 14
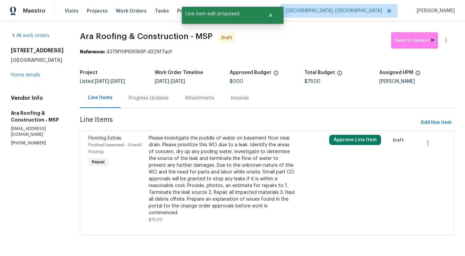
scroll to position [0, 0]
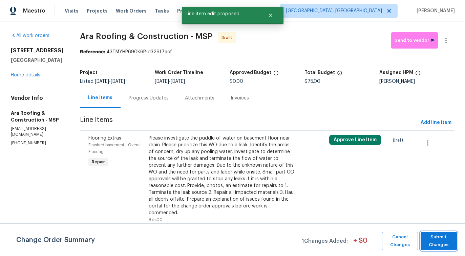
click at [439, 240] on span "Submit Changes" at bounding box center [438, 241] width 29 height 16
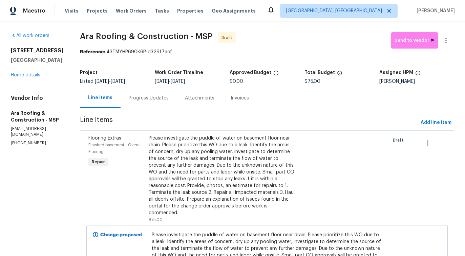
click at [134, 101] on div "Progress Updates" at bounding box center [149, 98] width 56 height 20
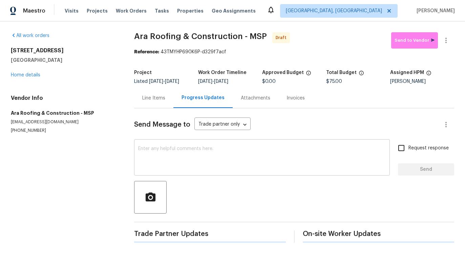
click at [159, 168] on textarea at bounding box center [262, 158] width 248 height 24
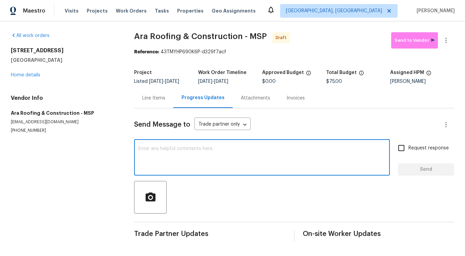
scroll to position [1, 0]
click at [180, 154] on textarea at bounding box center [262, 158] width 248 height 24
paste textarea "Hi this is Pavithra with Opendoor. I’m confirming you received the WO for the p…"
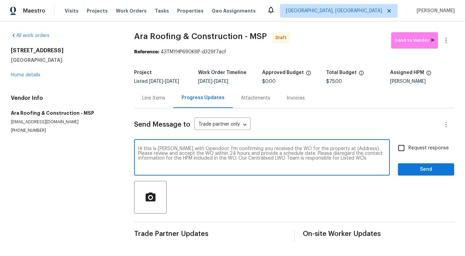
click at [343, 152] on textarea "Hi this is Pavithra with Opendoor. I’m confirming you received the WO for the p…" at bounding box center [262, 158] width 248 height 24
paste textarea "5617 220th St N, Forest Lake, MN 55025"
type textarea "Hi this is Pavithra with Opendoor. I’m confirming you received the WO for the p…"
click at [410, 152] on span "Request response" at bounding box center [429, 147] width 40 height 7
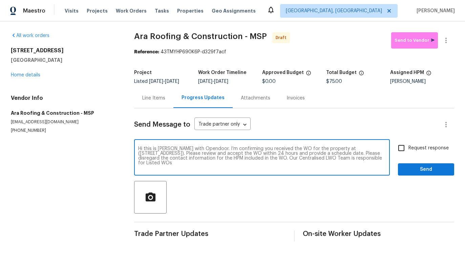
click at [409, 154] on input "Request response" at bounding box center [402, 148] width 14 height 14
checkbox input "true"
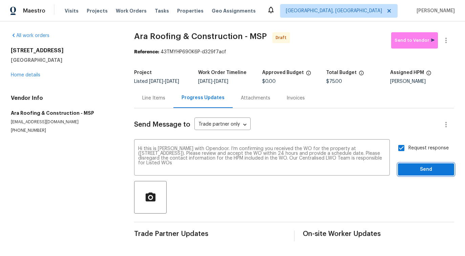
click at [414, 170] on span "Send" at bounding box center [426, 169] width 45 height 8
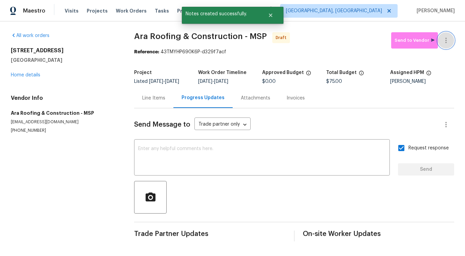
click at [447, 39] on icon "button" at bounding box center [446, 40] width 8 height 8
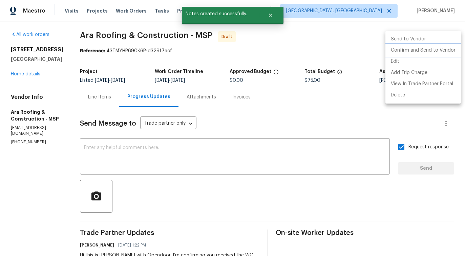
click at [418, 51] on li "Confirm and Send to Vendor" at bounding box center [424, 50] width 76 height 11
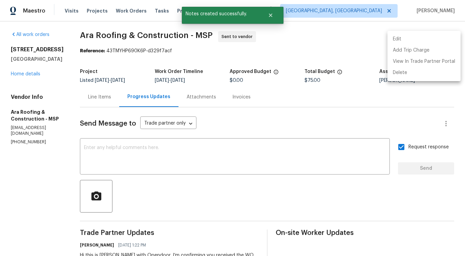
click at [179, 176] on div at bounding box center [232, 128] width 465 height 256
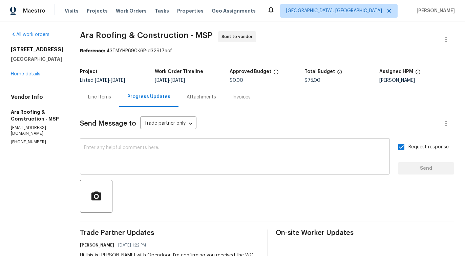
click at [231, 159] on textarea at bounding box center [235, 157] width 302 height 24
paste textarea "Attention All Work Orders must include before-photos (both close-up and wide-an…"
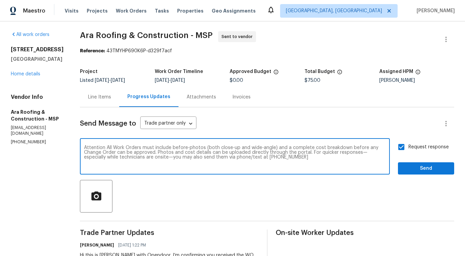
type textarea "Attention All Work Orders must include before-photos (both close-up and wide-an…"
click at [416, 167] on span "Send" at bounding box center [426, 168] width 45 height 8
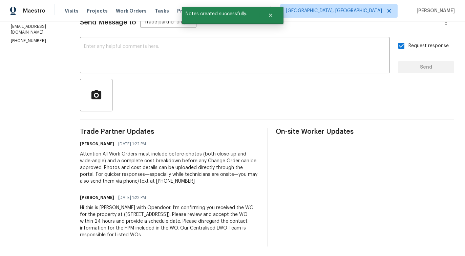
scroll to position [0, 0]
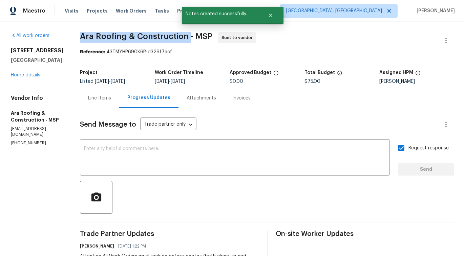
drag, startPoint x: 74, startPoint y: 33, endPoint x: 182, endPoint y: 34, distance: 108.2
click at [182, 34] on span "Ara Roofing & Construction - MSP" at bounding box center [146, 36] width 133 height 8
copy span "Ara Roofing & Construction"
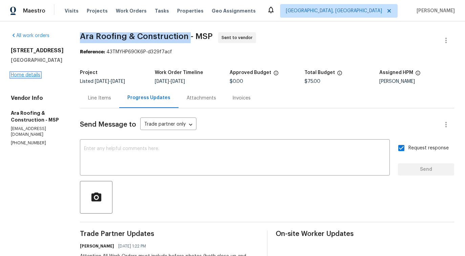
click at [22, 77] on link "Home details" at bounding box center [25, 75] width 29 height 5
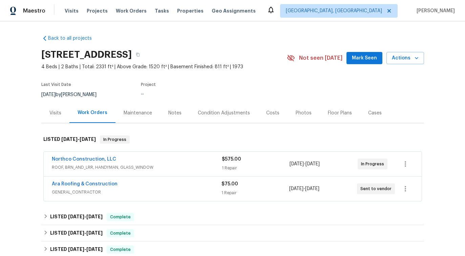
click at [103, 162] on div "Northco Construction, LLC" at bounding box center [137, 160] width 170 height 8
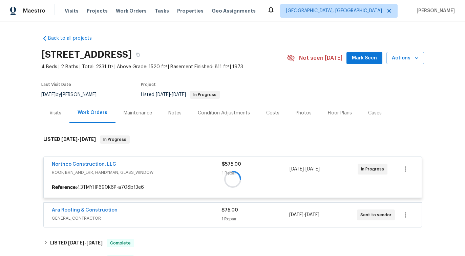
click at [104, 161] on div at bounding box center [232, 178] width 383 height 101
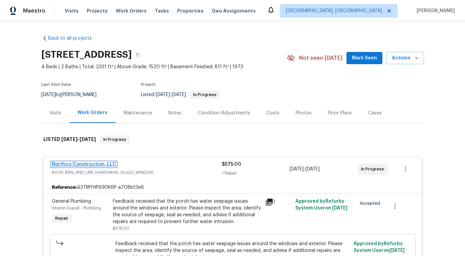
click at [103, 163] on link "Northco Construction, LLC" at bounding box center [84, 164] width 64 height 5
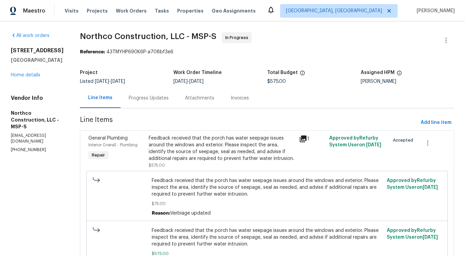
click at [151, 108] on section "Northco Construction, LLC - MSP-S In Progress Reference: 43TMYHP690K6P-a708bf3e…" at bounding box center [267, 159] width 375 height 255
click at [155, 103] on div "Progress Updates" at bounding box center [149, 98] width 56 height 20
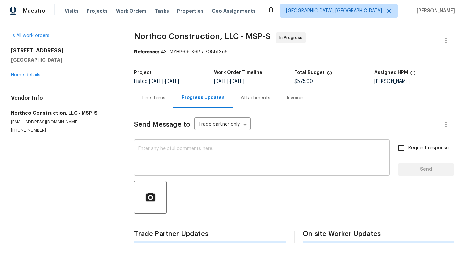
click at [163, 141] on div "x ​" at bounding box center [262, 158] width 256 height 35
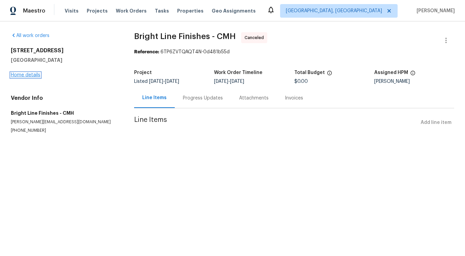
click at [24, 77] on link "Home details" at bounding box center [25, 75] width 29 height 5
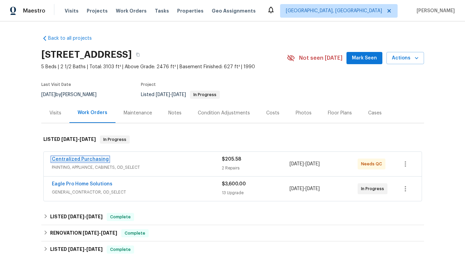
click at [88, 158] on link "Centralized Purchasing" at bounding box center [80, 159] width 57 height 5
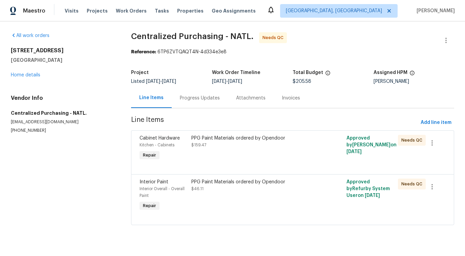
click at [198, 104] on div "Progress Updates" at bounding box center [200, 98] width 56 height 20
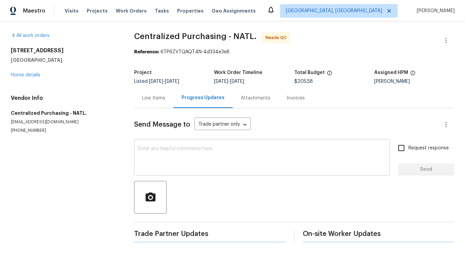
click at [193, 162] on textarea at bounding box center [262, 158] width 248 height 24
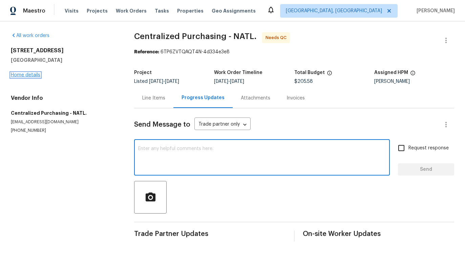
click at [26, 76] on link "Home details" at bounding box center [25, 75] width 29 height 5
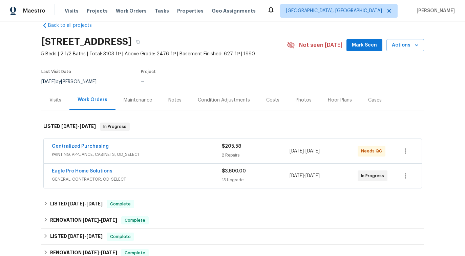
scroll to position [26, 0]
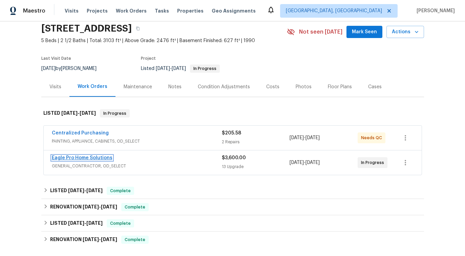
click at [93, 156] on link "Eagle Pro Home Solutions" at bounding box center [82, 157] width 61 height 5
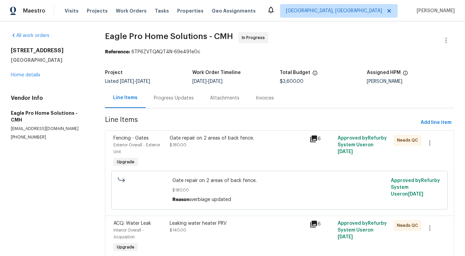
click at [174, 94] on div "Progress Updates" at bounding box center [174, 98] width 56 height 20
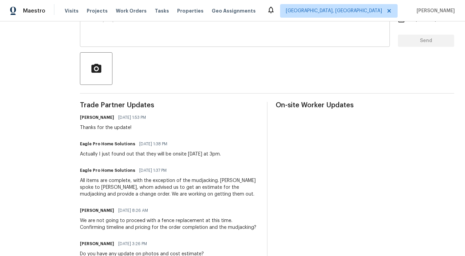
scroll to position [164, 0]
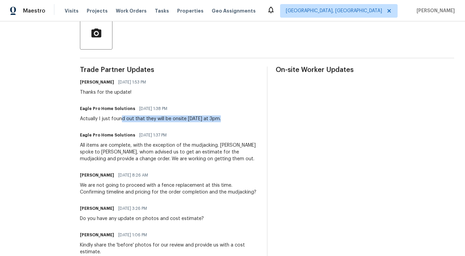
drag, startPoint x: 138, startPoint y: 119, endPoint x: 262, endPoint y: 120, distance: 123.7
click at [259, 120] on div "Eagle Pro Home Solutions [DATE] 1:38 PM Actually I just found out that they wil…" at bounding box center [169, 113] width 179 height 18
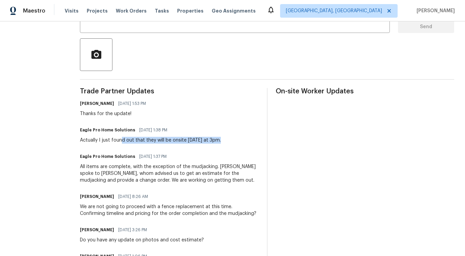
scroll to position [79, 0]
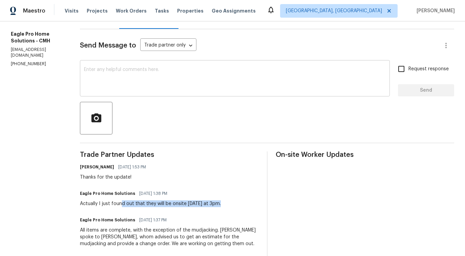
click at [175, 81] on textarea at bounding box center [235, 79] width 302 height 24
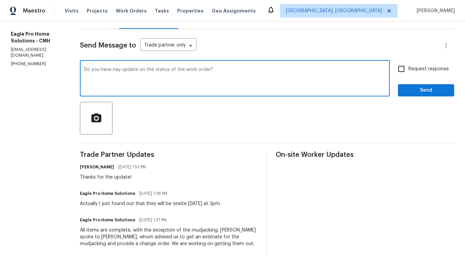
click at [0, 0] on span "any" at bounding box center [0, 0] width 0 height 0
type textarea "Do you have any update on the status of the work order?"
click at [411, 67] on span "Request response" at bounding box center [429, 68] width 40 height 7
click at [409, 67] on input "Request response" at bounding box center [402, 69] width 14 height 14
checkbox input "true"
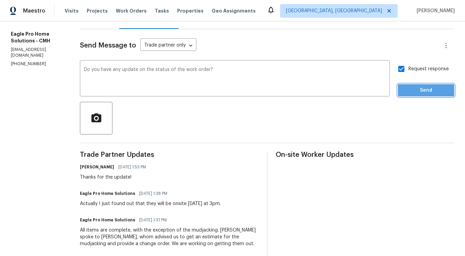
click at [417, 93] on span "Send" at bounding box center [426, 90] width 45 height 8
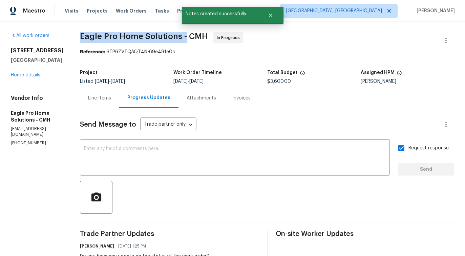
drag, startPoint x: 95, startPoint y: 35, endPoint x: 201, endPoint y: 35, distance: 106.5
copy span "Eagle Pro Home Solutions -"
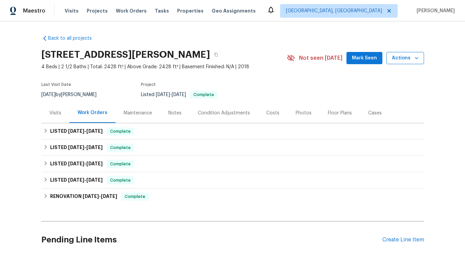
click at [410, 55] on span "Actions" at bounding box center [405, 58] width 27 height 8
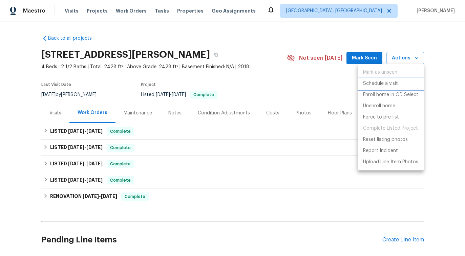
click at [387, 84] on p "Schedule a visit" at bounding box center [380, 83] width 35 height 7
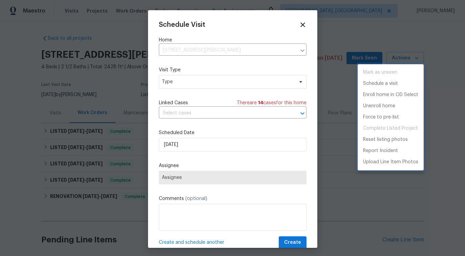
click at [200, 90] on div at bounding box center [232, 128] width 465 height 256
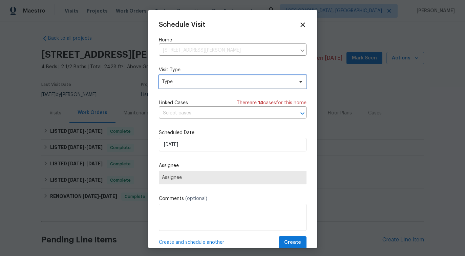
click at [199, 83] on span "Type" at bounding box center [228, 81] width 132 height 7
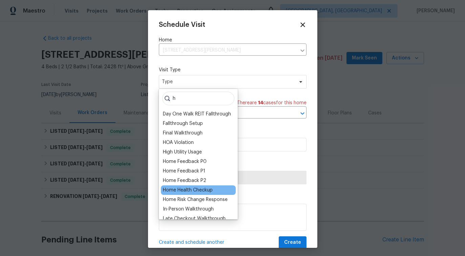
type input "h"
click at [196, 192] on div "Home Health Checkup" at bounding box center [188, 189] width 50 height 7
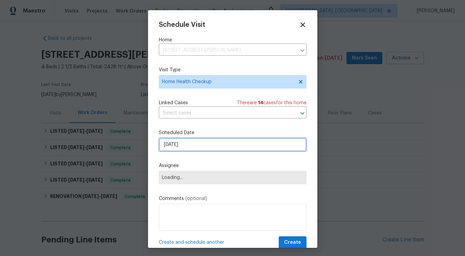
click at [193, 147] on input "[DATE]" at bounding box center [233, 145] width 148 height 14
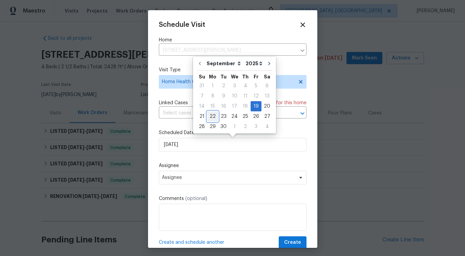
click at [211, 116] on div "22" at bounding box center [212, 116] width 11 height 9
type input "[DATE]"
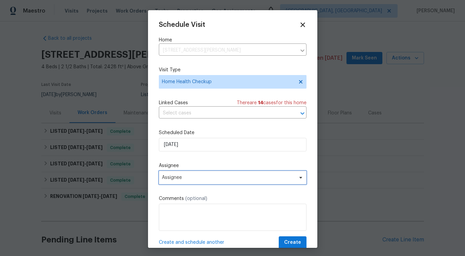
click at [192, 180] on span "Assignee" at bounding box center [228, 177] width 133 height 5
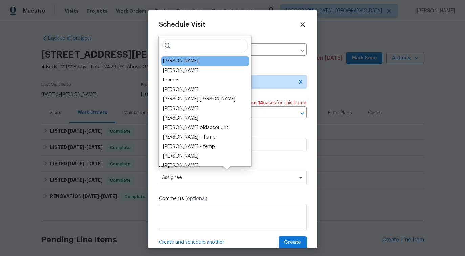
click at [178, 65] on div "[PERSON_NAME]" at bounding box center [205, 60] width 88 height 9
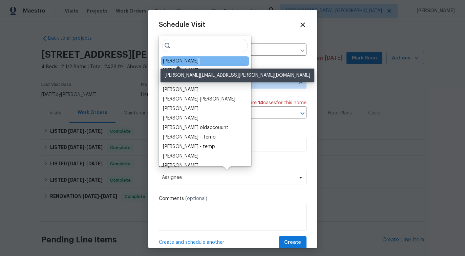
click at [179, 63] on div "[PERSON_NAME]" at bounding box center [181, 61] width 36 height 7
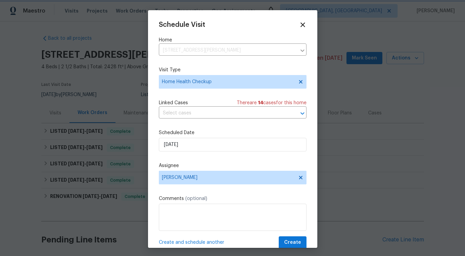
scroll to position [12, 0]
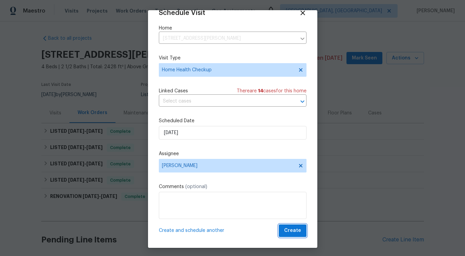
click at [296, 231] on span "Create" at bounding box center [292, 230] width 17 height 8
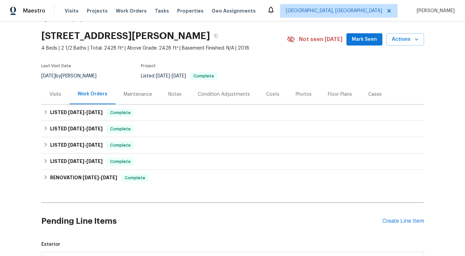
scroll to position [0, 0]
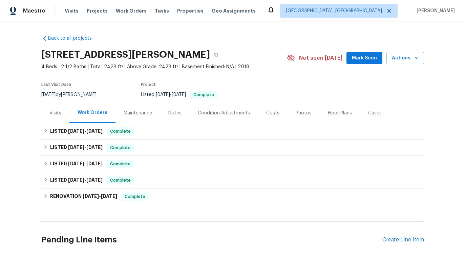
click at [64, 110] on div "Visits" at bounding box center [55, 113] width 28 height 20
click at [414, 58] on icon "button" at bounding box center [417, 58] width 7 height 7
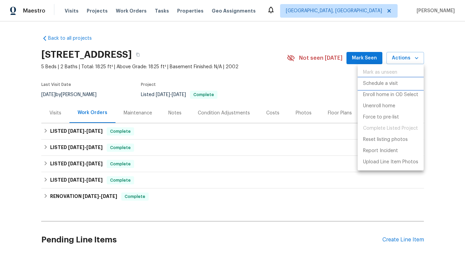
click at [387, 82] on p "Schedule a visit" at bounding box center [380, 83] width 35 height 7
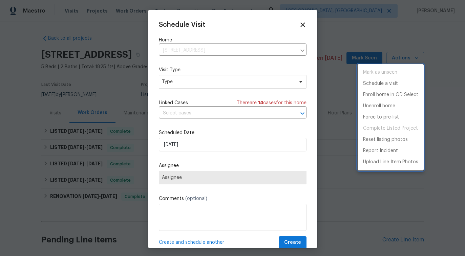
click at [190, 114] on div at bounding box center [232, 128] width 465 height 256
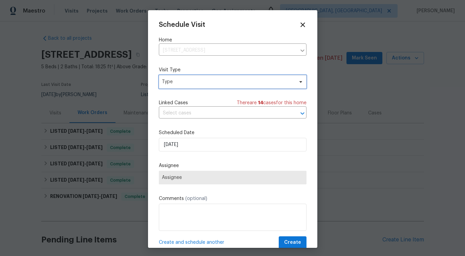
click at [190, 83] on span "Type" at bounding box center [228, 81] width 132 height 7
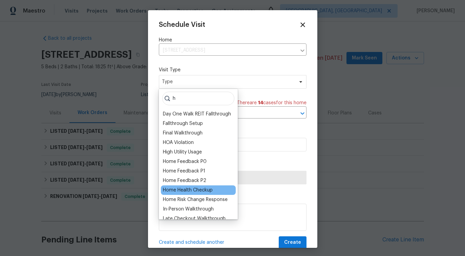
type input "h"
click at [200, 189] on div "Home Health Checkup" at bounding box center [188, 189] width 50 height 7
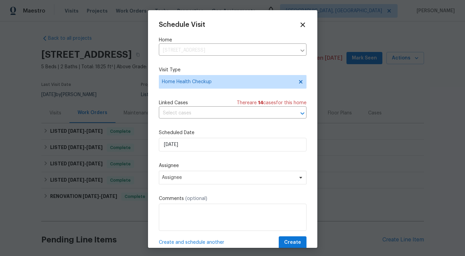
click at [191, 138] on div "Scheduled Date [DATE]" at bounding box center [233, 140] width 148 height 22
click at [190, 142] on input "[DATE]" at bounding box center [233, 145] width 148 height 14
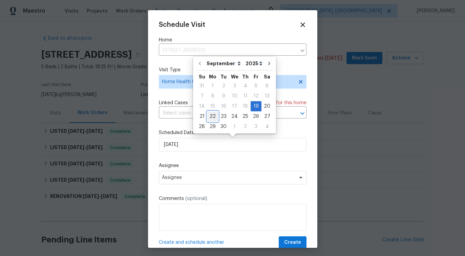
click at [213, 118] on div "22" at bounding box center [212, 116] width 11 height 9
type input "[DATE]"
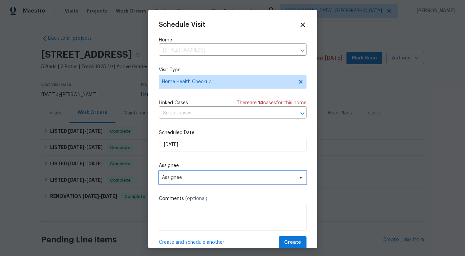
click at [201, 176] on span "Assignee" at bounding box center [228, 177] width 133 height 5
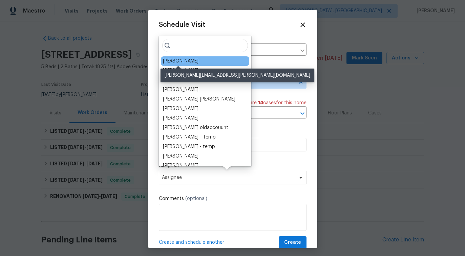
click at [171, 63] on div "[PERSON_NAME]" at bounding box center [181, 61] width 36 height 7
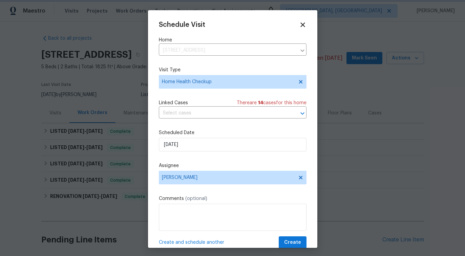
scroll to position [12, 0]
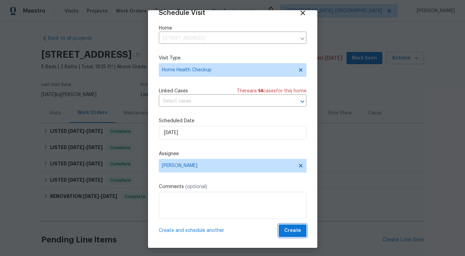
click at [294, 231] on span "Create" at bounding box center [292, 230] width 17 height 8
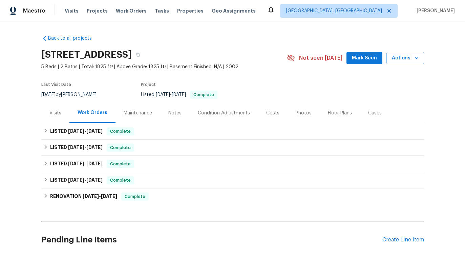
scroll to position [53, 0]
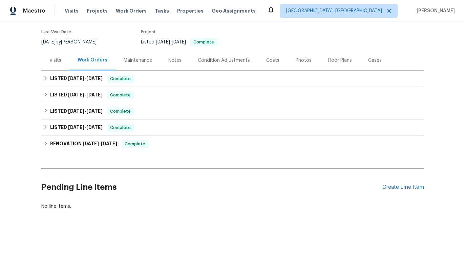
click at [52, 60] on div "Visits" at bounding box center [55, 60] width 12 height 7
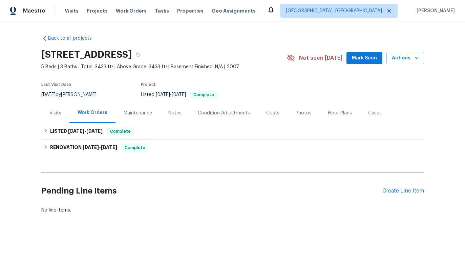
scroll to position [4, 0]
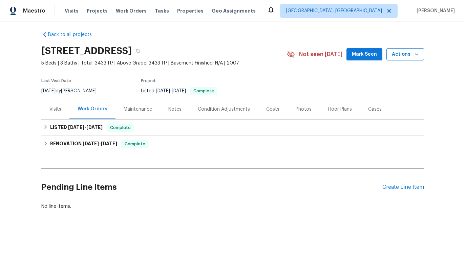
click at [402, 55] on span "Actions" at bounding box center [405, 54] width 27 height 8
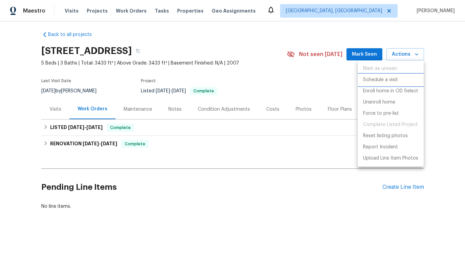
click at [378, 79] on p "Schedule a visit" at bounding box center [380, 79] width 35 height 7
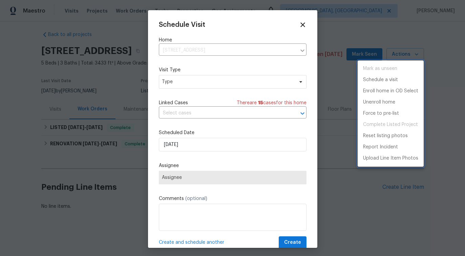
click at [192, 91] on div at bounding box center [232, 128] width 465 height 256
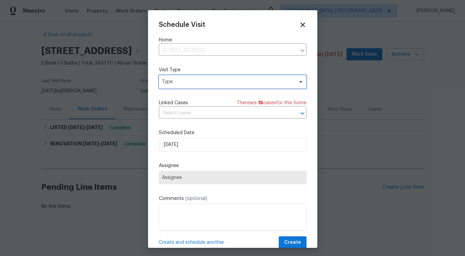
click at [191, 77] on span "Type" at bounding box center [233, 82] width 148 height 14
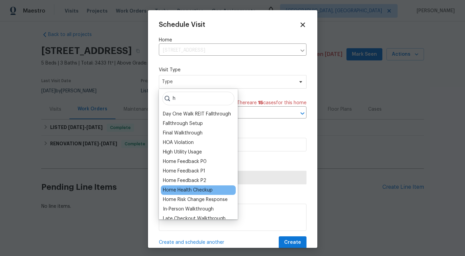
type input "h"
click at [193, 188] on div "Home Health Checkup" at bounding box center [188, 189] width 50 height 7
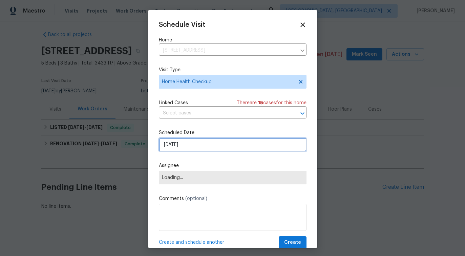
click at [187, 150] on input "[DATE]" at bounding box center [233, 145] width 148 height 14
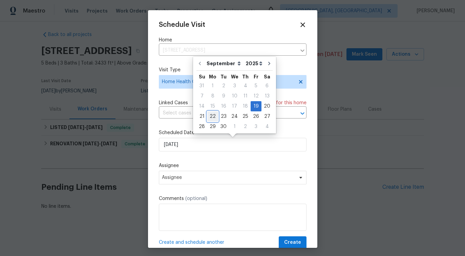
click at [211, 117] on div "22" at bounding box center [212, 116] width 11 height 9
type input "[DATE]"
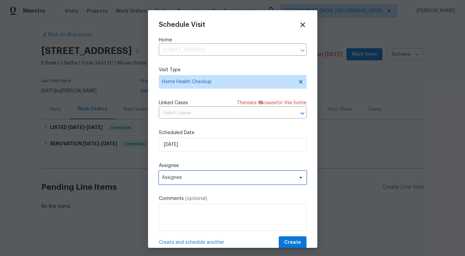
click at [183, 183] on span "Assignee" at bounding box center [233, 178] width 148 height 14
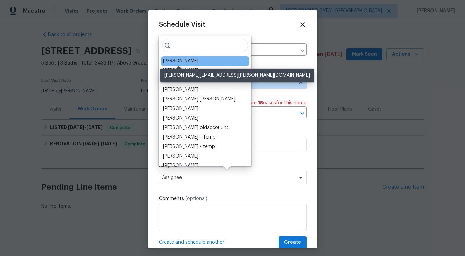
click at [178, 61] on div "[PERSON_NAME]" at bounding box center [181, 61] width 36 height 7
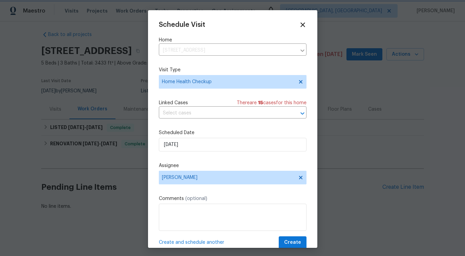
scroll to position [12, 0]
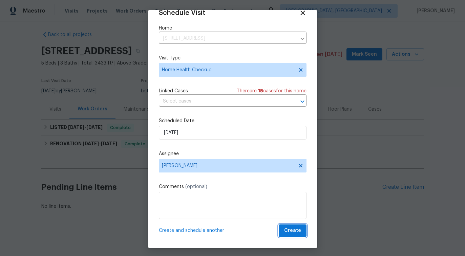
click at [295, 232] on span "Create" at bounding box center [292, 230] width 17 height 8
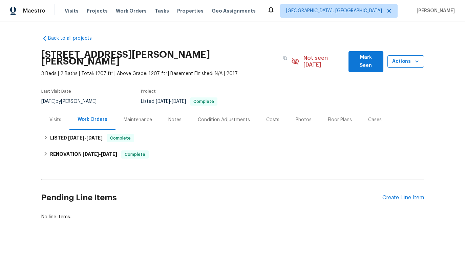
click at [410, 63] on button "Actions" at bounding box center [406, 61] width 37 height 13
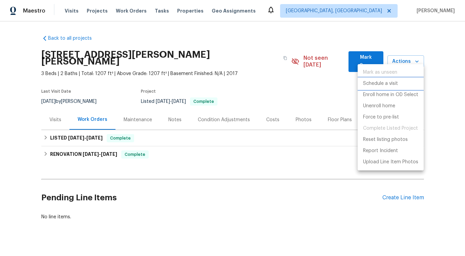
click at [386, 85] on p "Schedule a visit" at bounding box center [380, 83] width 35 height 7
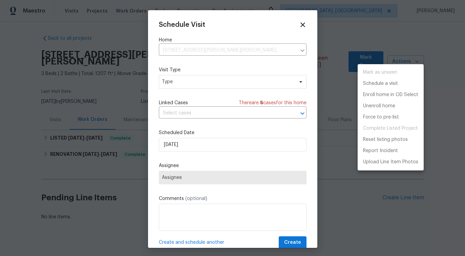
click at [187, 85] on div at bounding box center [232, 128] width 465 height 256
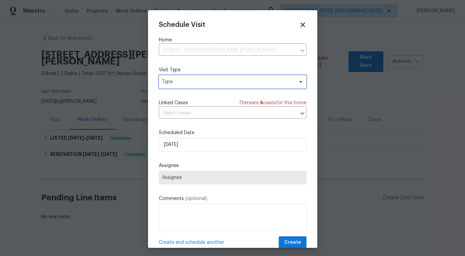
click at [179, 82] on span "Type" at bounding box center [228, 81] width 132 height 7
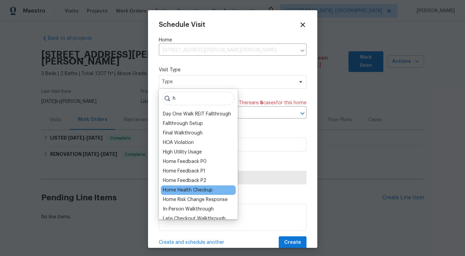
type input "h"
click at [197, 186] on div "Home Health Checkup" at bounding box center [188, 189] width 50 height 7
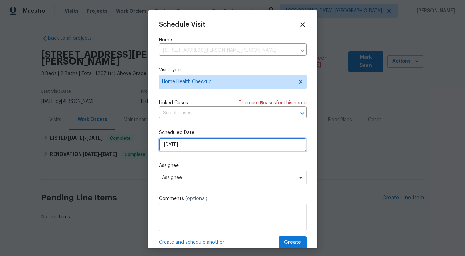
click at [195, 141] on input "[DATE]" at bounding box center [233, 145] width 148 height 14
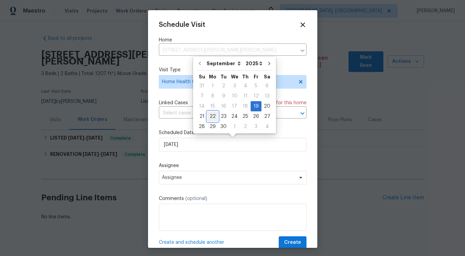
click at [211, 117] on div "22" at bounding box center [212, 116] width 11 height 9
type input "[DATE]"
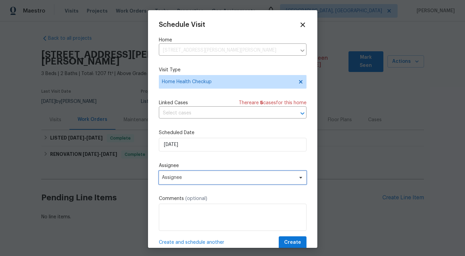
click at [184, 178] on span "Assignee" at bounding box center [228, 177] width 133 height 5
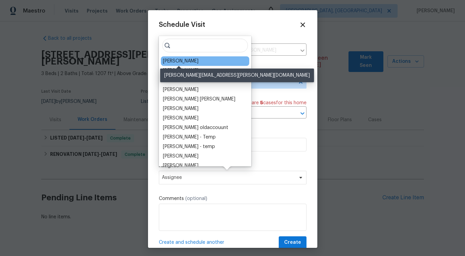
click at [182, 61] on div "[PERSON_NAME]" at bounding box center [181, 61] width 36 height 7
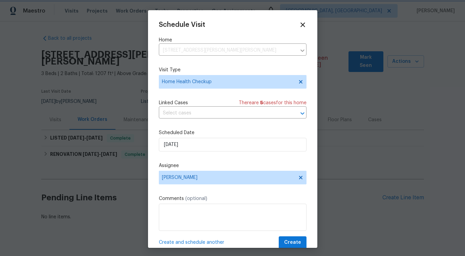
scroll to position [12, 0]
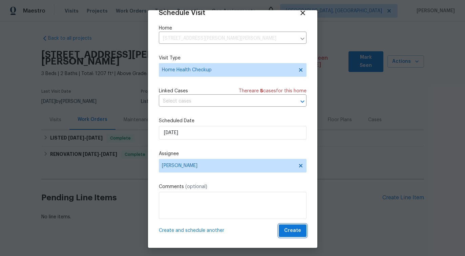
click at [301, 231] on span "Create" at bounding box center [292, 230] width 17 height 8
click at [129, 203] on div at bounding box center [232, 128] width 465 height 256
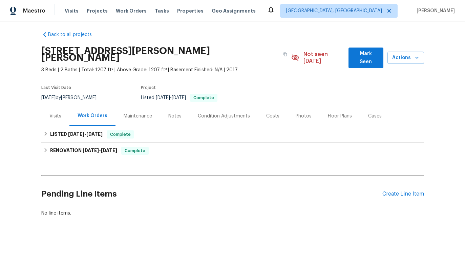
scroll to position [0, 0]
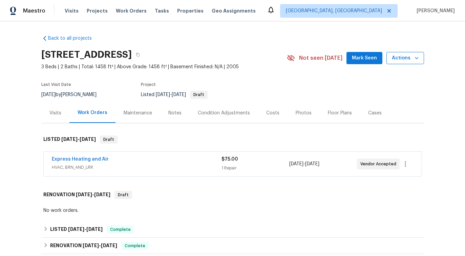
click at [403, 62] on span "Actions" at bounding box center [405, 58] width 27 height 8
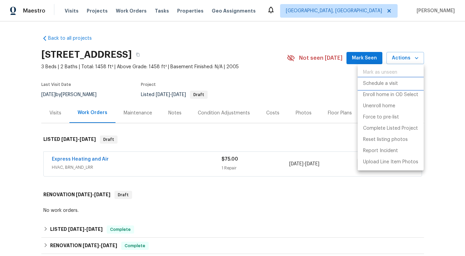
click at [377, 84] on p "Schedule a visit" at bounding box center [380, 83] width 35 height 7
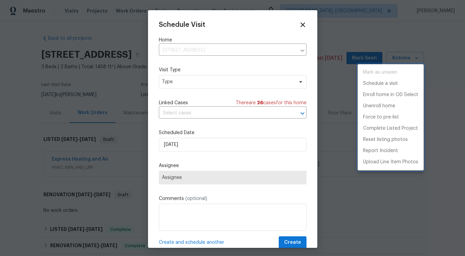
click at [178, 89] on div at bounding box center [232, 128] width 465 height 256
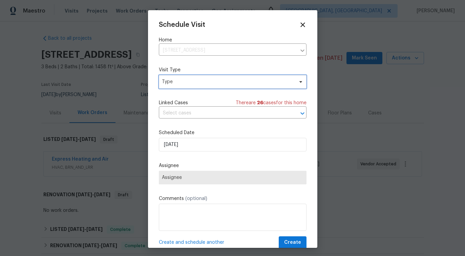
click at [180, 81] on span "Type" at bounding box center [228, 81] width 132 height 7
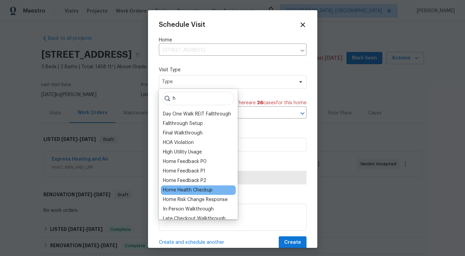
type input "h"
click at [187, 188] on div "Home Health Checkup" at bounding box center [188, 189] width 50 height 7
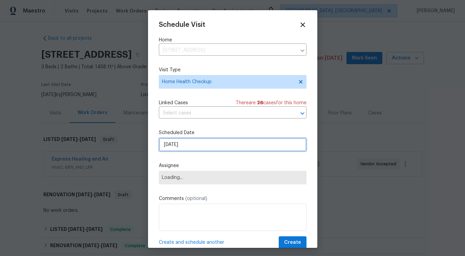
click at [175, 143] on input "[DATE]" at bounding box center [233, 145] width 148 height 14
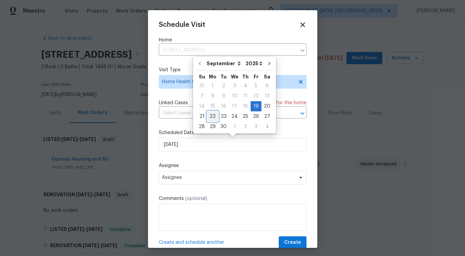
click at [212, 116] on div "22" at bounding box center [212, 116] width 11 height 9
type input "[DATE]"
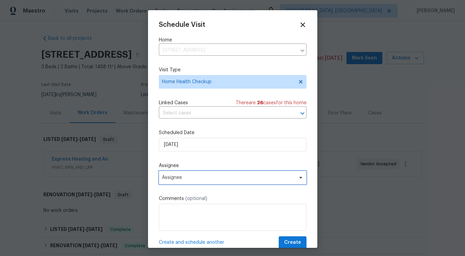
click at [186, 183] on span "Assignee" at bounding box center [233, 178] width 148 height 14
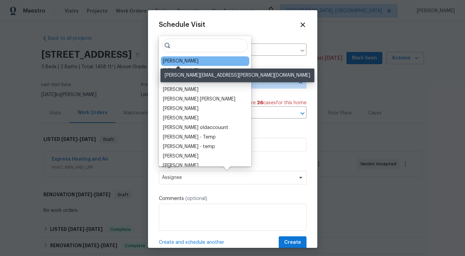
click at [173, 61] on div "[PERSON_NAME]" at bounding box center [181, 61] width 36 height 7
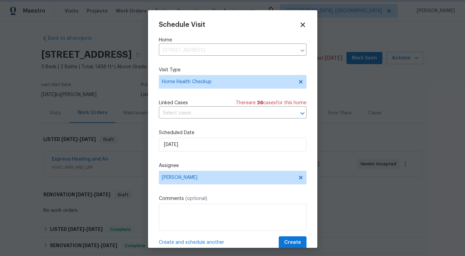
scroll to position [12, 0]
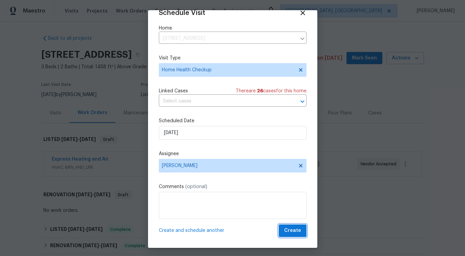
click at [296, 228] on span "Create" at bounding box center [292, 230] width 17 height 8
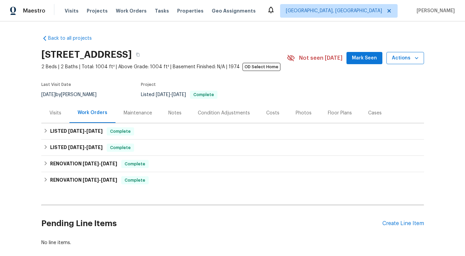
click at [414, 57] on icon "button" at bounding box center [417, 58] width 7 height 7
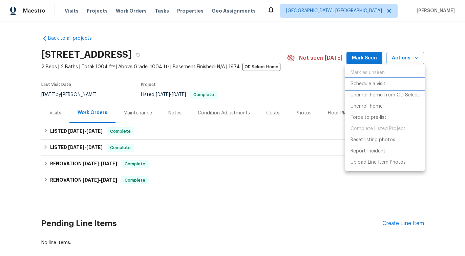
click at [377, 83] on p "Schedule a visit" at bounding box center [368, 83] width 35 height 7
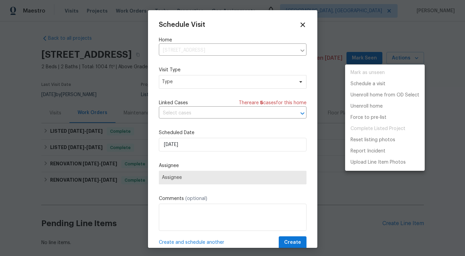
click at [198, 87] on div at bounding box center [232, 128] width 465 height 256
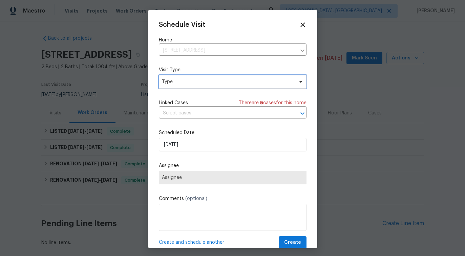
click at [191, 81] on span "Type" at bounding box center [228, 81] width 132 height 7
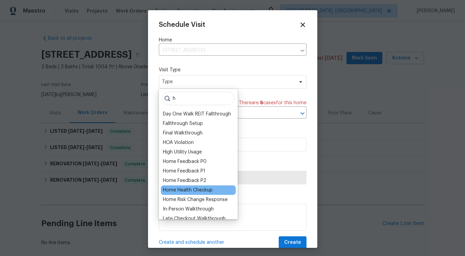
type input "h"
click at [193, 190] on div "Home Health Checkup" at bounding box center [188, 189] width 50 height 7
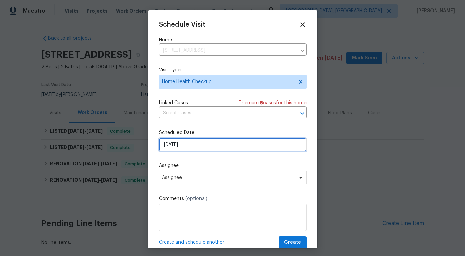
click at [215, 139] on input "[DATE]" at bounding box center [233, 145] width 148 height 14
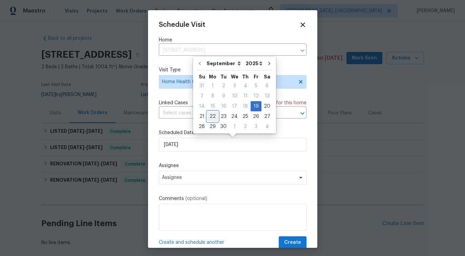
click at [208, 116] on div "22" at bounding box center [212, 116] width 11 height 9
type input "9/22/2025"
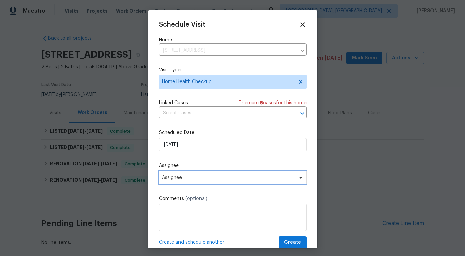
click at [167, 178] on span "Assignee" at bounding box center [228, 177] width 133 height 5
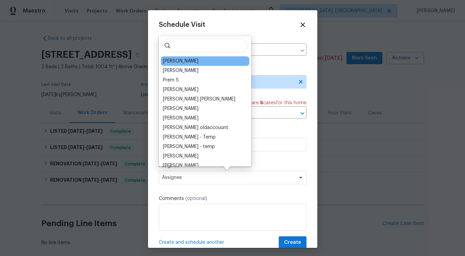
click at [182, 64] on div "William Sparks" at bounding box center [205, 60] width 88 height 9
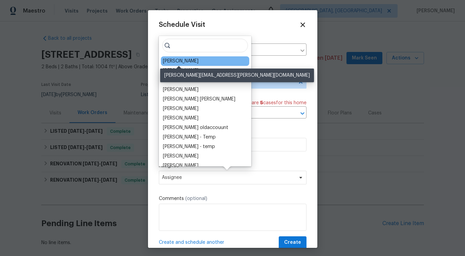
click at [182, 63] on div "William Sparks" at bounding box center [181, 61] width 36 height 7
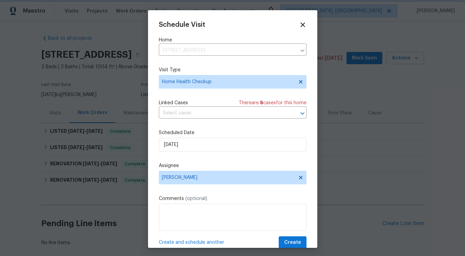
scroll to position [12, 0]
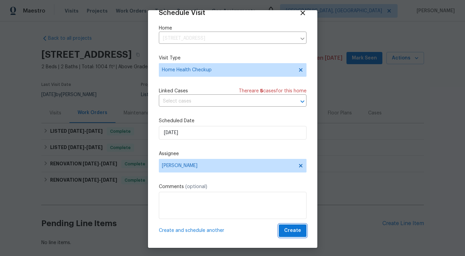
click at [292, 228] on span "Create" at bounding box center [292, 230] width 17 height 8
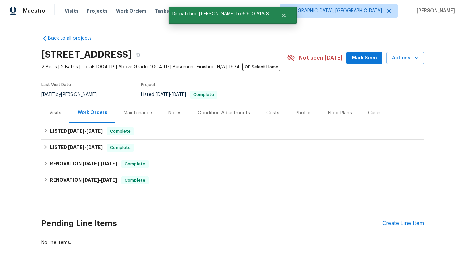
click at [21, 159] on div "Back to all projects 6300 A1A S Unit A7-4D, Saint Augustine, FL 32080 2 Beds | …" at bounding box center [232, 138] width 465 height 234
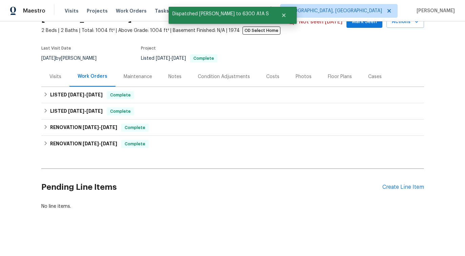
scroll to position [0, 0]
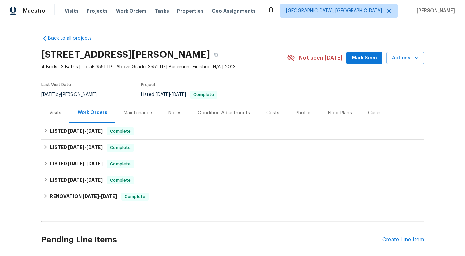
click at [64, 117] on div "Visits" at bounding box center [55, 113] width 28 height 20
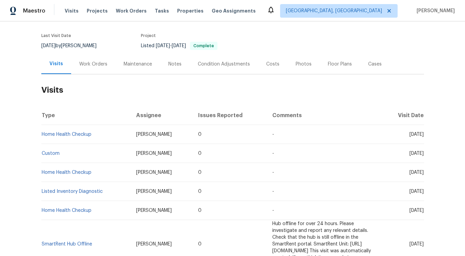
scroll to position [49, 0]
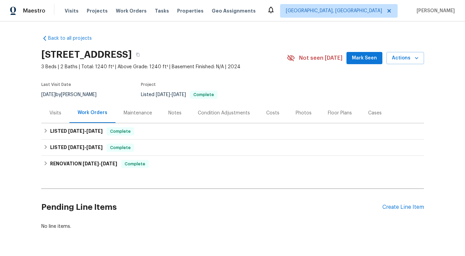
click at [55, 113] on div "Visits" at bounding box center [55, 113] width 12 height 7
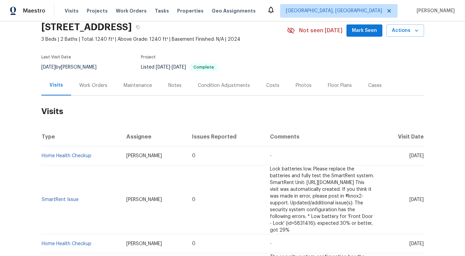
scroll to position [32, 0]
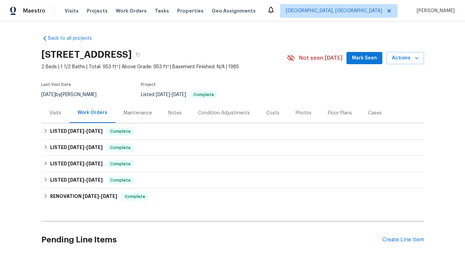
click at [58, 109] on div "Visits" at bounding box center [55, 113] width 28 height 20
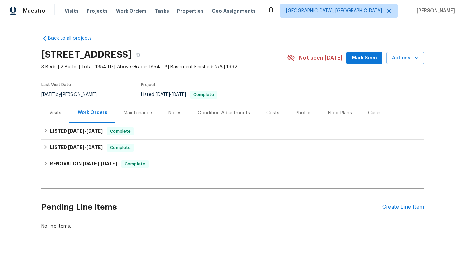
scroll to position [20, 0]
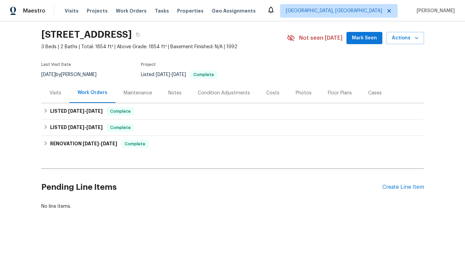
click at [58, 87] on div "Visits" at bounding box center [55, 93] width 28 height 20
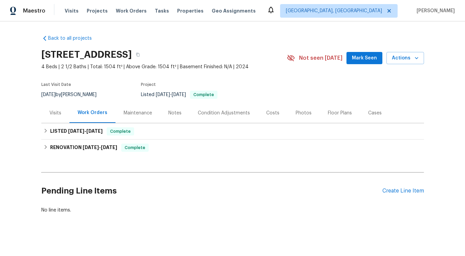
click at [61, 109] on div "Visits" at bounding box center [55, 113] width 28 height 20
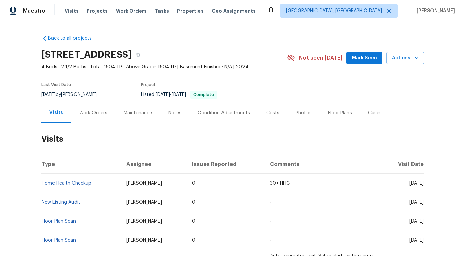
scroll to position [14, 0]
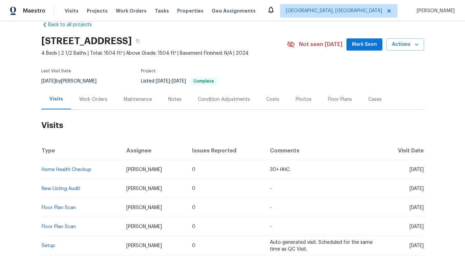
click at [96, 99] on div "Work Orders" at bounding box center [93, 99] width 28 height 7
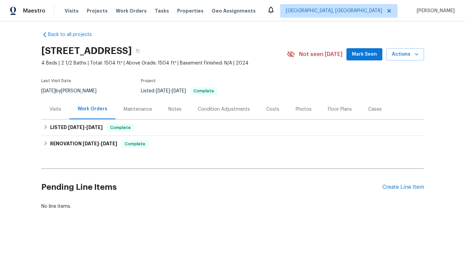
scroll to position [4, 0]
click at [414, 53] on icon "button" at bounding box center [417, 54] width 7 height 7
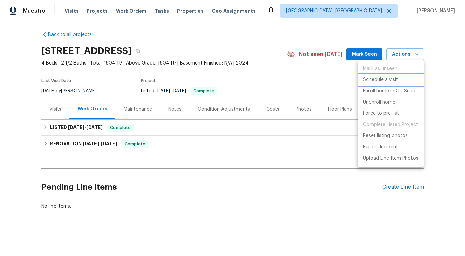
click at [394, 78] on p "Schedule a visit" at bounding box center [380, 79] width 35 height 7
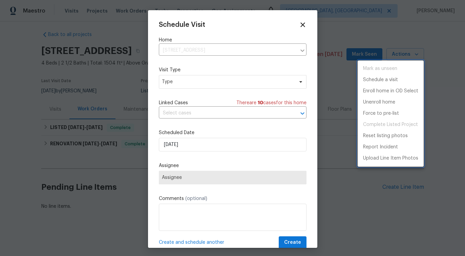
click at [188, 87] on div at bounding box center [232, 128] width 465 height 256
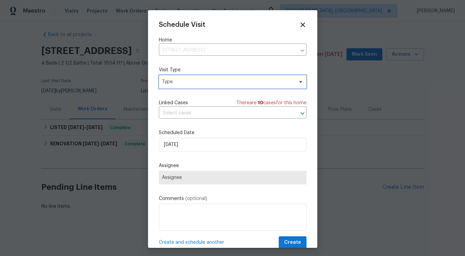
click at [187, 82] on span "Type" at bounding box center [228, 81] width 132 height 7
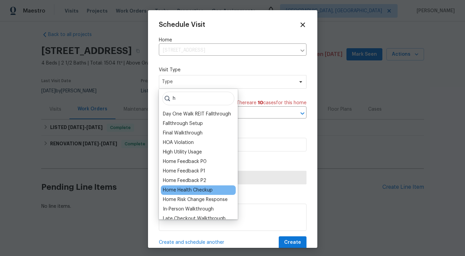
type input "h"
click at [196, 192] on div "Home Health Checkup" at bounding box center [188, 189] width 50 height 7
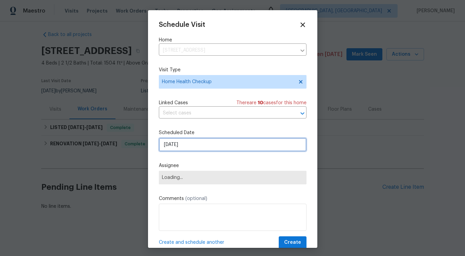
click at [204, 146] on input "[DATE]" at bounding box center [233, 145] width 148 height 14
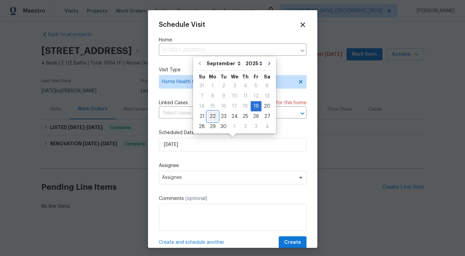
click at [213, 115] on div "22" at bounding box center [212, 116] width 11 height 9
type input "[DATE]"
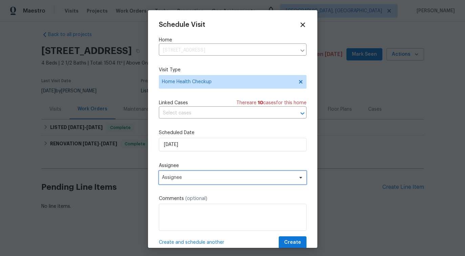
click at [185, 173] on span "Assignee" at bounding box center [233, 178] width 148 height 14
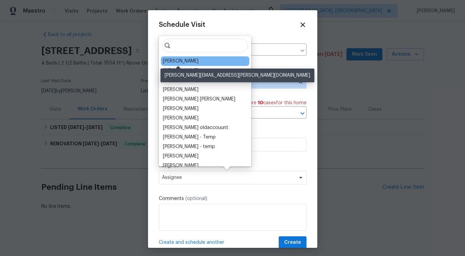
click at [184, 61] on div "[PERSON_NAME]" at bounding box center [181, 61] width 36 height 7
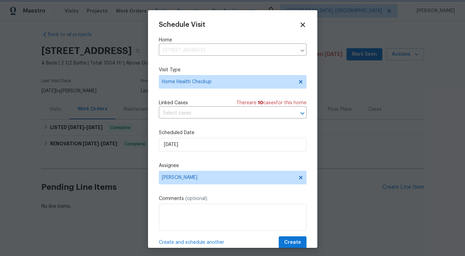
scroll to position [12, 0]
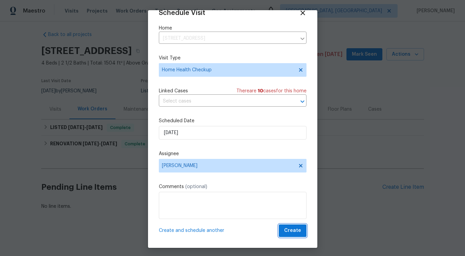
click at [290, 230] on span "Create" at bounding box center [292, 230] width 17 height 8
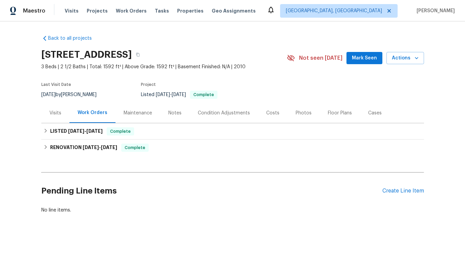
click at [54, 112] on div "Visits" at bounding box center [55, 113] width 12 height 7
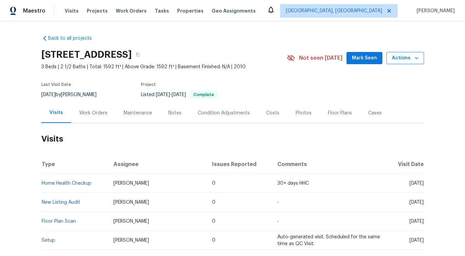
click at [404, 55] on span "Actions" at bounding box center [405, 58] width 27 height 8
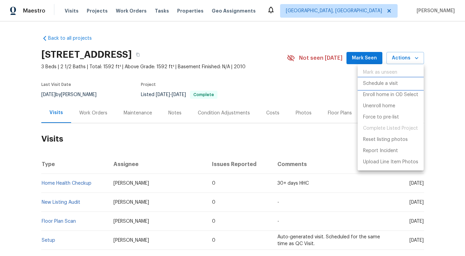
click at [397, 84] on p "Schedule a visit" at bounding box center [380, 83] width 35 height 7
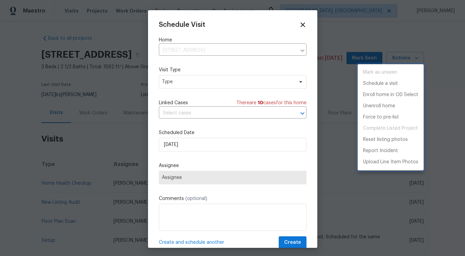
click at [204, 75] on div at bounding box center [232, 128] width 465 height 256
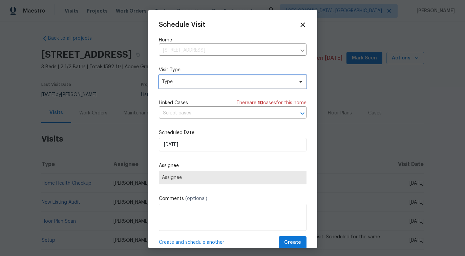
click at [197, 81] on span "Type" at bounding box center [228, 81] width 132 height 7
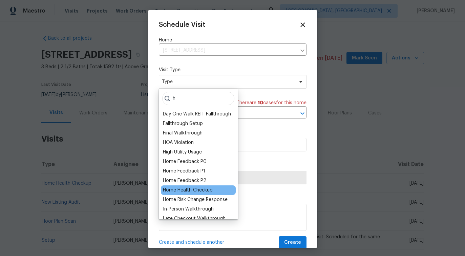
type input "h"
click at [200, 189] on div "Home Health Checkup" at bounding box center [188, 189] width 50 height 7
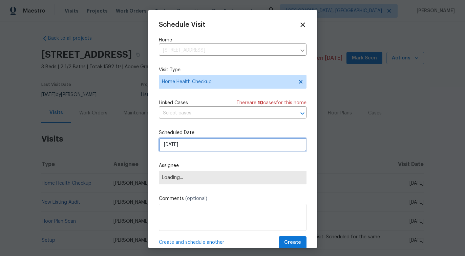
click at [198, 141] on input "[DATE]" at bounding box center [233, 145] width 148 height 14
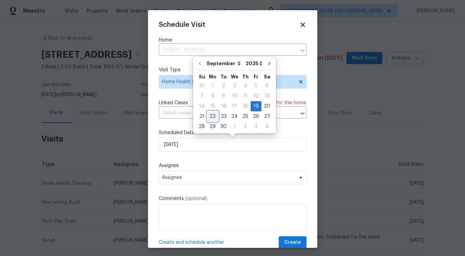
click at [212, 115] on div "22" at bounding box center [212, 116] width 11 height 9
type input "9/22/2025"
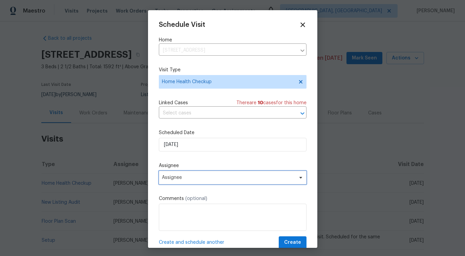
click at [186, 179] on span "Assignee" at bounding box center [228, 177] width 133 height 5
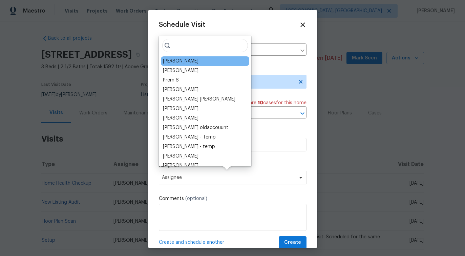
click at [182, 61] on div "Jeremy Dykes" at bounding box center [181, 61] width 36 height 7
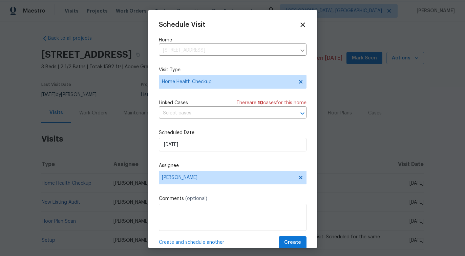
scroll to position [12, 0]
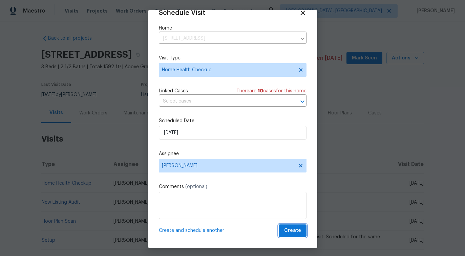
click at [298, 233] on span "Create" at bounding box center [292, 230] width 17 height 8
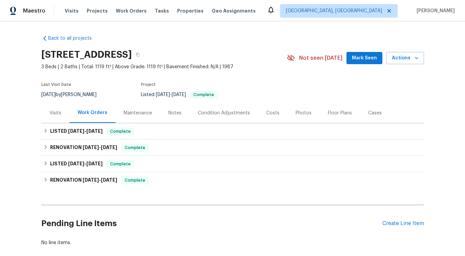
click at [65, 123] on div "Visits" at bounding box center [55, 113] width 28 height 20
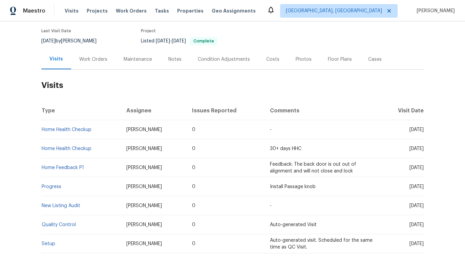
scroll to position [59, 0]
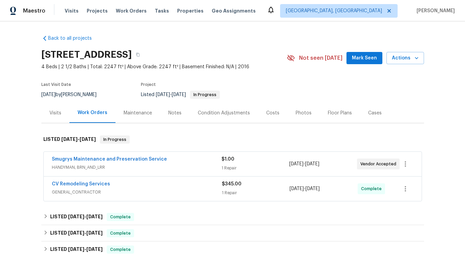
click at [54, 115] on div "Visits" at bounding box center [55, 113] width 12 height 7
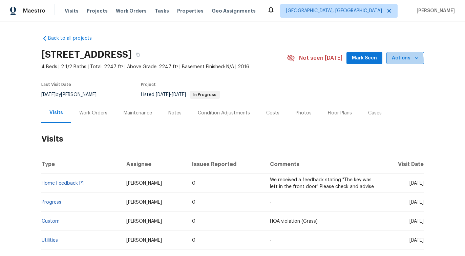
click at [398, 60] on span "Actions" at bounding box center [405, 58] width 27 height 8
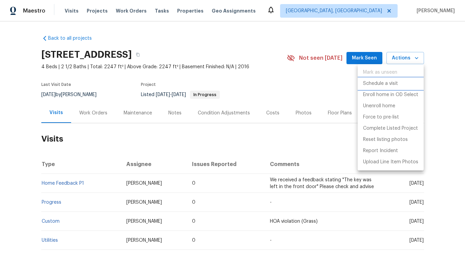
click at [393, 83] on p "Schedule a visit" at bounding box center [380, 83] width 35 height 7
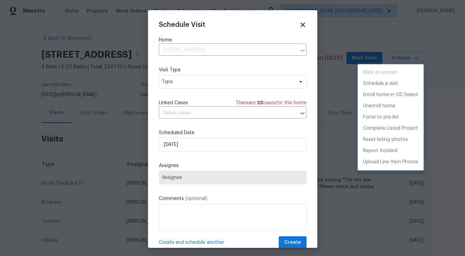
click at [195, 79] on div at bounding box center [232, 128] width 465 height 256
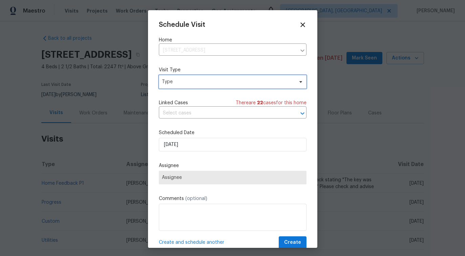
click at [193, 81] on span "Type" at bounding box center [228, 81] width 132 height 7
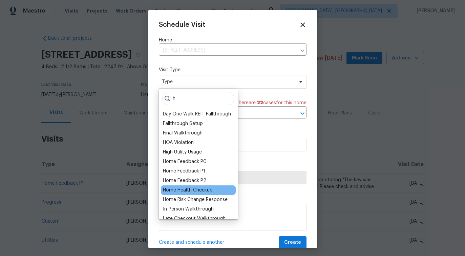
type input "h"
click at [199, 194] on div "Home Health Checkup" at bounding box center [198, 189] width 75 height 9
click at [198, 192] on div "Home Health Checkup" at bounding box center [188, 189] width 50 height 7
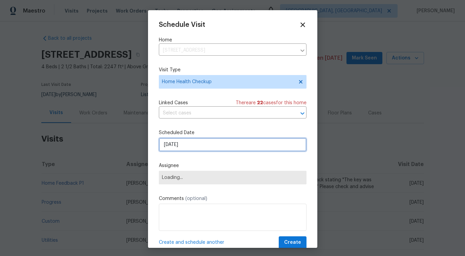
click at [200, 142] on input "[DATE]" at bounding box center [233, 145] width 148 height 14
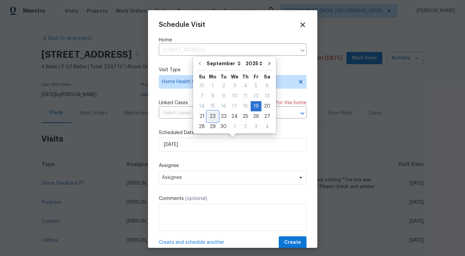
click at [213, 117] on div "22" at bounding box center [212, 116] width 11 height 9
type input "[DATE]"
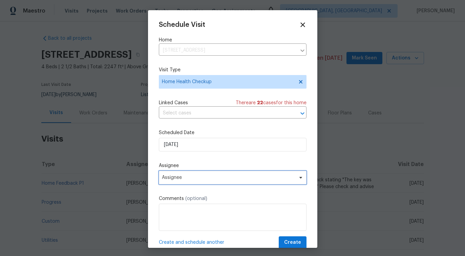
click at [188, 180] on span "Assignee" at bounding box center [228, 177] width 133 height 5
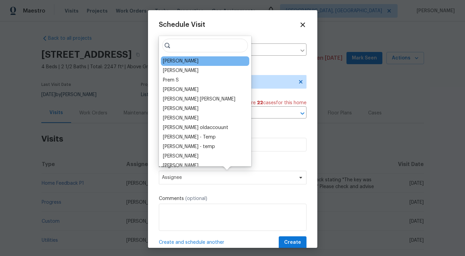
click at [199, 61] on div "[PERSON_NAME]" at bounding box center [205, 60] width 88 height 9
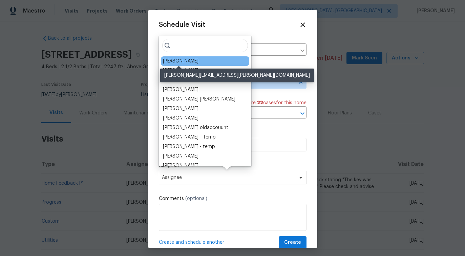
click at [184, 62] on div "[PERSON_NAME]" at bounding box center [181, 61] width 36 height 7
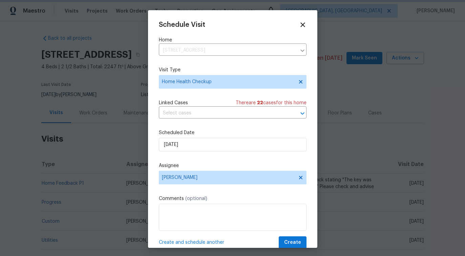
scroll to position [12, 0]
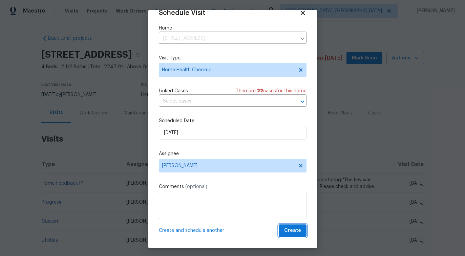
click at [292, 233] on span "Create" at bounding box center [292, 230] width 17 height 8
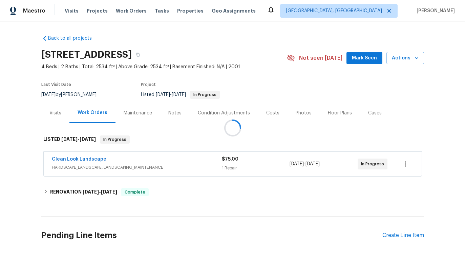
click at [57, 117] on div "Visits" at bounding box center [55, 113] width 28 height 20
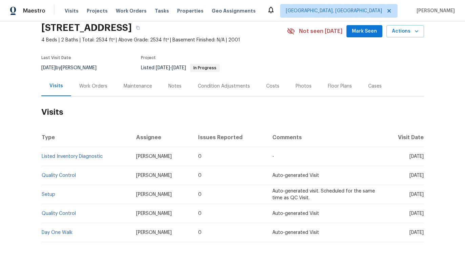
scroll to position [27, 0]
click at [415, 28] on icon "button" at bounding box center [417, 30] width 7 height 7
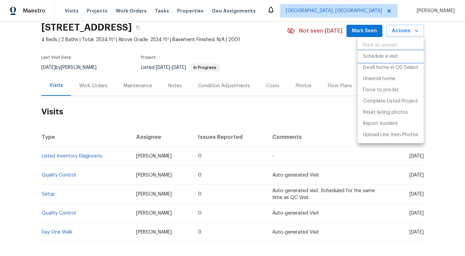
click at [381, 57] on p "Schedule a visit" at bounding box center [380, 56] width 35 height 7
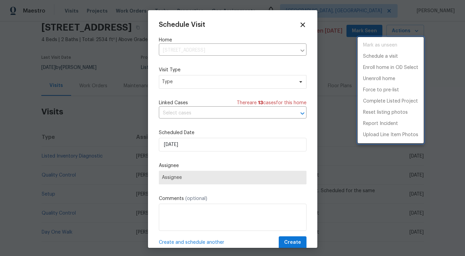
click at [203, 86] on div at bounding box center [232, 128] width 465 height 256
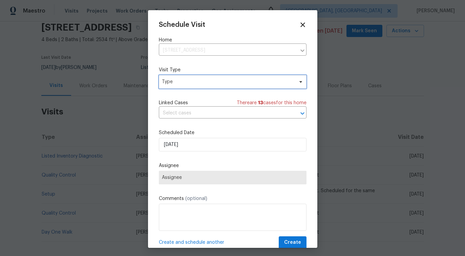
click at [198, 81] on span "Type" at bounding box center [228, 81] width 132 height 7
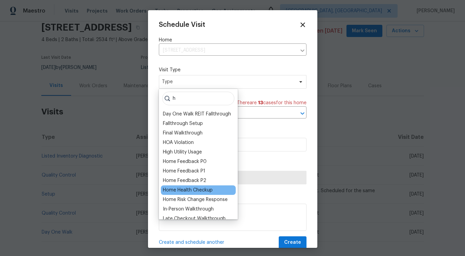
type input "h"
click at [196, 189] on div "Home Health Checkup" at bounding box center [188, 189] width 50 height 7
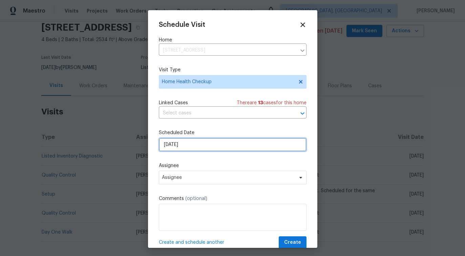
click at [191, 144] on input "[DATE]" at bounding box center [233, 145] width 148 height 14
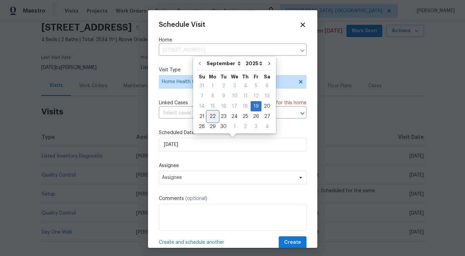
click at [210, 115] on div "22" at bounding box center [212, 116] width 11 height 9
type input "[DATE]"
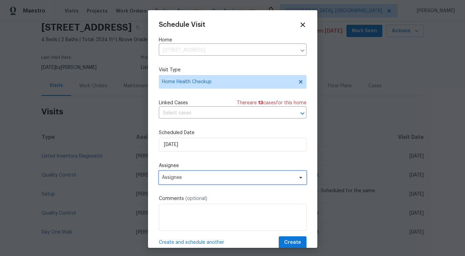
click at [182, 176] on span "Assignee" at bounding box center [228, 177] width 133 height 5
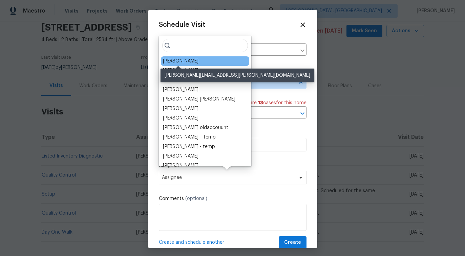
click at [178, 60] on div "[PERSON_NAME]" at bounding box center [181, 61] width 36 height 7
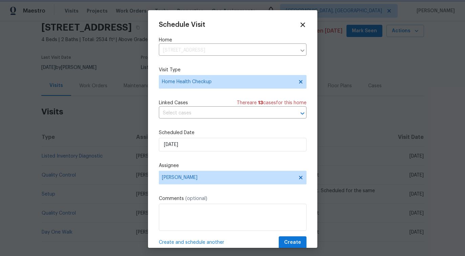
scroll to position [12, 0]
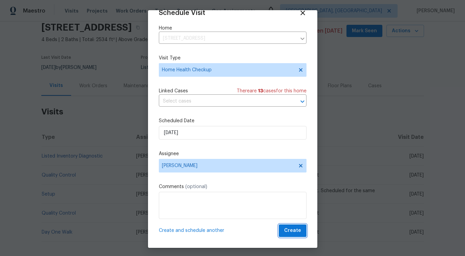
click at [291, 232] on span "Create" at bounding box center [292, 230] width 17 height 8
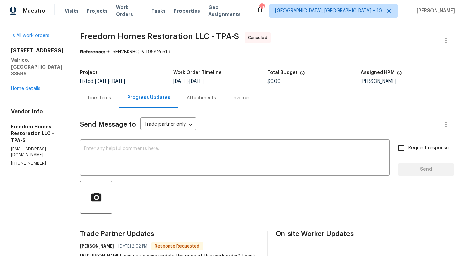
click at [365, 81] on div "[PERSON_NAME]" at bounding box center [408, 81] width 94 height 5
copy div "[PERSON_NAME]"
click at [25, 86] on link "Home details" at bounding box center [25, 88] width 29 height 5
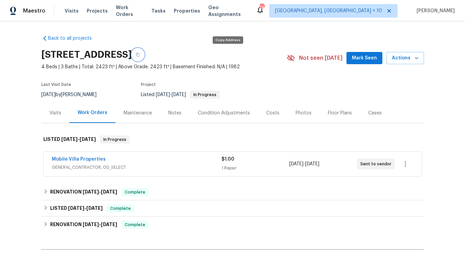
click at [140, 54] on icon "button" at bounding box center [138, 55] width 4 height 4
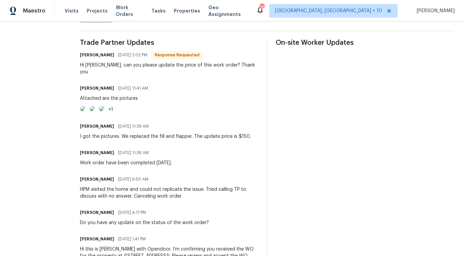
scroll to position [193, 0]
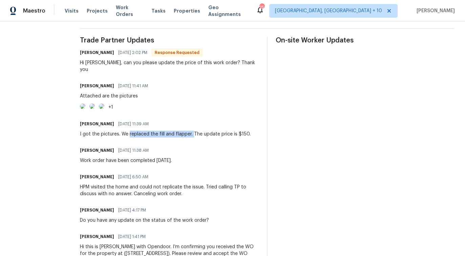
drag, startPoint x: 131, startPoint y: 156, endPoint x: 193, endPoint y: 156, distance: 62.4
click at [193, 137] on div "I got the pictures. We replaced the fill and flapper. The update price is $150." at bounding box center [165, 134] width 171 height 7
copy div "replaced the fill and flapper."
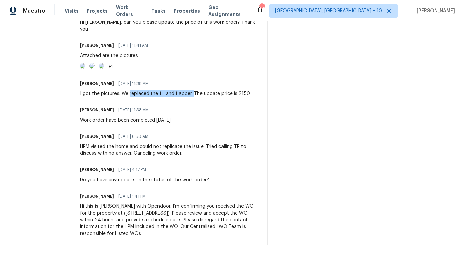
scroll to position [255, 0]
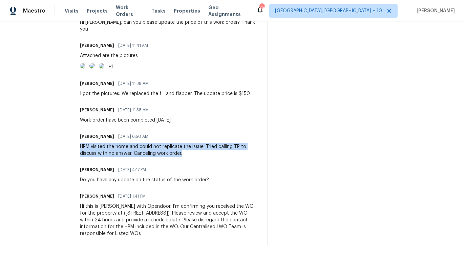
drag, startPoint x: 79, startPoint y: 147, endPoint x: 193, endPoint y: 155, distance: 113.5
click at [193, 155] on div "All work orders [STREET_ADDRESS] Home details Vendor Info Freedom Homes Restora…" at bounding box center [232, 22] width 465 height 468
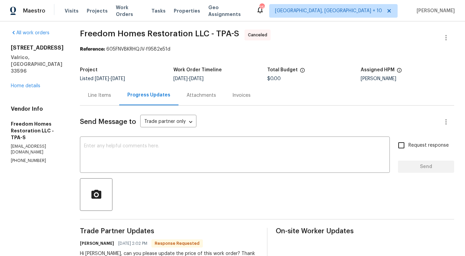
scroll to position [0, 0]
